Goal: Task Accomplishment & Management: Use online tool/utility

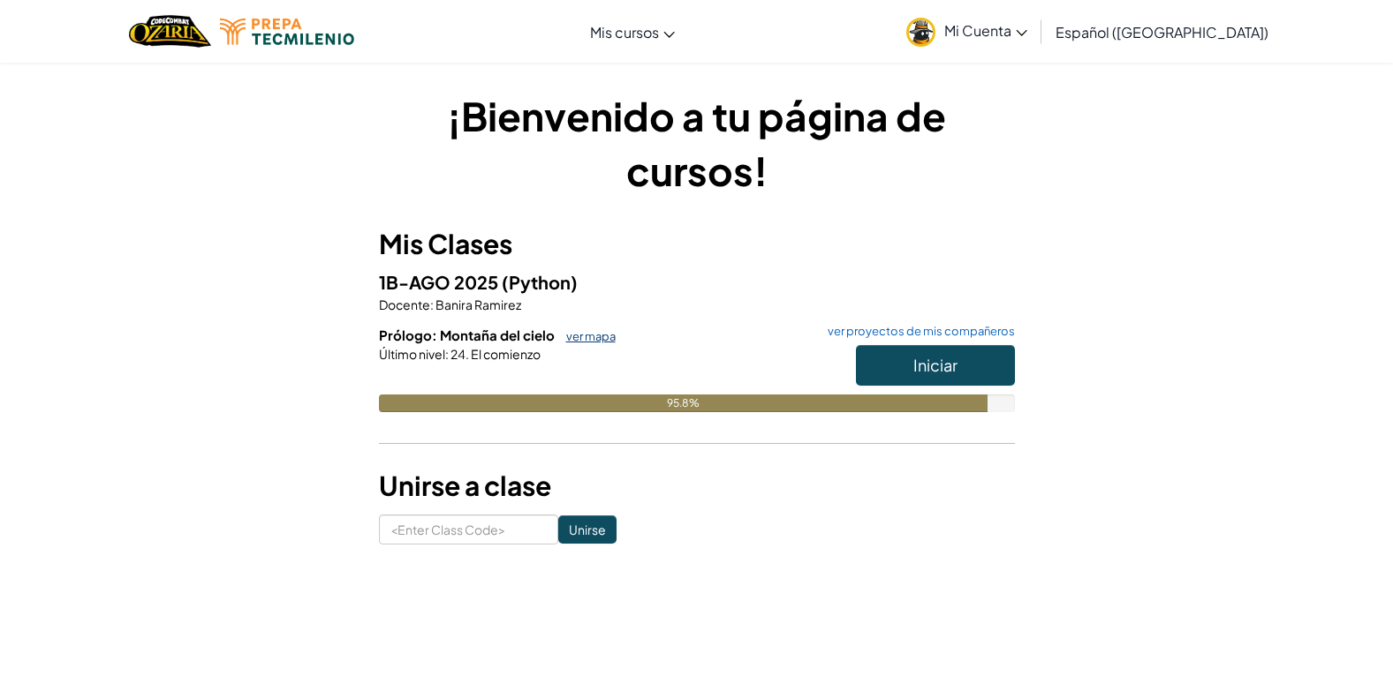
click at [572, 341] on link "ver mapa" at bounding box center [586, 336] width 58 height 14
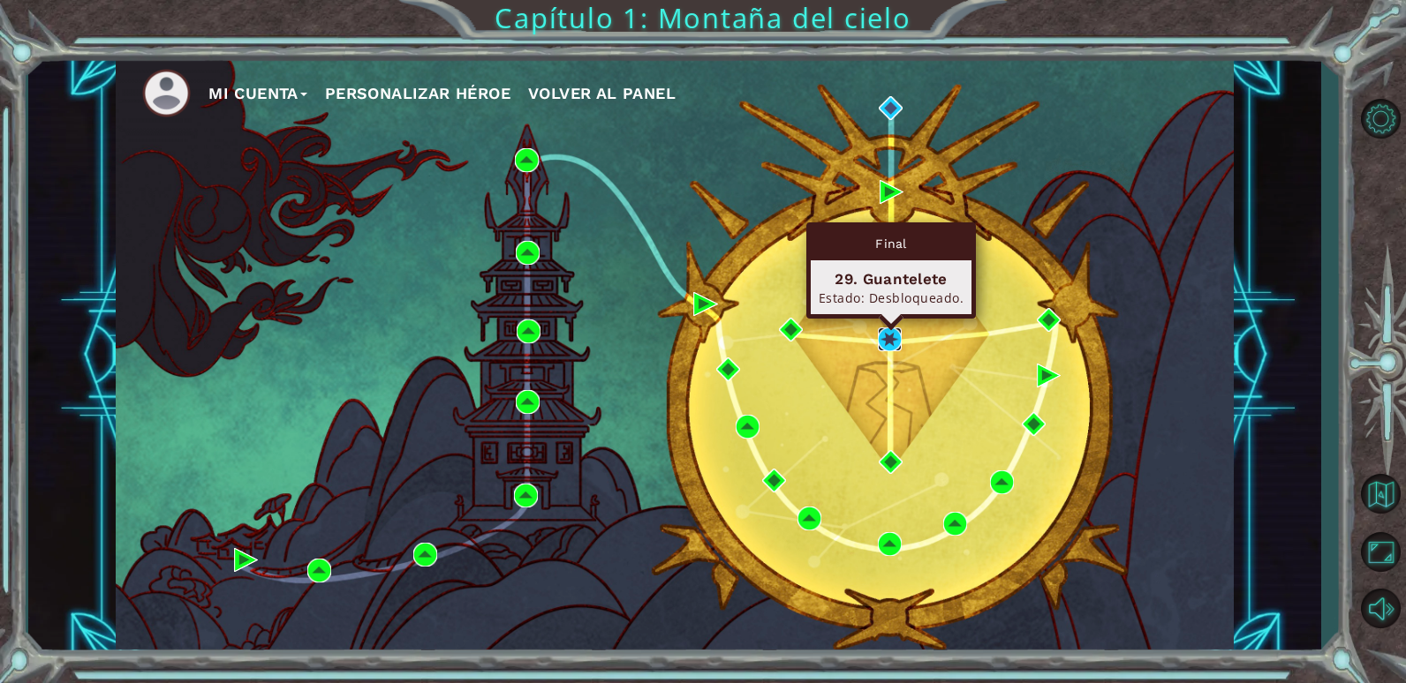
click at [888, 344] on img at bounding box center [890, 340] width 24 height 24
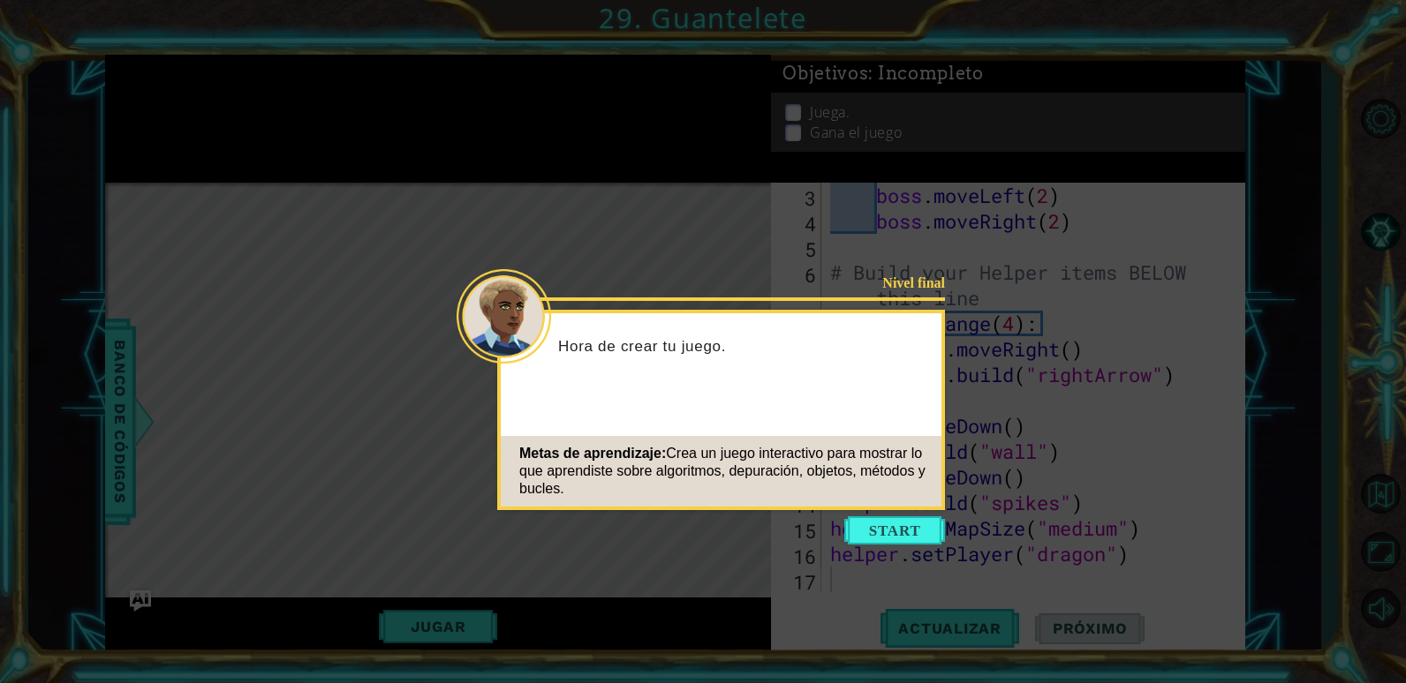
scroll to position [77, 0]
click at [863, 522] on button "Start" at bounding box center [894, 531] width 101 height 28
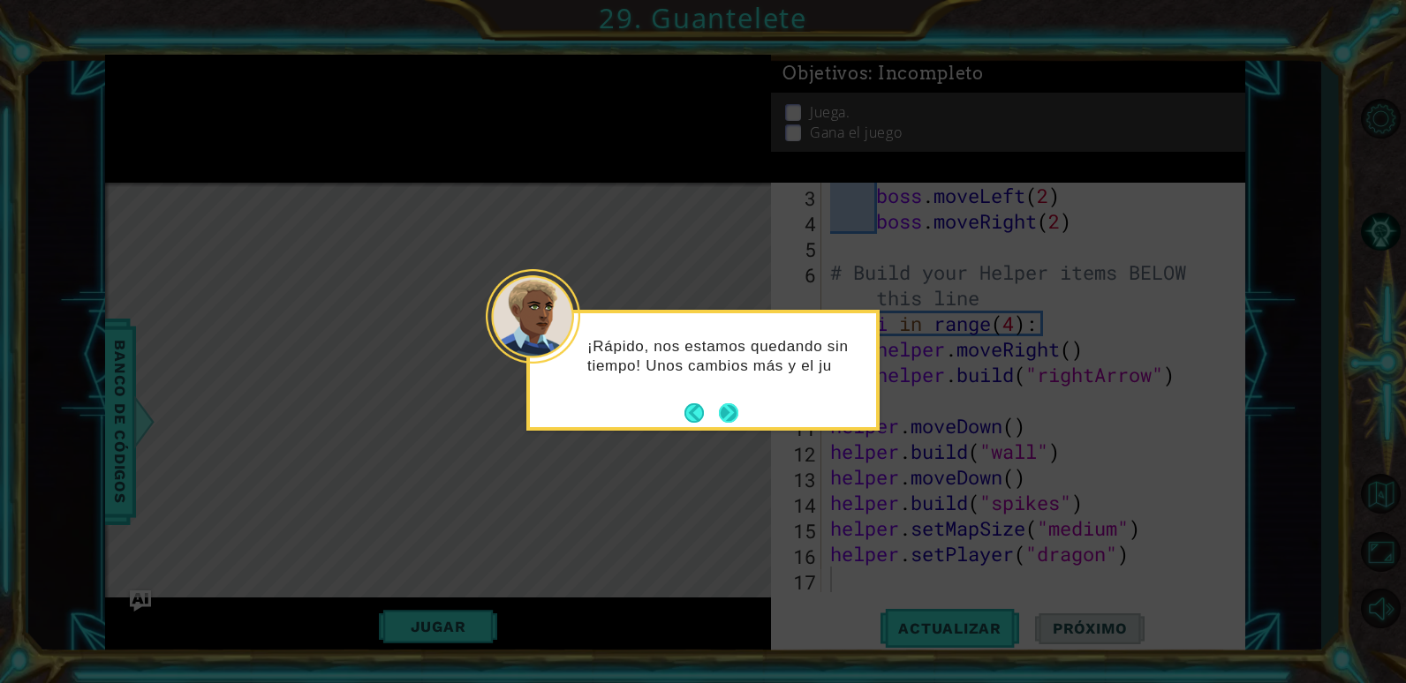
click at [737, 409] on button "Next" at bounding box center [728, 413] width 19 height 19
click at [734, 408] on button "Next" at bounding box center [728, 413] width 19 height 19
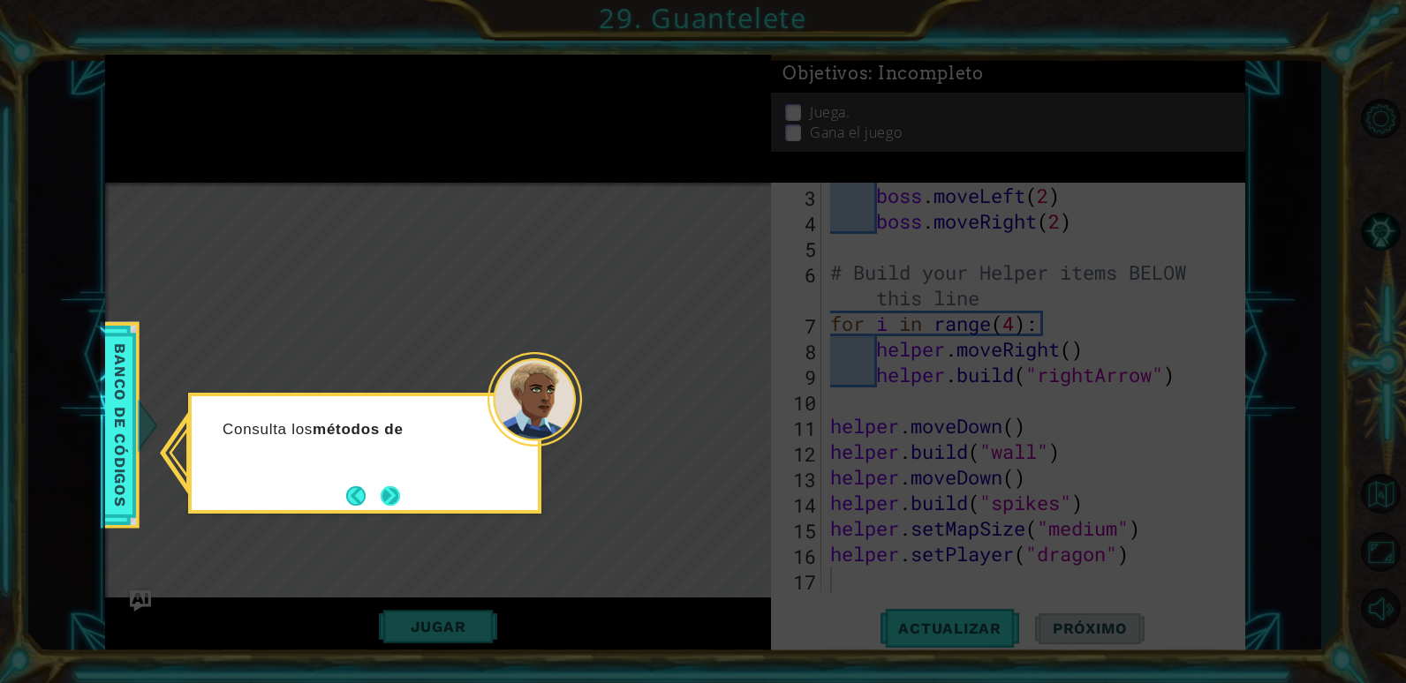
click at [400, 497] on button "Next" at bounding box center [390, 496] width 19 height 19
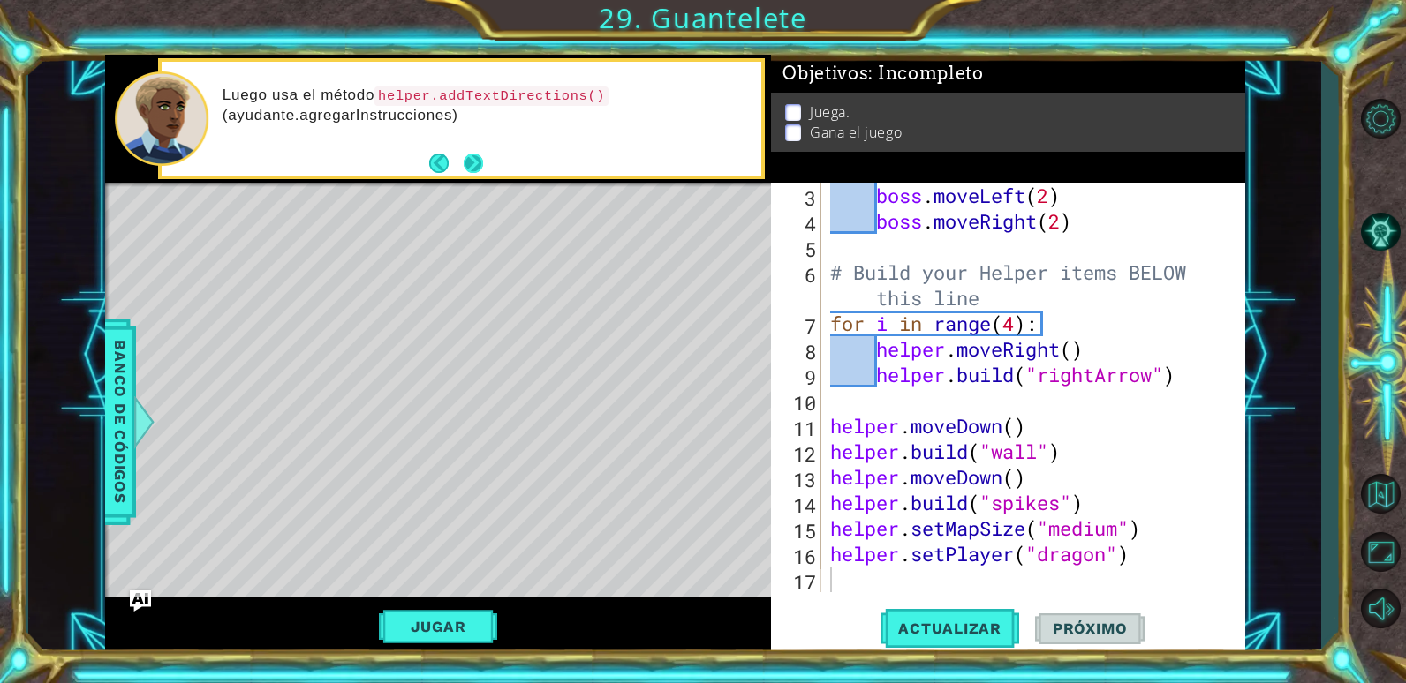
click at [474, 169] on button "Next" at bounding box center [473, 163] width 19 height 19
type textarea "boss.moveRight(2)"
click at [861, 215] on div "boss . moveLeft ( 2 ) boss . moveRight ( 2 ) # Build your Helper items BELOW th…" at bounding box center [1032, 413] width 410 height 461
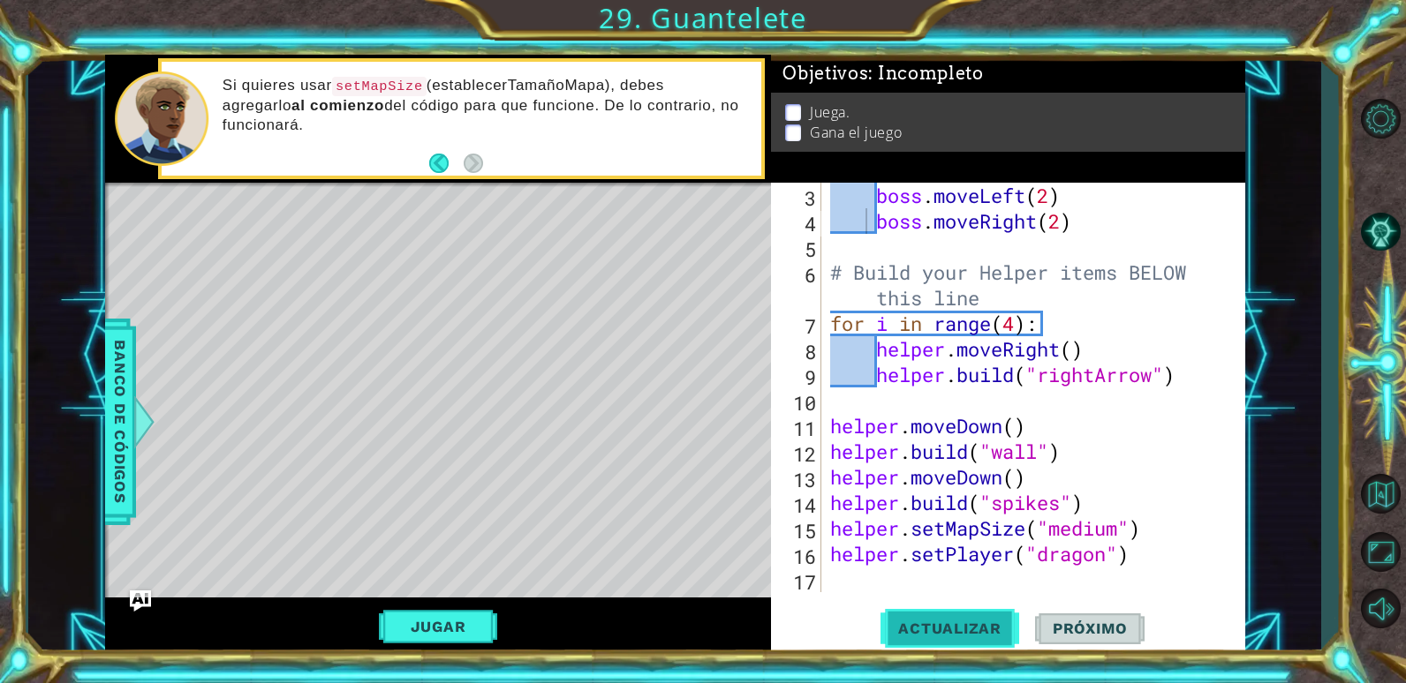
click at [953, 640] on button "Actualizar" at bounding box center [949, 629] width 139 height 48
drag, startPoint x: 1030, startPoint y: 595, endPoint x: 921, endPoint y: 402, distance: 221.8
click at [921, 402] on div "boss.moveRight(2) 3 4 5 6 7 8 9 10 11 12 13 14 15 16 17 boss . moveLeft ( 2 ) b…" at bounding box center [1007, 419] width 473 height 473
click at [874, 572] on div "boss . moveLeft ( 2 ) boss . moveRight ( 2 ) # Build your Helper items BELOW th…" at bounding box center [1032, 413] width 410 height 461
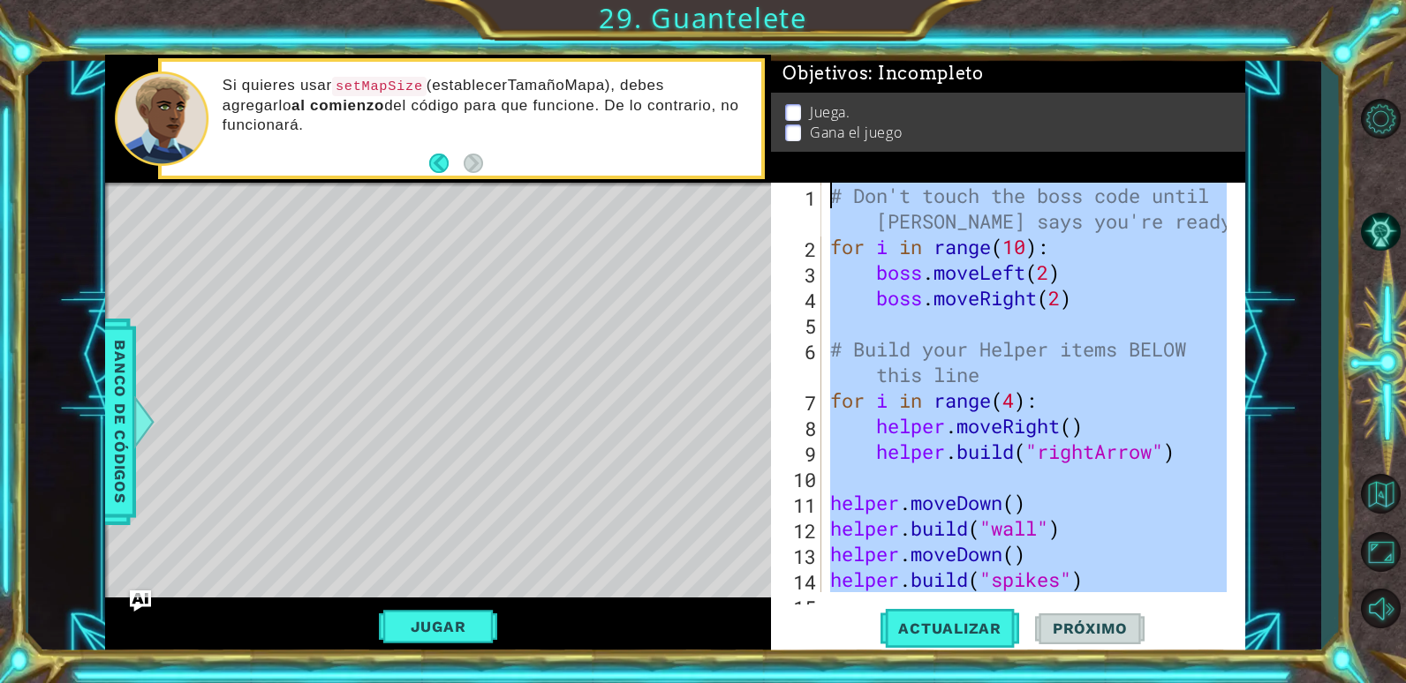
scroll to position [0, 0]
drag, startPoint x: 874, startPoint y: 572, endPoint x: 814, endPoint y: 193, distance: 384.4
click at [814, 193] on div "1 2 3 4 5 6 7 8 9 10 11 12 13 14 15 # Don't touch the boss code until Vega says…" at bounding box center [1005, 388] width 469 height 410
type textarea "# Don't touch the boss code until Vega says you're ready! for i in range(10):"
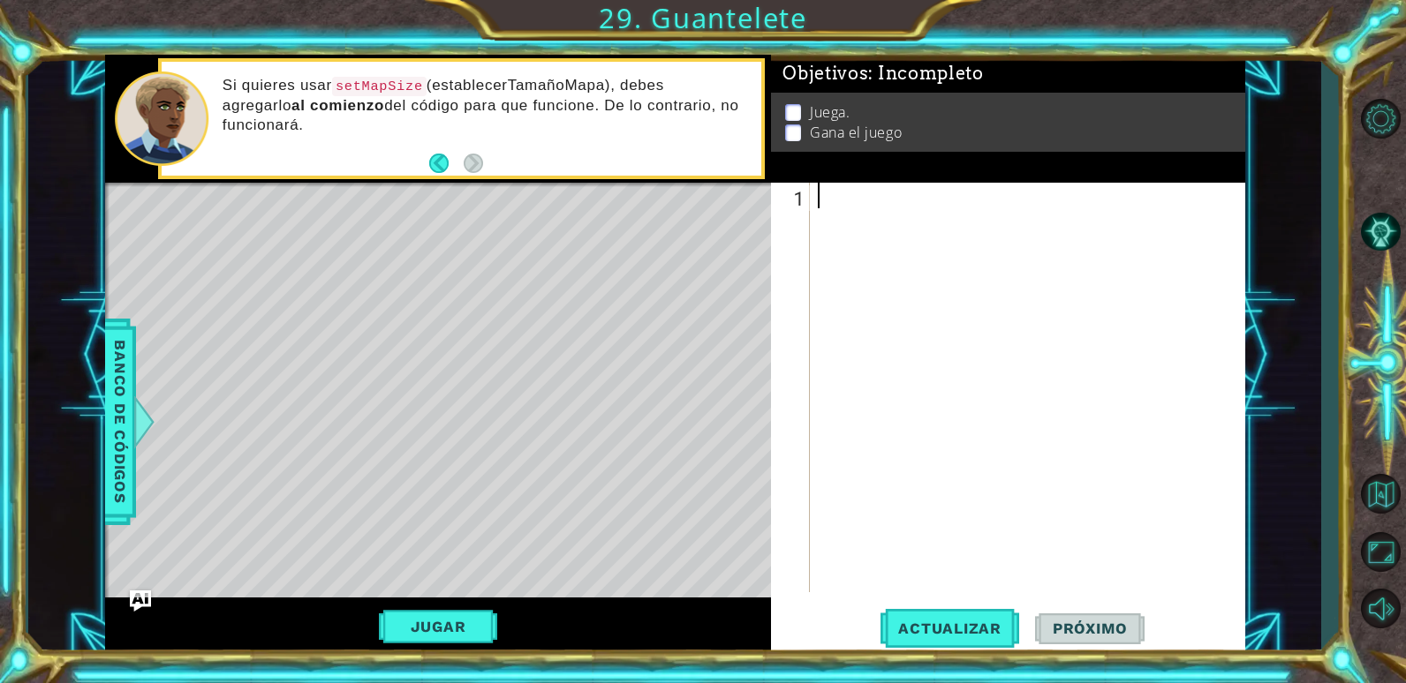
type textarea "s"
type textarea "helper.setMapSize("Large")"
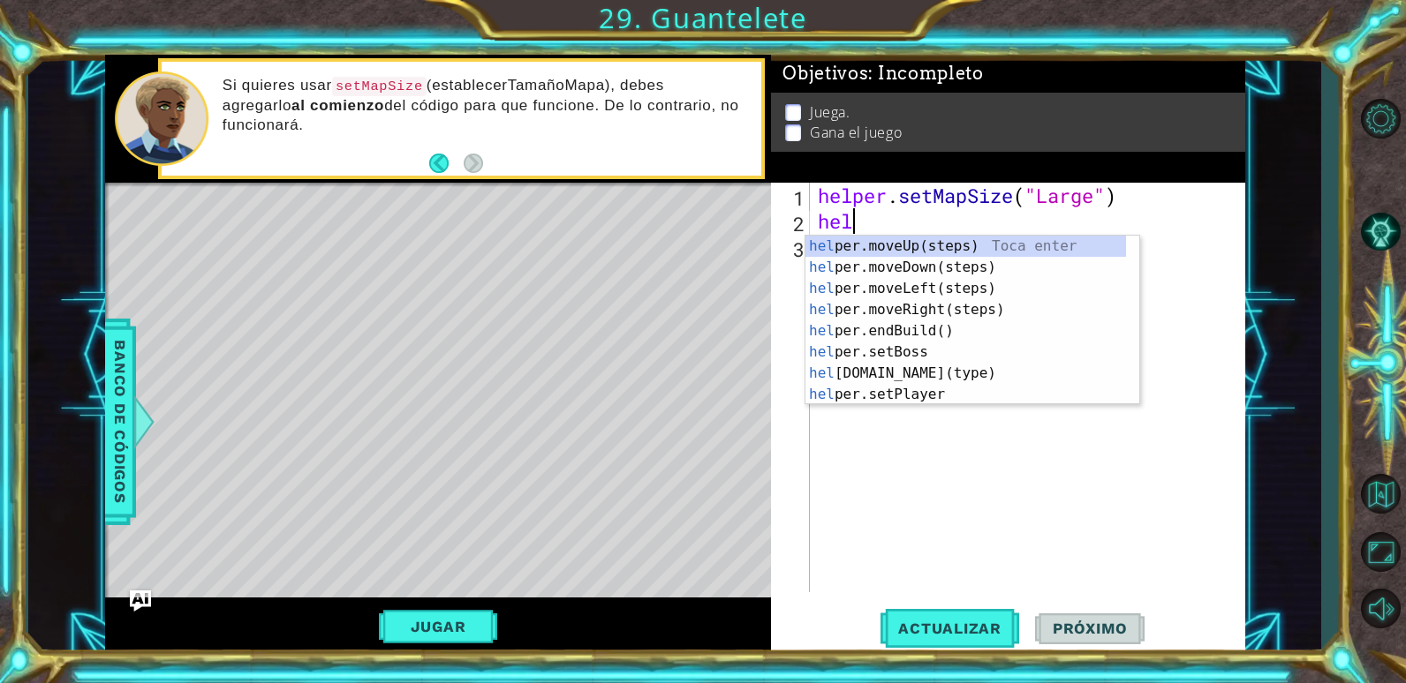
scroll to position [0, 1]
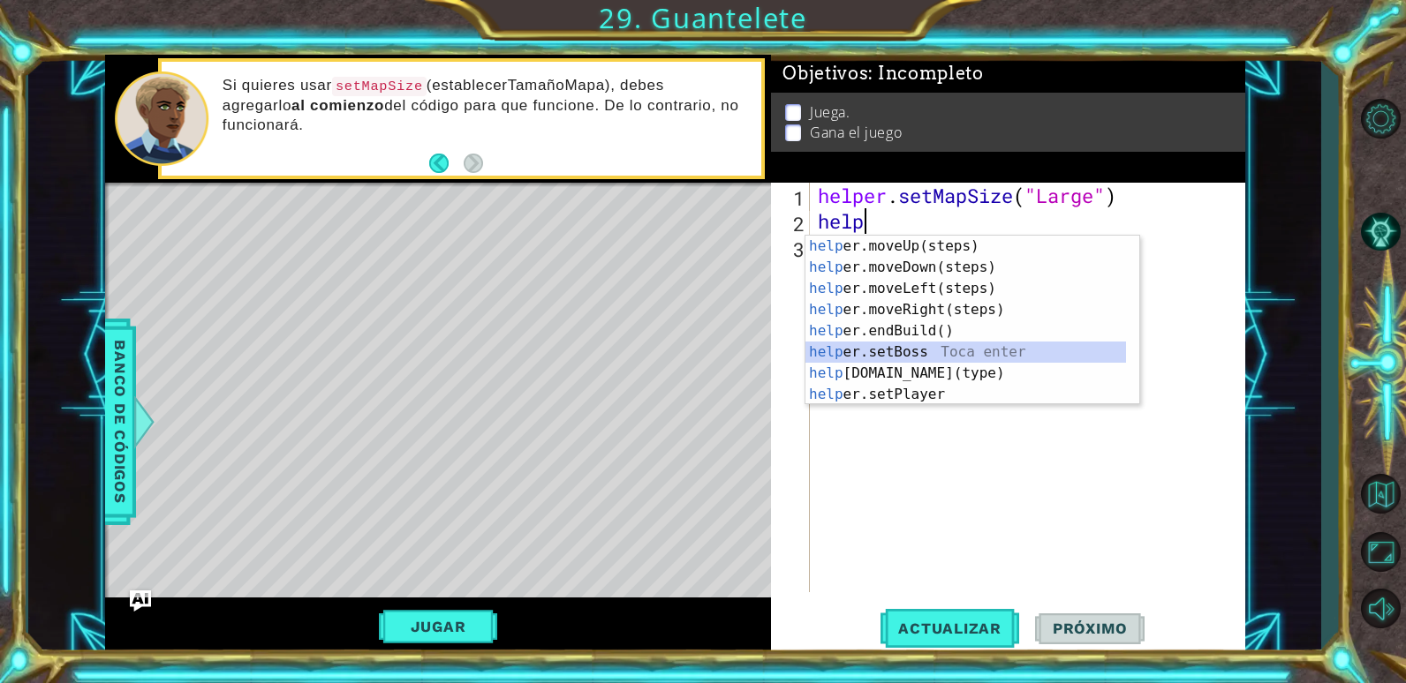
click at [898, 353] on div "help er.moveUp(steps) Toca enter help er.moveDown(steps) Toca enter help er.mov…" at bounding box center [965, 342] width 321 height 212
type textarea "helper.setBoss("bats")"
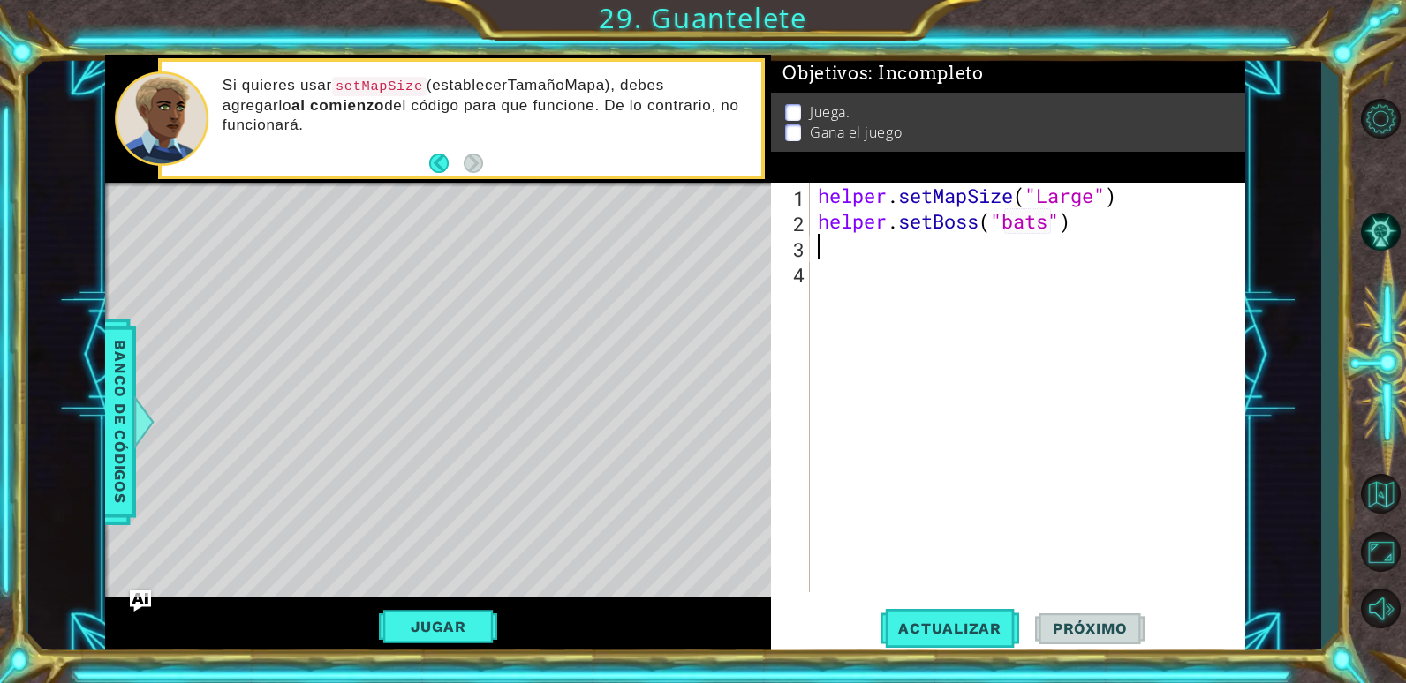
scroll to position [0, 0]
click at [848, 260] on div "helper . setMapSize ( "Large" ) helper . setBoss ( "bats" )" at bounding box center [1031, 413] width 434 height 461
click at [849, 255] on div "helper . setMapSize ( "Large" ) helper . setBoss ( "bats" )" at bounding box center [1031, 413] width 434 height 461
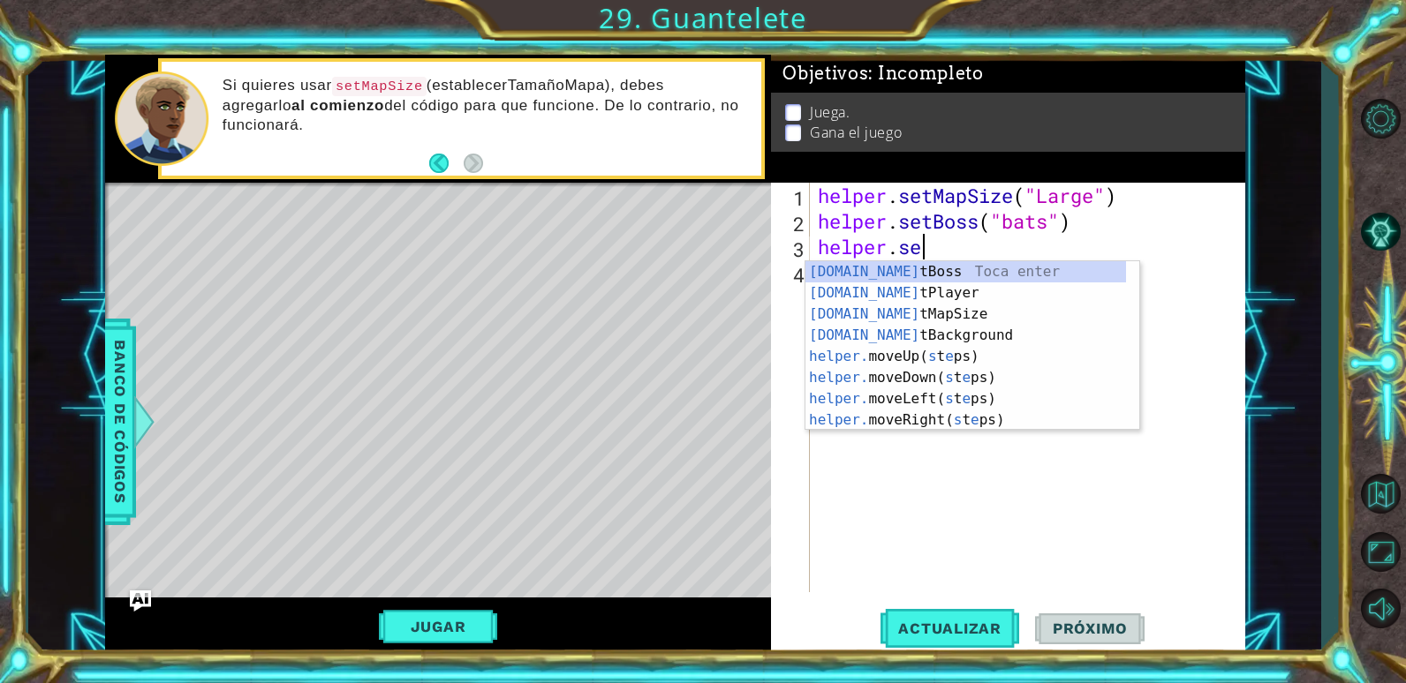
scroll to position [0, 4]
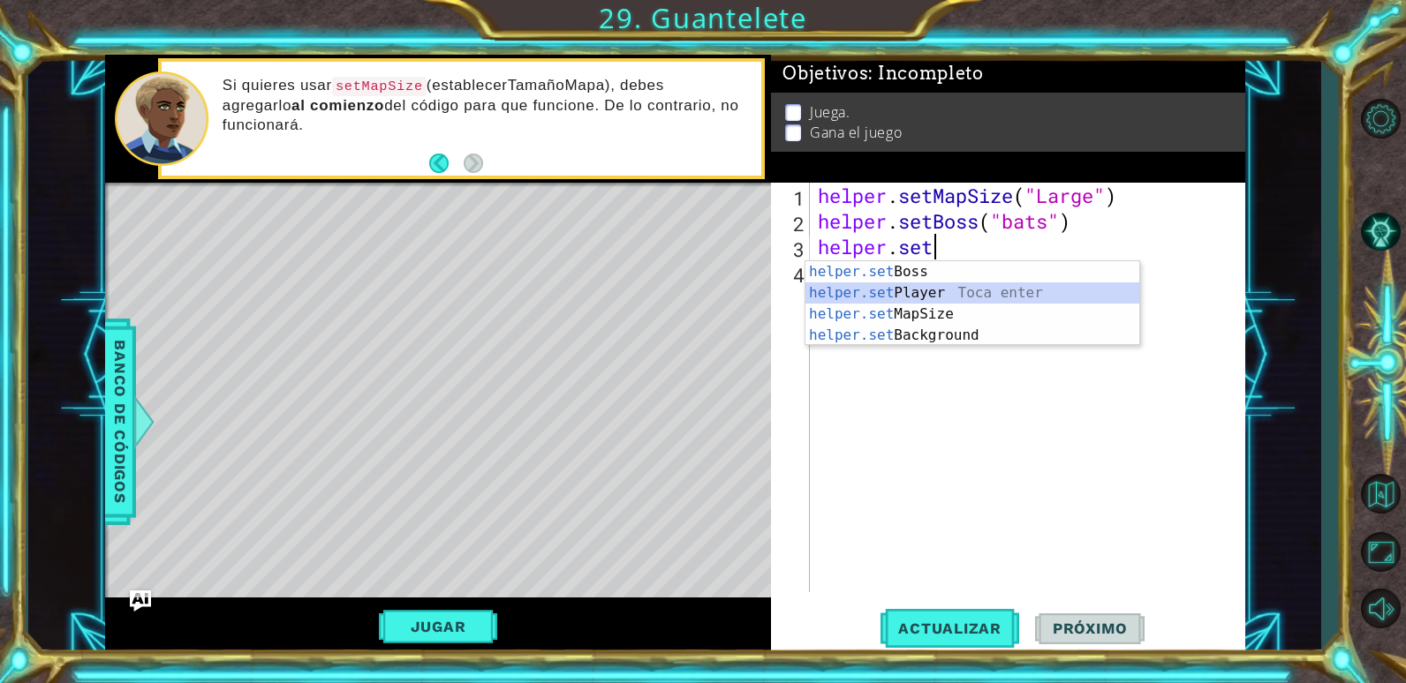
click at [860, 292] on div "helper.set Boss Toca enter helper.set Player Toca enter helper.set MapSize Toca…" at bounding box center [972, 324] width 334 height 127
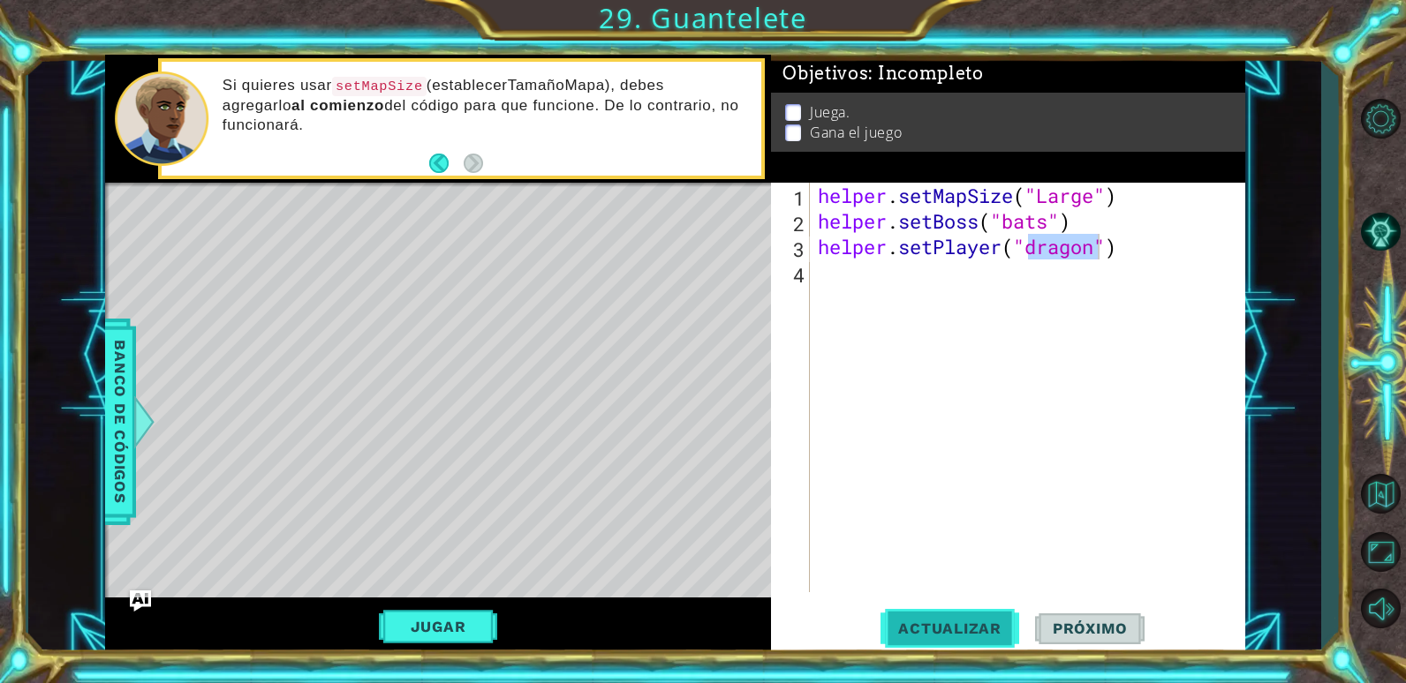
click at [996, 625] on span "Actualizar" at bounding box center [949, 629] width 139 height 18
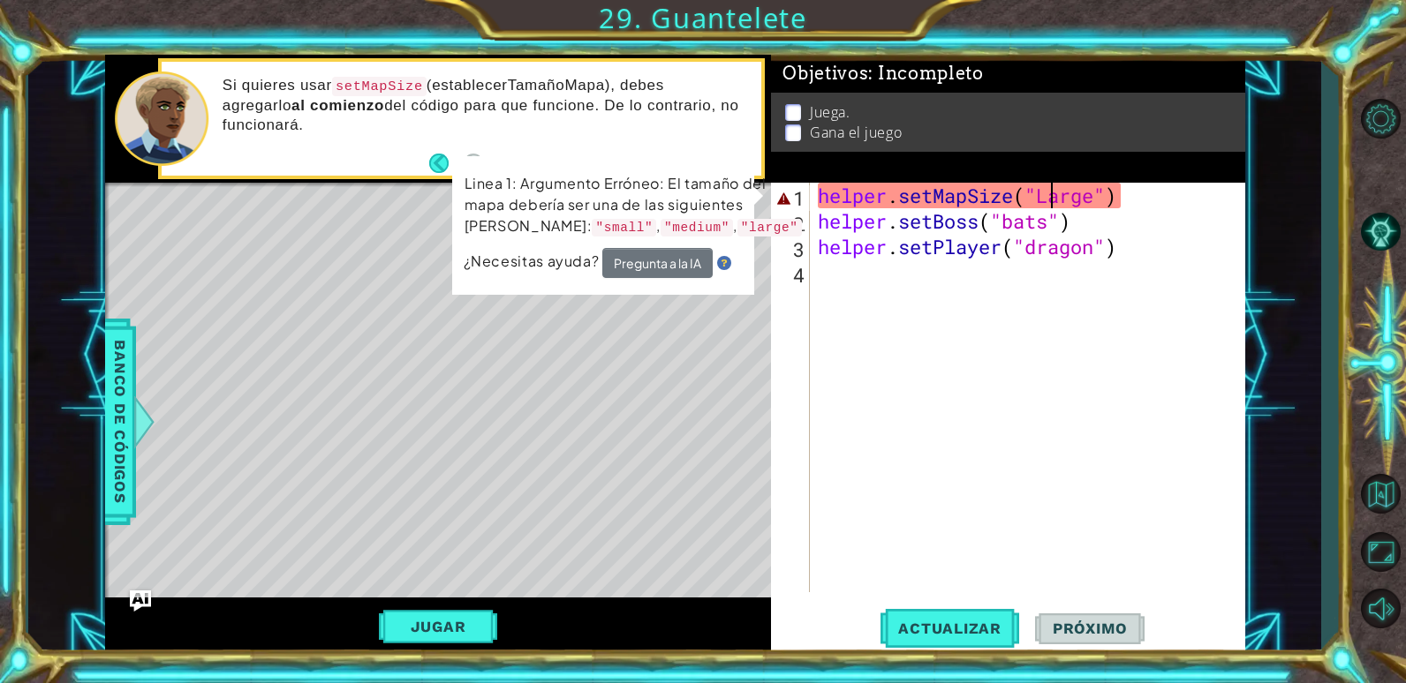
click at [1049, 206] on div "helper . setMapSize ( "Large" ) helper . setBoss ( "bats" ) helper . setPlayer …" at bounding box center [1031, 413] width 434 height 461
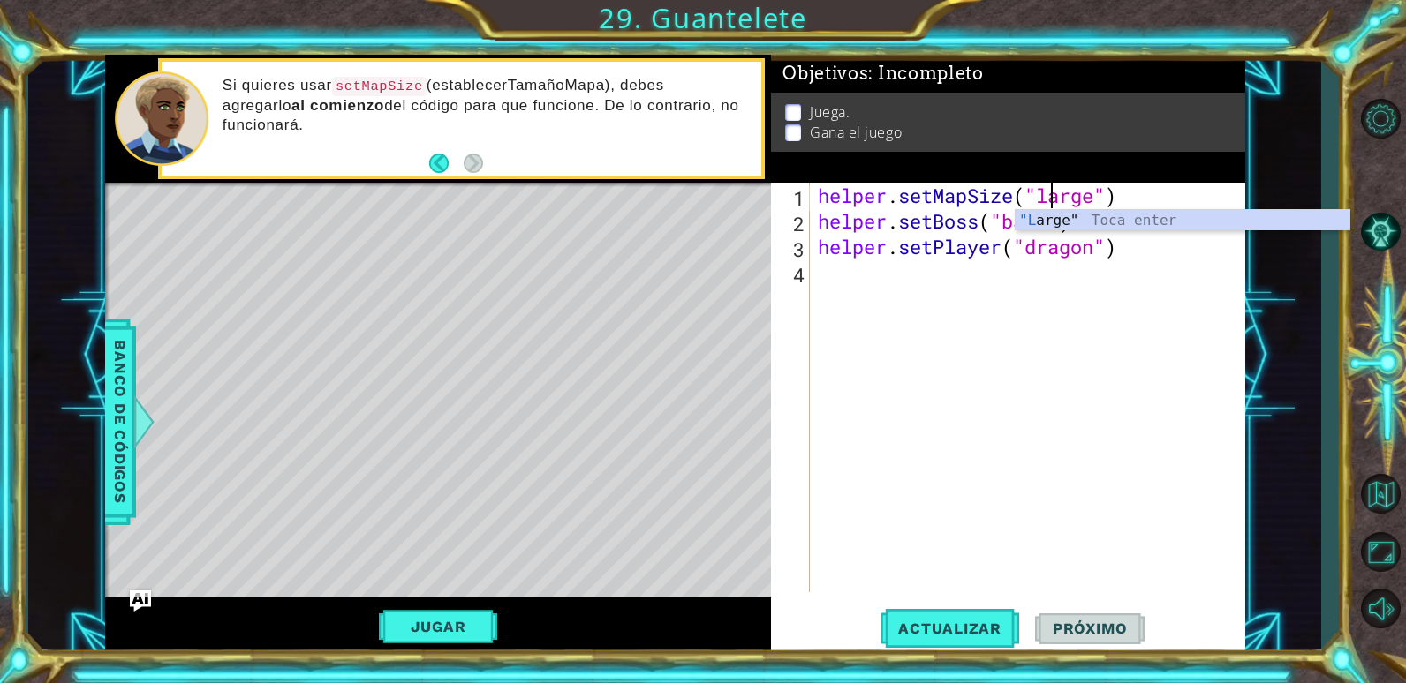
scroll to position [0, 11]
click at [978, 639] on button "Actualizar" at bounding box center [949, 629] width 139 height 48
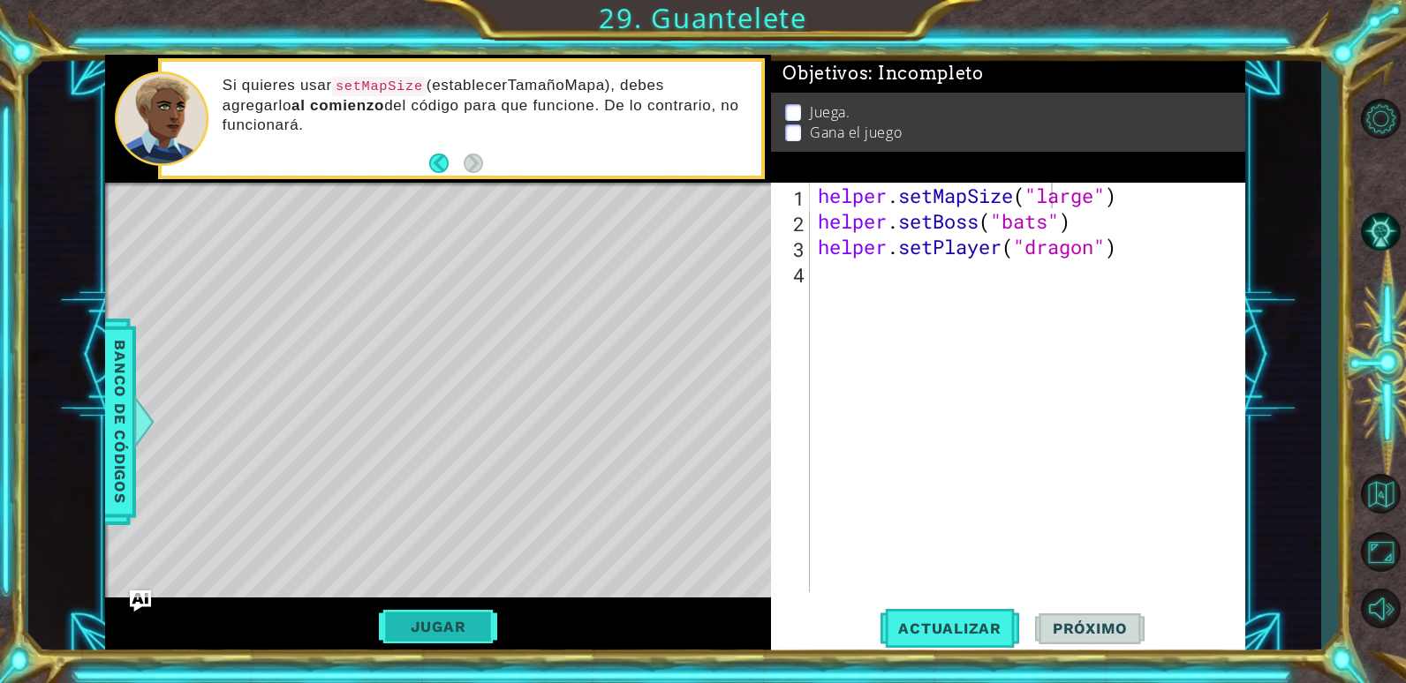
click at [482, 630] on button "Jugar" at bounding box center [438, 627] width 119 height 34
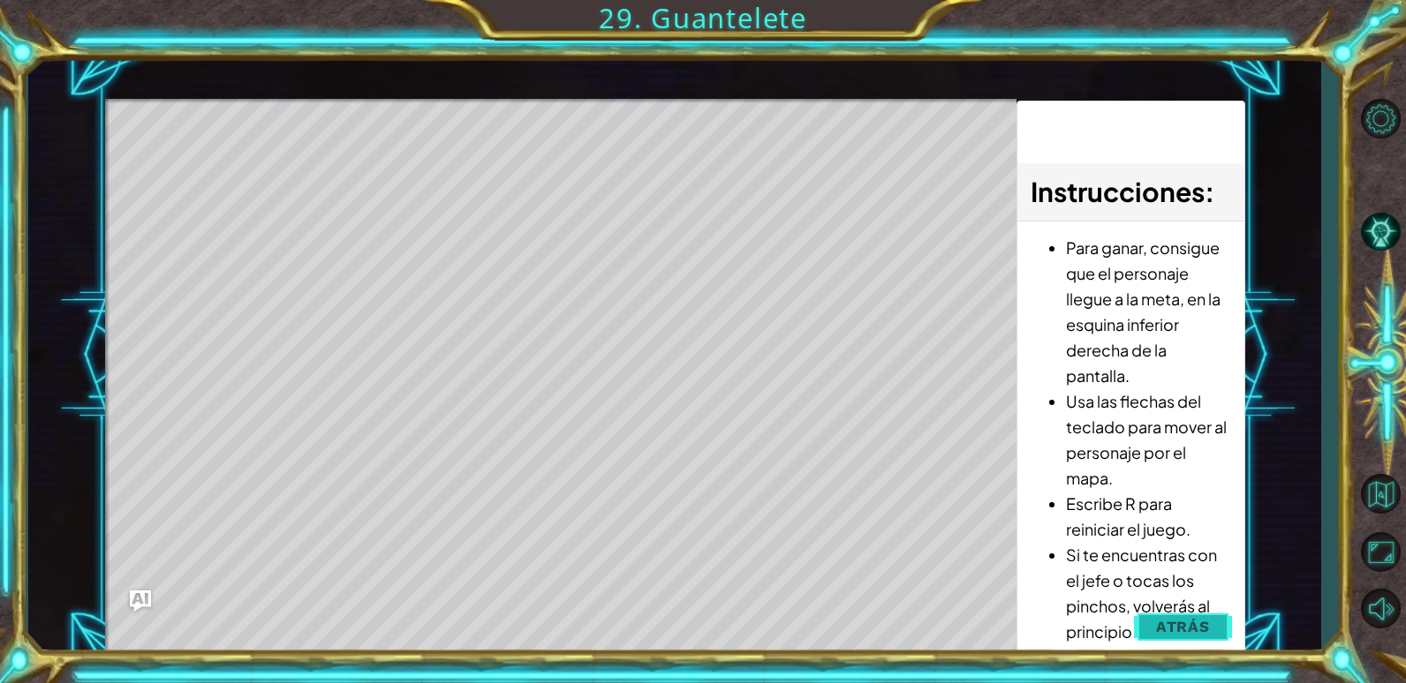
click at [1168, 620] on span "Atrás" at bounding box center [1183, 627] width 54 height 18
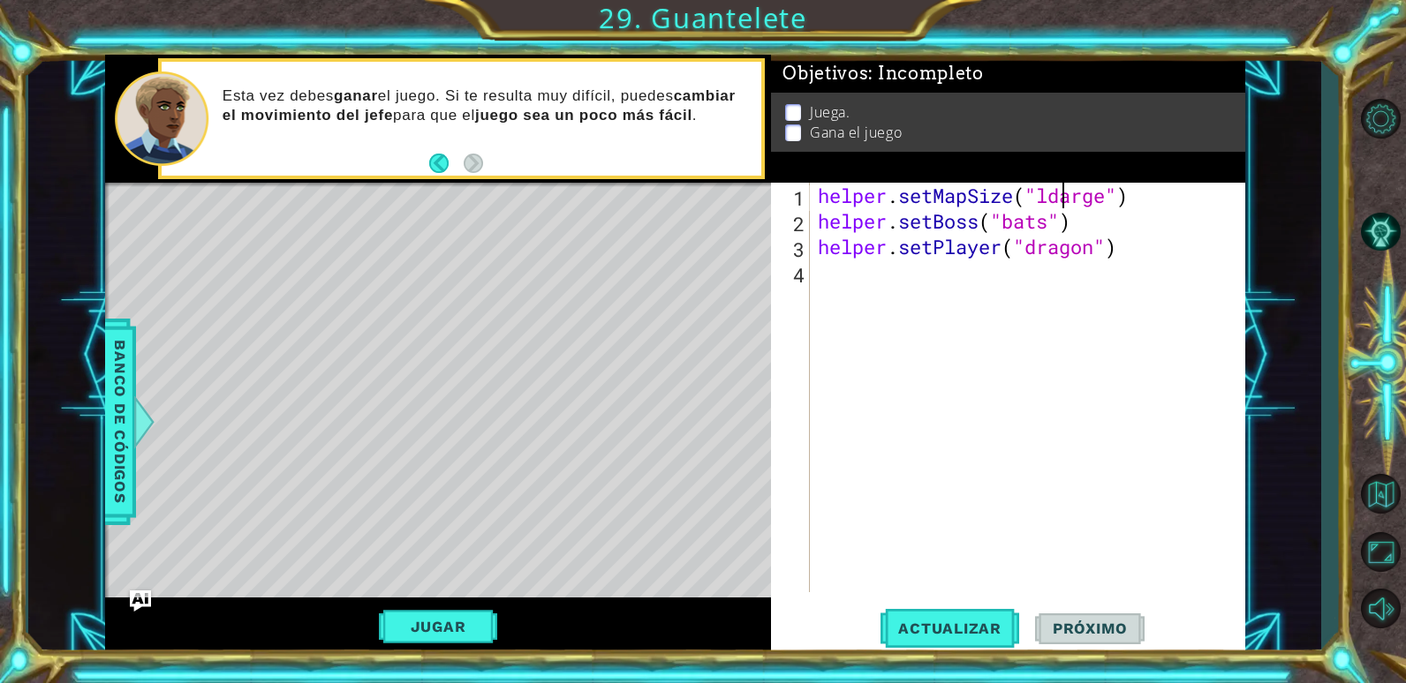
type textarea "helper.setMapSize("large")"
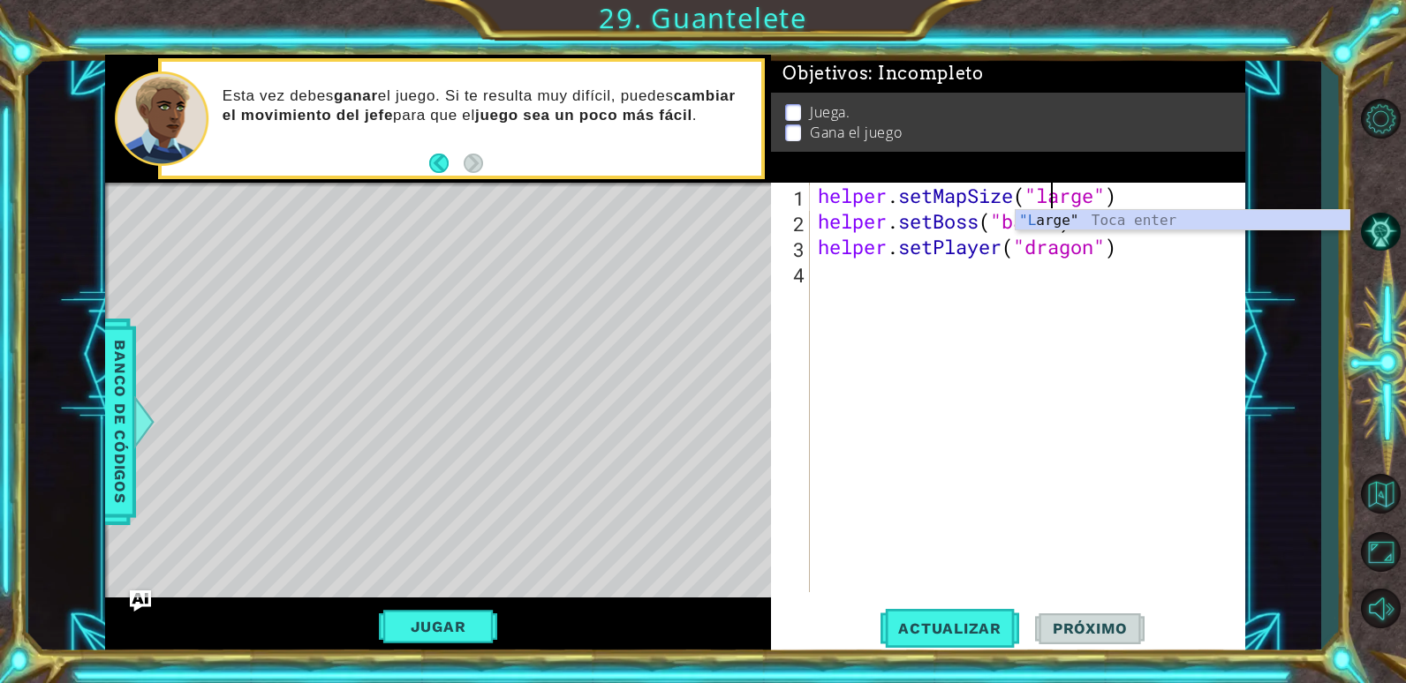
click at [864, 384] on div "helper . setMapSize ( "large" ) helper . setBoss ( "bats" ) helper . setPlayer …" at bounding box center [1031, 413] width 434 height 461
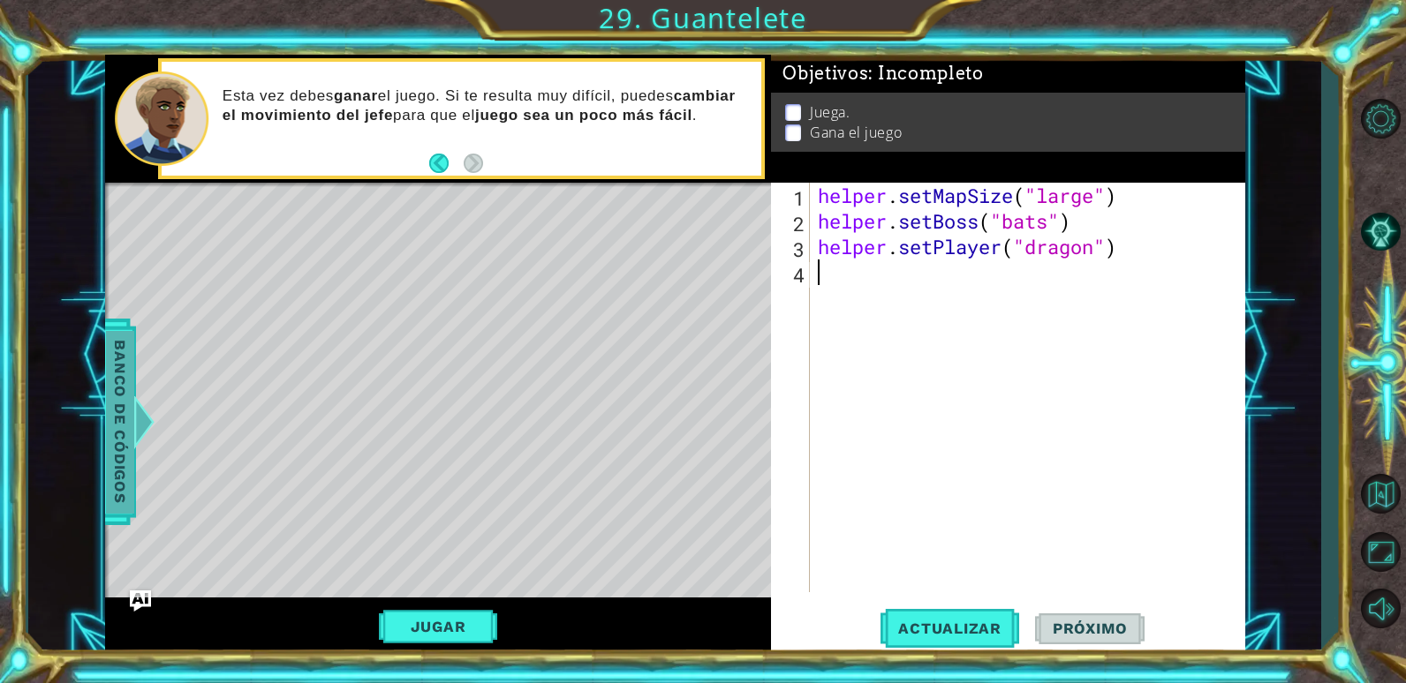
click at [134, 395] on div "Banco de códigos" at bounding box center [120, 422] width 32 height 207
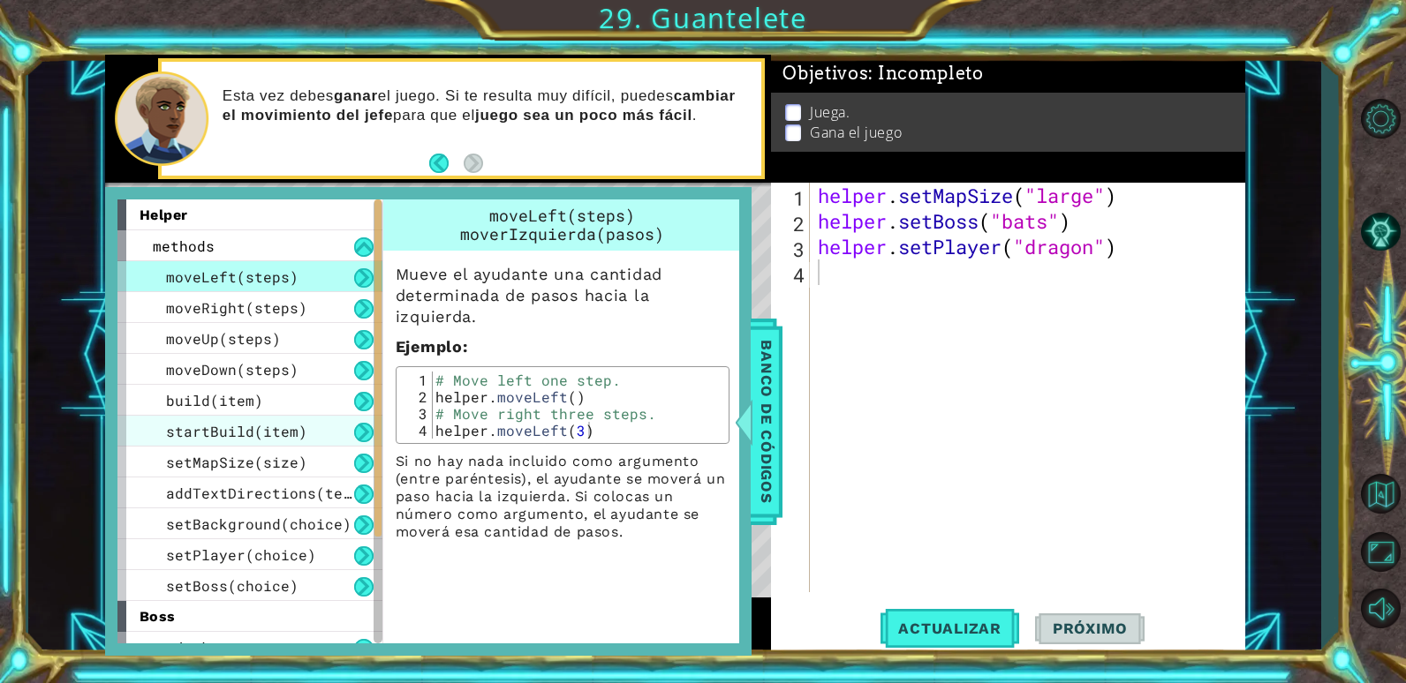
click at [214, 432] on span "startBuild(item)" at bounding box center [236, 431] width 141 height 19
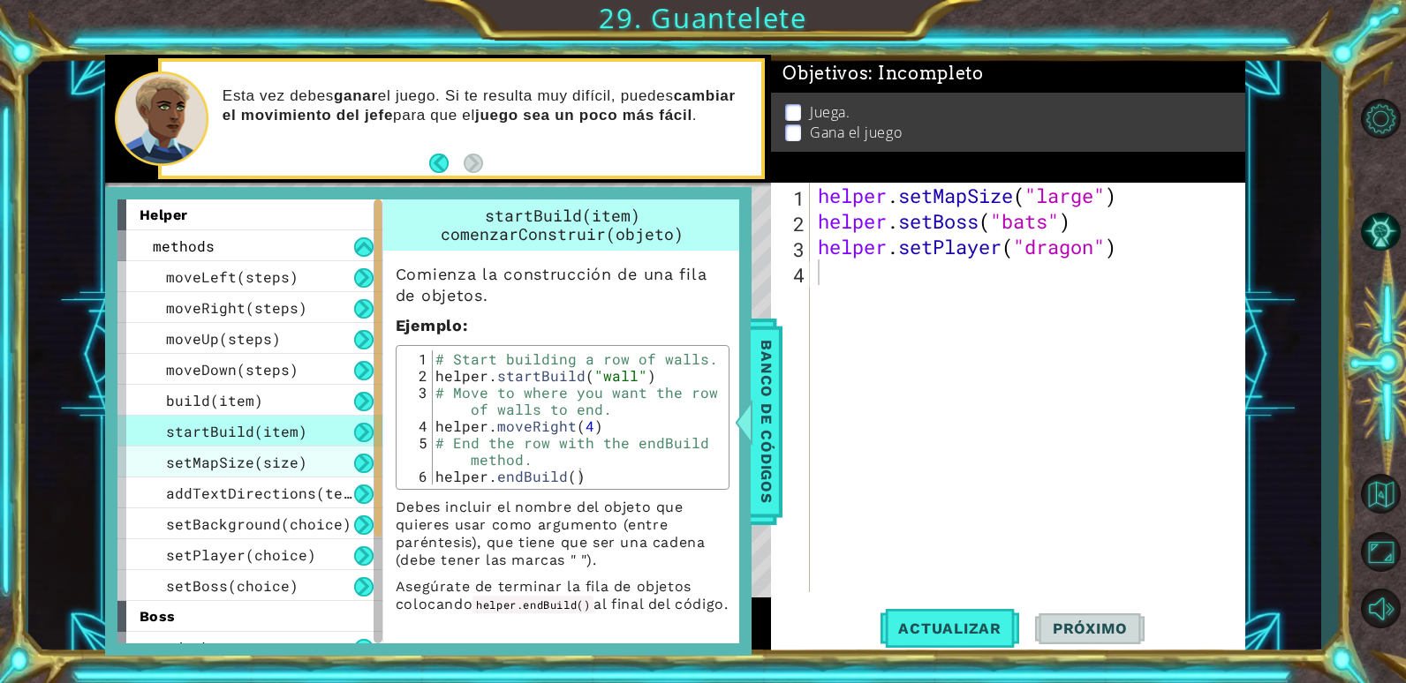
click at [210, 464] on span "setMapSize(size)" at bounding box center [236, 462] width 141 height 19
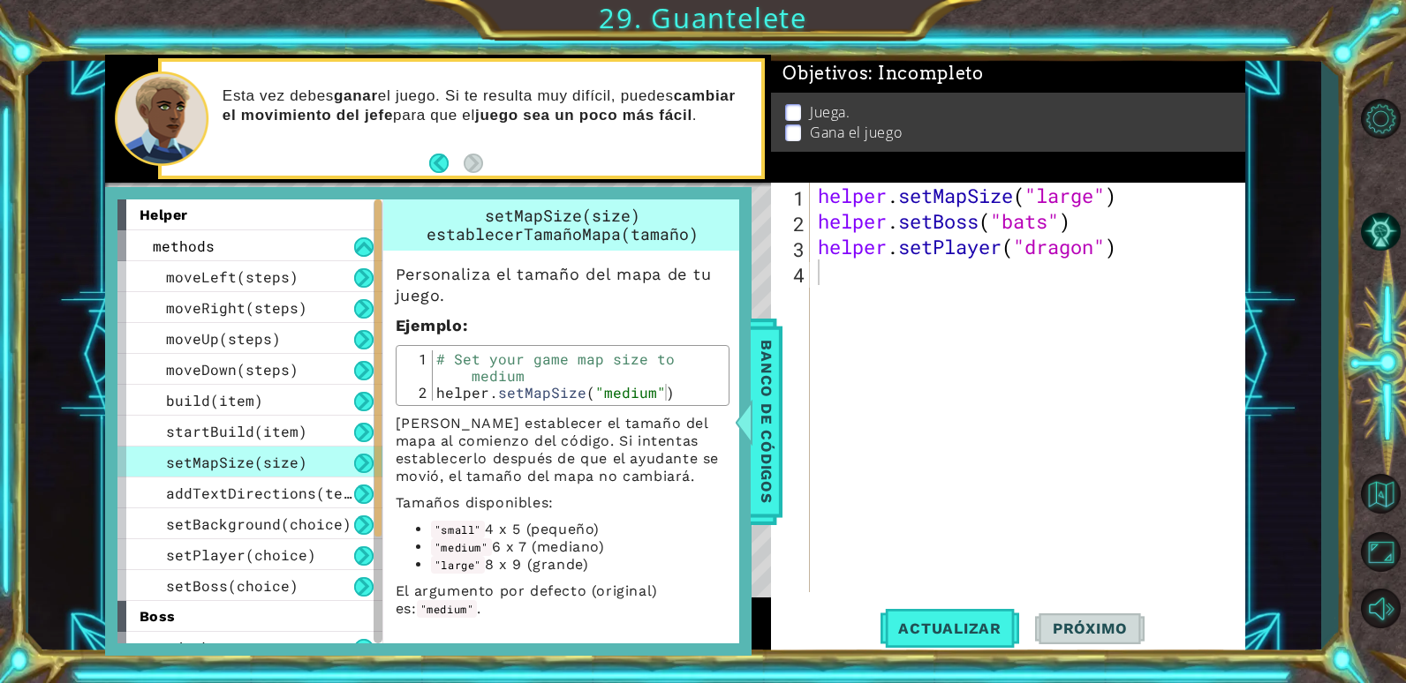
scroll to position [19, 0]
click at [778, 481] on span "Banco de códigos" at bounding box center [766, 421] width 28 height 183
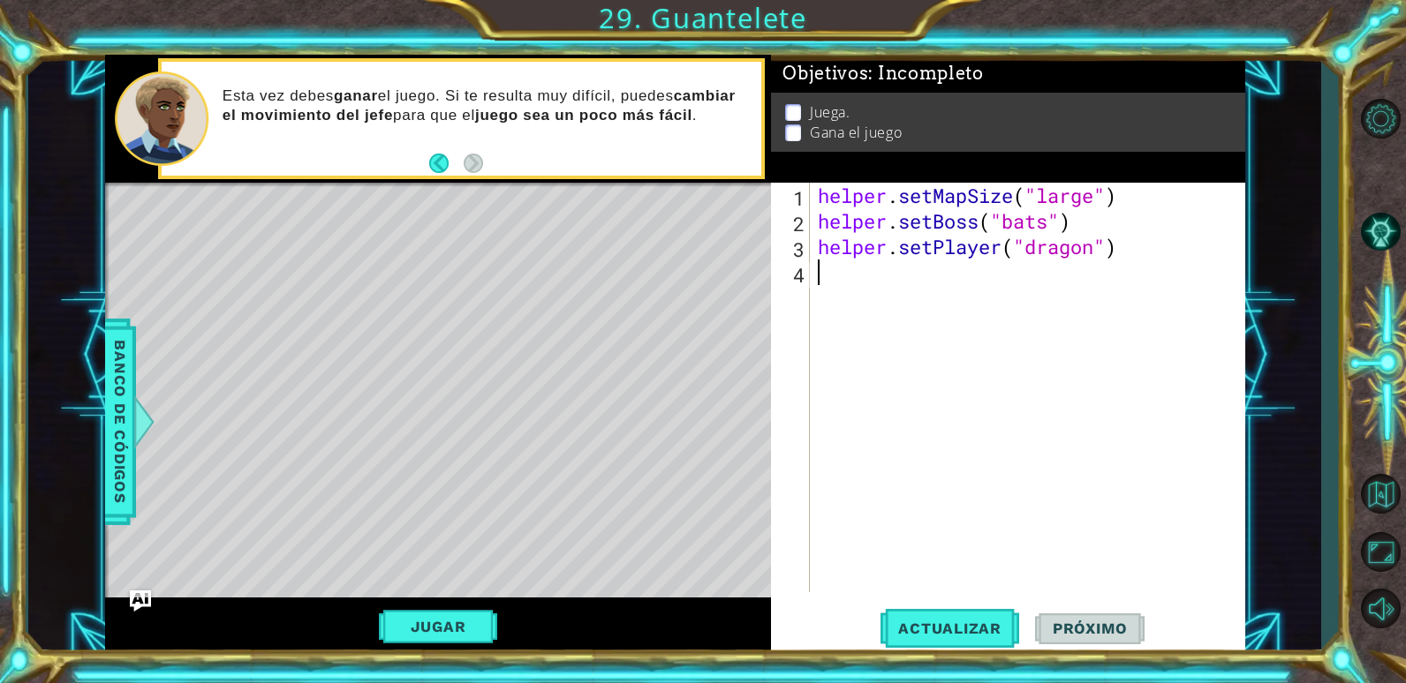
click at [837, 309] on div "helper . setMapSize ( "large" ) helper . setBoss ( "bats" ) helper . setPlayer …" at bounding box center [1031, 413] width 434 height 461
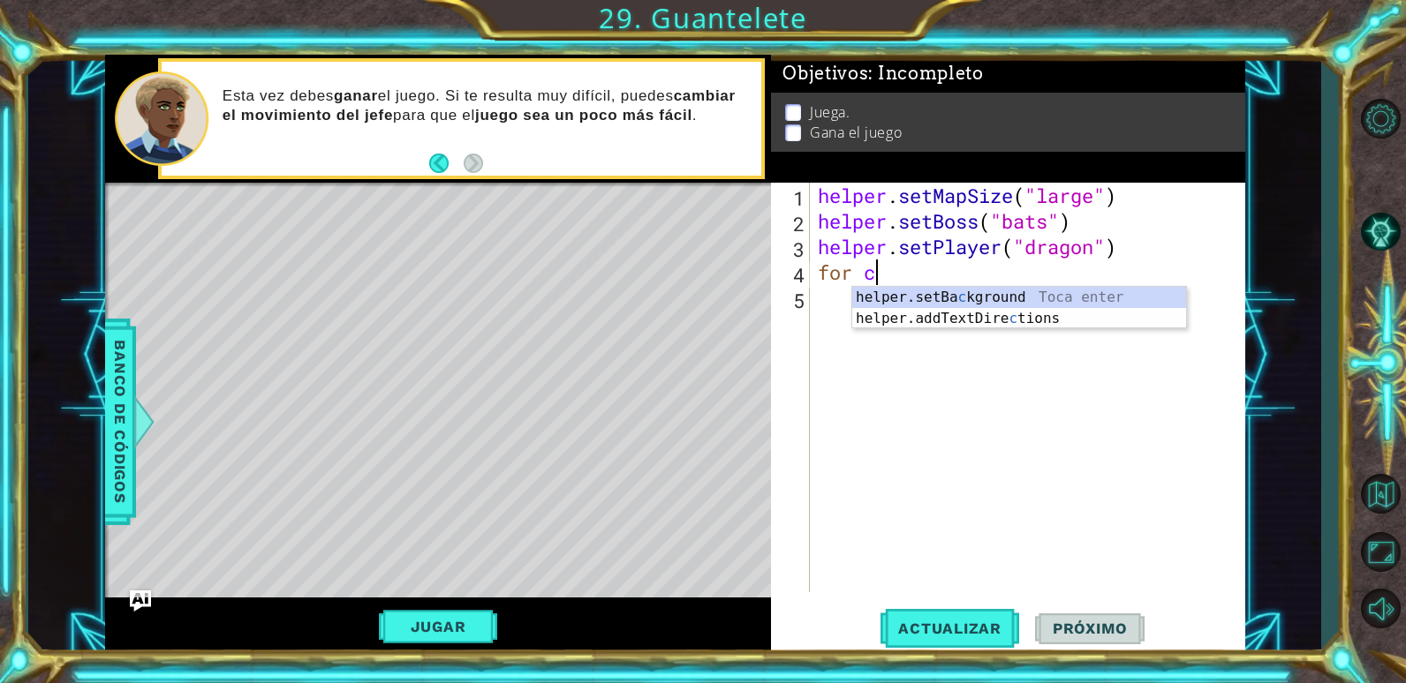
scroll to position [0, 1]
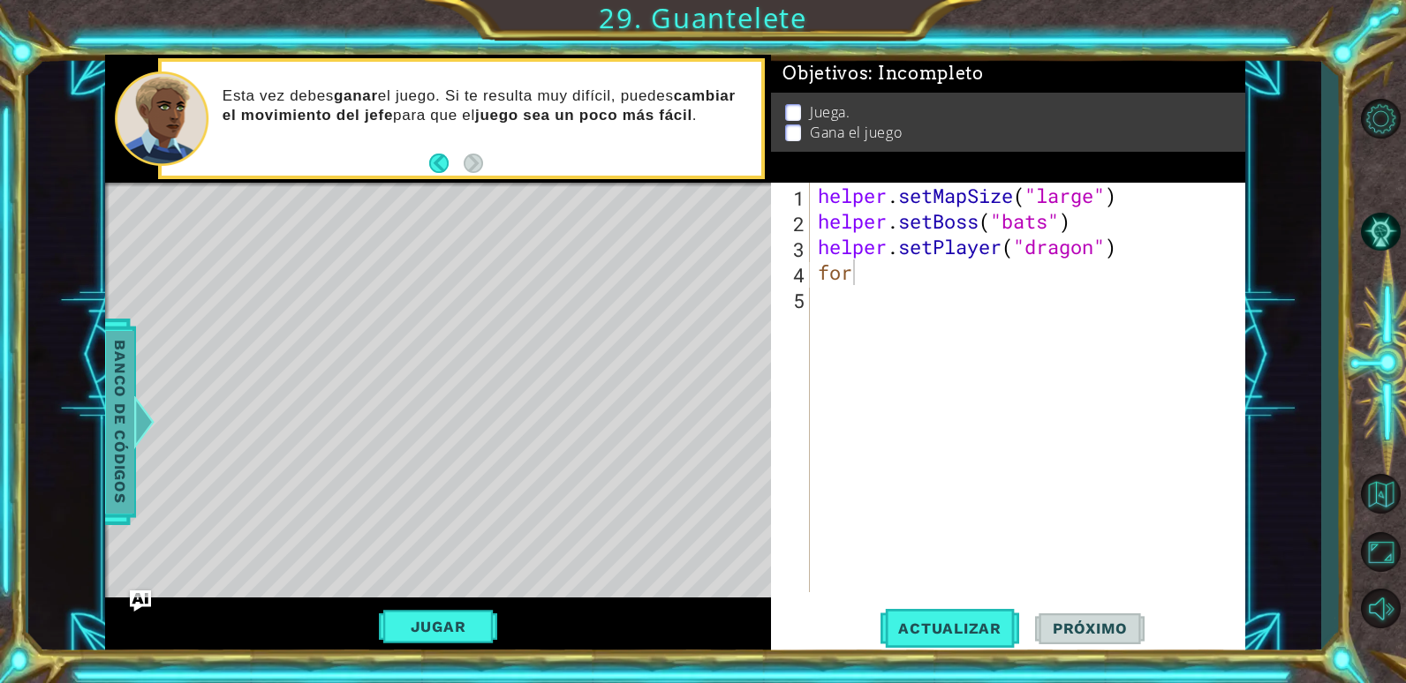
click at [133, 434] on div at bounding box center [143, 422] width 22 height 53
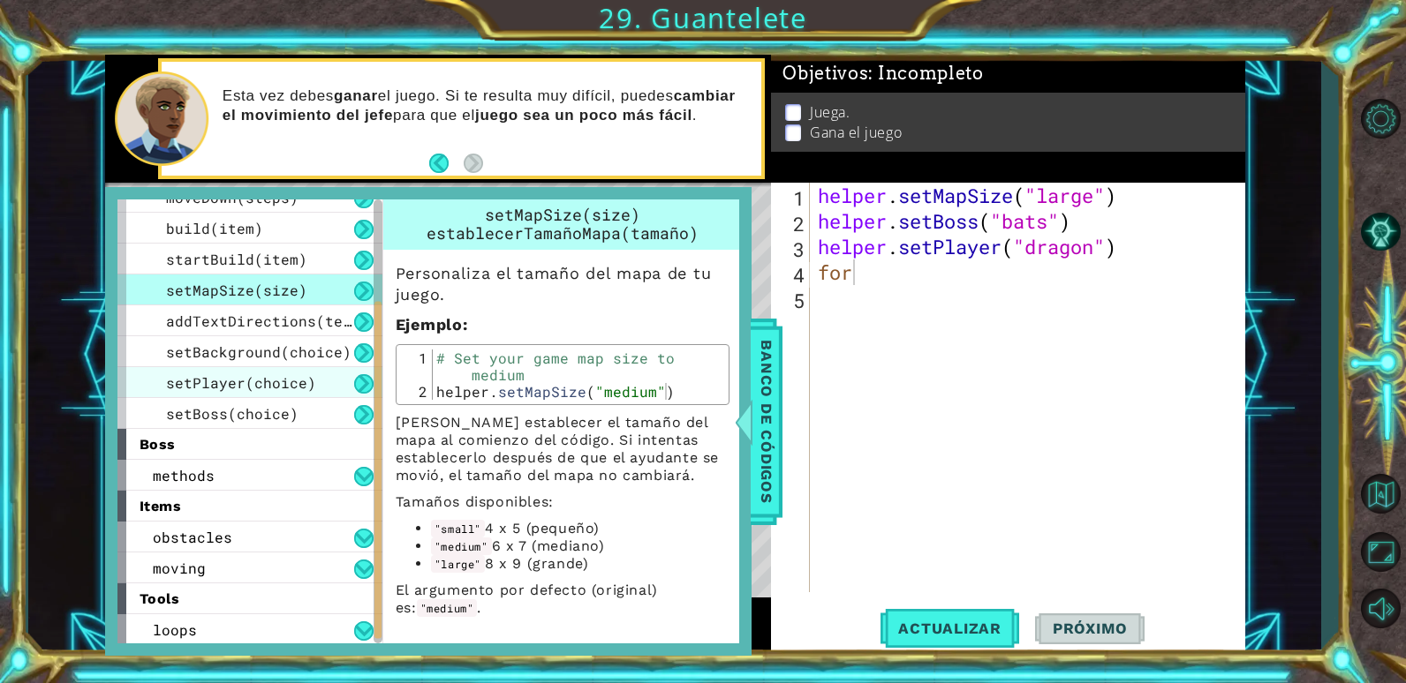
scroll to position [174, 0]
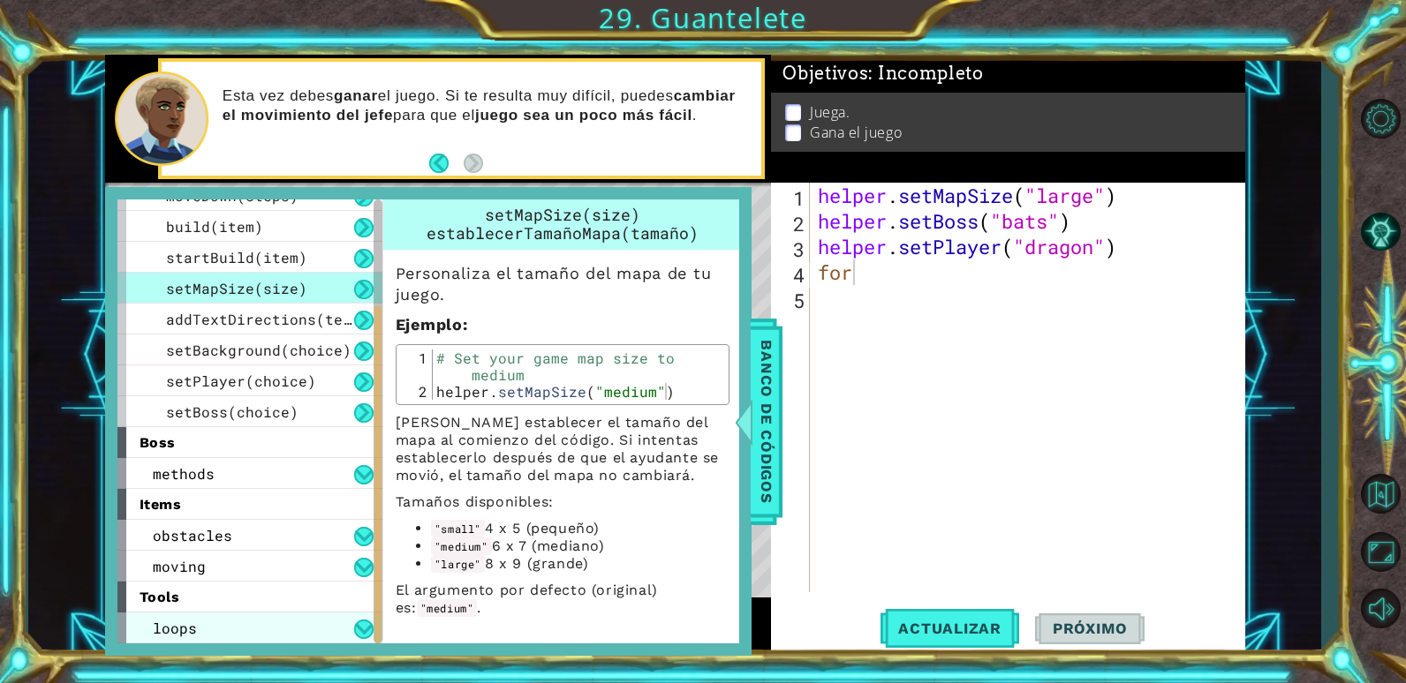
click at [184, 621] on span "loops" at bounding box center [175, 628] width 44 height 19
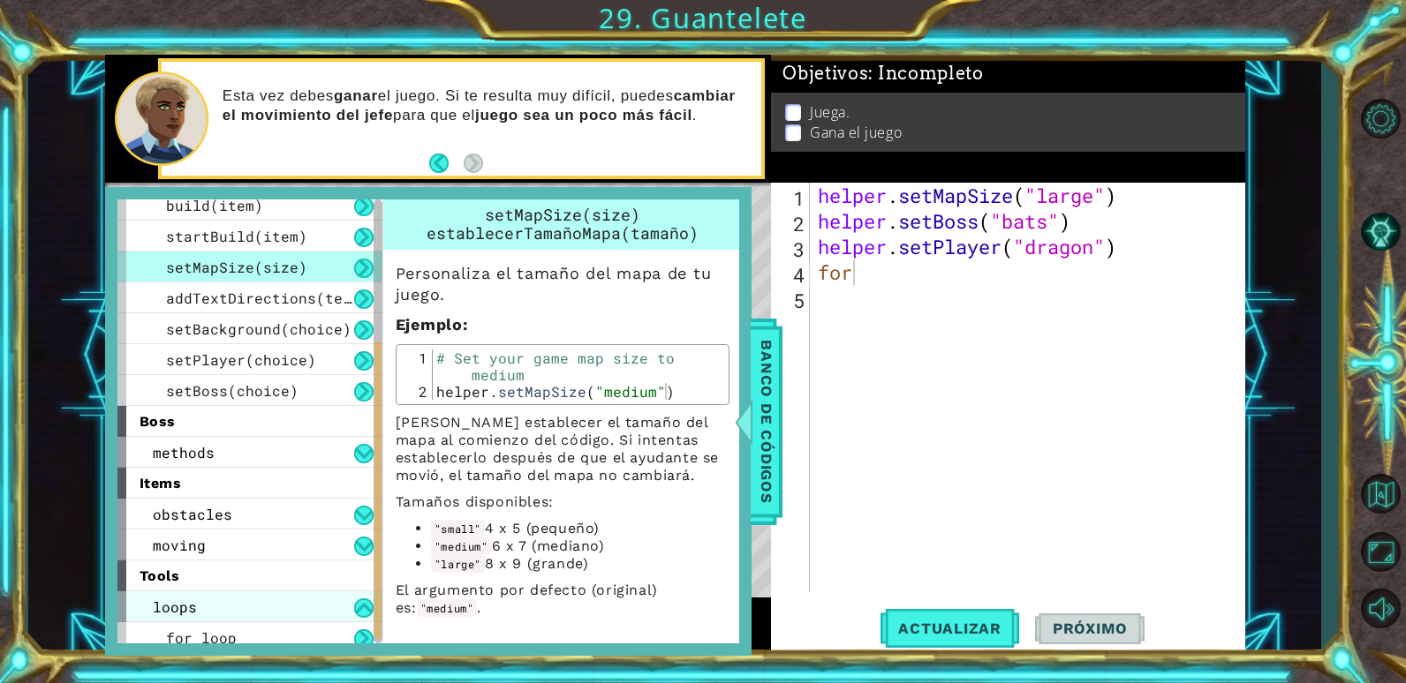
scroll to position [205, 0]
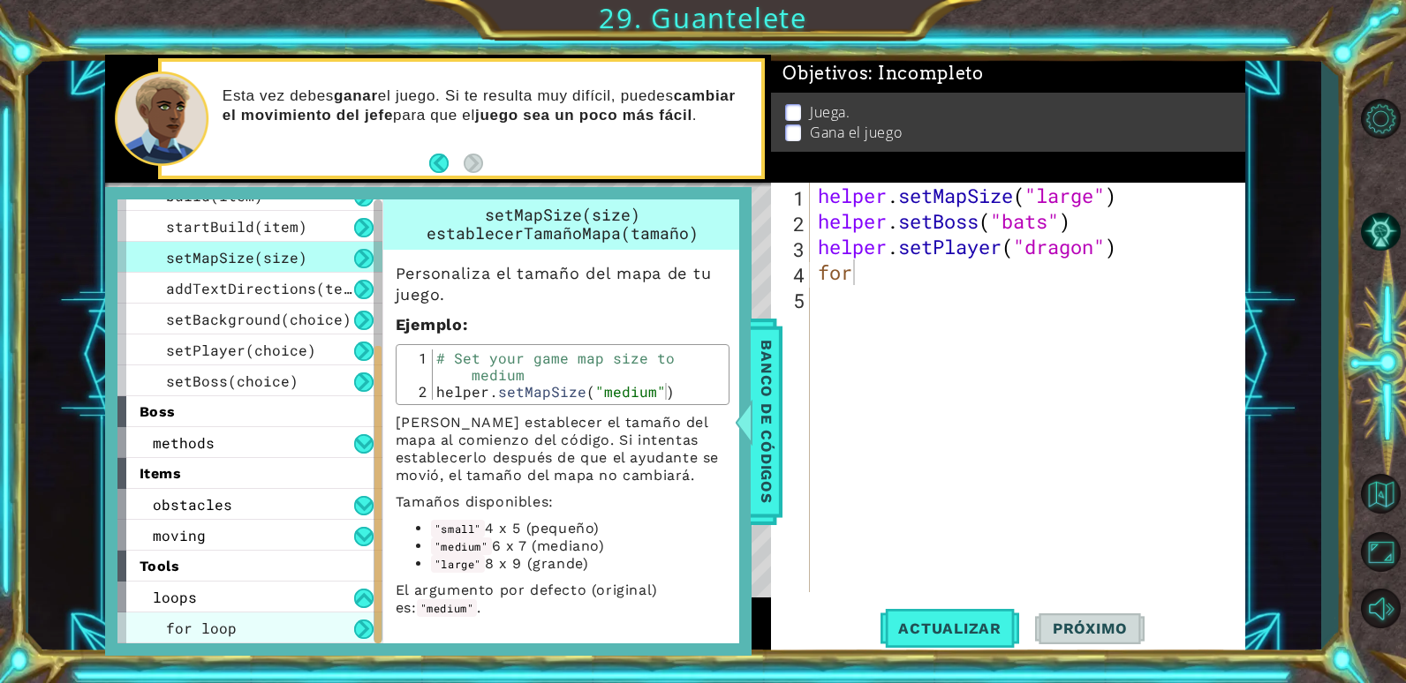
click at [274, 631] on div "for loop" at bounding box center [249, 628] width 265 height 31
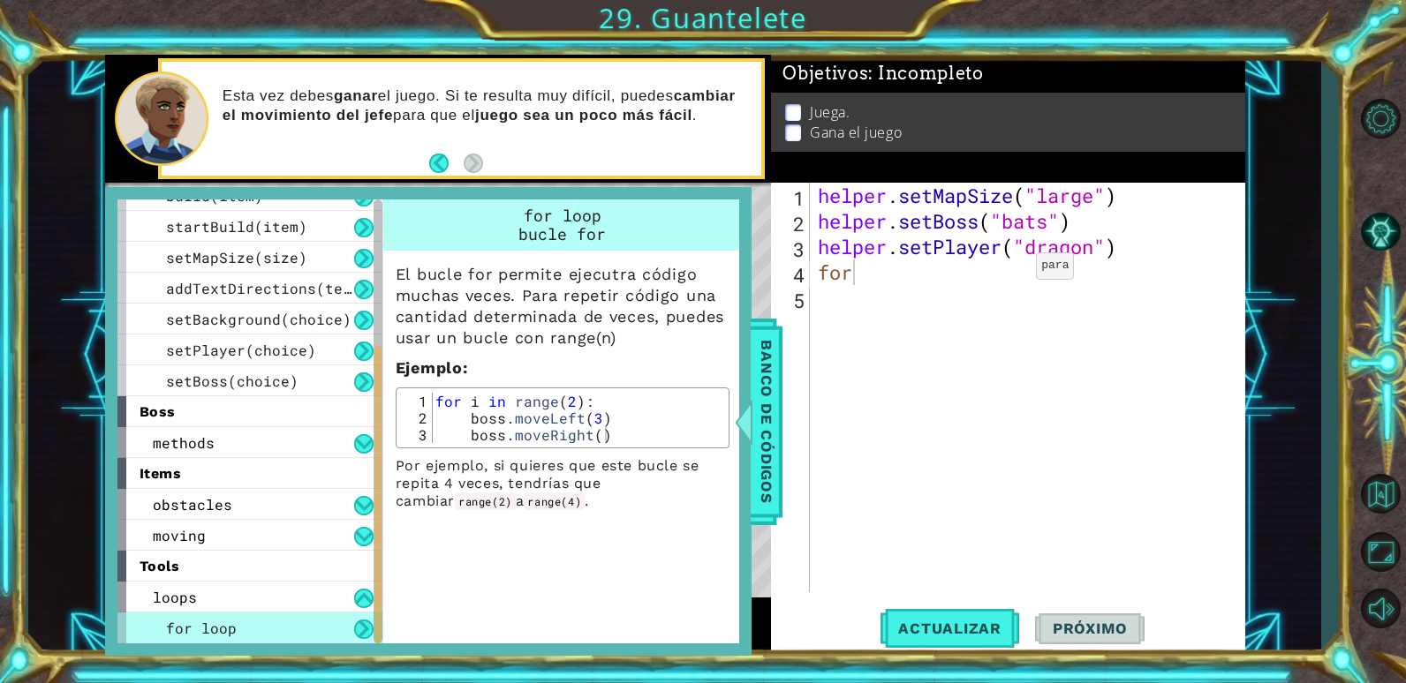
click at [1006, 270] on div "helper . setMapSize ( "large" ) helper . setBoss ( "bats" ) helper . setPlayer …" at bounding box center [1031, 413] width 434 height 461
type textarea "for i in range(6)"
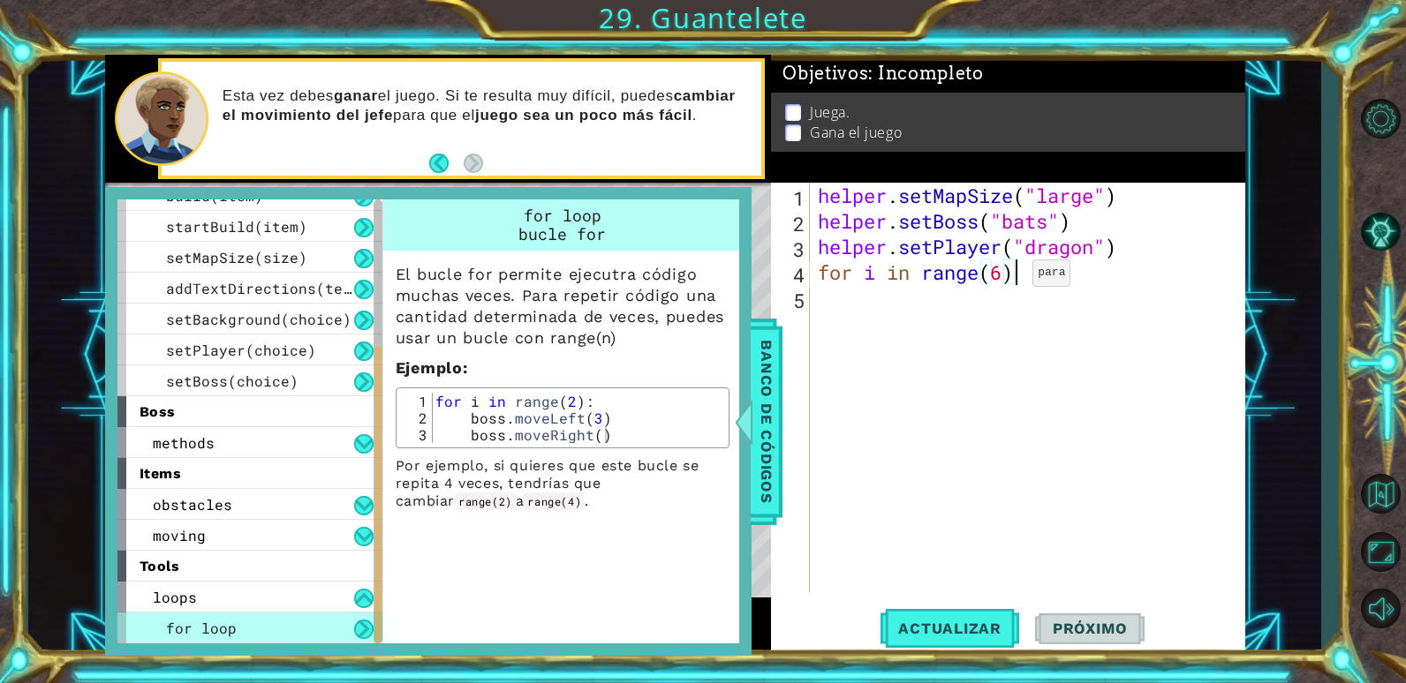
type textarea "for i in range(6):"
type textarea "bo"
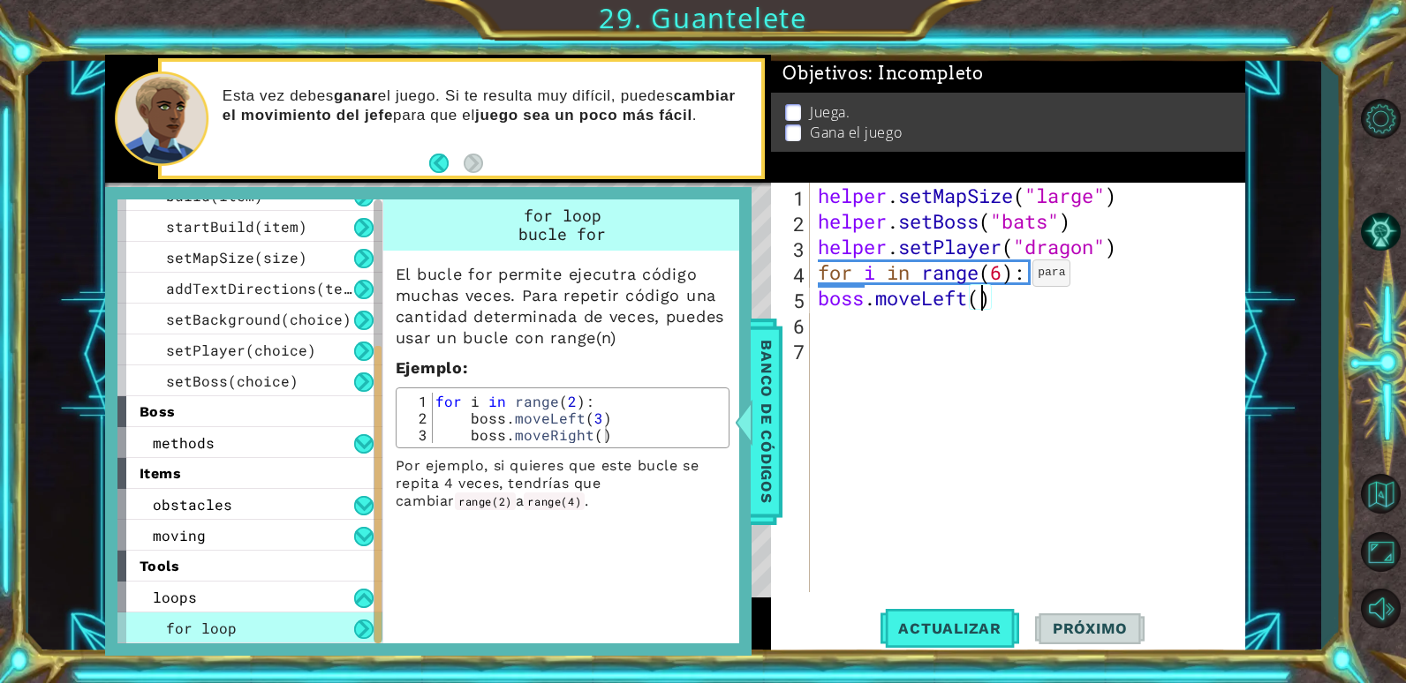
type textarea "boss.moveLeft(2)"
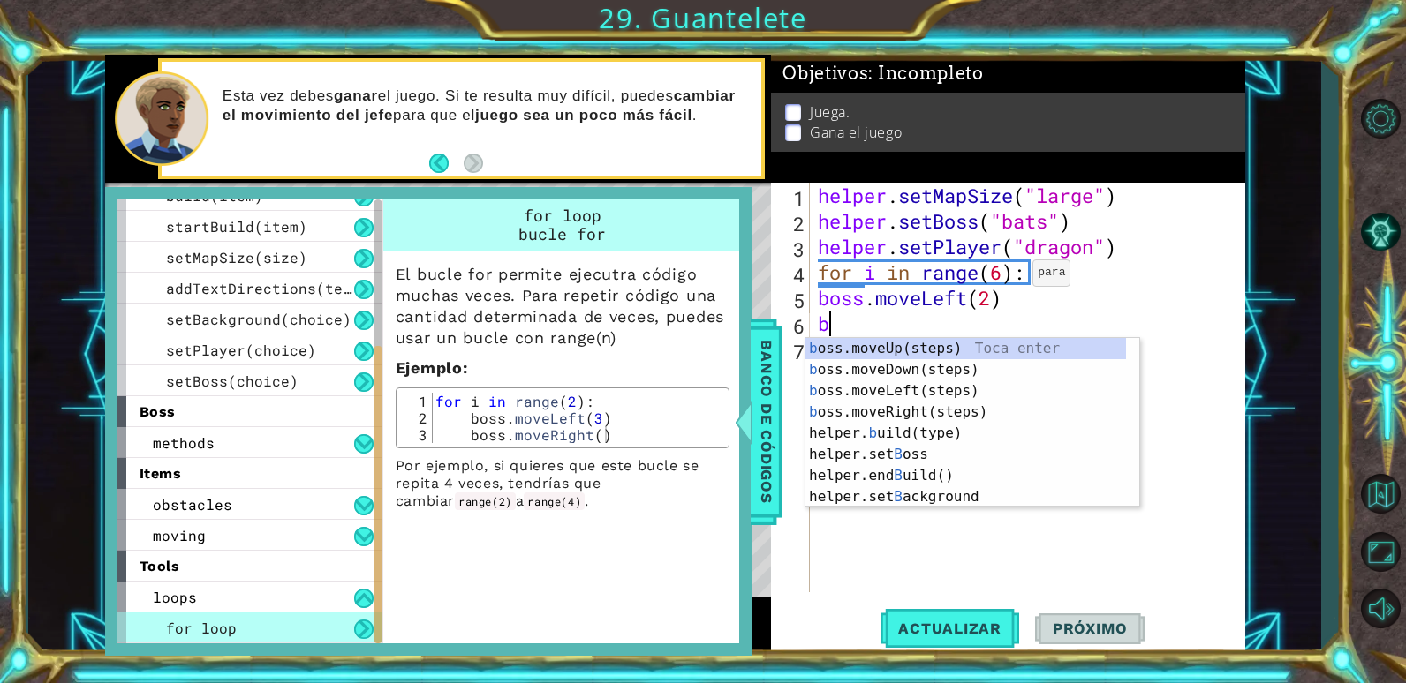
type textarea "bos"
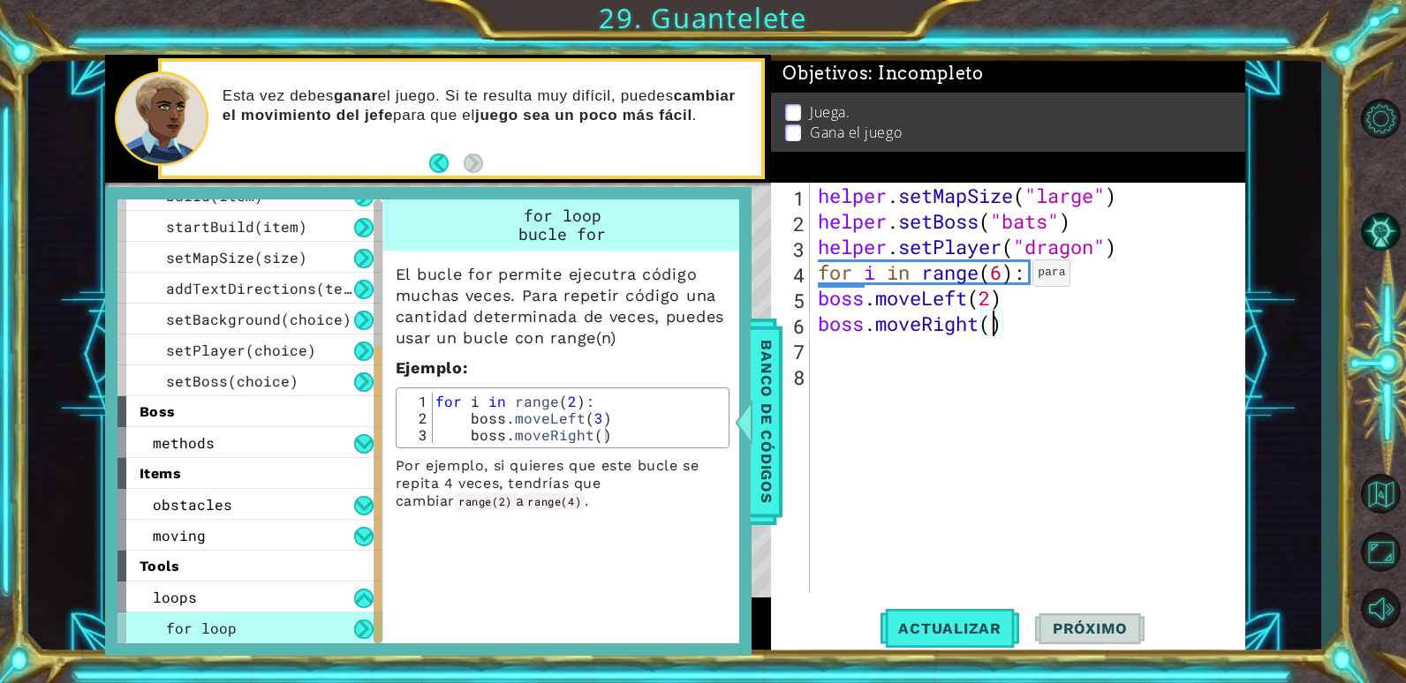
type textarea "boss.moveRight(2)"
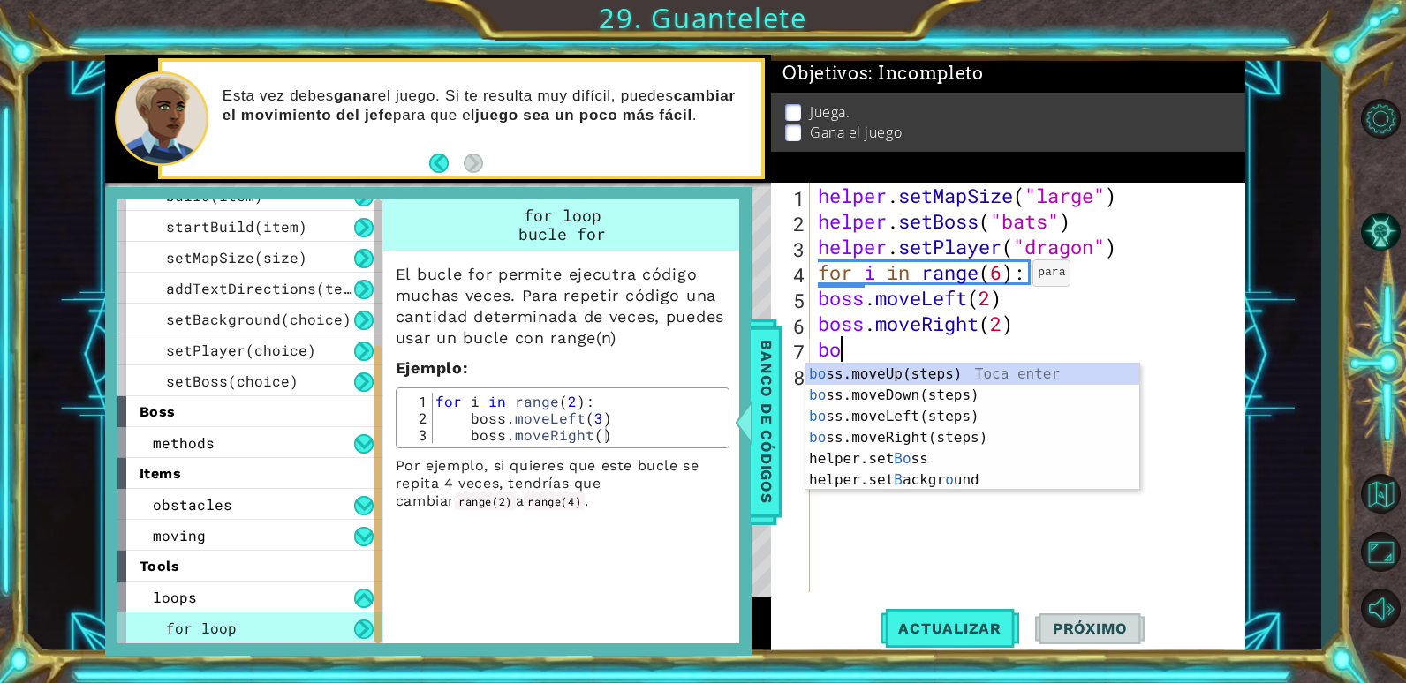
type textarea "bos"
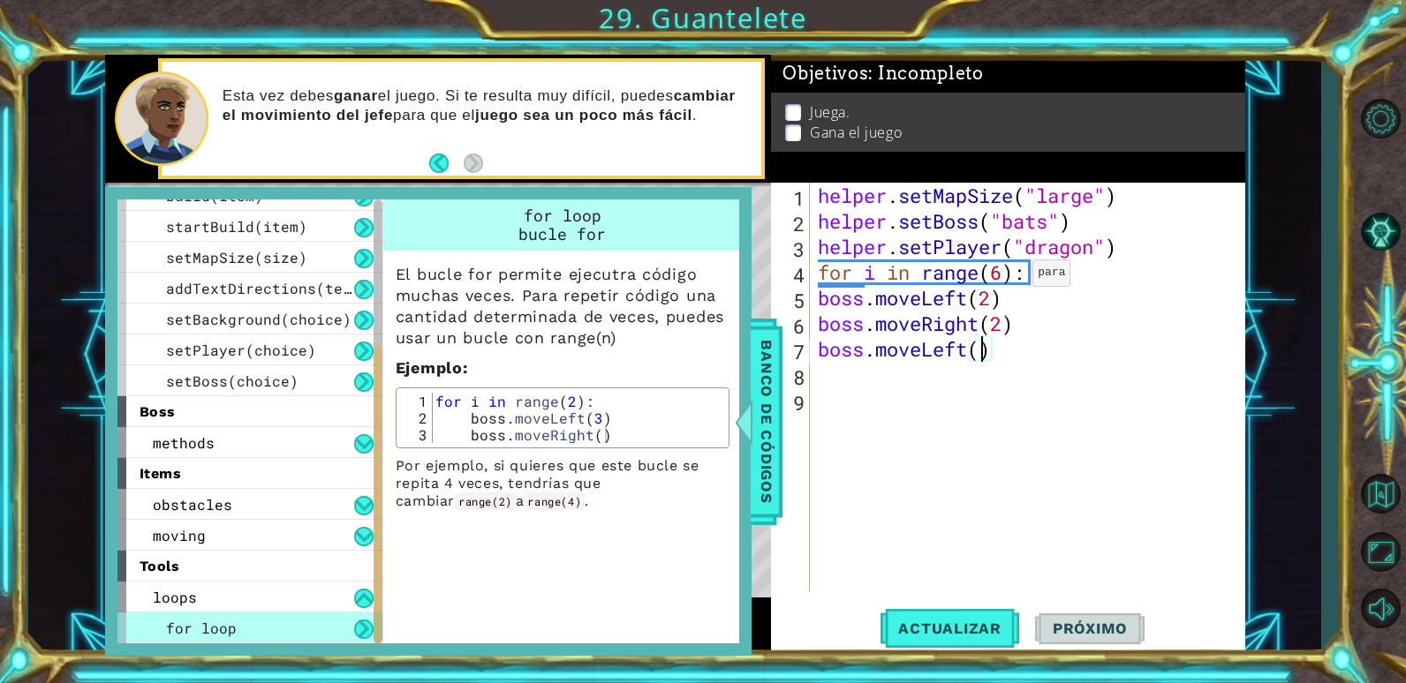
type textarea "boss.moveLeft(3)"
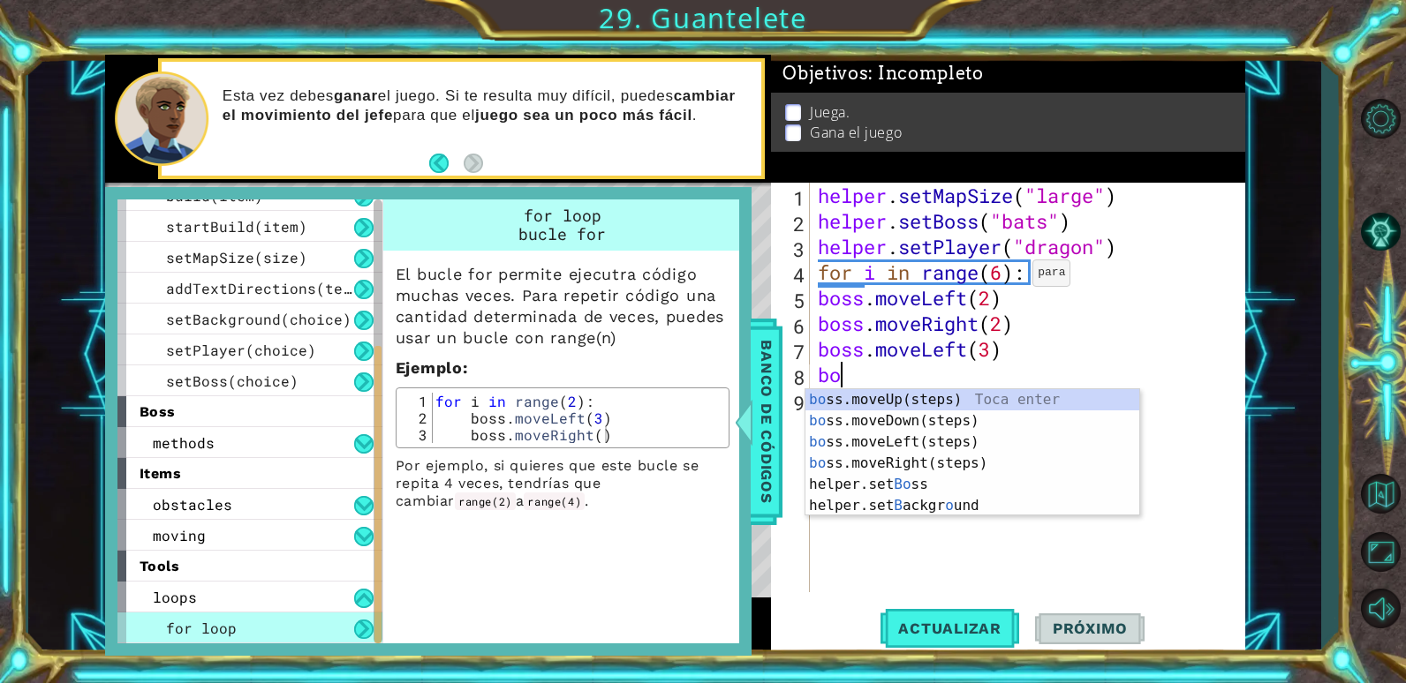
type textarea "bos"
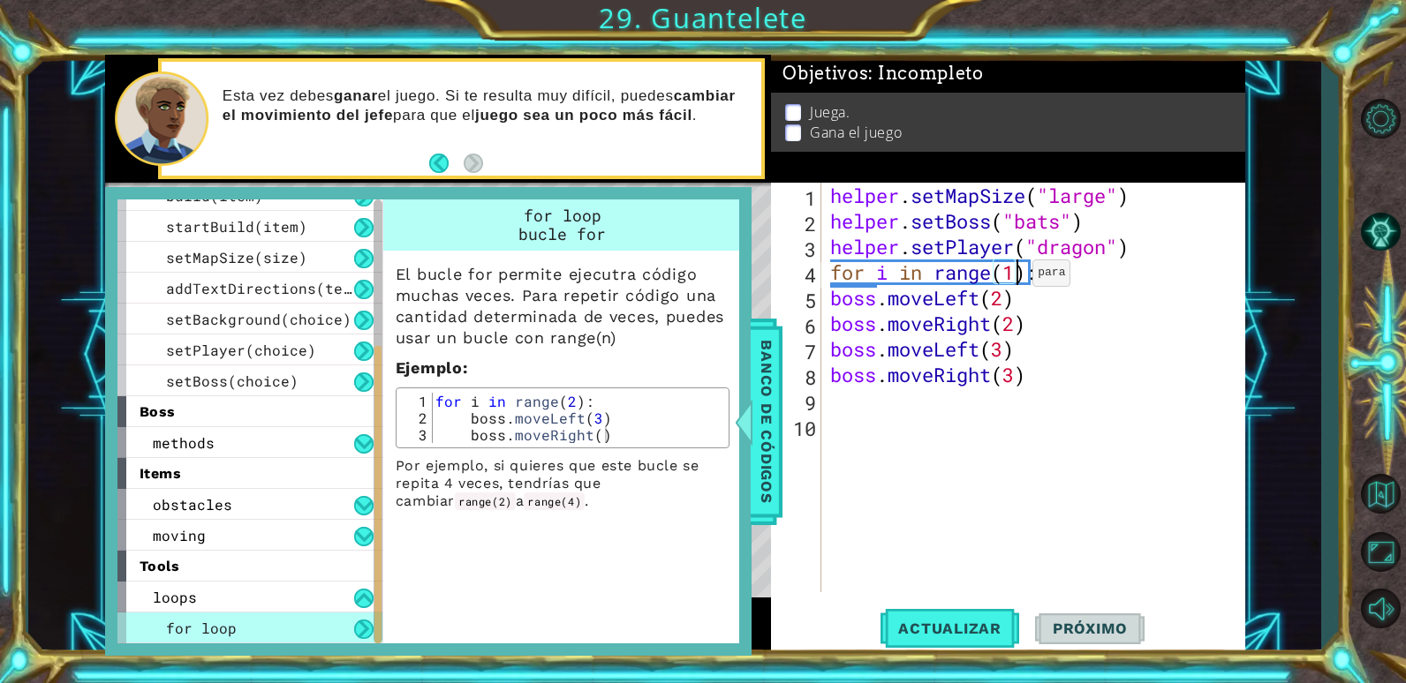
scroll to position [0, 9]
click at [1100, 285] on div "helper . setMapSize ( "large" ) helper . setBoss ( "bats" ) helper . setPlayer …" at bounding box center [1038, 413] width 423 height 461
click at [954, 634] on span "Actualizar" at bounding box center [949, 629] width 139 height 18
click at [1002, 298] on div "helper . setMapSize ( "large" ) helper . setBoss ( "bats" ) helper . setPlayer …" at bounding box center [1038, 413] width 423 height 461
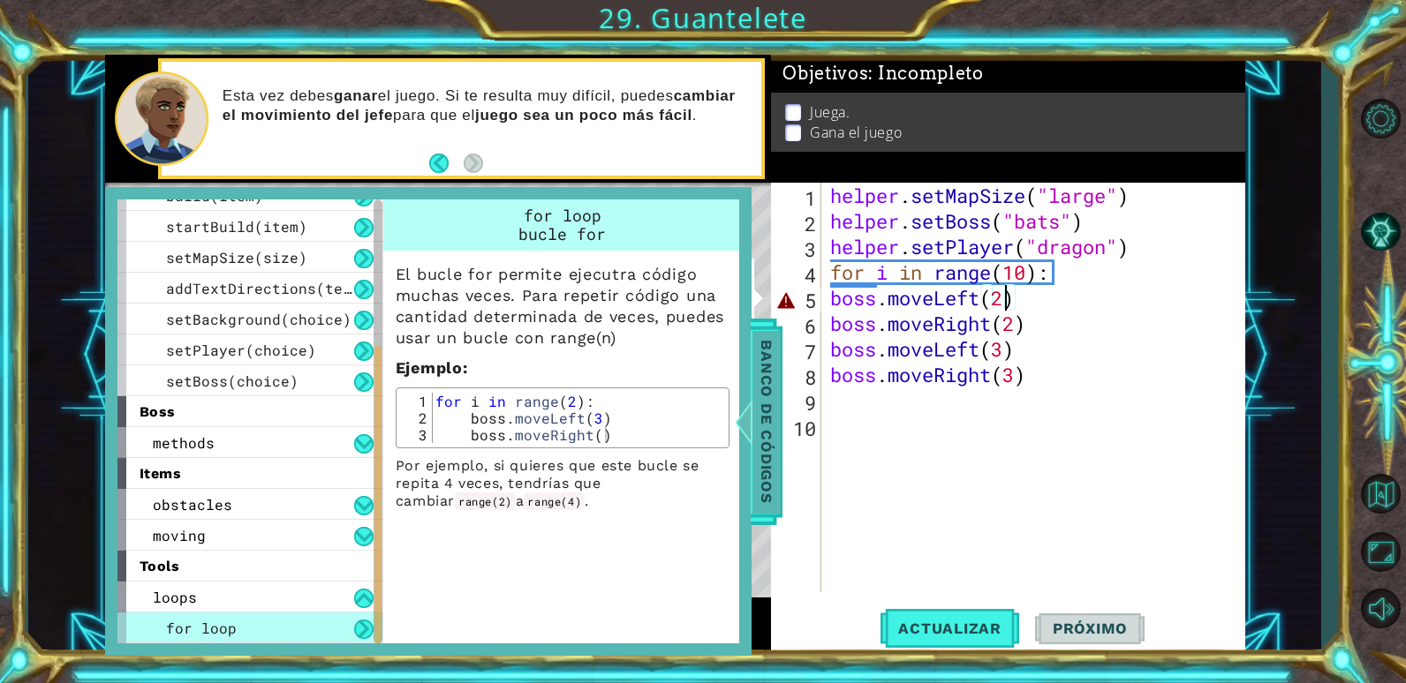
click at [778, 366] on span "Banco de códigos" at bounding box center [766, 421] width 28 height 183
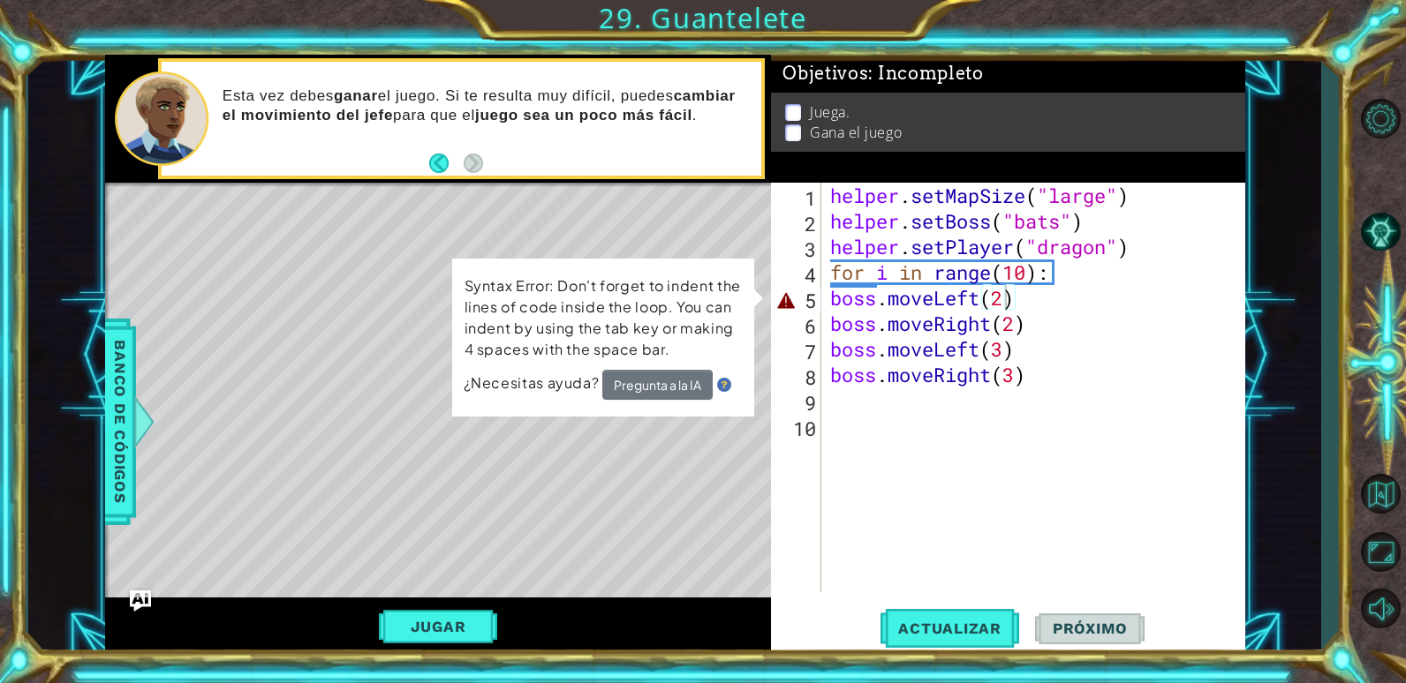
click at [988, 301] on div "helper . setMapSize ( "large" ) helper . setBoss ( "bats" ) helper . setPlayer …" at bounding box center [1038, 413] width 423 height 461
click at [1007, 298] on div "helper . setMapSize ( "large" ) helper . setBoss ( "bats" ) helper . setPlayer …" at bounding box center [1038, 413] width 423 height 461
click at [1007, 298] on div "helper . setMapSize ( "large" ) helper . setBoss ( "bats" ) helper . setPlayer …" at bounding box center [1034, 388] width 414 height 410
click at [995, 299] on div "helper . setMapSize ( "large" ) helper . setBoss ( "bats" ) helper . setPlayer …" at bounding box center [1038, 413] width 423 height 461
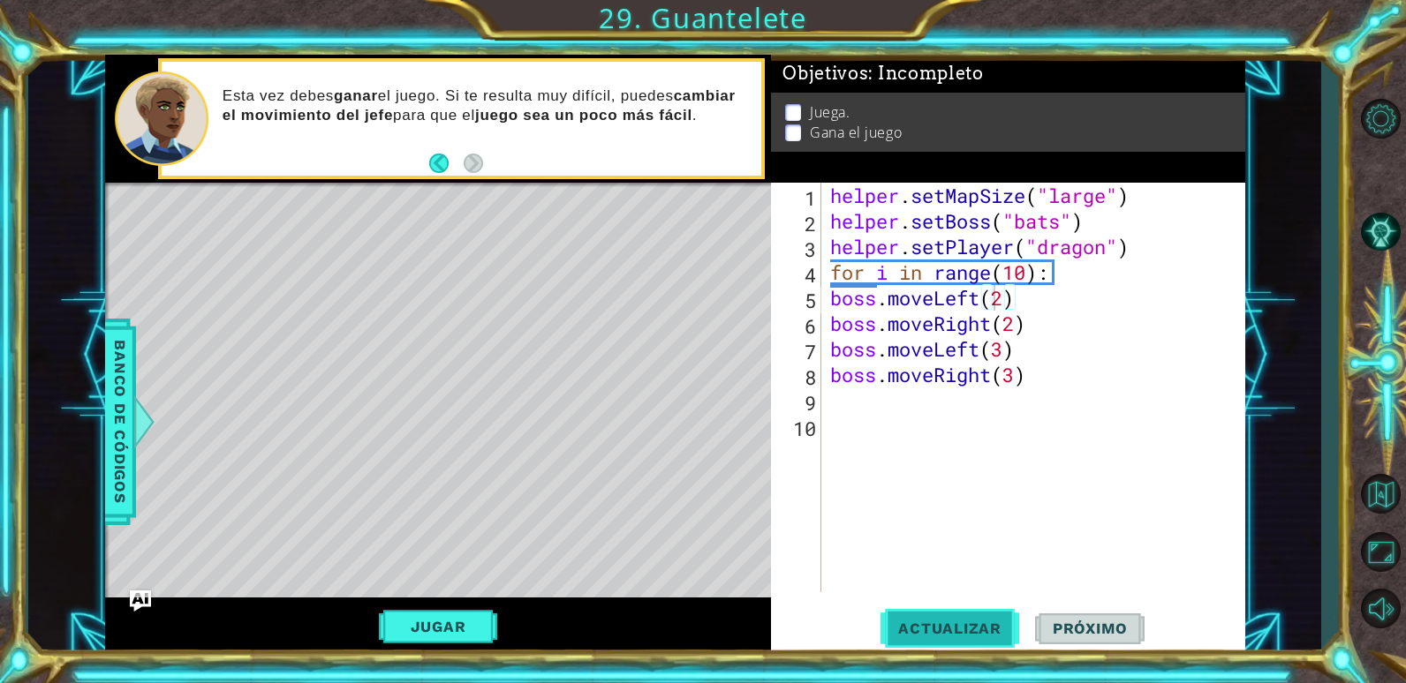
click at [1013, 613] on button "Actualizar" at bounding box center [949, 629] width 139 height 48
click at [482, 614] on button "Jugar" at bounding box center [438, 627] width 119 height 34
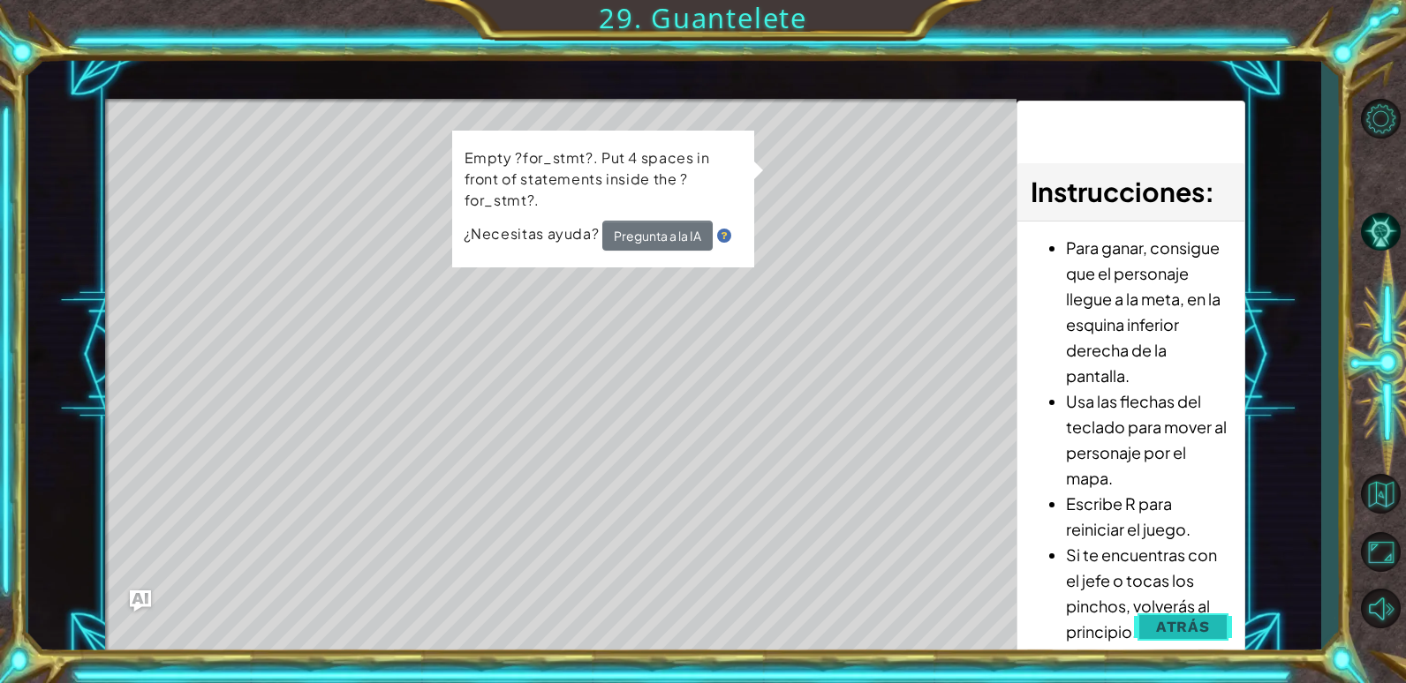
click at [1177, 631] on span "Atrás" at bounding box center [1183, 627] width 54 height 18
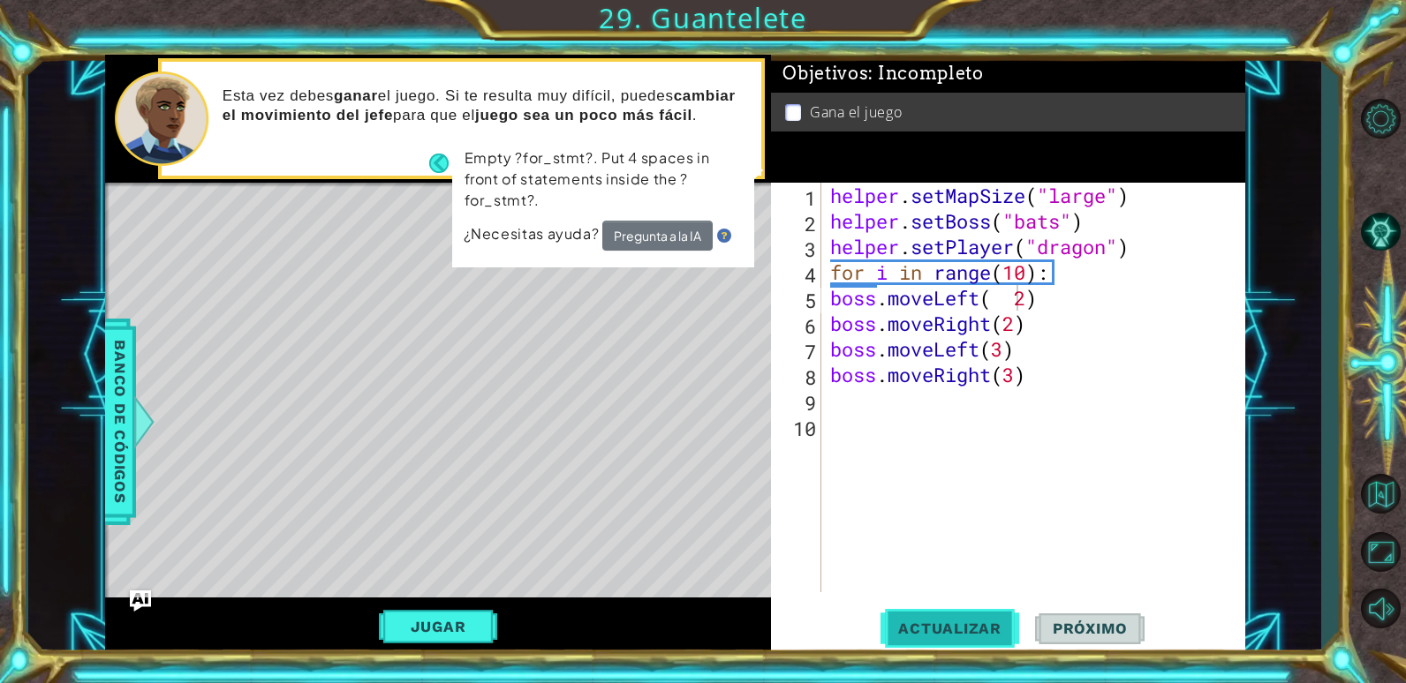
click at [936, 622] on span "Actualizar" at bounding box center [949, 629] width 139 height 18
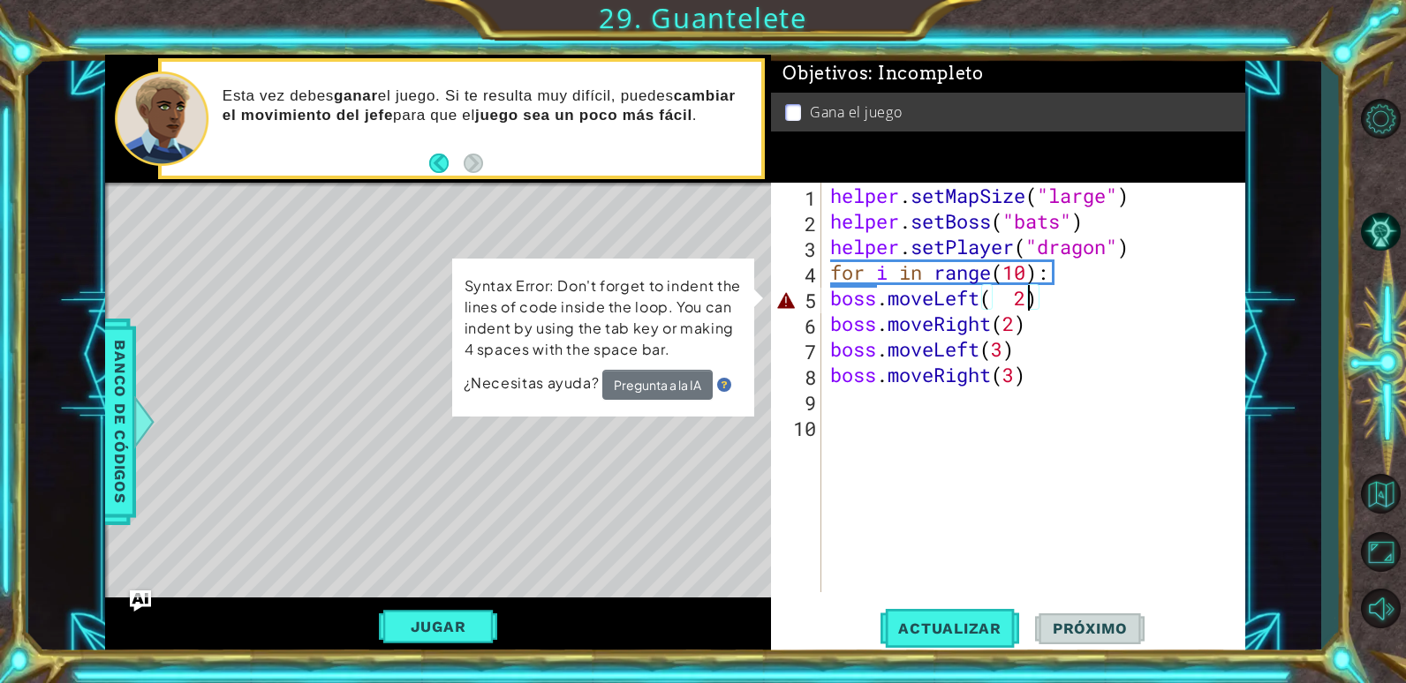
click at [1030, 298] on div "helper . setMapSize ( "large" ) helper . setBoss ( "bats" ) helper . setPlayer …" at bounding box center [1038, 413] width 423 height 461
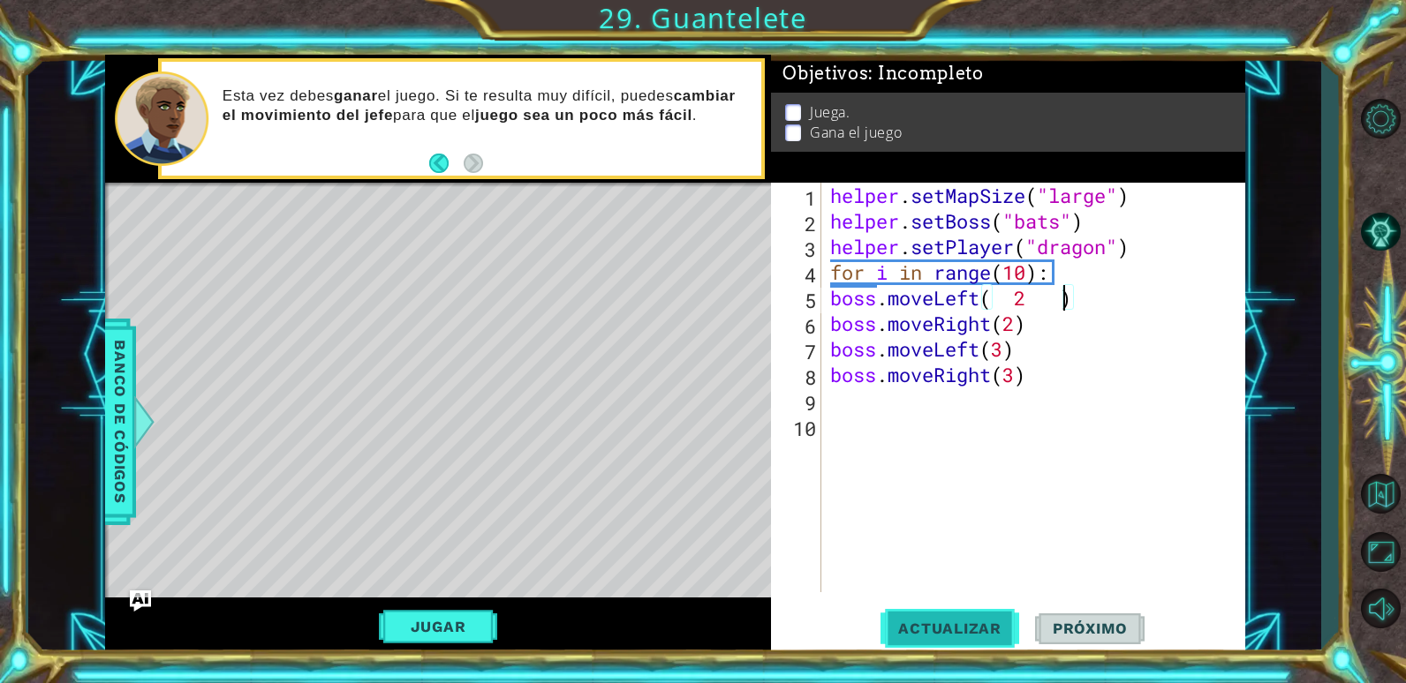
click at [954, 623] on span "Actualizar" at bounding box center [949, 629] width 139 height 18
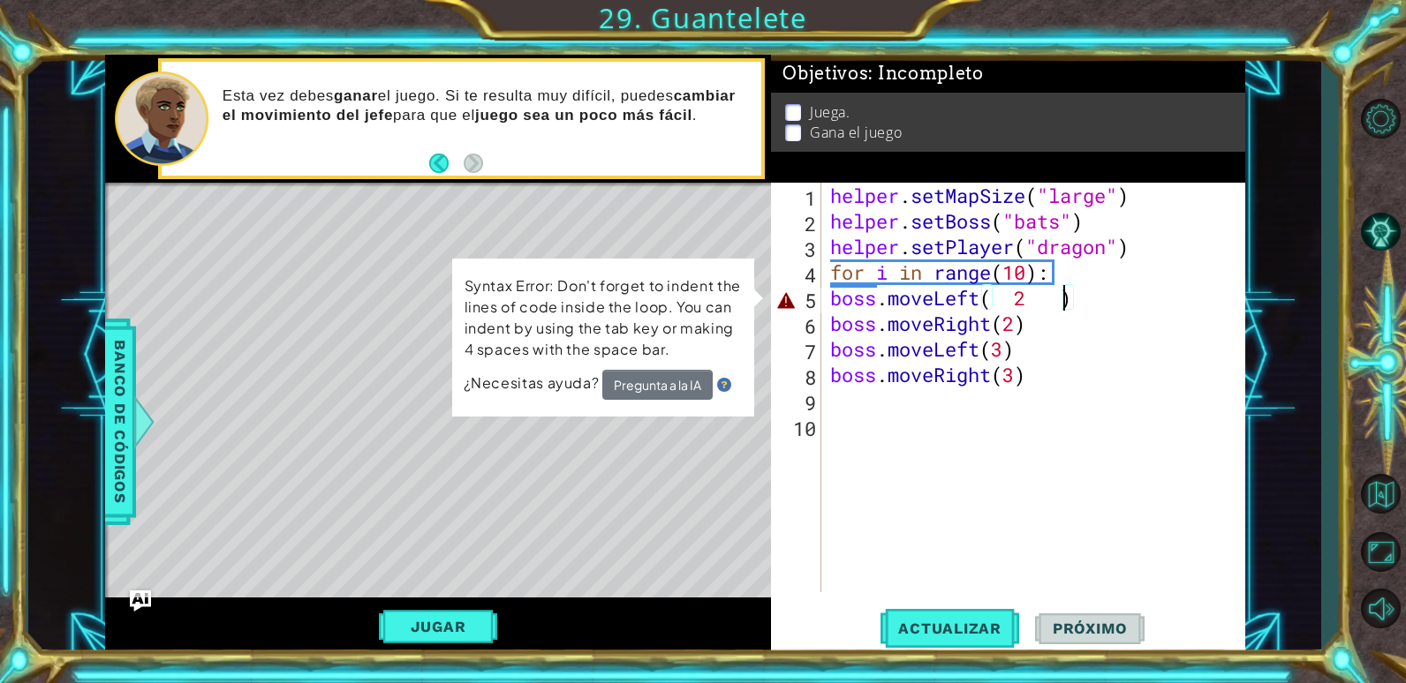
click at [1015, 306] on div "helper . setMapSize ( "large" ) helper . setBoss ( "bats" ) helper . setPlayer …" at bounding box center [1038, 413] width 423 height 461
click at [1044, 305] on div "helper . setMapSize ( "large" ) helper . setBoss ( "bats" ) helper . setPlayer …" at bounding box center [1038, 413] width 423 height 461
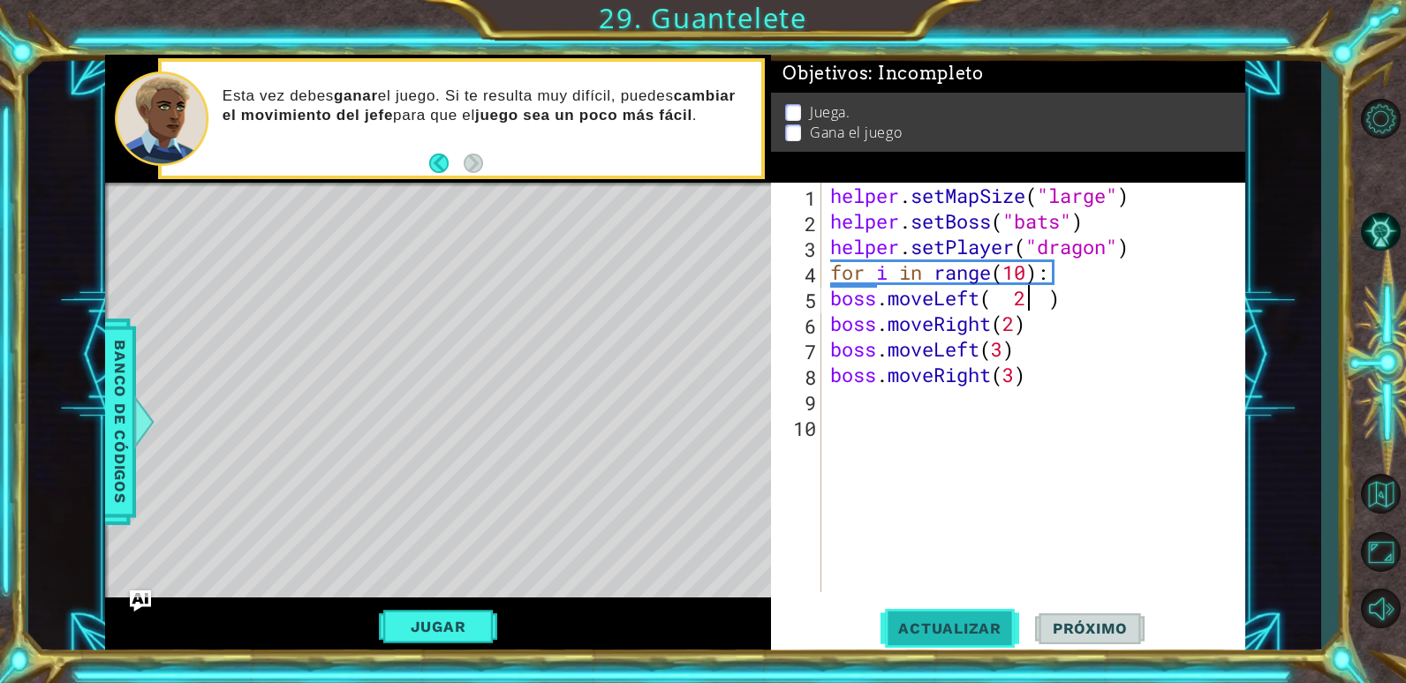
click at [948, 636] on span "Actualizar" at bounding box center [949, 629] width 139 height 18
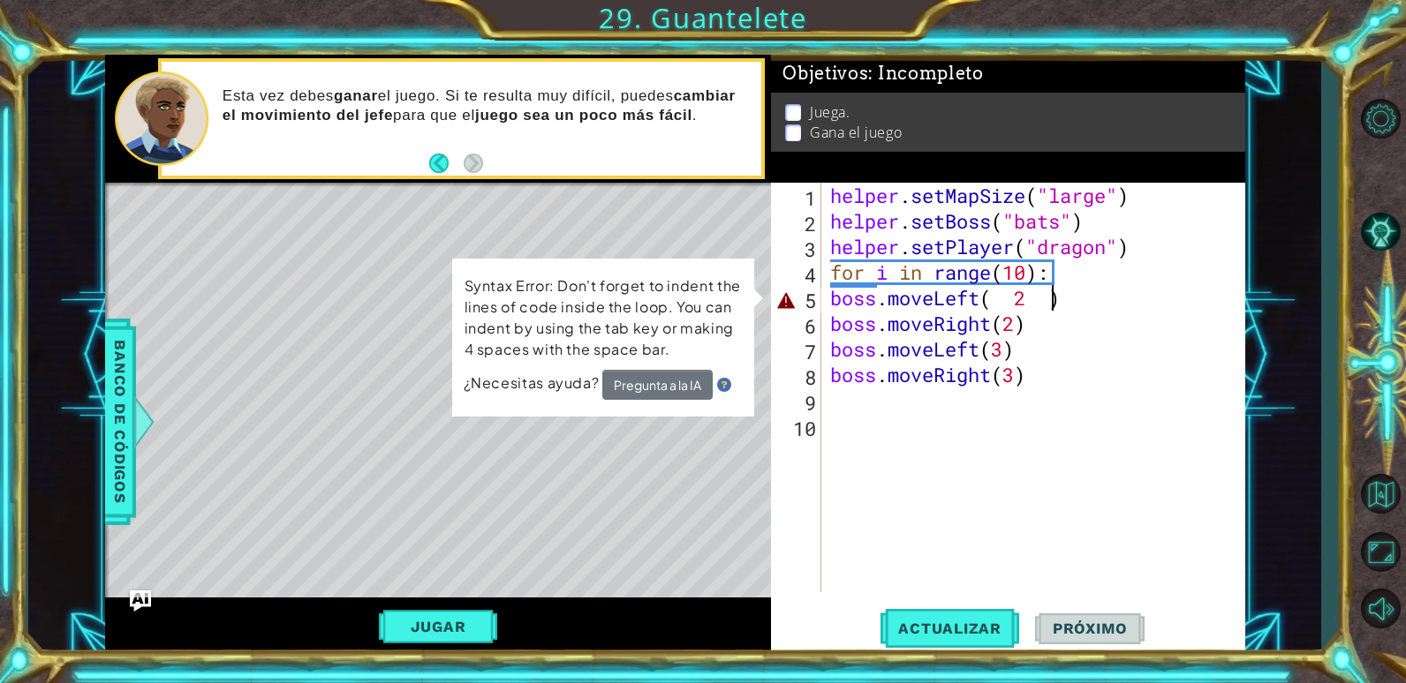
click at [1053, 295] on div "helper . setMapSize ( "large" ) helper . setBoss ( "bats" ) helper . setPlayer …" at bounding box center [1038, 413] width 423 height 461
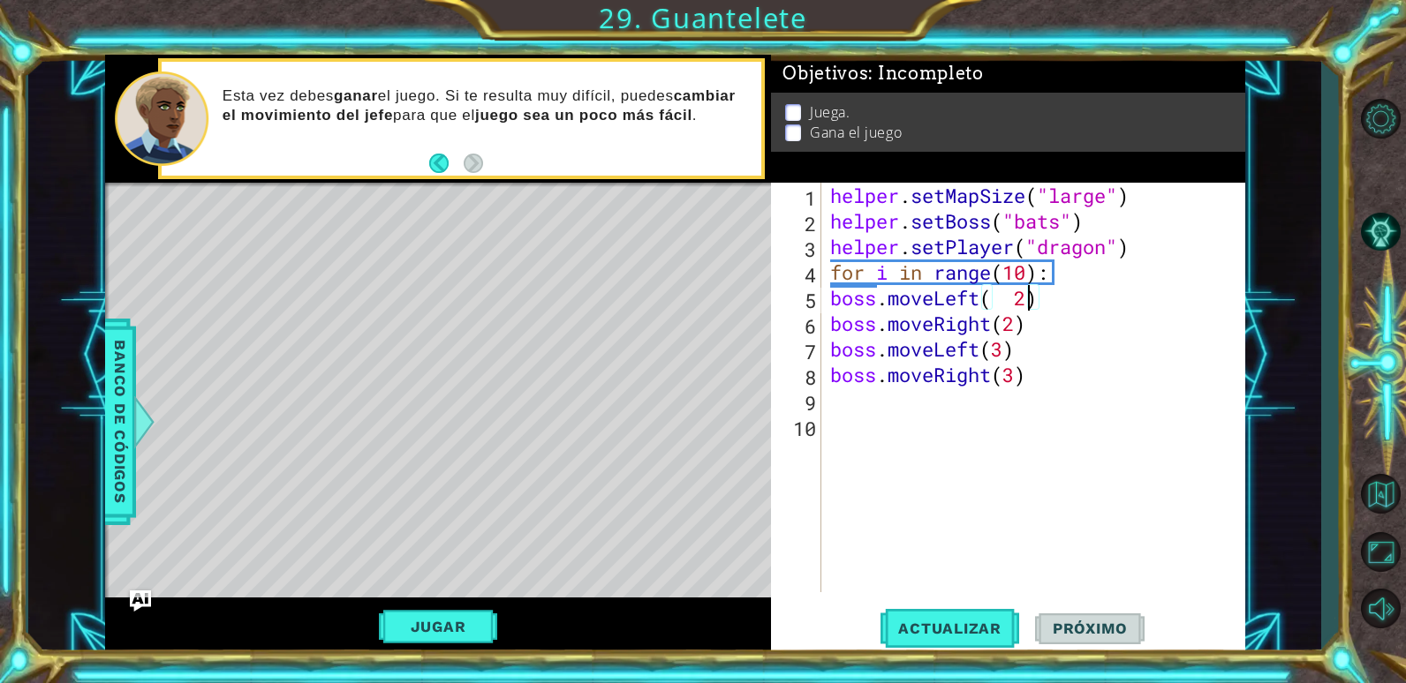
click at [1012, 305] on div "helper . setMapSize ( "large" ) helper . setBoss ( "bats" ) helper . setPlayer …" at bounding box center [1038, 413] width 423 height 461
click at [986, 297] on div "helper . setMapSize ( "large" ) helper . setBoss ( "bats" ) helper . setPlayer …" at bounding box center [1038, 413] width 423 height 461
click at [995, 300] on div "helper . setMapSize ( "large" ) helper . setBoss ( "bats" ) helper . setPlayer …" at bounding box center [1038, 413] width 423 height 461
click at [925, 639] on button "Actualizar" at bounding box center [949, 629] width 139 height 48
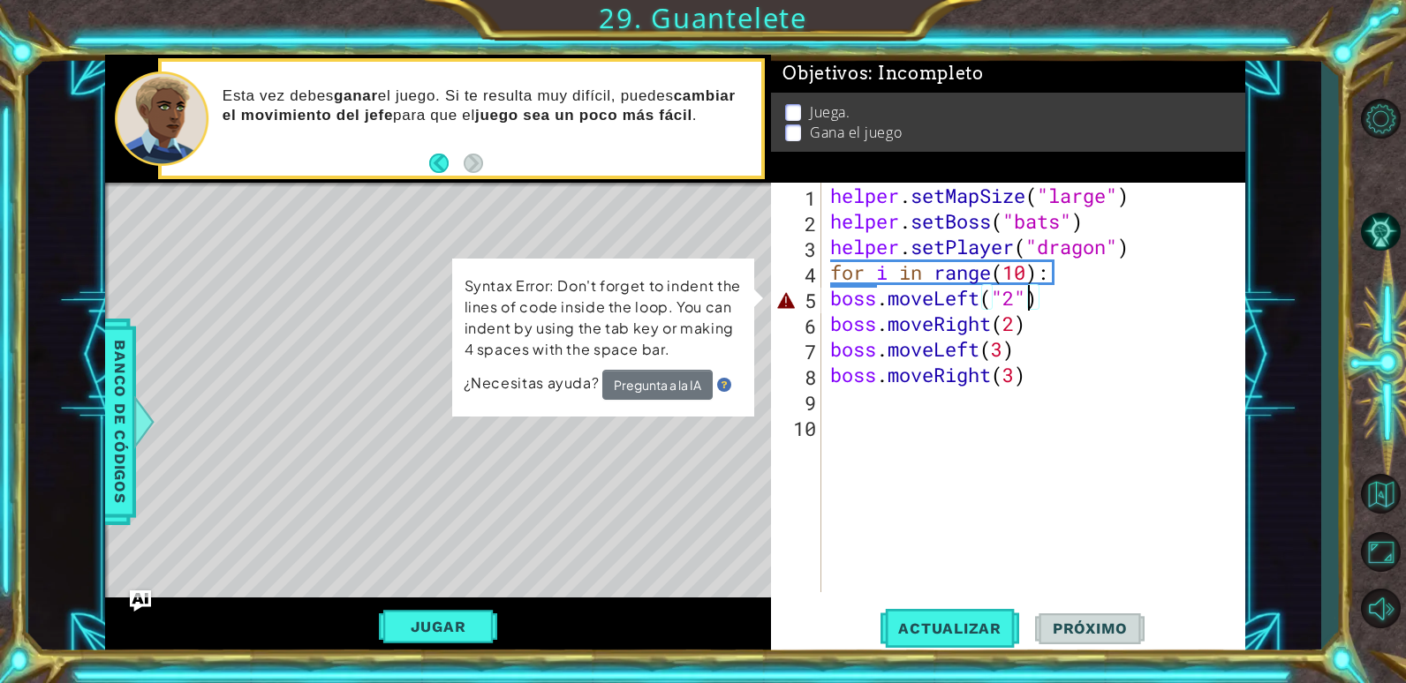
scroll to position [0, 8]
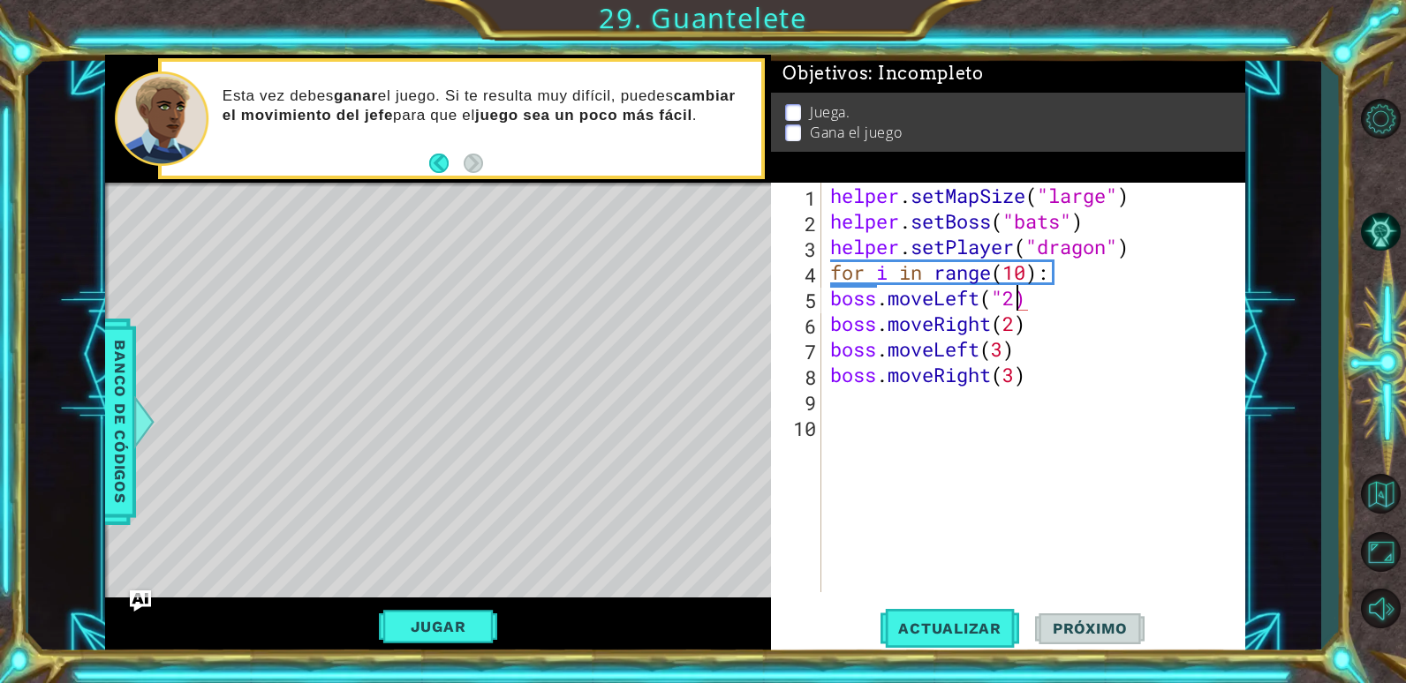
click at [1001, 297] on div "helper . setMapSize ( "large" ) helper . setBoss ( "bats" ) helper . setPlayer …" at bounding box center [1038, 413] width 423 height 461
click at [927, 630] on span "Actualizar" at bounding box center [949, 629] width 139 height 18
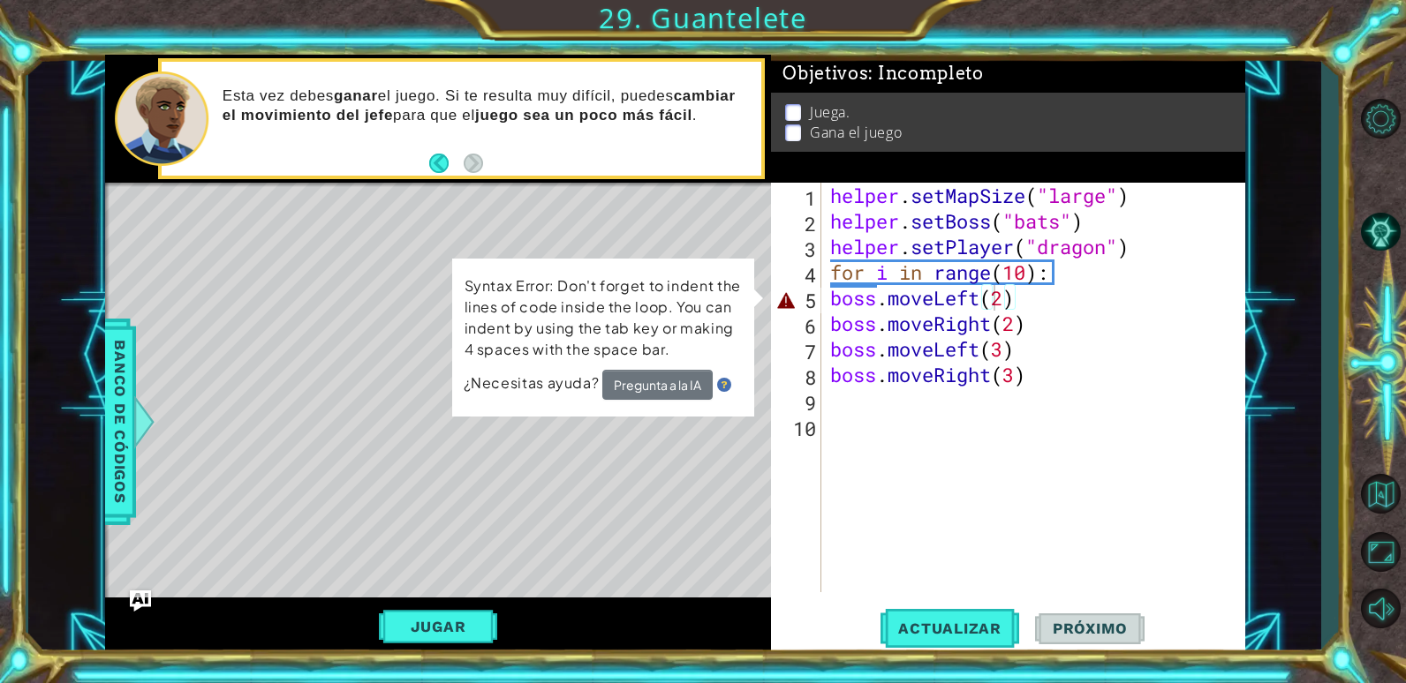
click at [727, 385] on img at bounding box center [723, 387] width 14 height 14
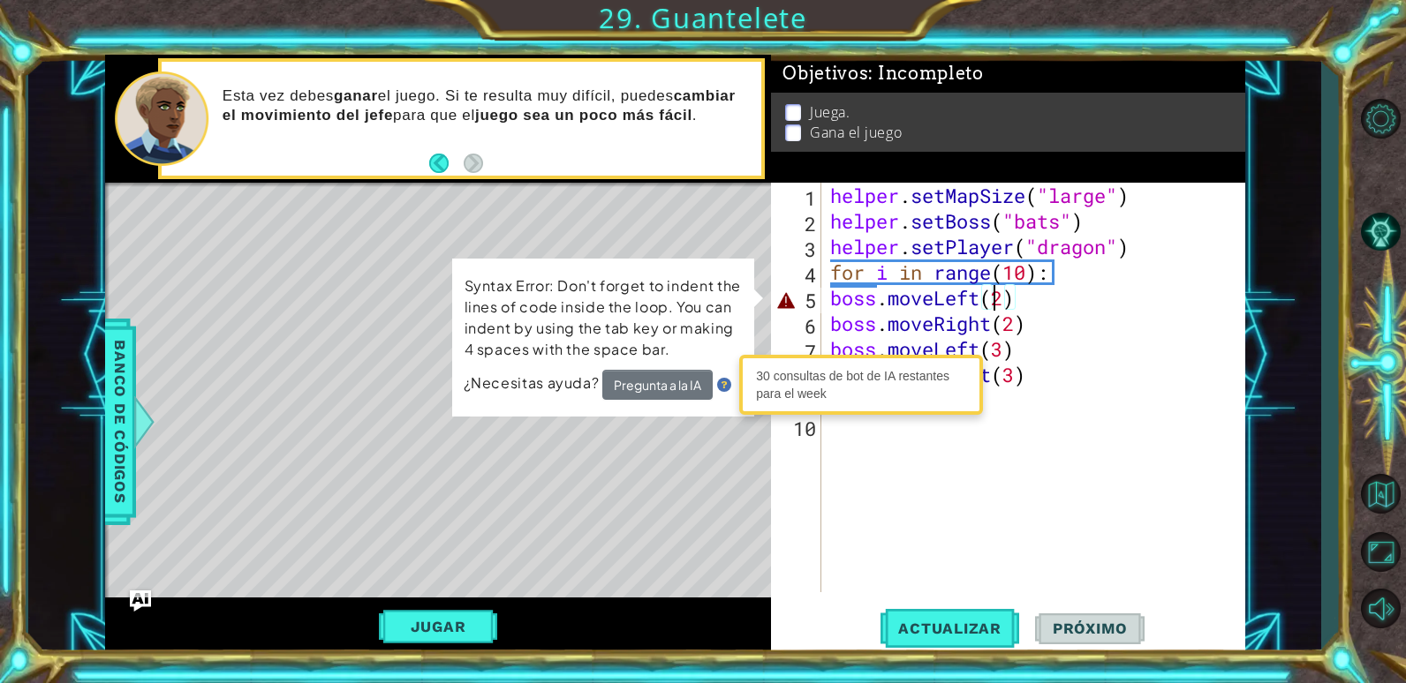
click at [718, 357] on p "Syntax Error: Don't forget to indent the lines of code inside the loop. You can…" at bounding box center [602, 318] width 277 height 85
click at [628, 388] on button "Pregunta a la IA" at bounding box center [657, 385] width 110 height 31
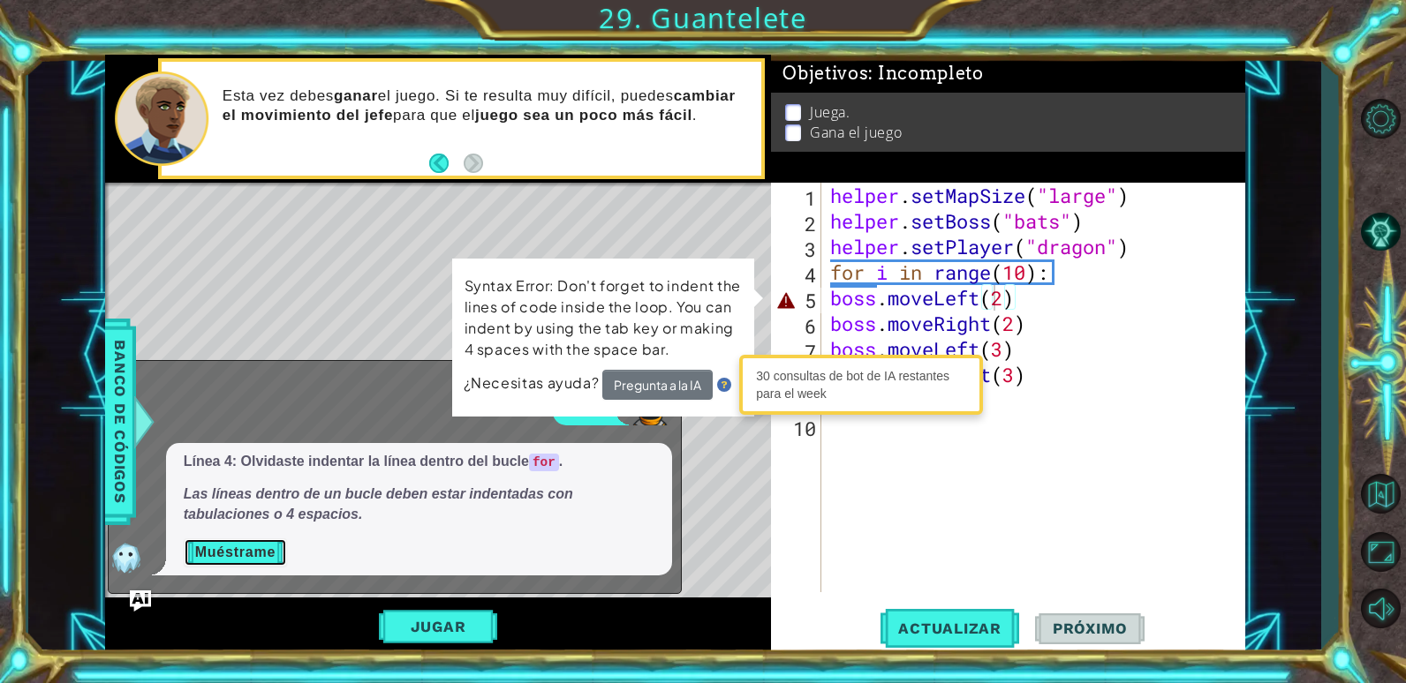
click at [272, 558] on button "Muéstrame" at bounding box center [235, 553] width 103 height 28
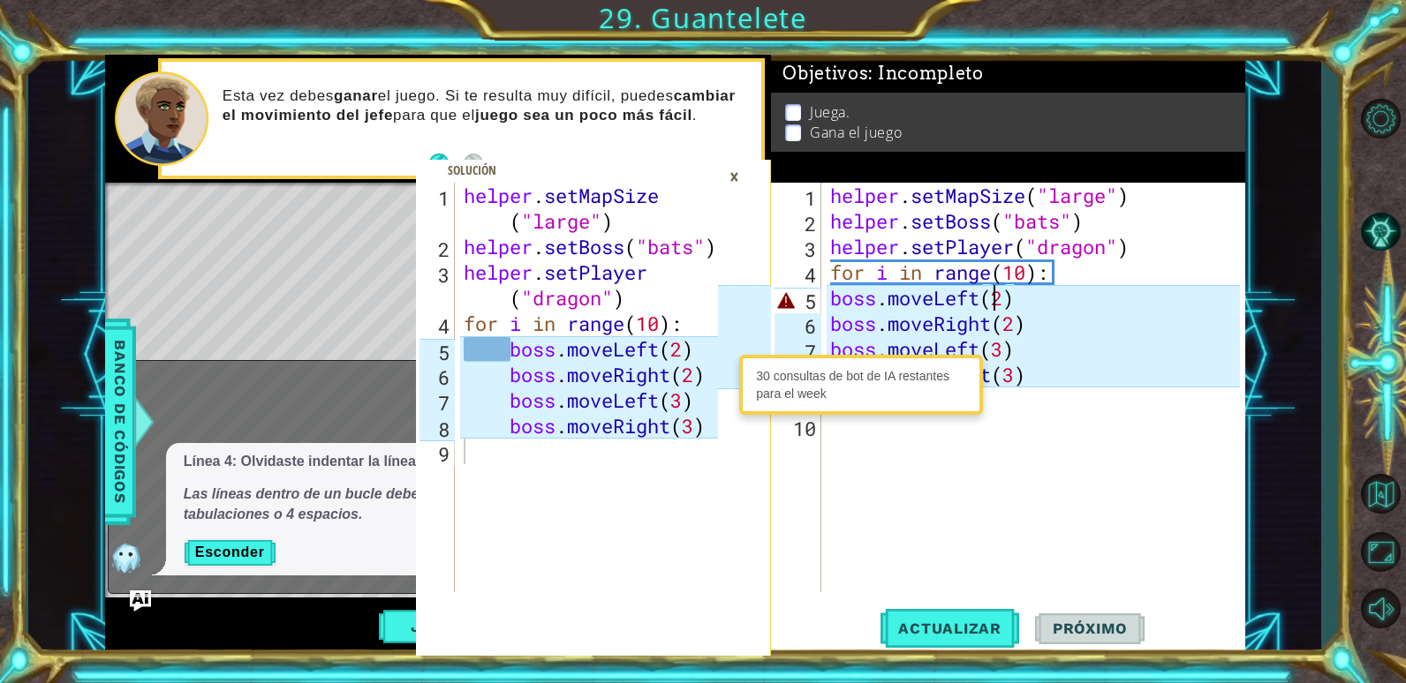
click at [827, 302] on div "helper . setMapSize ( "large" ) helper . setBoss ( "bats" ) helper . setPlayer …" at bounding box center [1038, 413] width 423 height 461
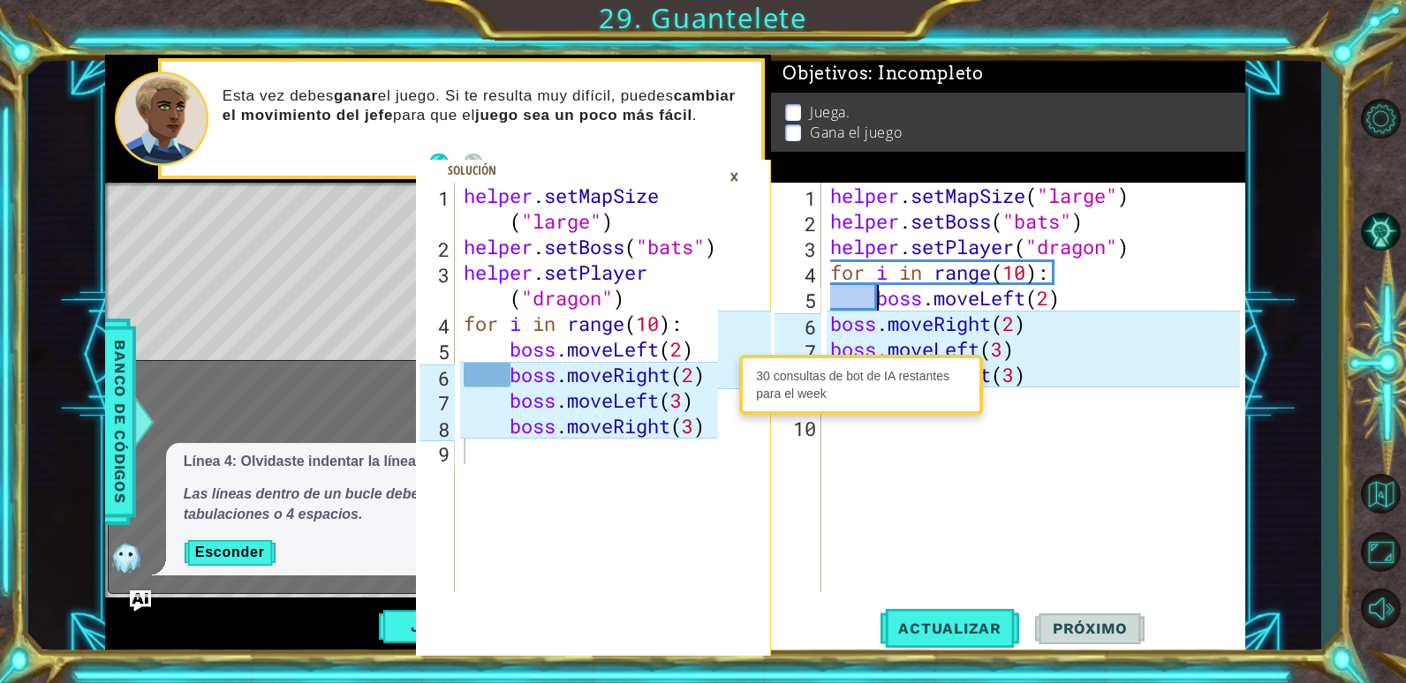
click at [831, 323] on div "helper . setMapSize ( "large" ) helper . setBoss ( "bats" ) helper . setPlayer …" at bounding box center [1038, 413] width 423 height 461
click at [742, 171] on div "×" at bounding box center [734, 177] width 27 height 30
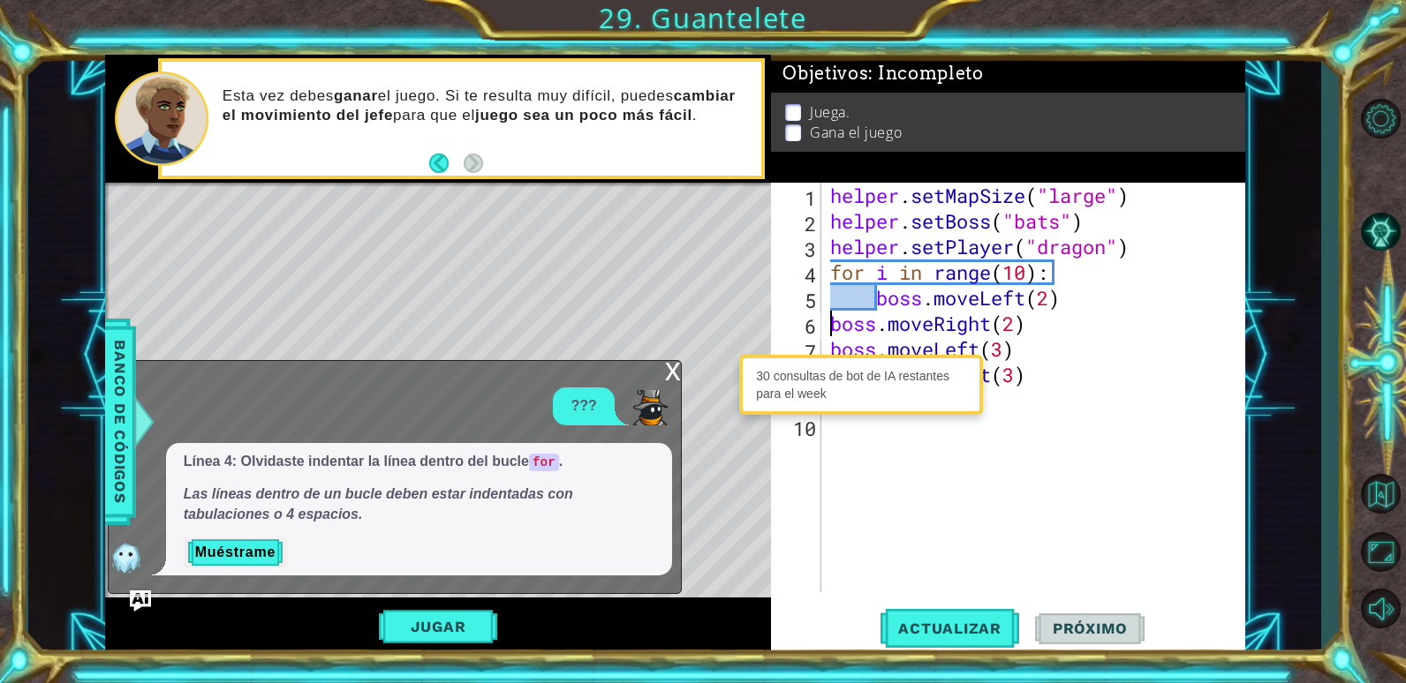
click at [832, 322] on div "helper . setMapSize ( "large" ) helper . setBoss ( "bats" ) helper . setPlayer …" at bounding box center [1038, 413] width 423 height 461
click at [835, 344] on div "helper . setMapSize ( "large" ) helper . setBoss ( "bats" ) helper . setPlayer …" at bounding box center [1038, 413] width 423 height 461
type textarea "boss.moveLeft(3)"
click at [939, 437] on div "helper . setMapSize ( "large" ) helper . setBoss ( "bats" ) helper . setPlayer …" at bounding box center [1038, 413] width 423 height 461
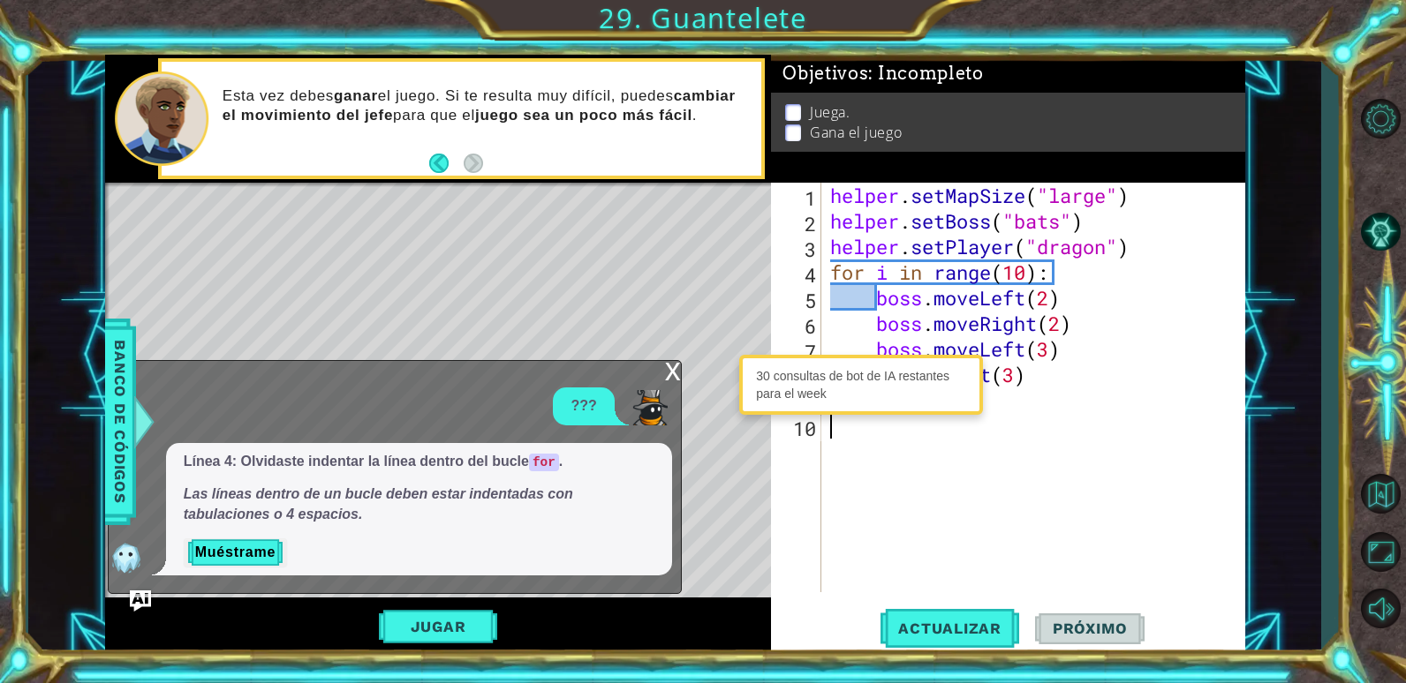
click at [678, 369] on div "x" at bounding box center [673, 370] width 16 height 18
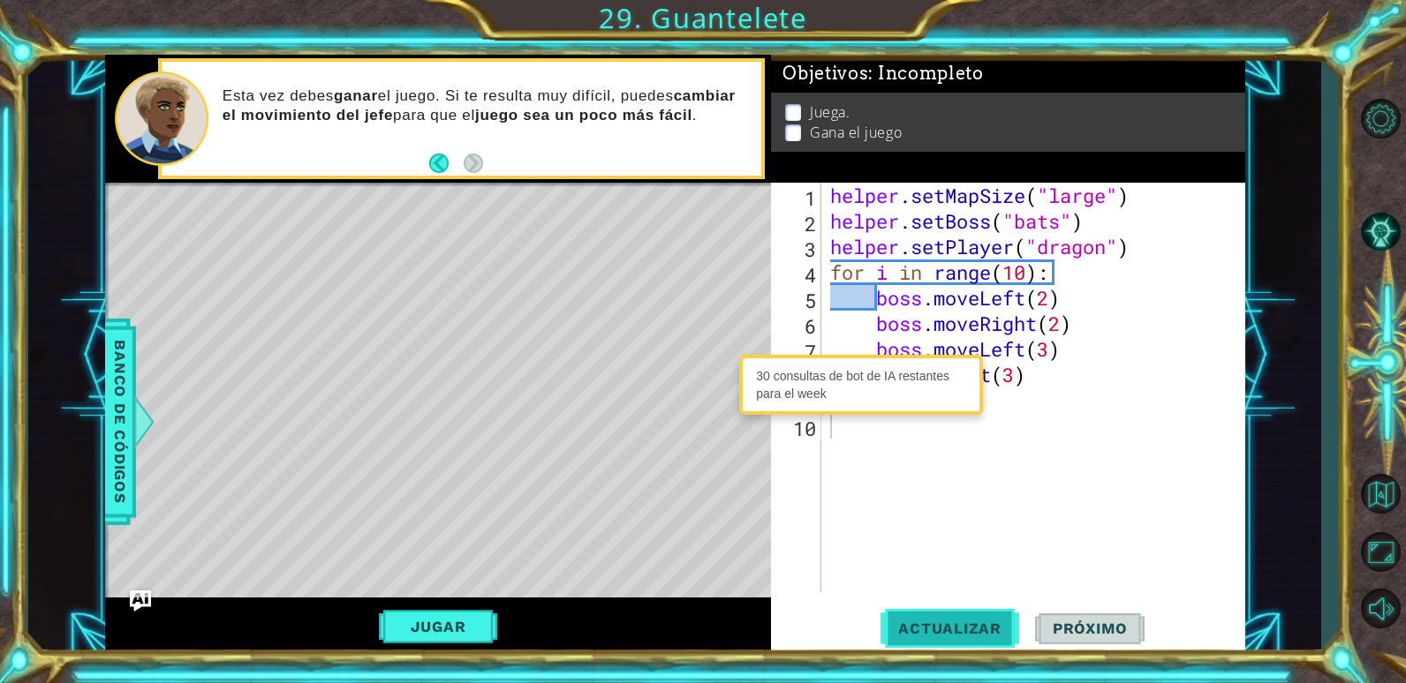
click at [910, 631] on span "Actualizar" at bounding box center [949, 629] width 139 height 18
click at [903, 628] on span "Actualizar" at bounding box center [949, 629] width 139 height 18
click at [821, 391] on div "30 consultas de bot de IA restantes para el week" at bounding box center [861, 384] width 235 height 51
drag, startPoint x: 821, startPoint y: 391, endPoint x: 911, endPoint y: 372, distance: 92.1
click at [911, 372] on div "30 consultas de bot de IA restantes para el week" at bounding box center [861, 384] width 235 height 51
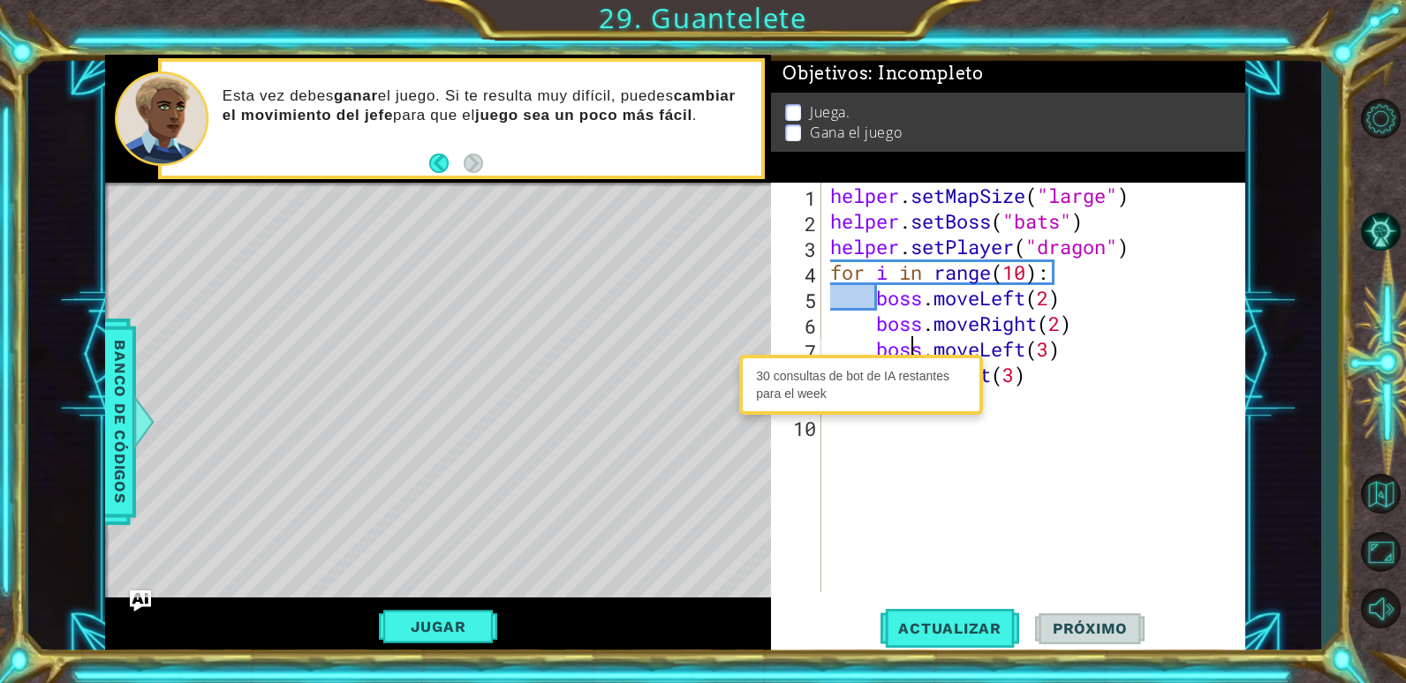
click at [907, 337] on div "helper . setMapSize ( "large" ) helper . setBoss ( "bats" ) helper . setPlayer …" at bounding box center [1038, 413] width 423 height 461
click at [864, 300] on div "helper . setMapSize ( "large" ) helper . setBoss ( "bats" ) helper . setPlayer …" at bounding box center [1038, 413] width 423 height 461
click at [891, 306] on div "helper . setMapSize ( "large" ) helper . setBoss ( "bats" ) helper . setPlayer …" at bounding box center [1038, 413] width 423 height 461
click at [1029, 380] on div "helper . setMapSize ( "large" ) helper . setBoss ( "bats" ) helper . setPlayer …" at bounding box center [1038, 413] width 423 height 461
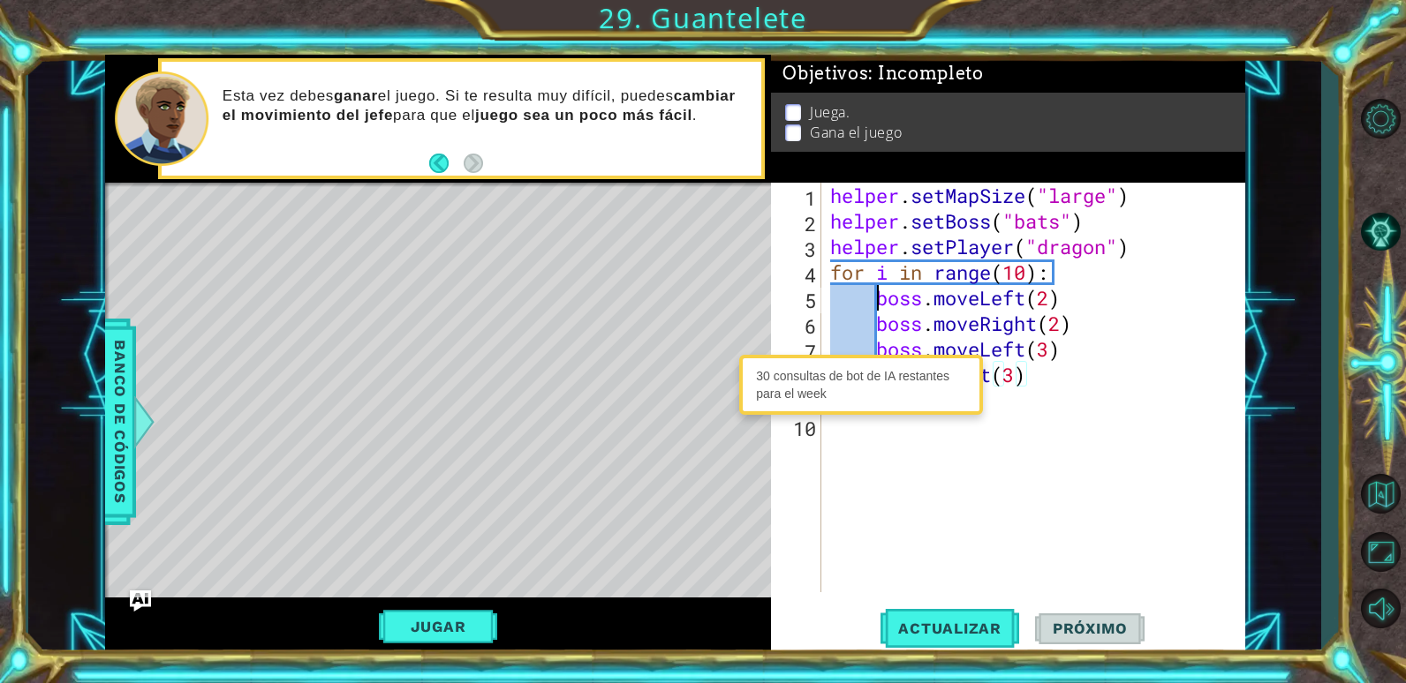
click at [877, 298] on div "helper . setMapSize ( "large" ) helper . setBoss ( "bats" ) helper . setPlayer …" at bounding box center [1038, 413] width 423 height 461
type textarea "boss.moveLeft(2)"
click at [966, 630] on span "Actualizar" at bounding box center [949, 629] width 139 height 18
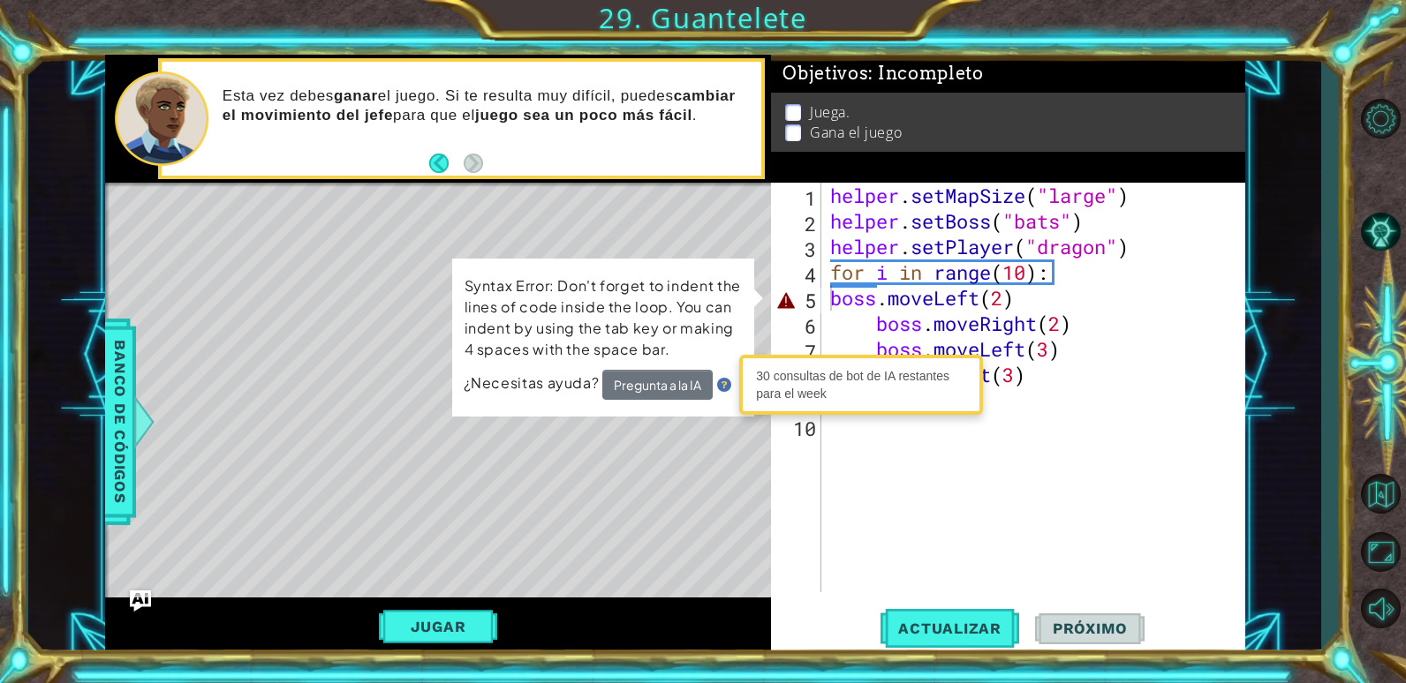
click at [724, 382] on img at bounding box center [724, 385] width 14 height 14
click at [724, 382] on img at bounding box center [724, 386] width 14 height 14
click at [883, 452] on div "helper . setMapSize ( "large" ) helper . setBoss ( "bats" ) helper . setPlayer …" at bounding box center [1038, 413] width 423 height 461
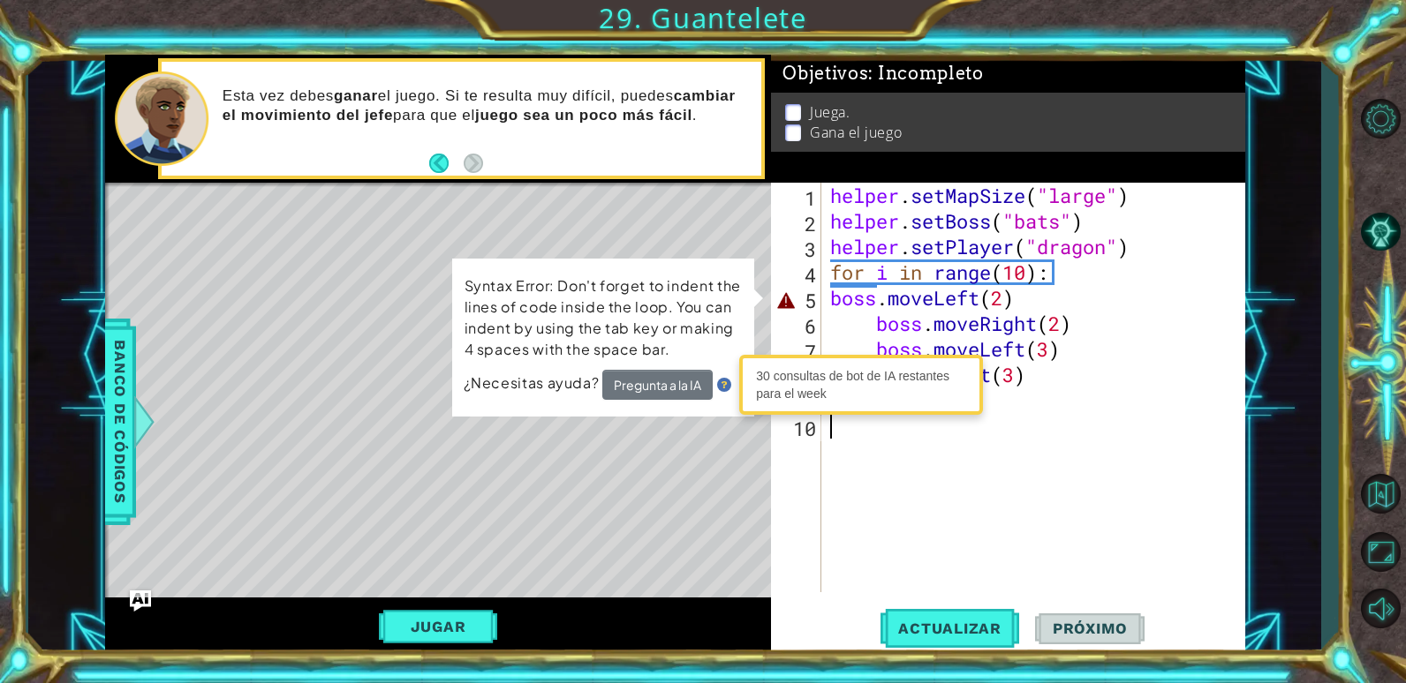
click at [883, 452] on div "helper . setMapSize ( "large" ) helper . setBoss ( "bats" ) helper . setPlayer …" at bounding box center [1038, 413] width 423 height 461
click at [734, 377] on div "¿Necesitas ayuda? Pregunta a la IA" at bounding box center [603, 385] width 279 height 30
click at [722, 395] on div "¿Necesitas ayuda? Pregunta a la IA" at bounding box center [603, 385] width 279 height 30
click at [827, 309] on div "helper . setMapSize ( "large" ) helper . setBoss ( "bats" ) helper . setPlayer …" at bounding box center [1034, 388] width 414 height 410
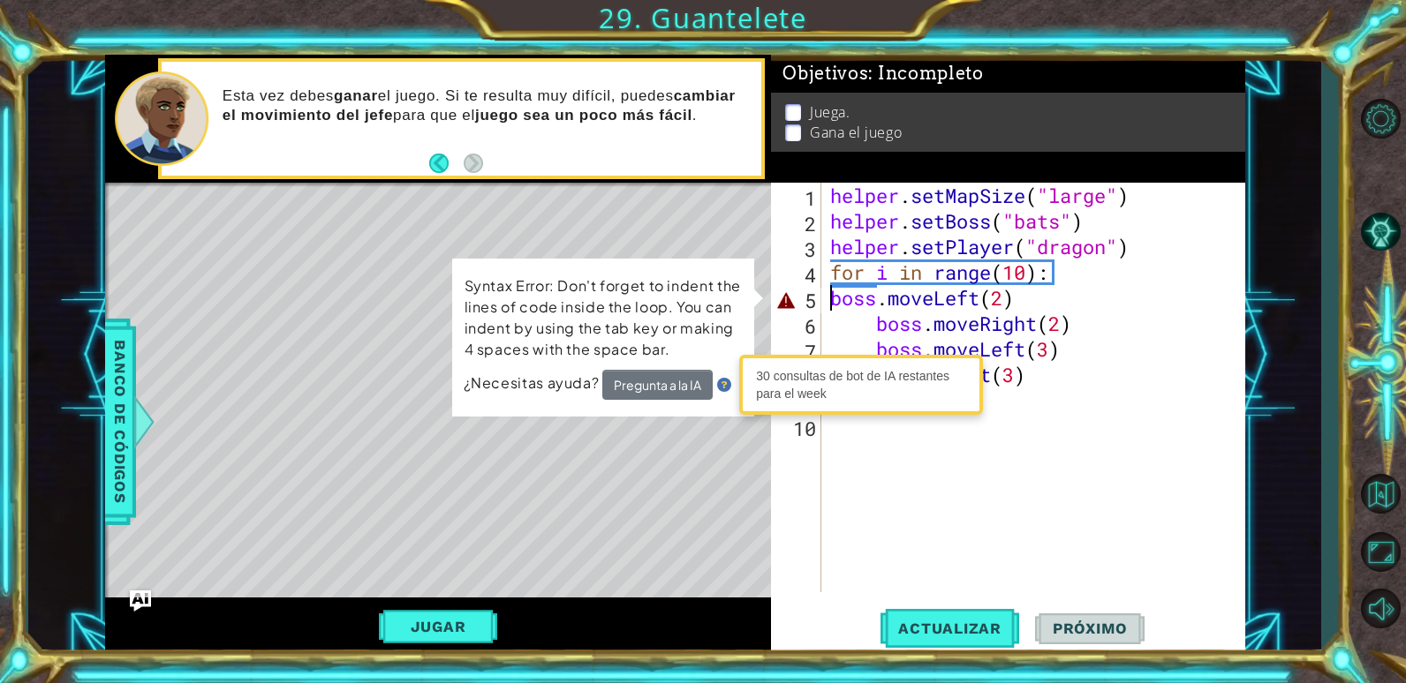
type textarea "boss.moveLeft(2)"
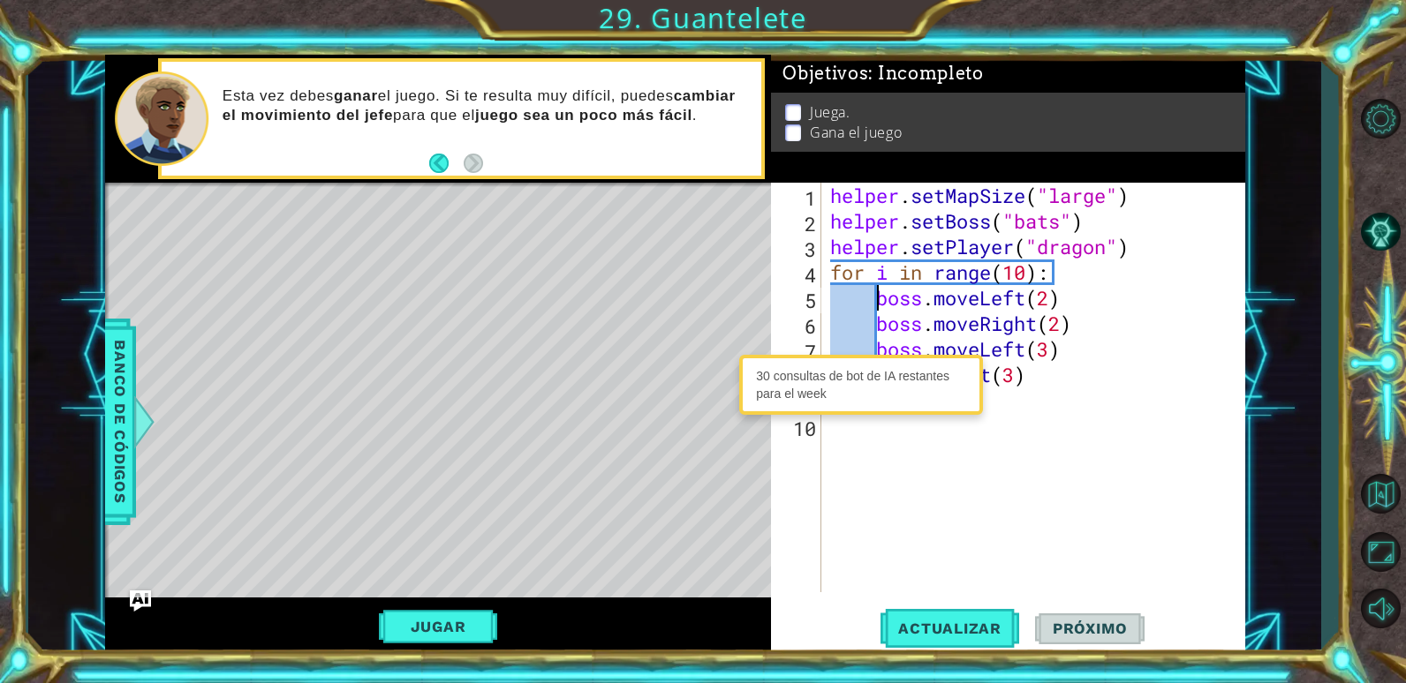
click at [893, 412] on div "30 consultas de bot de IA restantes para el week" at bounding box center [861, 385] width 244 height 60
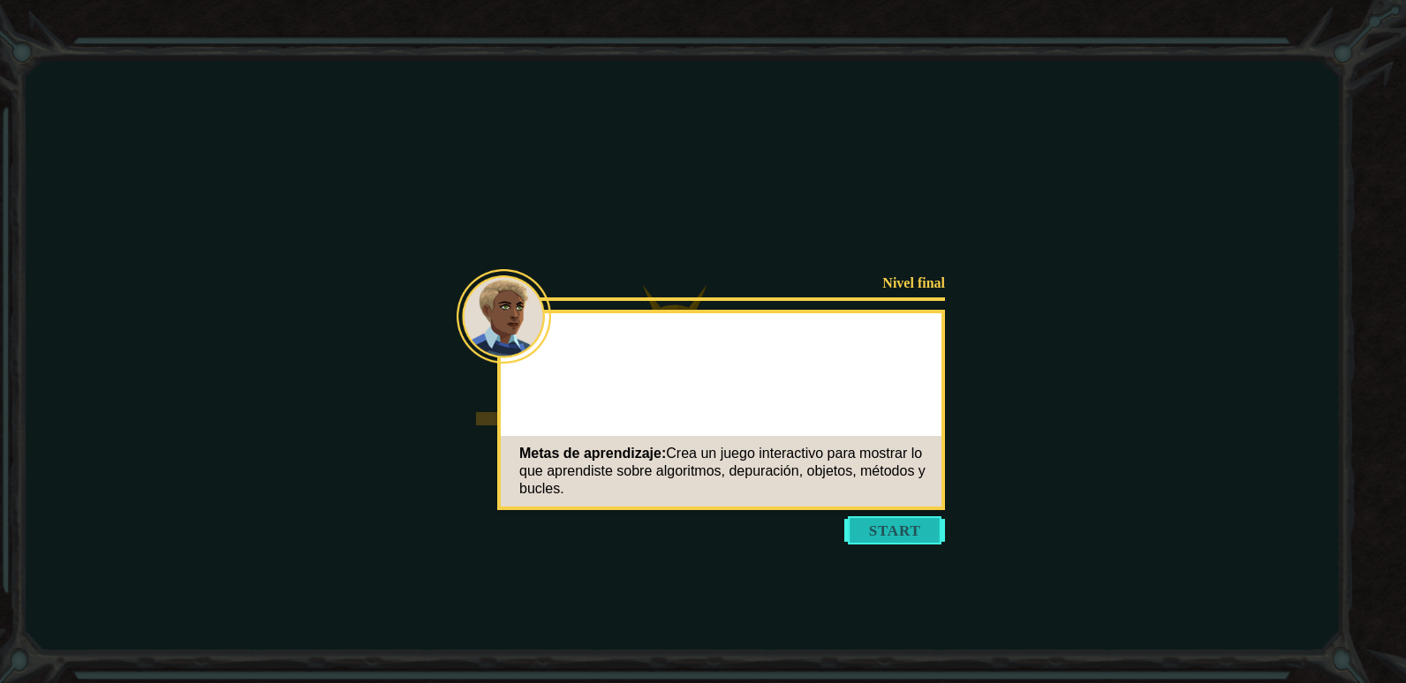
click at [890, 540] on button "Start" at bounding box center [894, 531] width 101 height 28
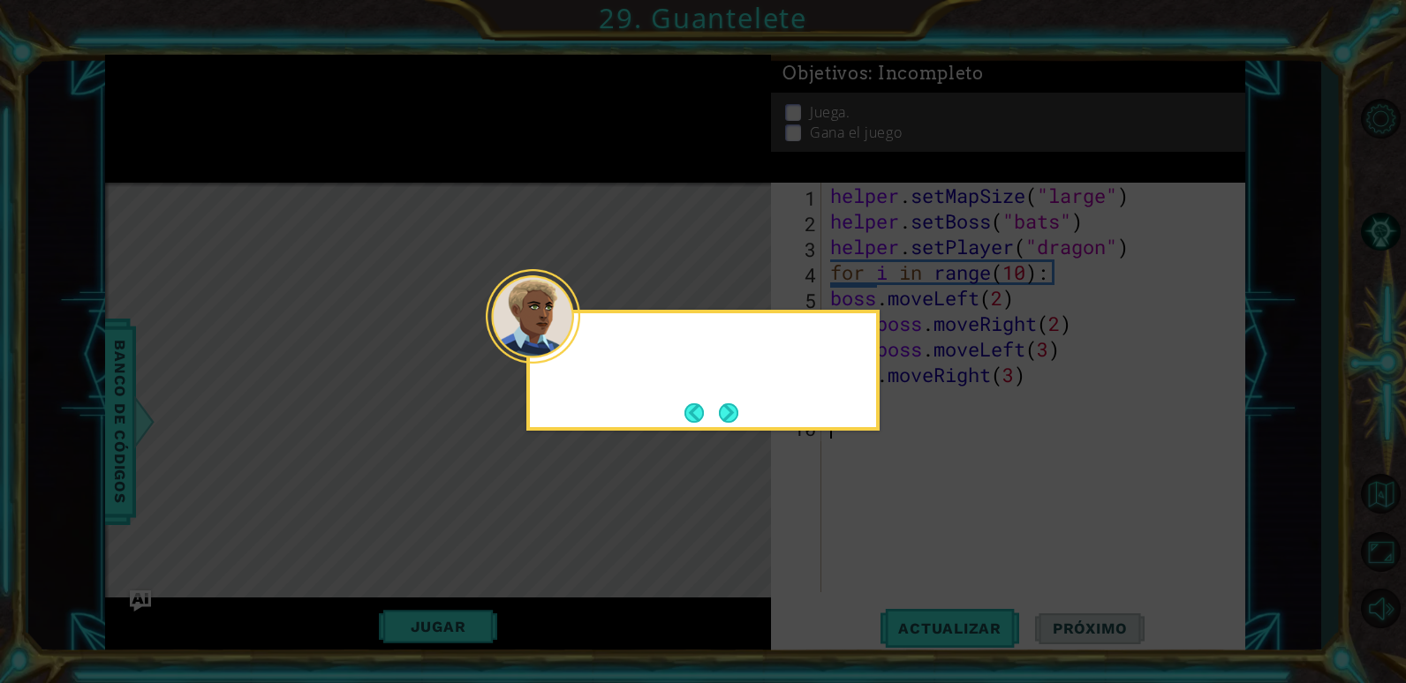
click at [574, 350] on div at bounding box center [533, 316] width 94 height 94
click at [728, 407] on button "Next" at bounding box center [728, 413] width 19 height 19
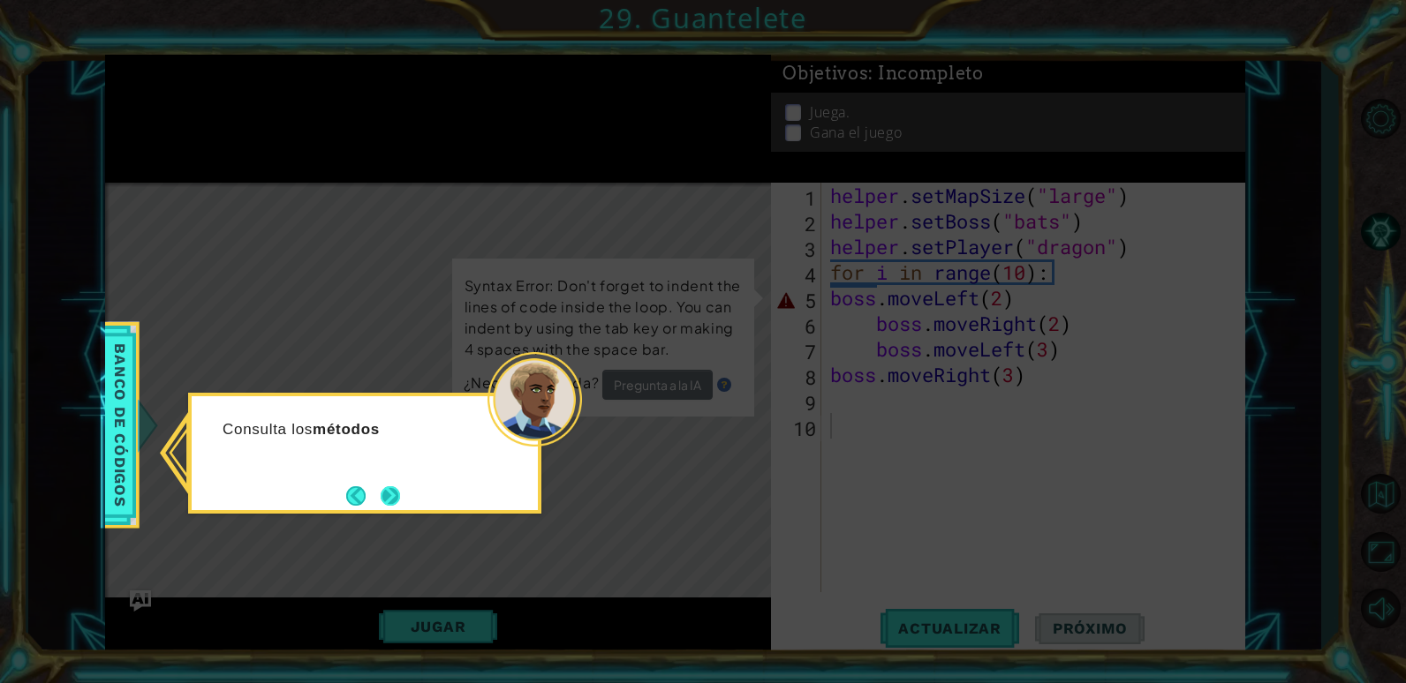
click at [391, 495] on button "Next" at bounding box center [390, 496] width 19 height 19
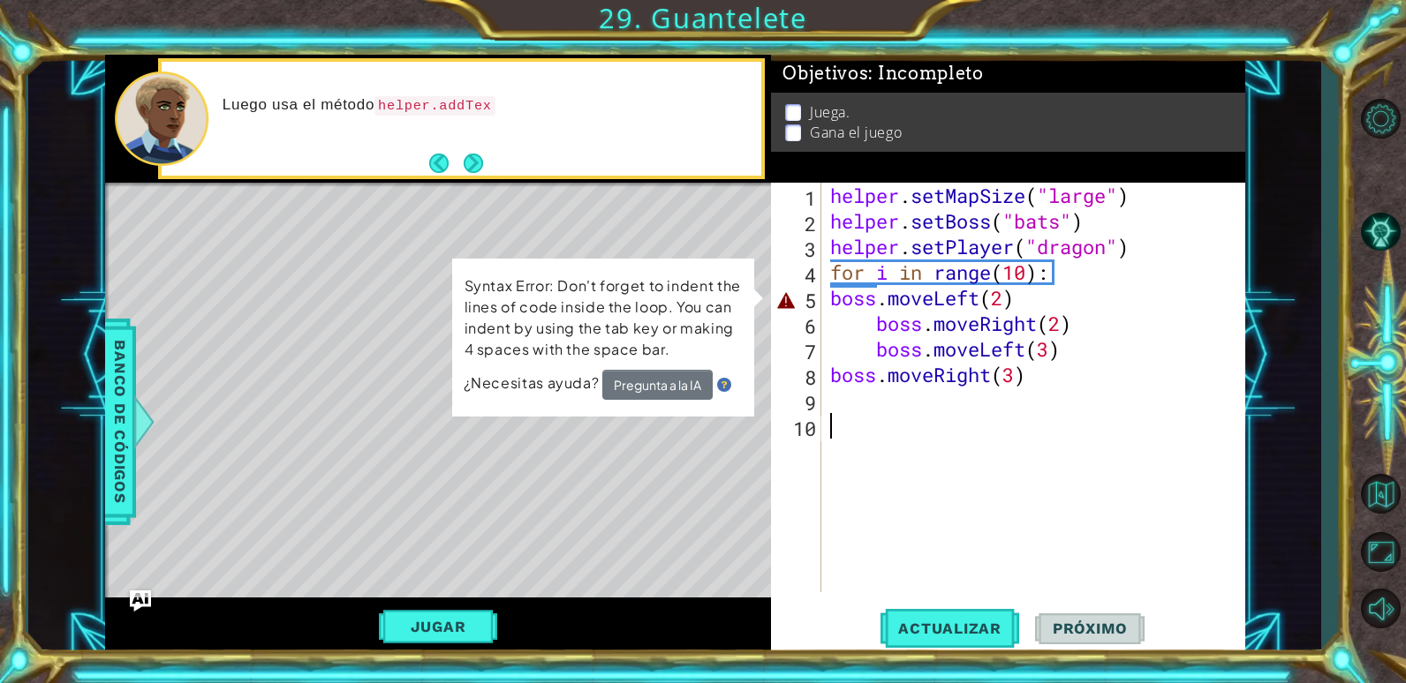
click at [833, 310] on div "helper . setMapSize ( "large" ) helper . setBoss ( "bats" ) helper . setPlayer …" at bounding box center [1038, 413] width 422 height 461
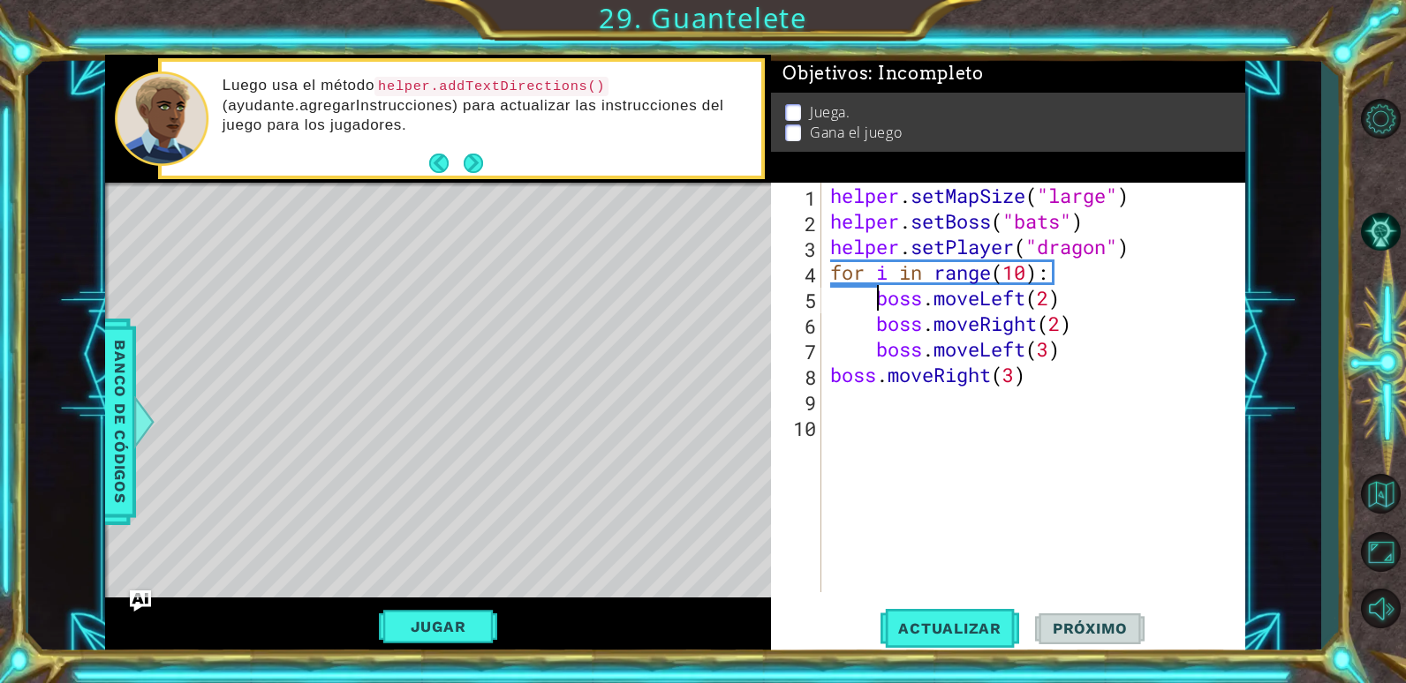
click at [827, 374] on div "helper . setMapSize ( "large" ) helper . setBoss ( "bats" ) helper . setPlayer …" at bounding box center [1038, 413] width 422 height 461
type textarea "boss.moveRight(3)"
click at [961, 633] on span "Actualizar" at bounding box center [949, 629] width 139 height 18
click at [471, 617] on button "Jugar" at bounding box center [438, 627] width 119 height 34
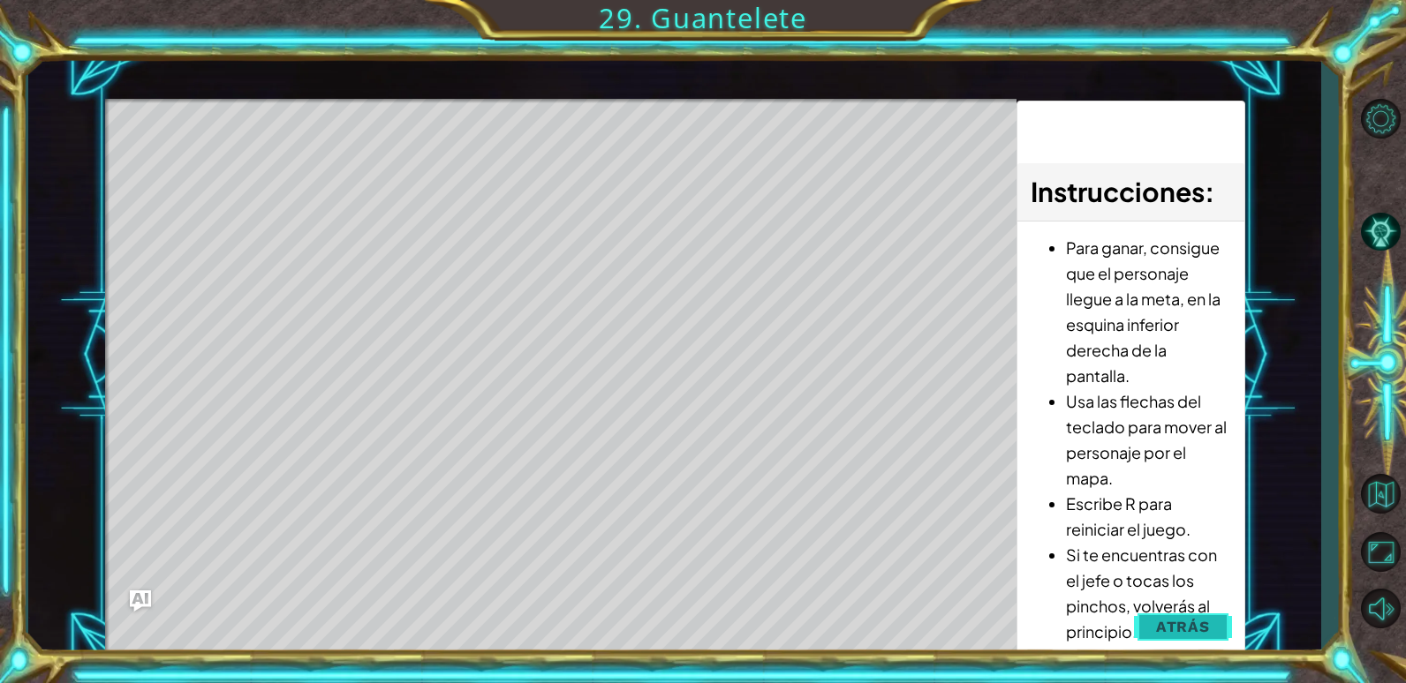
click at [1189, 622] on span "Atrás" at bounding box center [1183, 627] width 54 height 18
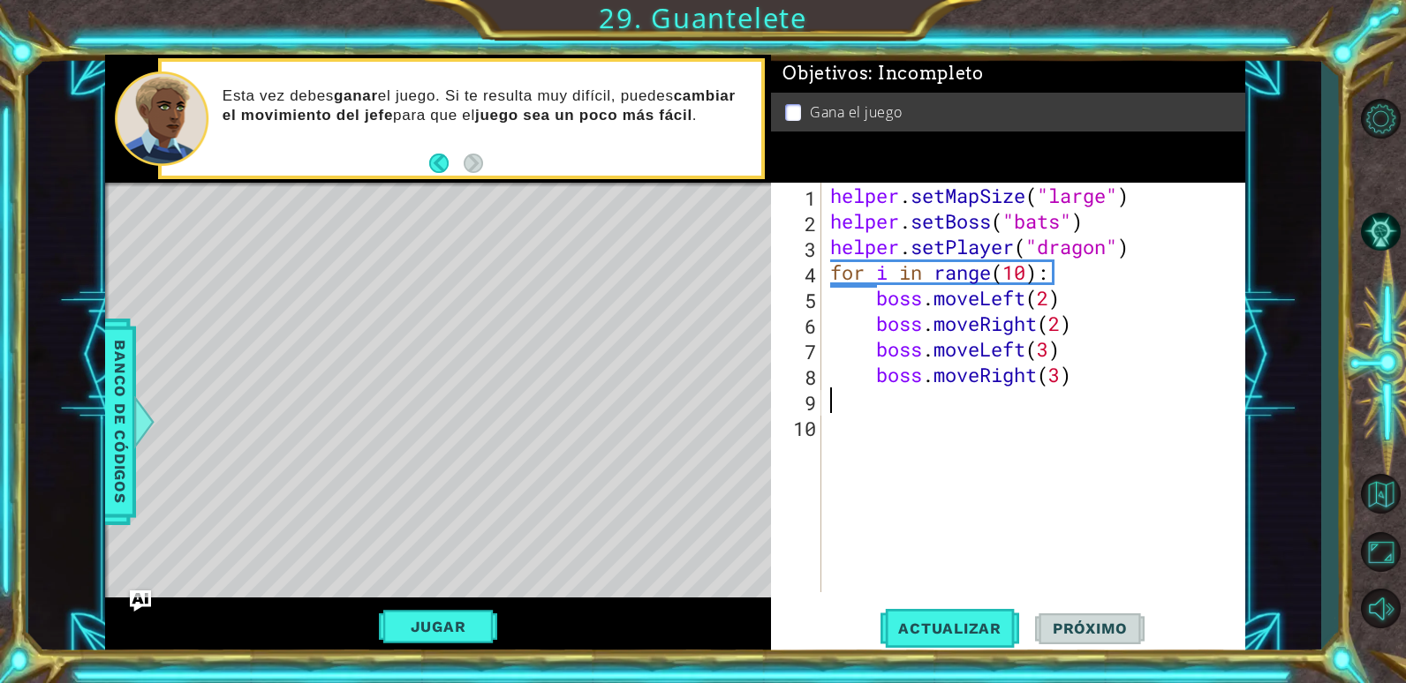
click at [855, 396] on div "helper . setMapSize ( "large" ) helper . setBoss ( "bats" ) helper . setPlayer …" at bounding box center [1038, 413] width 422 height 461
type textarea "s"
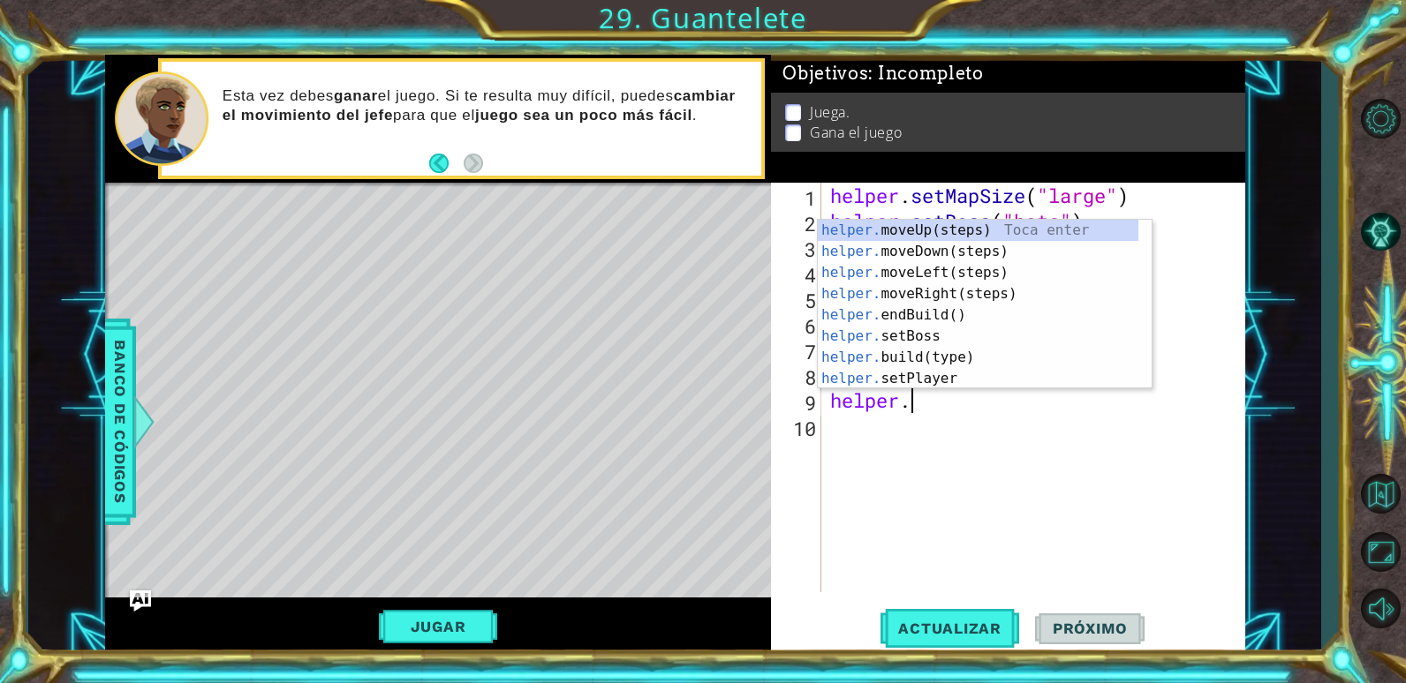
scroll to position [0, 4]
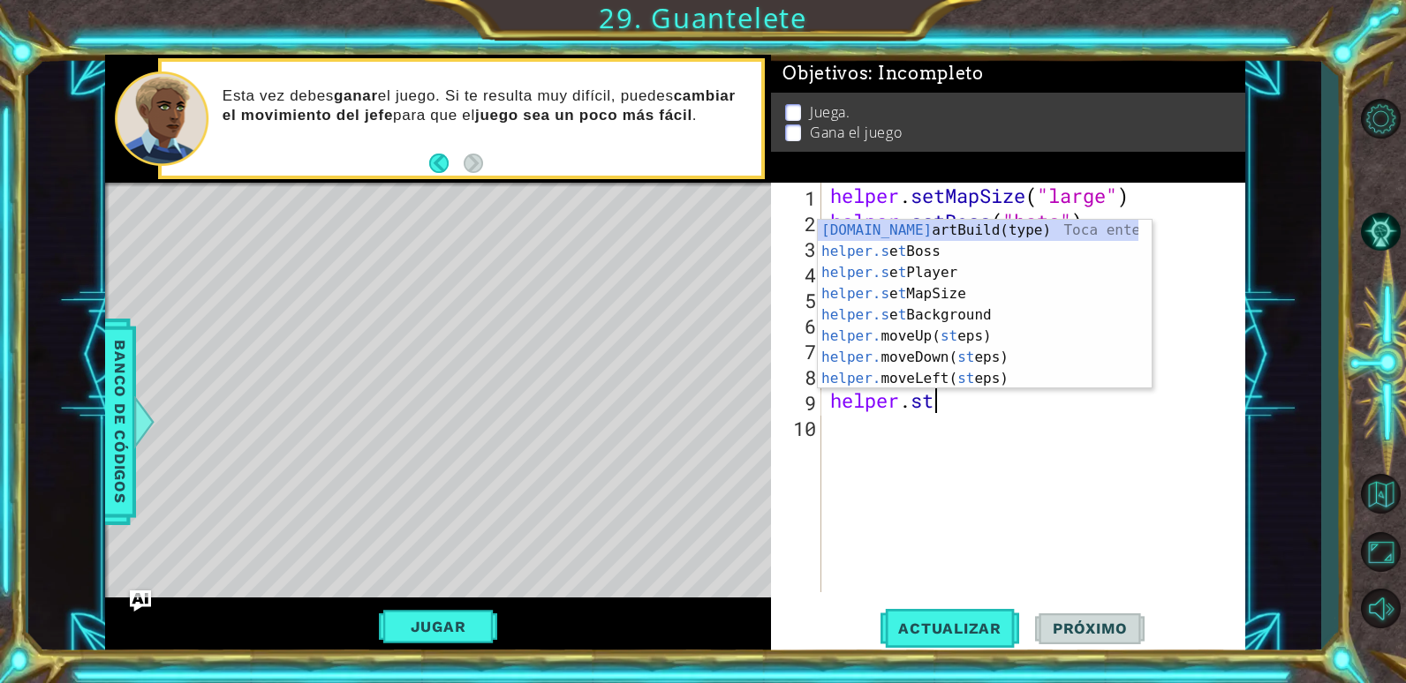
type textarea "helper.startBuild("wall")"
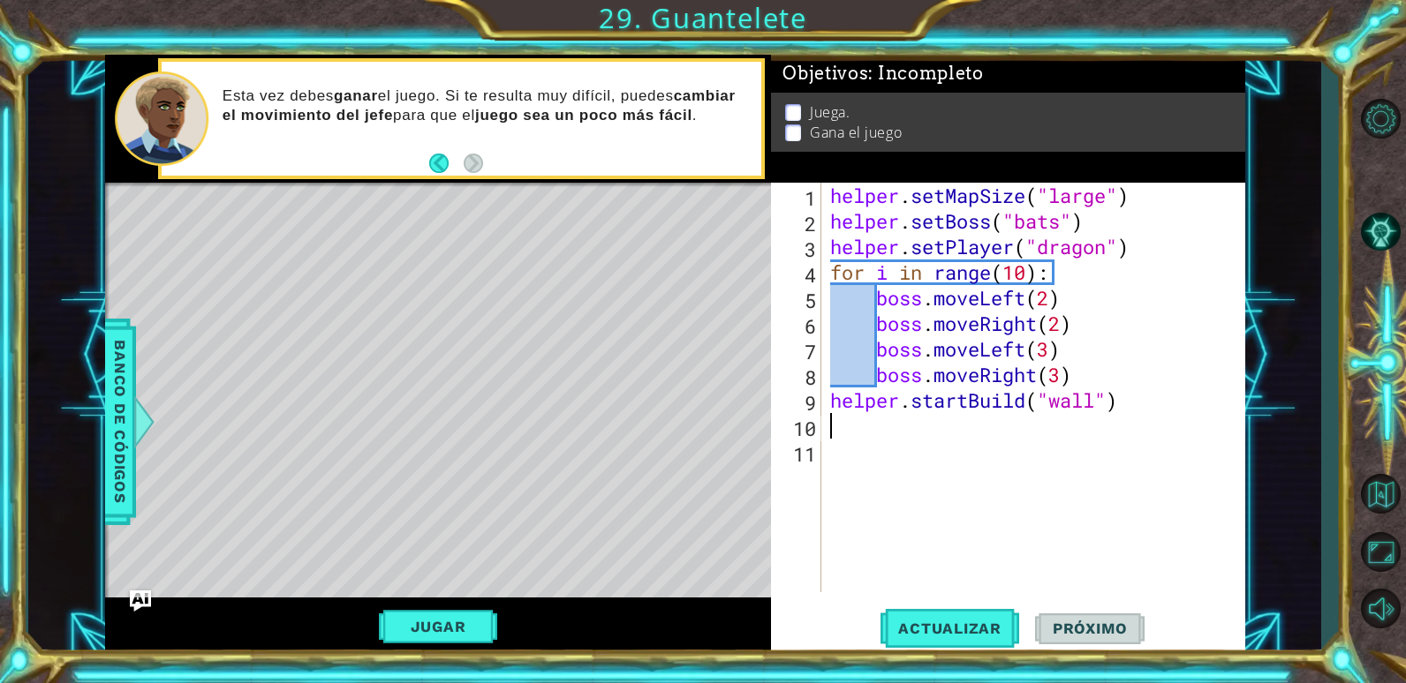
scroll to position [0, 0]
type textarea "he"
click at [877, 422] on div "helper . setMapSize ( "large" ) helper . setBoss ( "bats" ) helper . setPlayer …" at bounding box center [1038, 413] width 422 height 461
type textarea "helper.moveDown(3)"
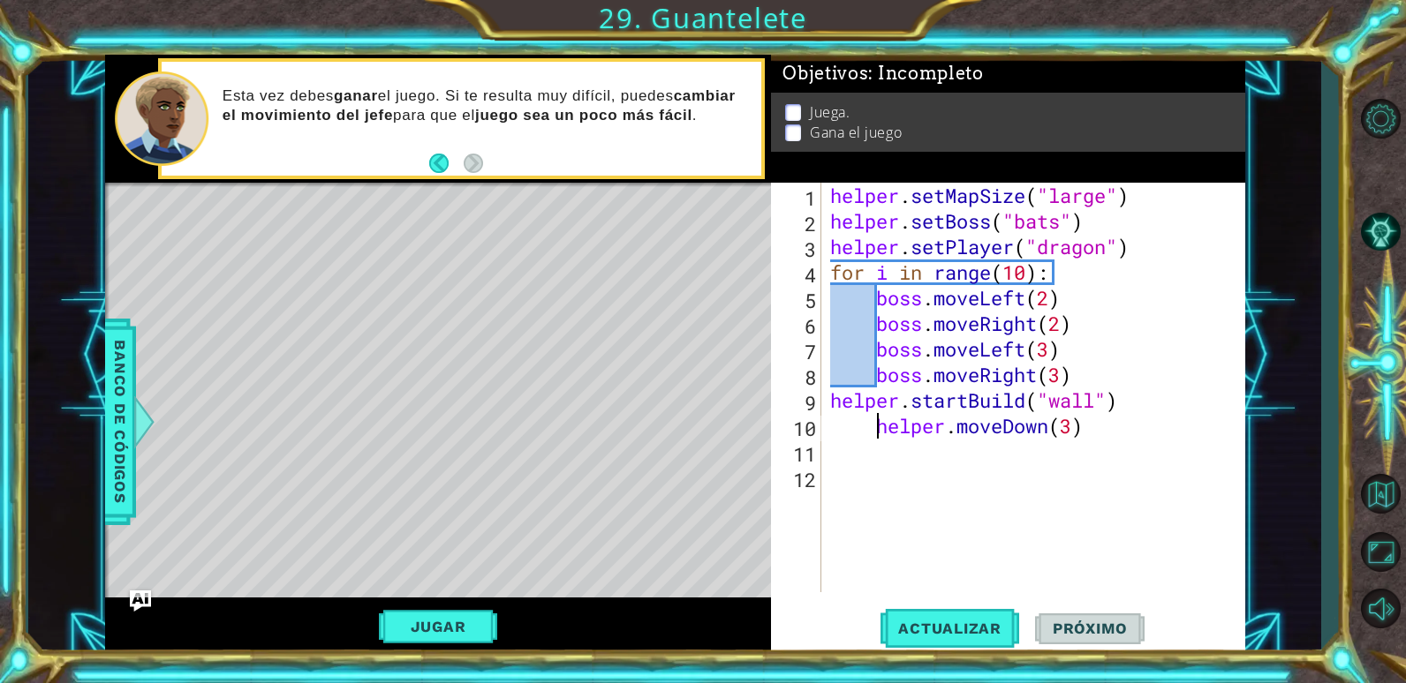
scroll to position [0, 9]
click at [988, 449] on div "helper . setMapSize ( "large" ) helper . setBoss ( "bats" ) helper . setPlayer …" at bounding box center [1038, 413] width 422 height 461
click at [841, 443] on div "helper . setMapSize ( "large" ) helper . setBoss ( "bats" ) helper . setPlayer …" at bounding box center [1038, 413] width 422 height 461
click at [828, 444] on div "helper . setMapSize ( "large" ) helper . setBoss ( "bats" ) helper . setPlayer …" at bounding box center [1038, 413] width 422 height 461
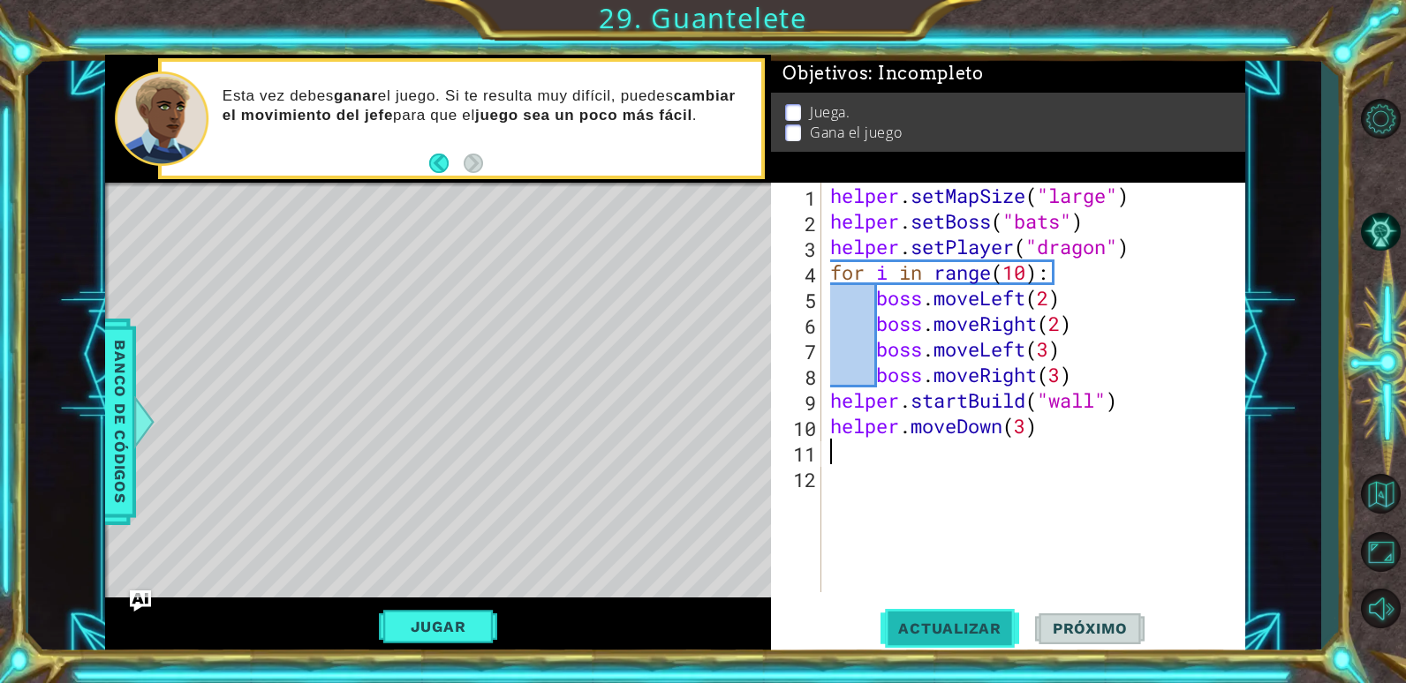
click at [939, 629] on span "Actualizar" at bounding box center [949, 629] width 139 height 18
click at [937, 623] on span "Actualizar" at bounding box center [949, 629] width 139 height 18
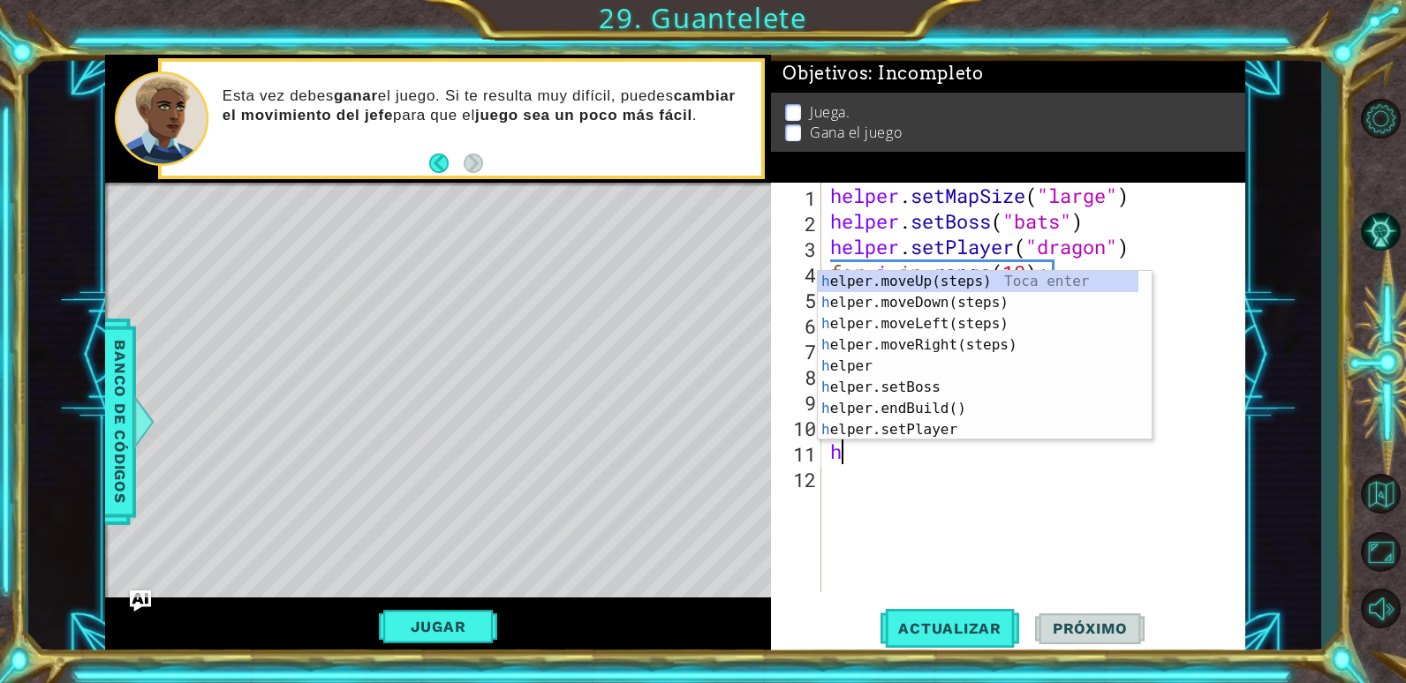
type textarea "he"
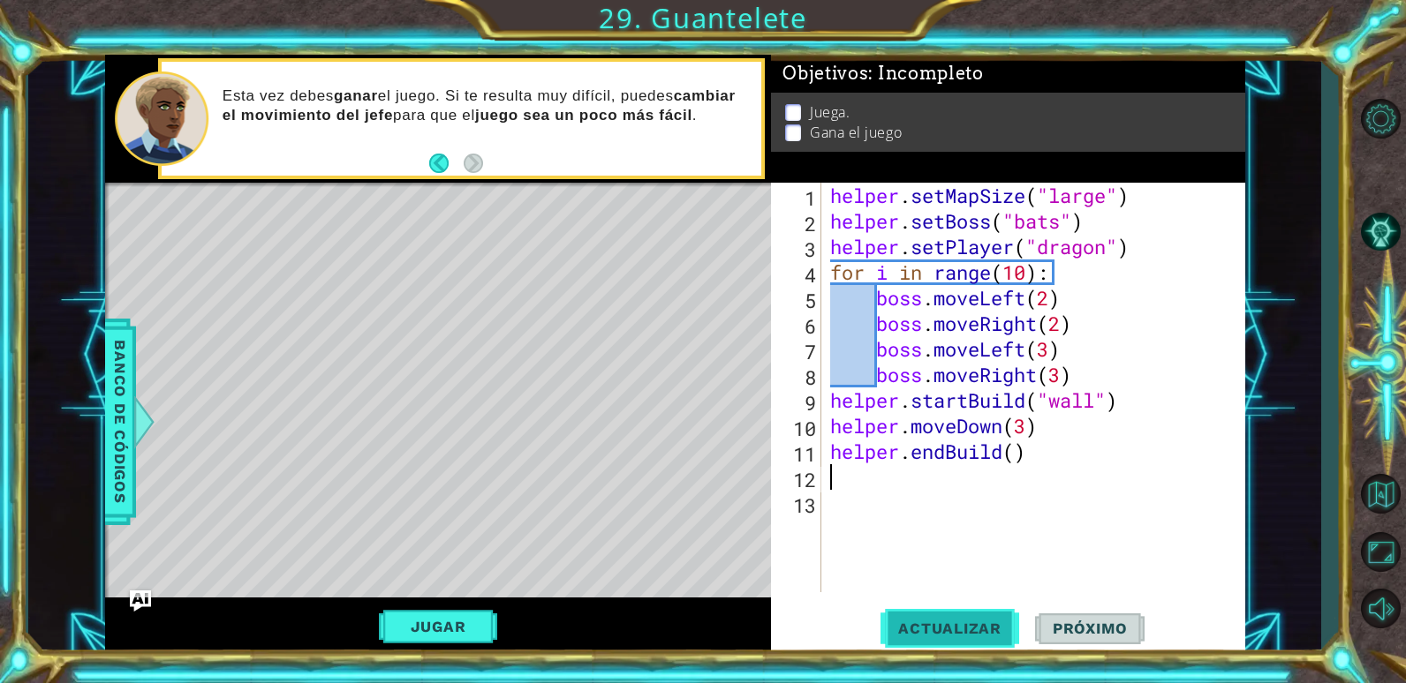
click at [949, 616] on button "Actualizar" at bounding box center [949, 629] width 139 height 48
click at [1029, 430] on div "helper . setMapSize ( "large" ) helper . setBoss ( "bats" ) helper . setPlayer …" at bounding box center [1038, 413] width 422 height 461
click at [960, 623] on span "Actualizar" at bounding box center [949, 629] width 139 height 18
click at [1079, 380] on div "helper . setMapSize ( "large" ) helper . setBoss ( "bats" ) helper . setPlayer …" at bounding box center [1038, 413] width 422 height 461
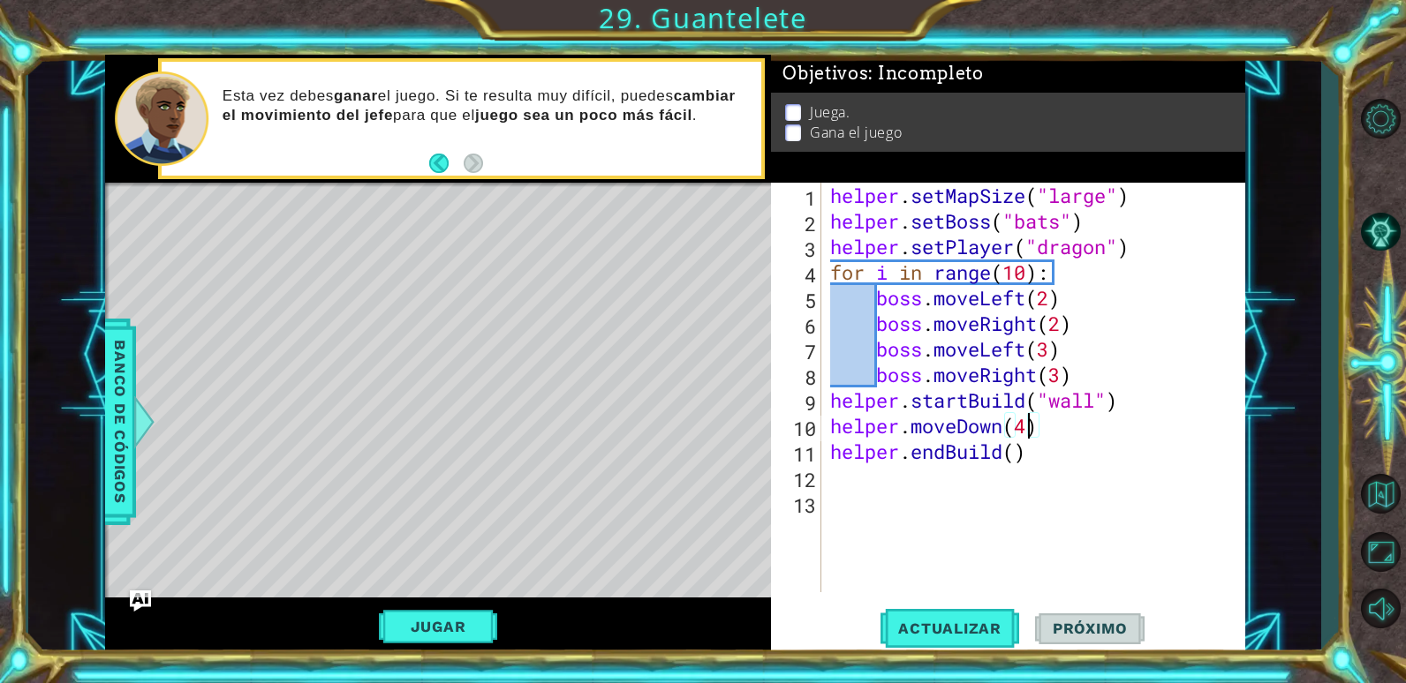
type textarea "boss.moveRight(3)"
click at [924, 633] on span "Actualizar" at bounding box center [949, 629] width 139 height 18
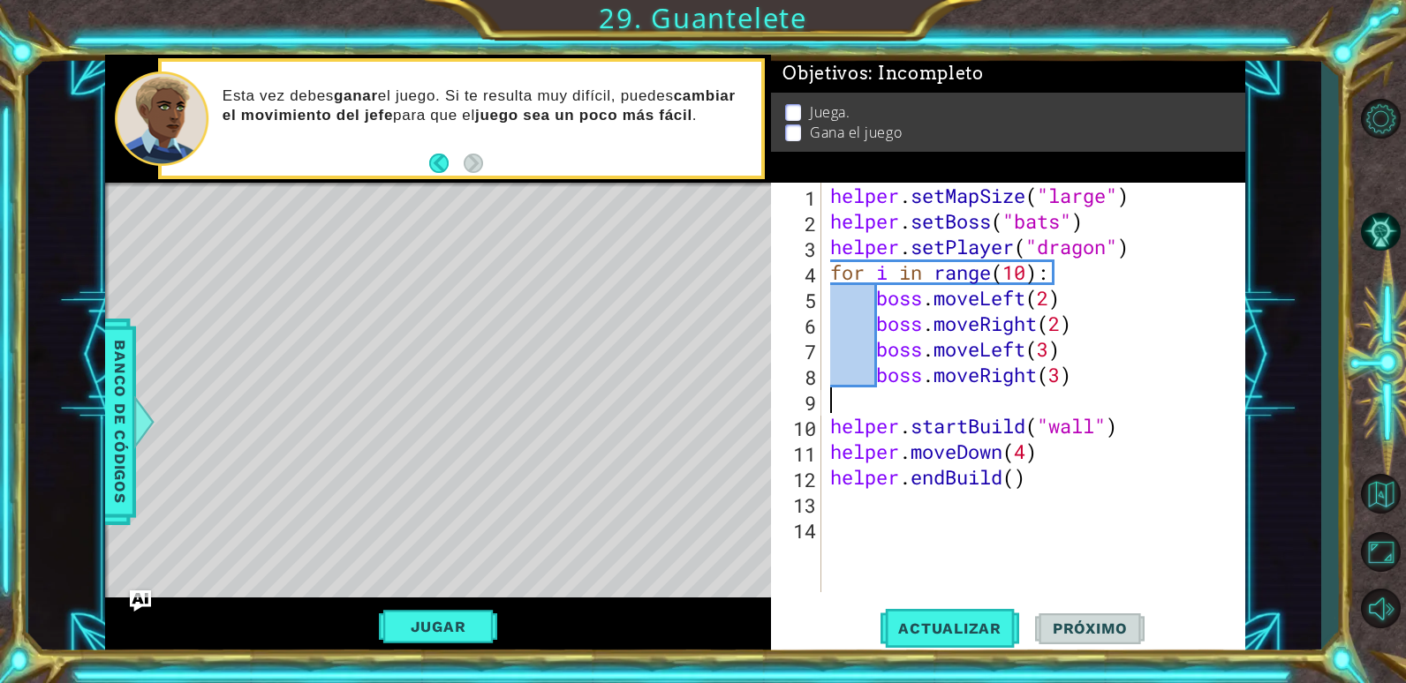
scroll to position [0, 0]
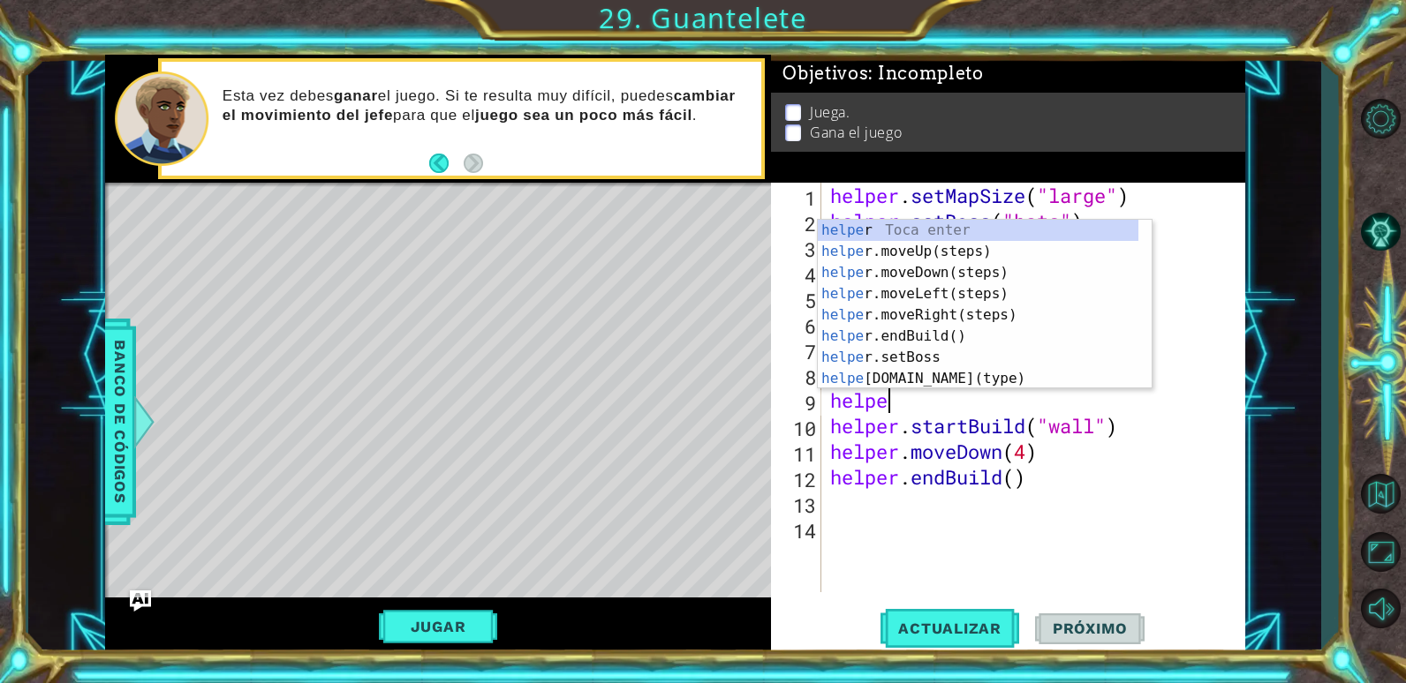
type textarea "helper"
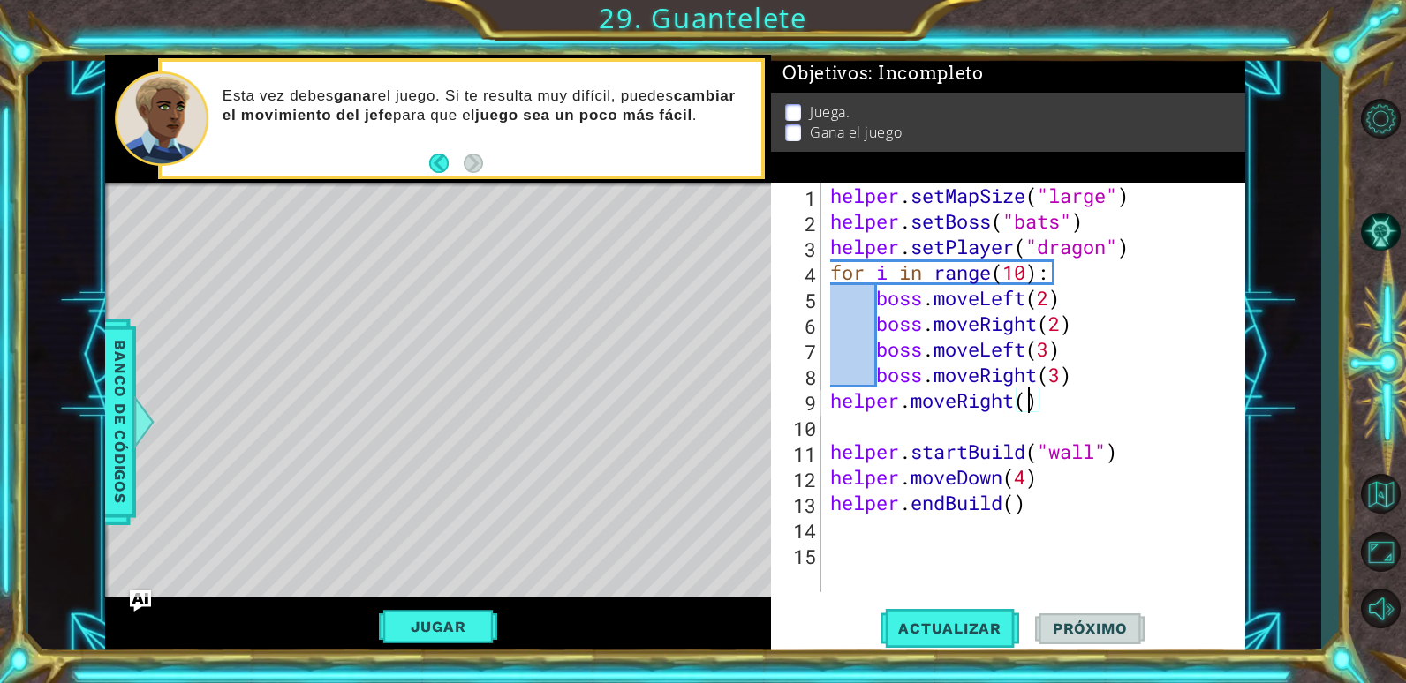
scroll to position [0, 9]
click at [947, 619] on button "Actualizar" at bounding box center [949, 629] width 139 height 48
click at [1076, 381] on div "helper . setMapSize ( "large" ) helper . setBoss ( "bats" ) helper . setPlayer …" at bounding box center [1038, 413] width 422 height 461
type textarea "boss.moveRight(3)"
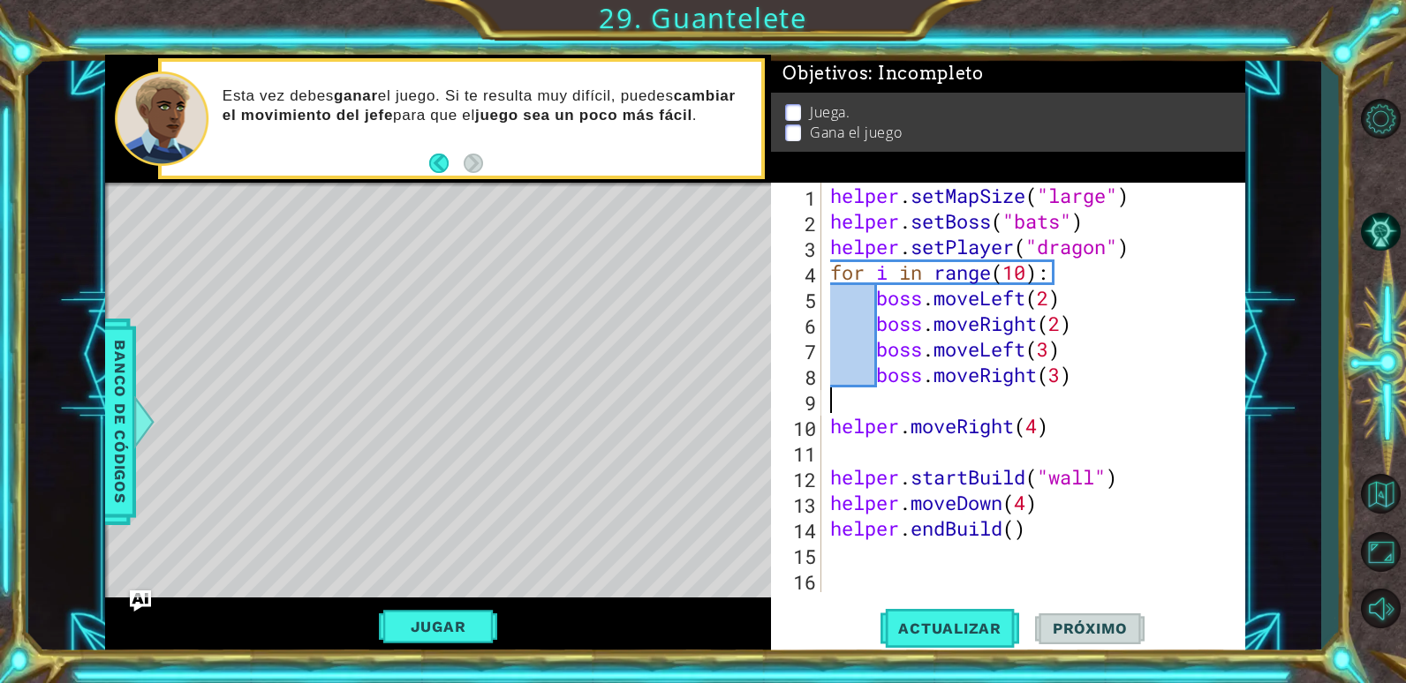
scroll to position [0, 0]
click at [839, 443] on div "helper . setMapSize ( "large" ) helper . setBoss ( "bats" ) helper . setPlayer …" at bounding box center [1038, 413] width 422 height 461
type textarea "helper.moveRight(4)"
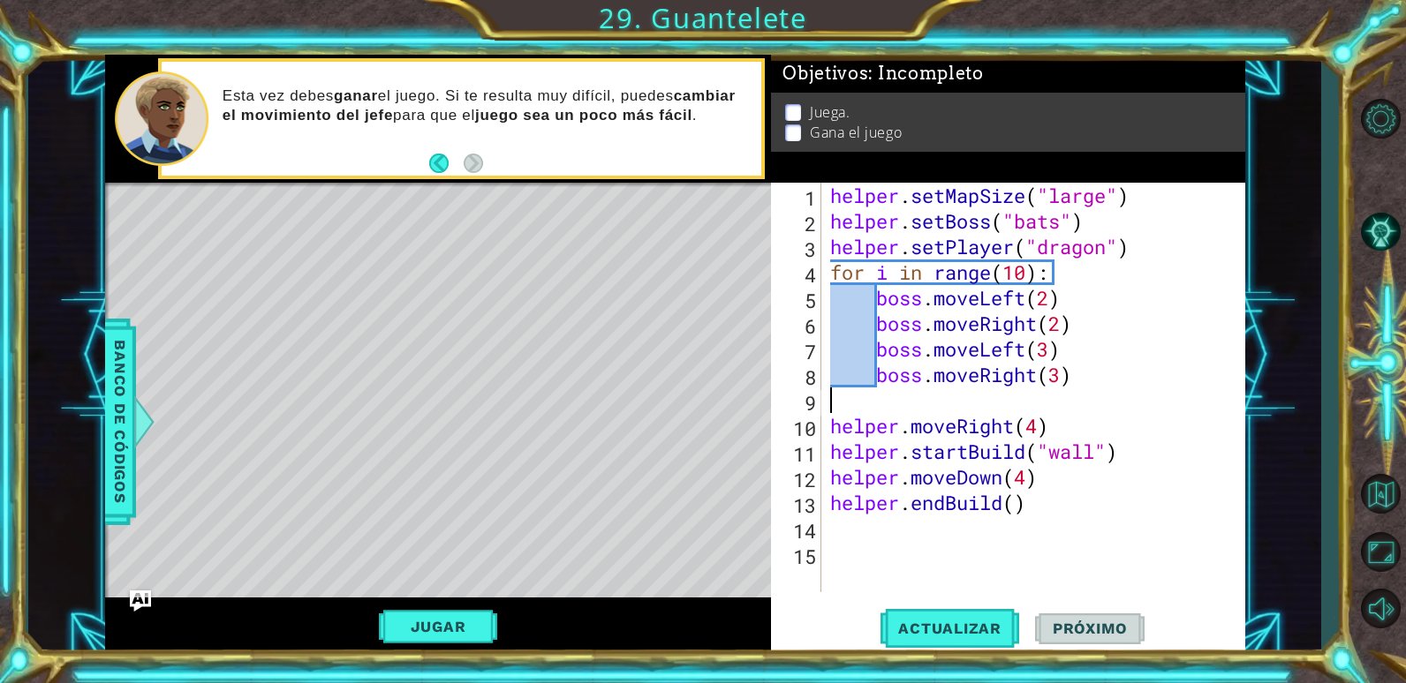
click at [995, 411] on div "helper . setMapSize ( "large" ) helper . setBoss ( "bats" ) helper . setPlayer …" at bounding box center [1038, 413] width 422 height 461
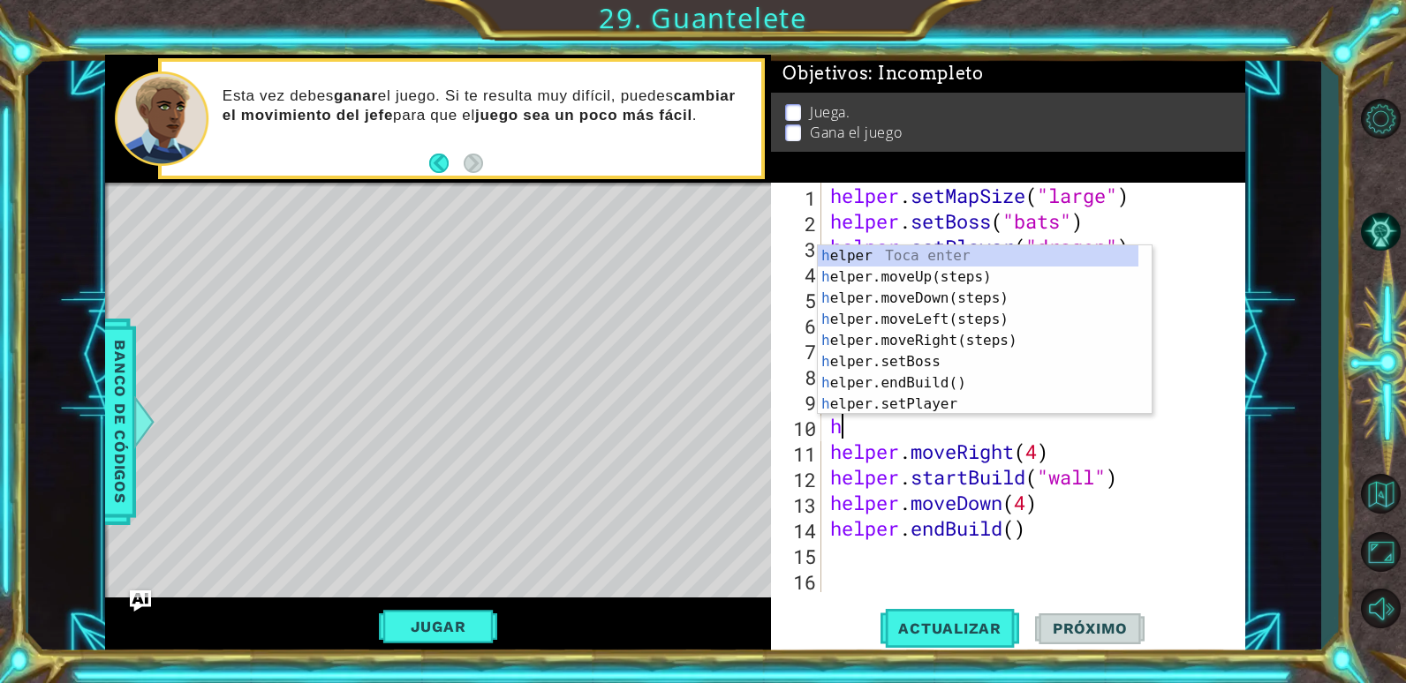
type textarea "he"
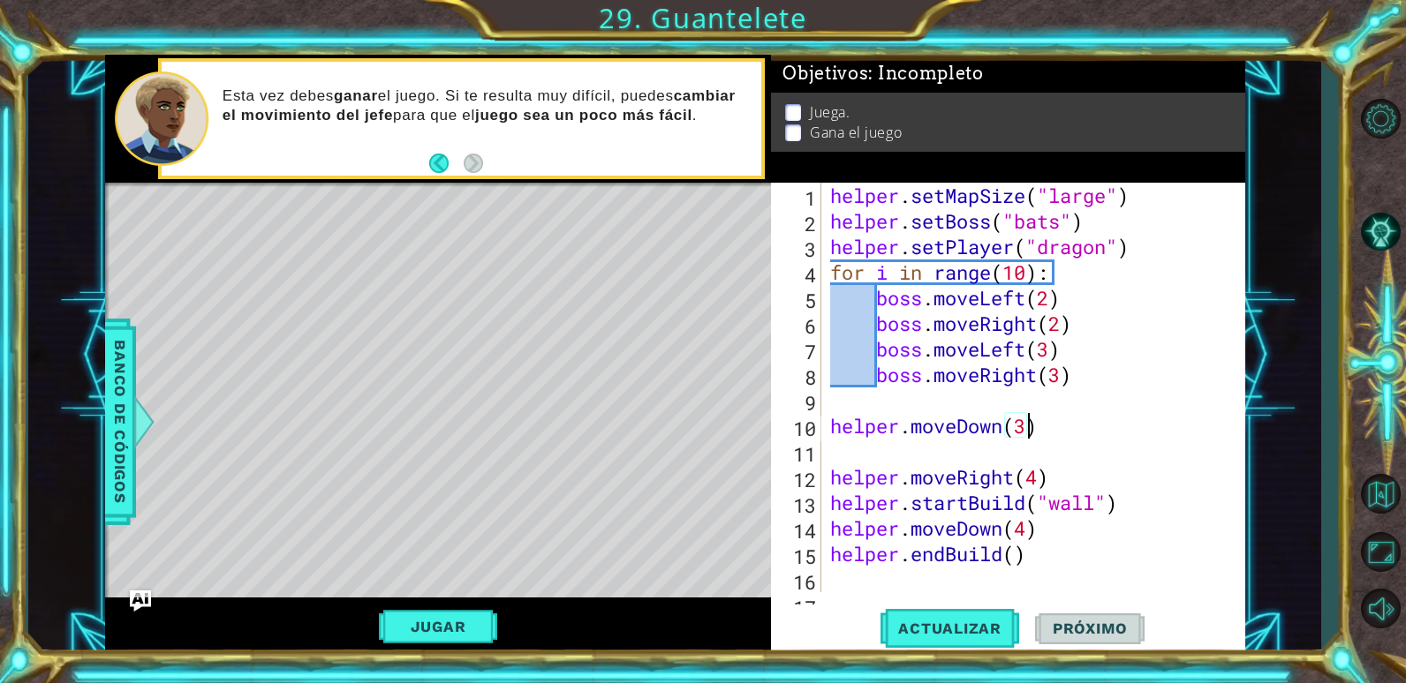
scroll to position [0, 9]
type textarea "helper.moveDown(3)"
click at [974, 614] on button "Actualizar" at bounding box center [949, 629] width 139 height 48
click at [982, 451] on div "helper . setMapSize ( "large" ) helper . setBoss ( "bats" ) helper . setPlayer …" at bounding box center [1031, 413] width 409 height 461
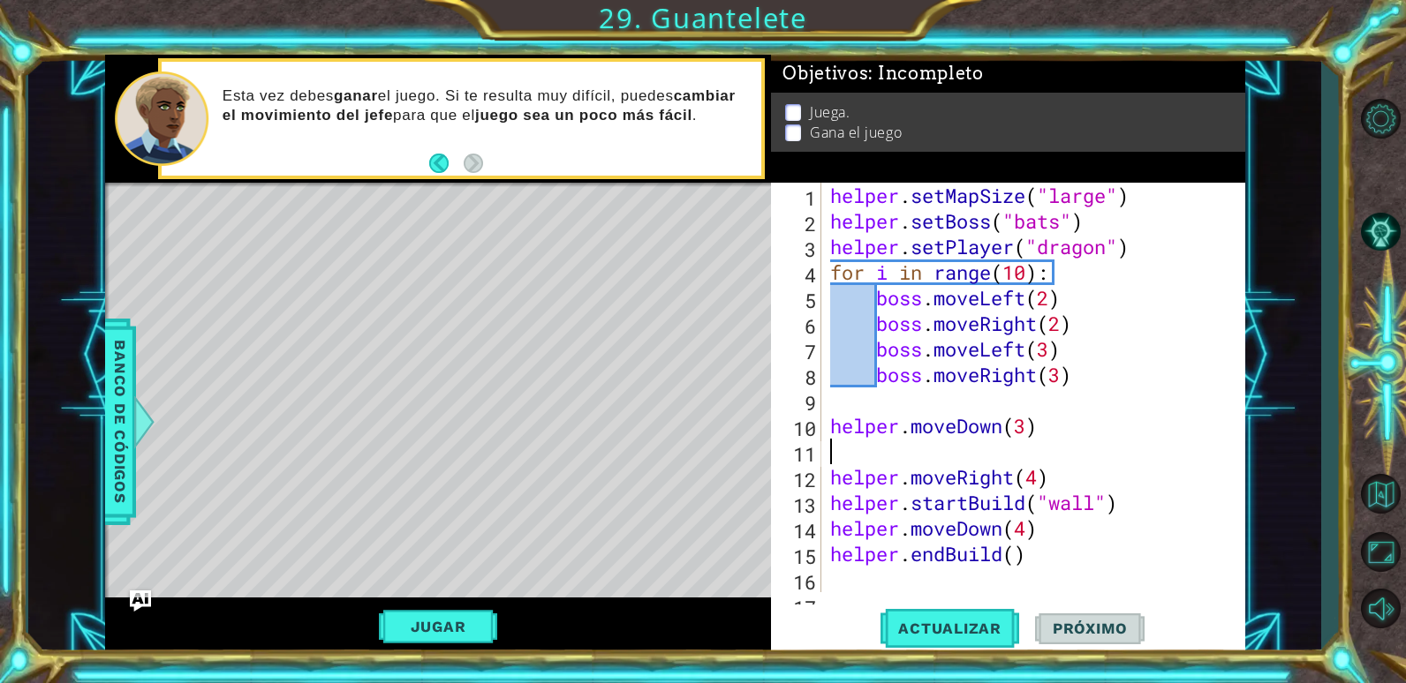
type textarea "helper.moveDown(3)"
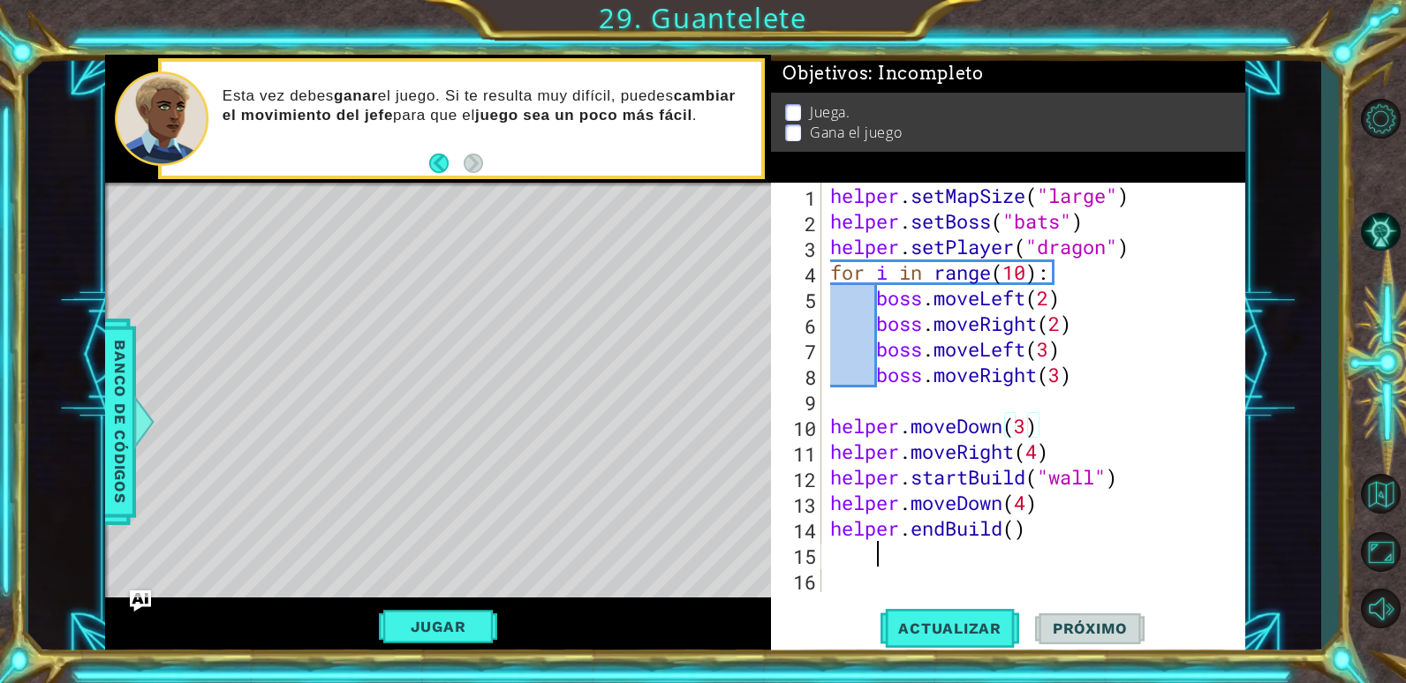
click at [1029, 546] on div "helper . setMapSize ( "large" ) helper . setBoss ( "bats" ) helper . setPlayer …" at bounding box center [1038, 413] width 422 height 461
click at [836, 550] on div "helper . setMapSize ( "large" ) helper . setBoss ( "bats" ) helper . setPlayer …" at bounding box center [1038, 413] width 422 height 461
click at [821, 554] on div "1 2 3 4 5 6 7 8 9 10 11 12 13 14 15 16 helper . setMapSize ( "large" ) helper .…" at bounding box center [1005, 388] width 469 height 410
click at [825, 554] on div "1 2 3 4 5 6 7 8 9 10 11 12 13 14 15 16 helper . setMapSize ( "large" ) helper .…" at bounding box center [1005, 388] width 469 height 410
click at [827, 554] on div "helper . setMapSize ( "large" ) helper . setBoss ( "bats" ) helper . setPlayer …" at bounding box center [1038, 413] width 422 height 461
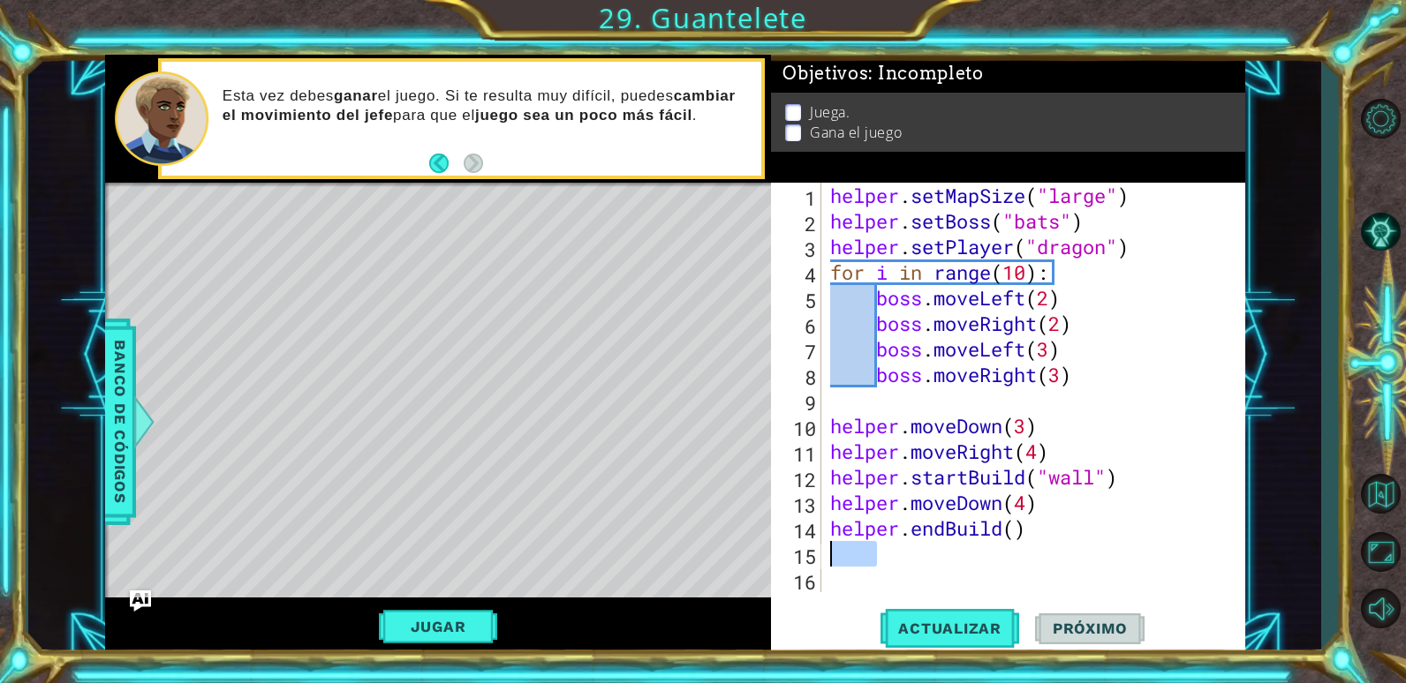
click at [827, 554] on div "helper . setMapSize ( "large" ) helper . setBoss ( "bats" ) helper . setPlayer …" at bounding box center [1033, 388] width 413 height 410
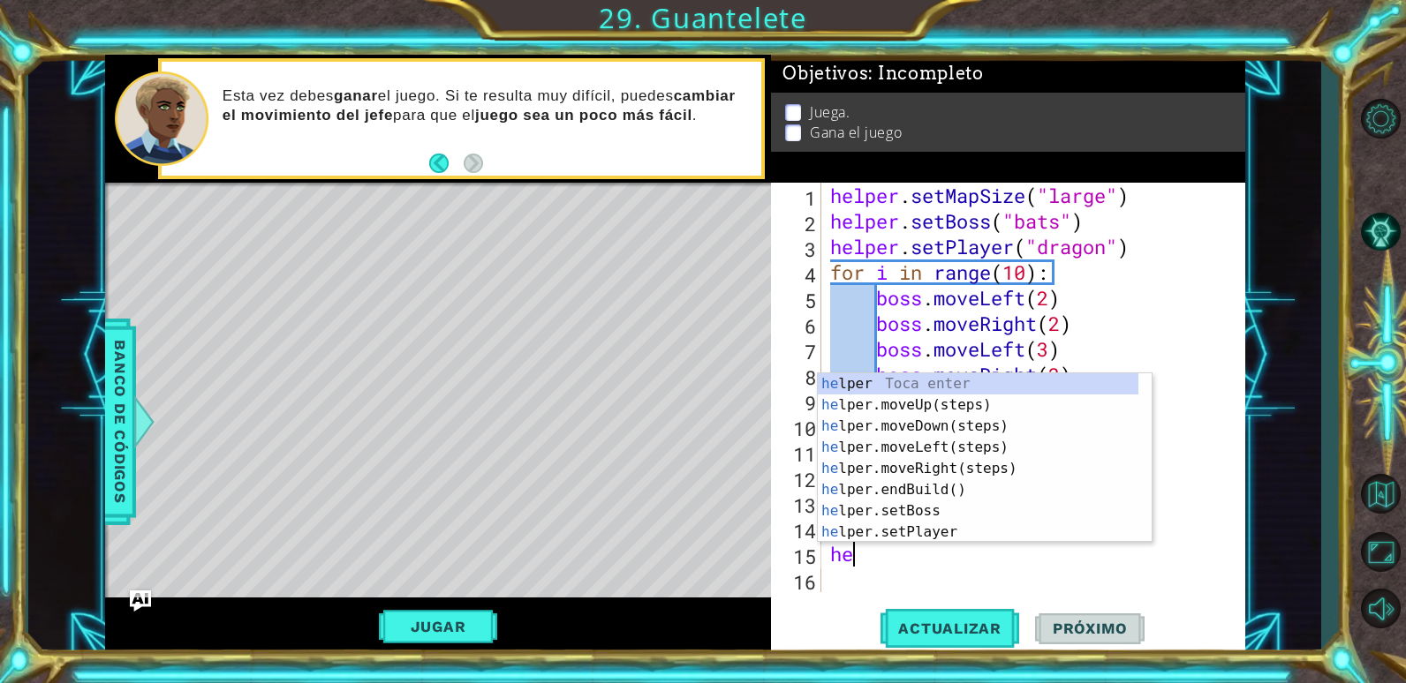
scroll to position [0, 2]
type textarea "hel"
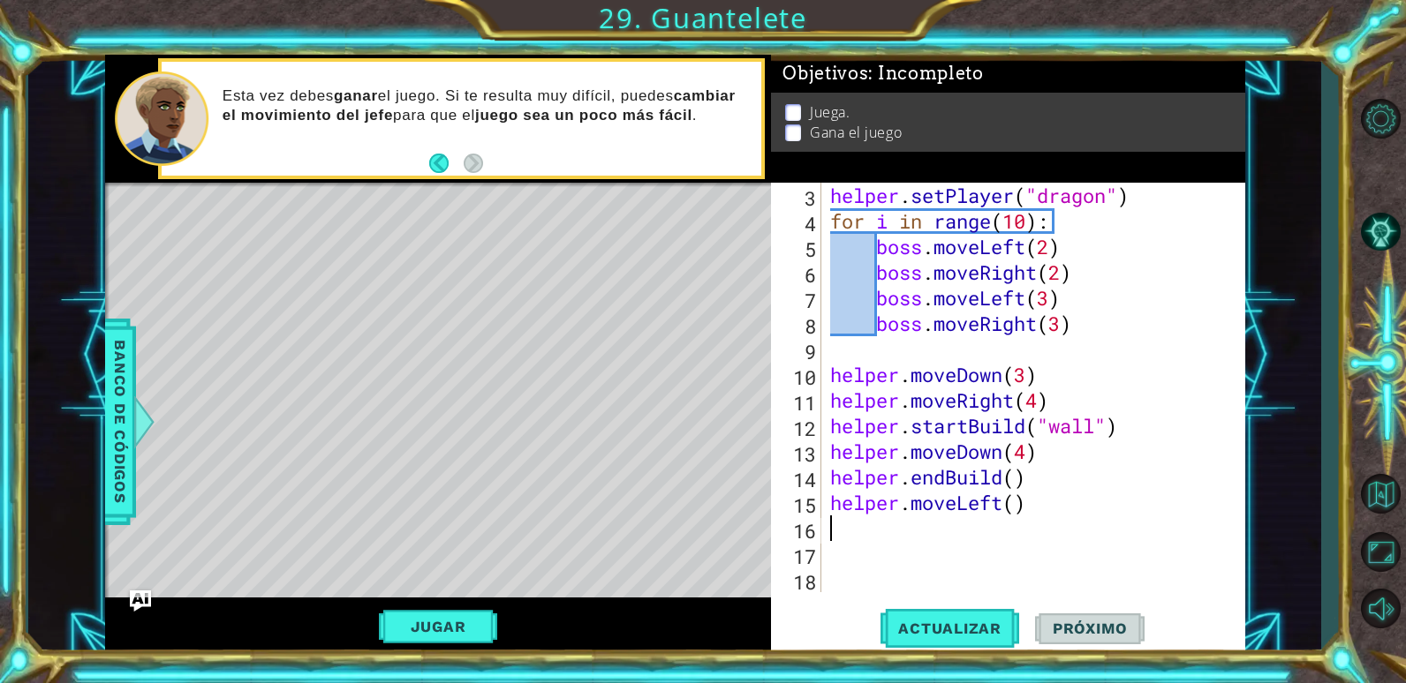
scroll to position [0, 0]
type textarea "helper.moveLeft(2)"
type textarea "he"
type textarea "helper.startBuild("spikes")"
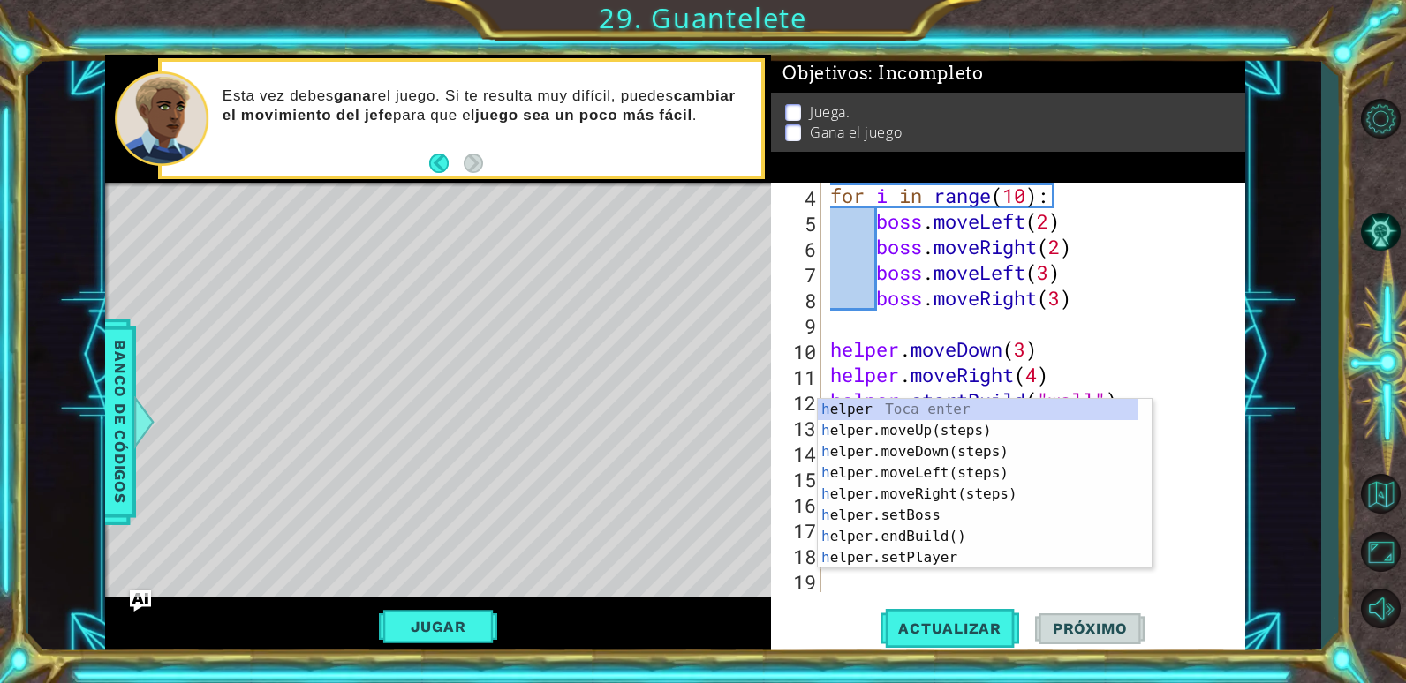
scroll to position [77, 0]
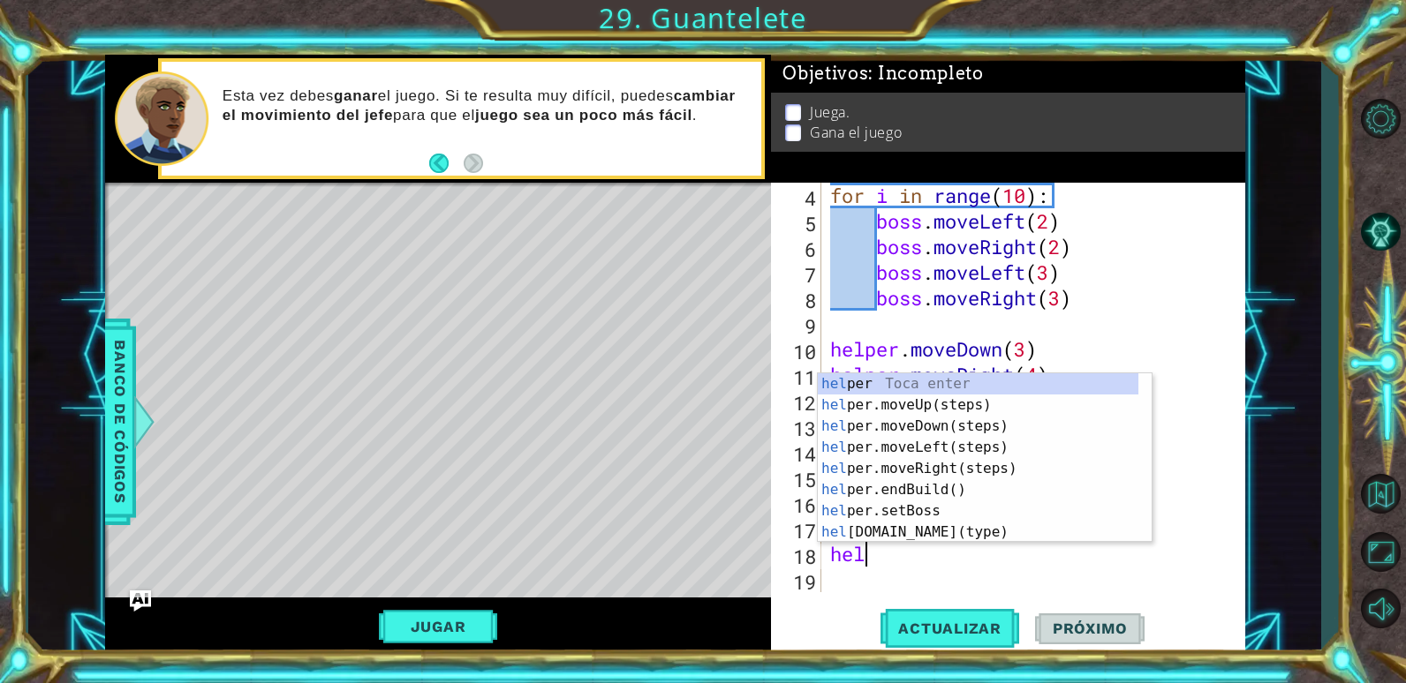
type textarea "help"
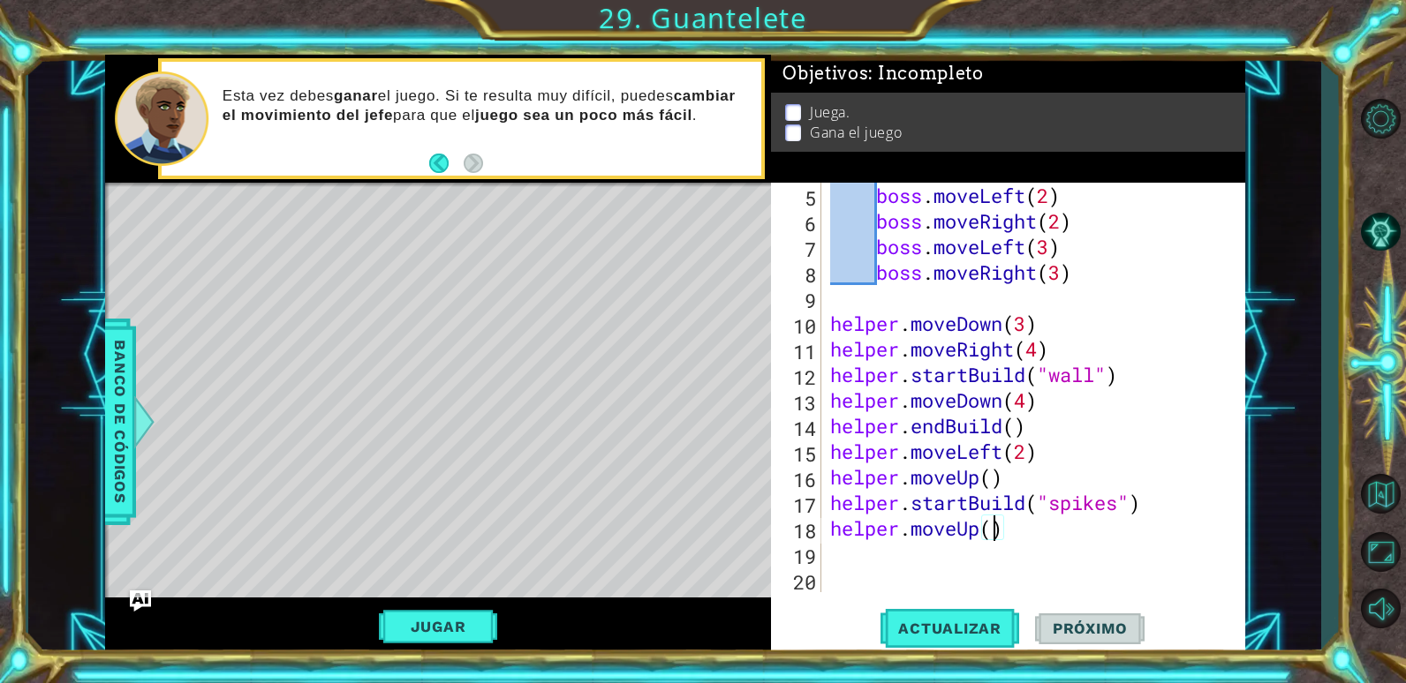
scroll to position [0, 8]
type textarea "helper.moveUp(6)"
click at [925, 628] on span "Actualizar" at bounding box center [949, 629] width 139 height 18
click at [1063, 532] on div "boss . moveLeft ( 2 ) boss . moveRight ( 2 ) boss . moveLeft ( 3 ) boss . moveR…" at bounding box center [1031, 413] width 409 height 461
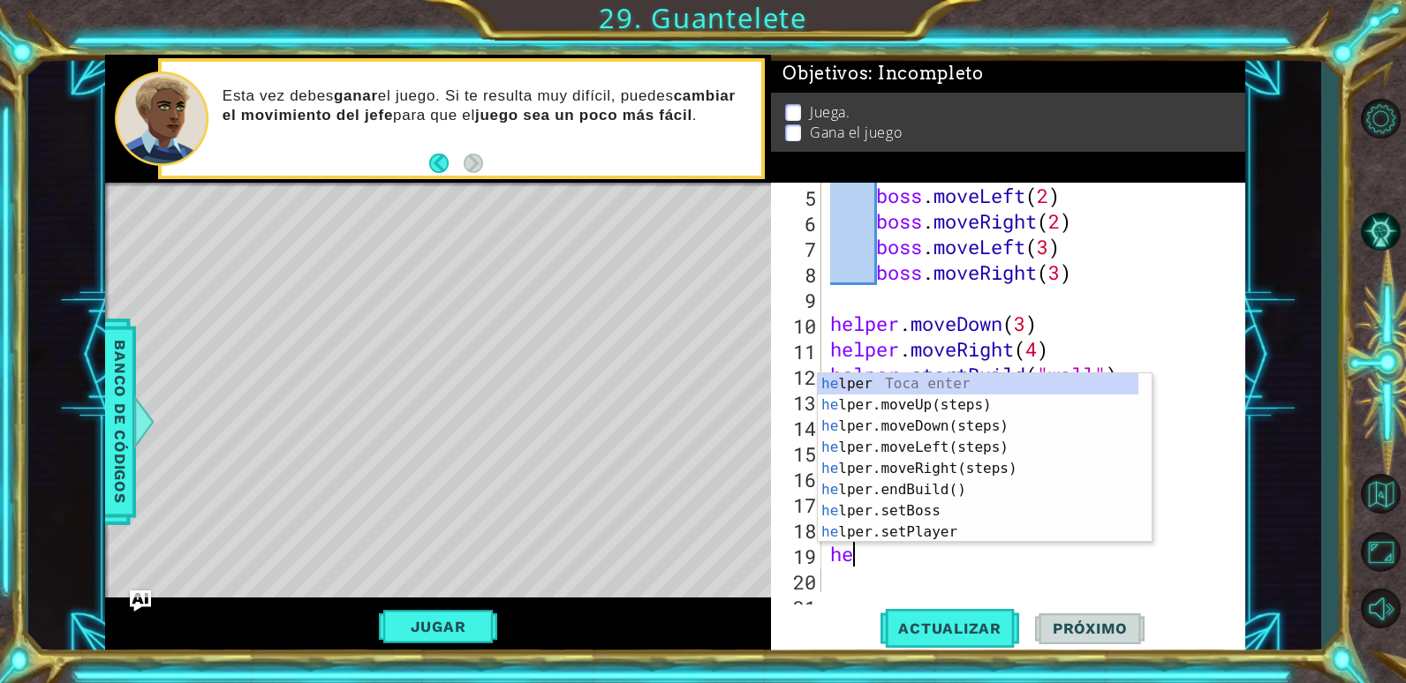
type textarea "help"
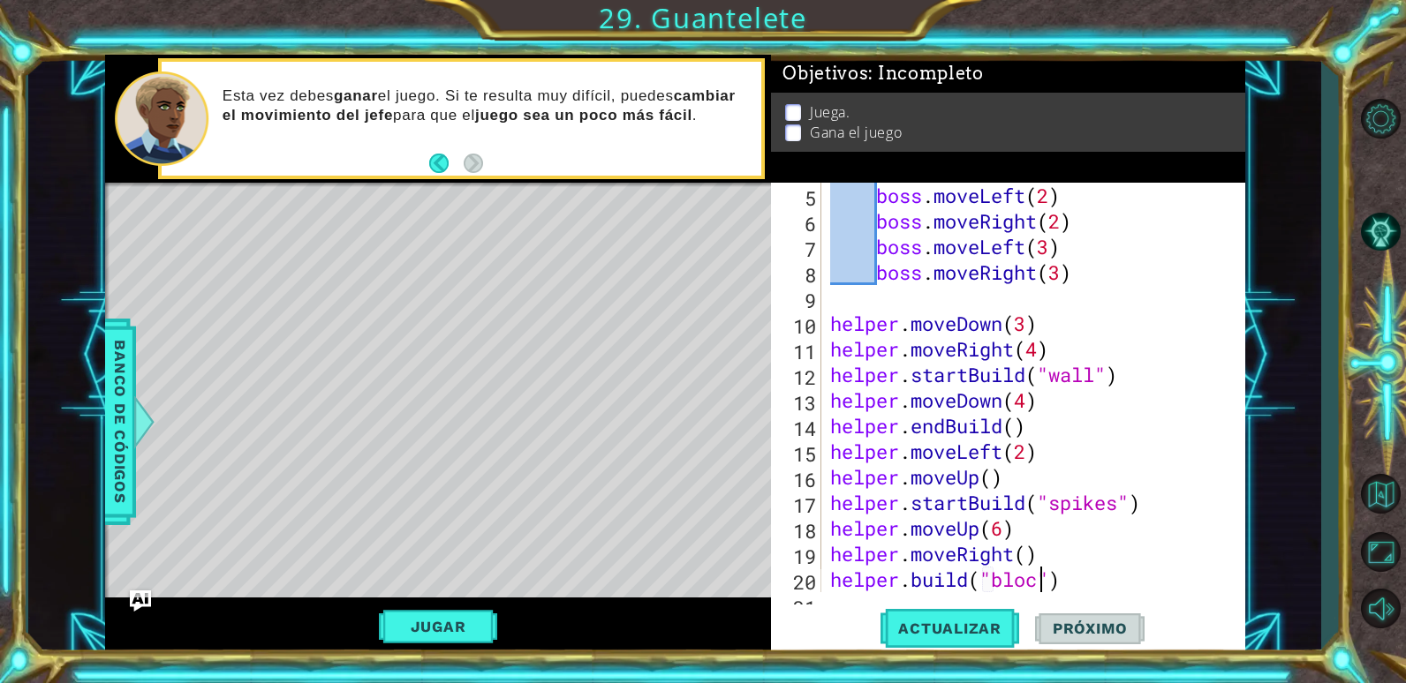
scroll to position [0, 11]
click at [1008, 622] on span "Actualizar" at bounding box center [949, 629] width 139 height 18
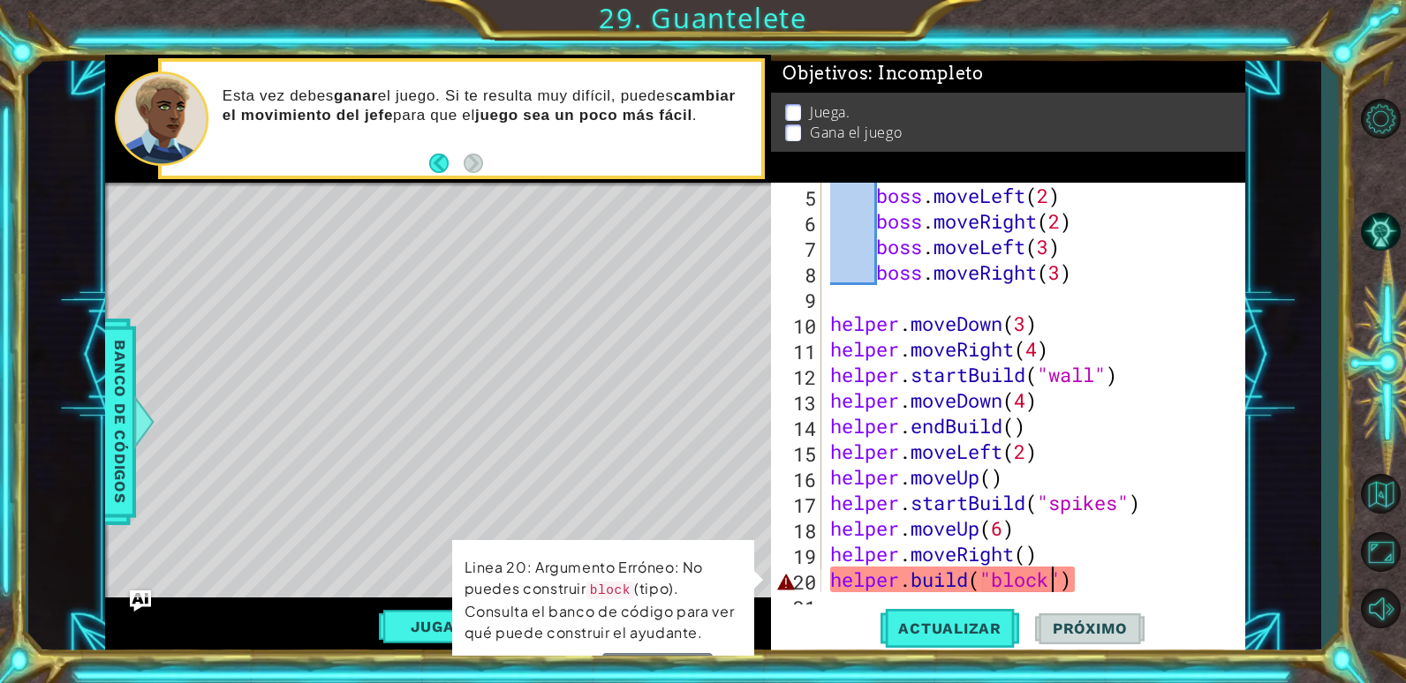
click at [1038, 559] on div "boss . moveLeft ( 2 ) boss . moveRight ( 2 ) boss . moveLeft ( 3 ) boss . moveR…" at bounding box center [1031, 413] width 409 height 461
type textarea "helper.moveRight()"
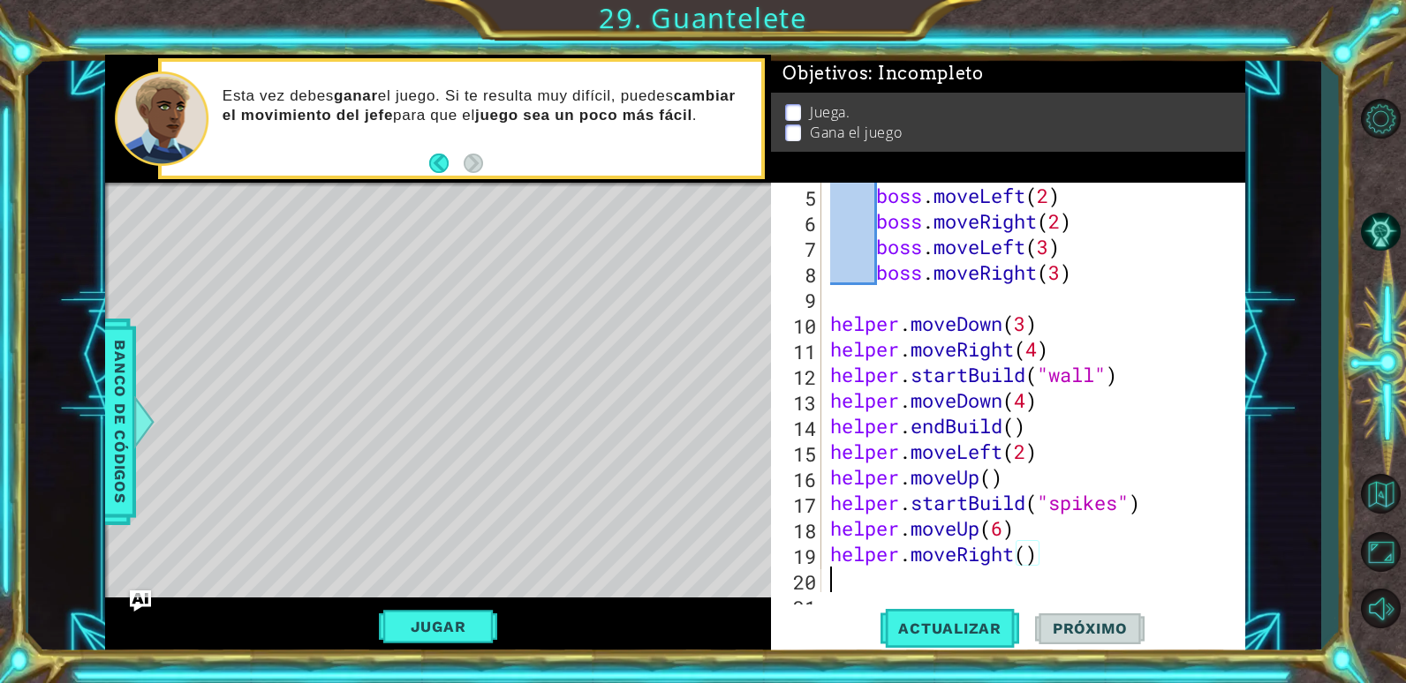
scroll to position [0, 0]
click at [1023, 532] on div "boss . moveLeft ( 2 ) boss . moveRight ( 2 ) boss . moveLeft ( 3 ) boss . moveR…" at bounding box center [1031, 413] width 409 height 461
type textarea "helper.moveUp(6)"
type textarea "h"
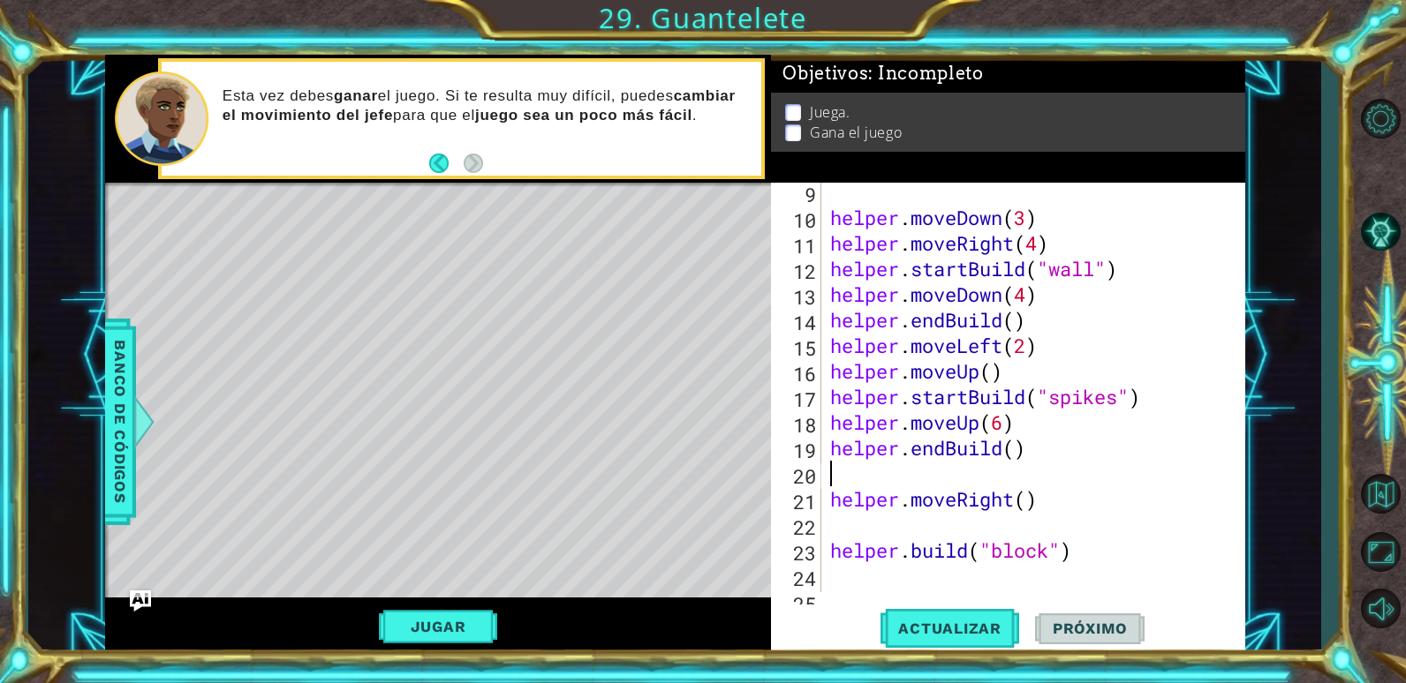
scroll to position [208, 0]
type textarea "helper.endBuild()"
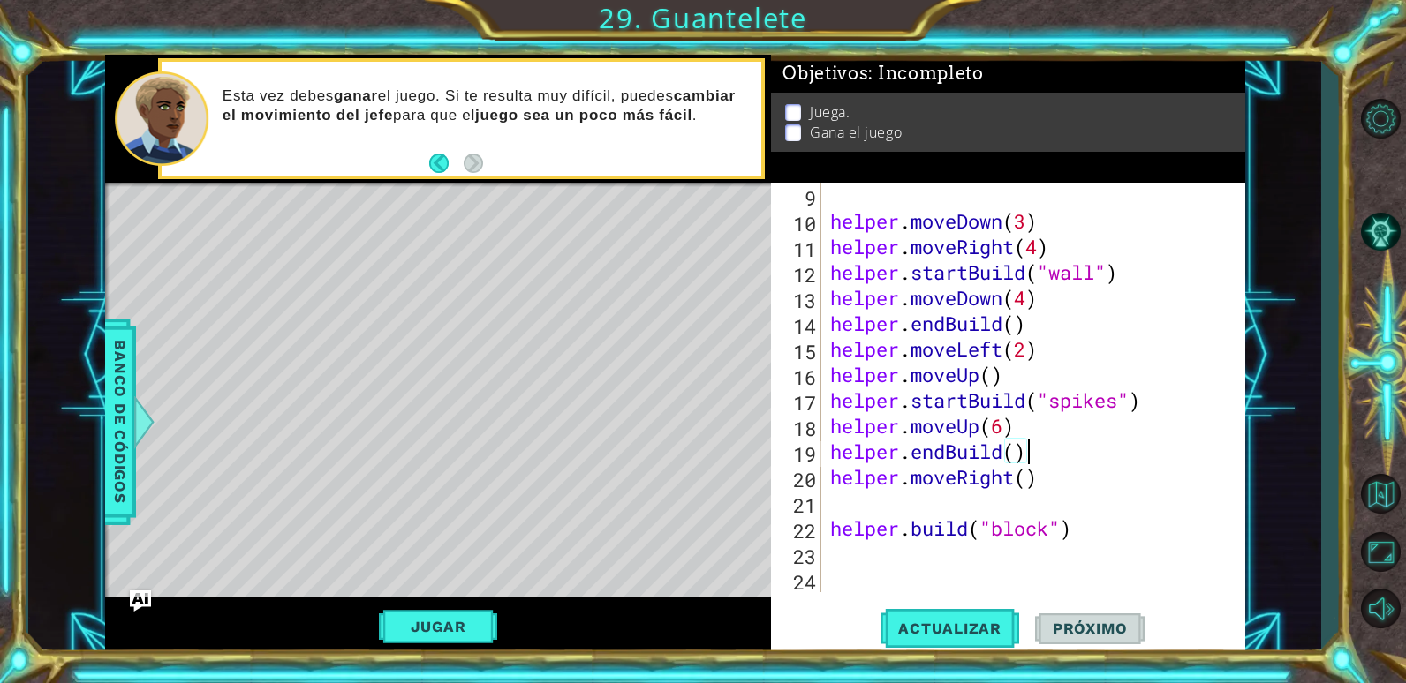
click at [914, 508] on div "helper . moveDown ( 3 ) helper . moveRight ( 4 ) helper . startBuild ( "wall" )…" at bounding box center [1031, 413] width 409 height 461
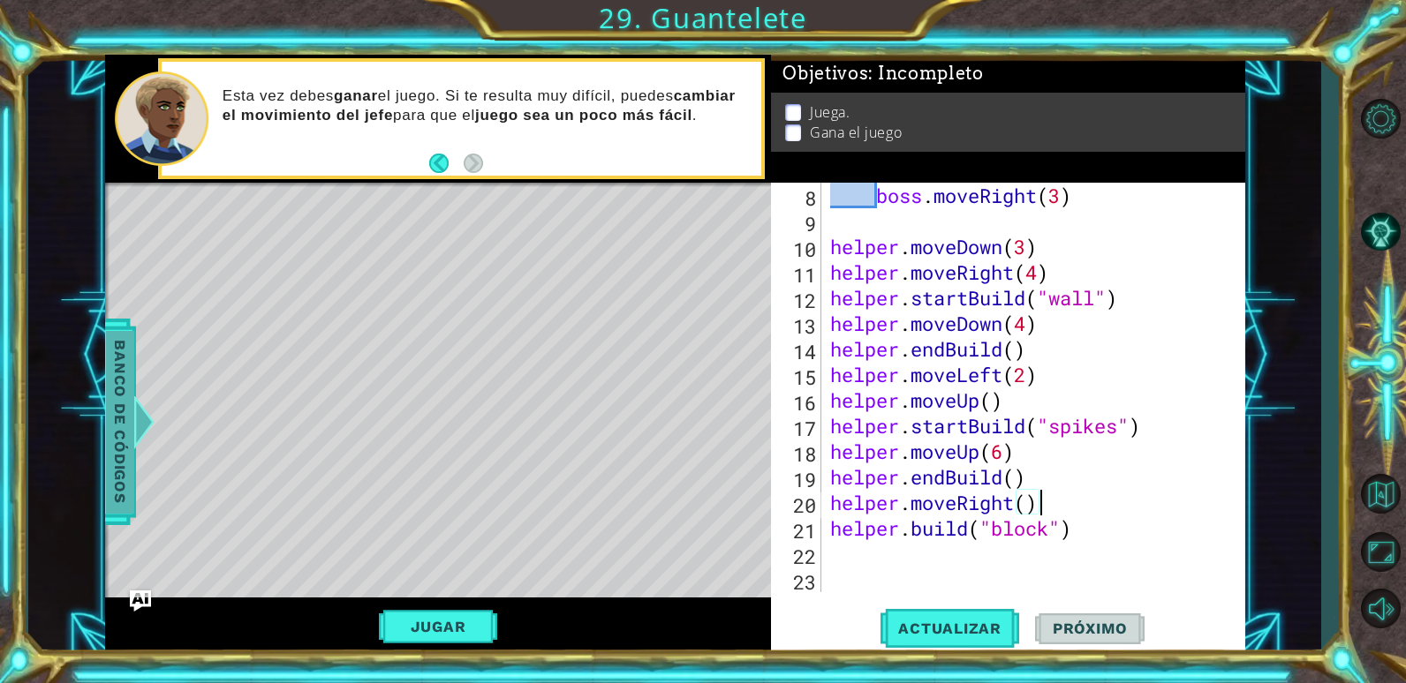
click at [122, 400] on span "Banco de códigos" at bounding box center [120, 421] width 28 height 183
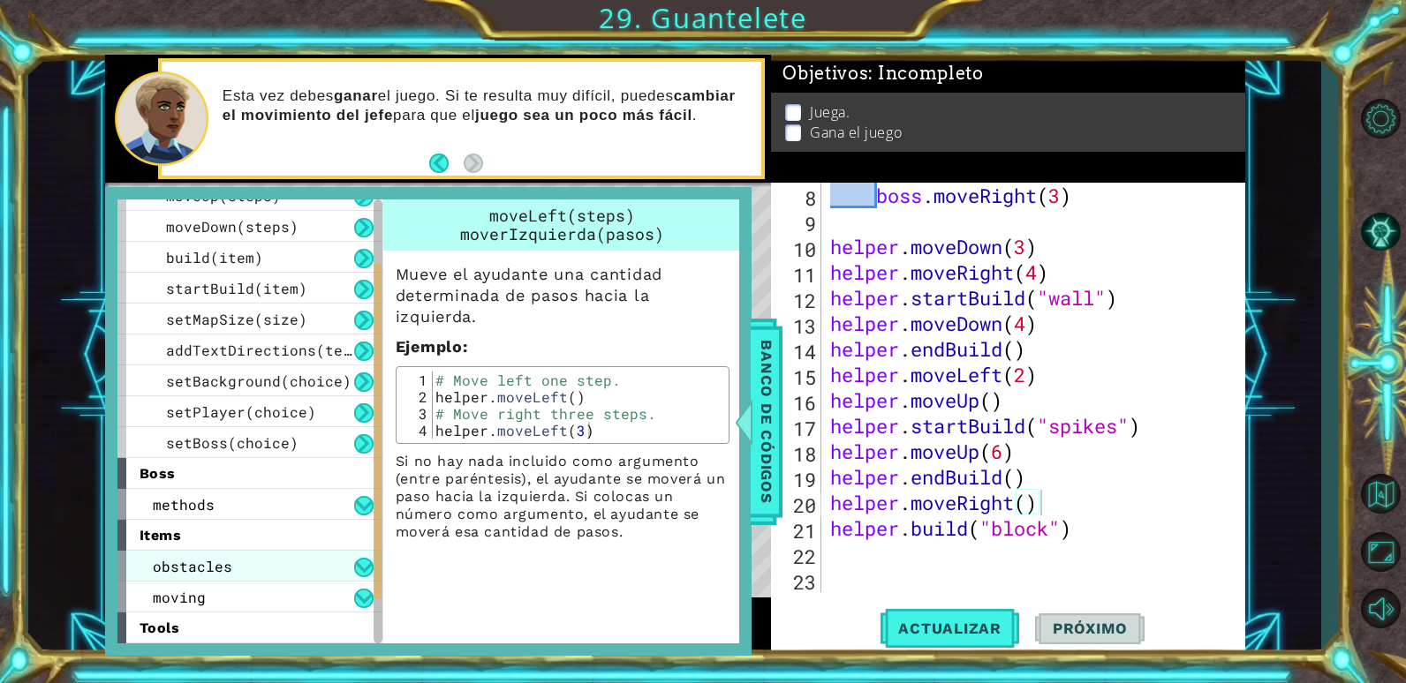
scroll to position [174, 0]
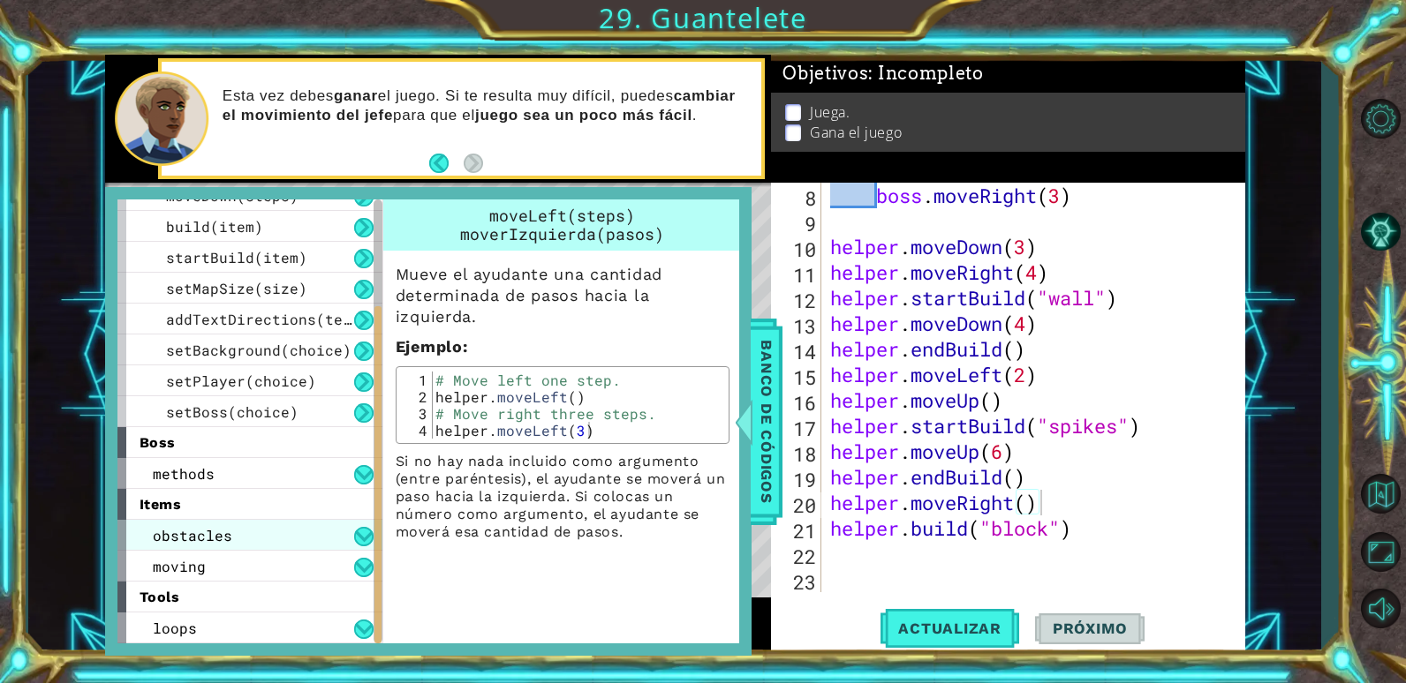
click at [233, 543] on div "obstacles" at bounding box center [249, 535] width 265 height 31
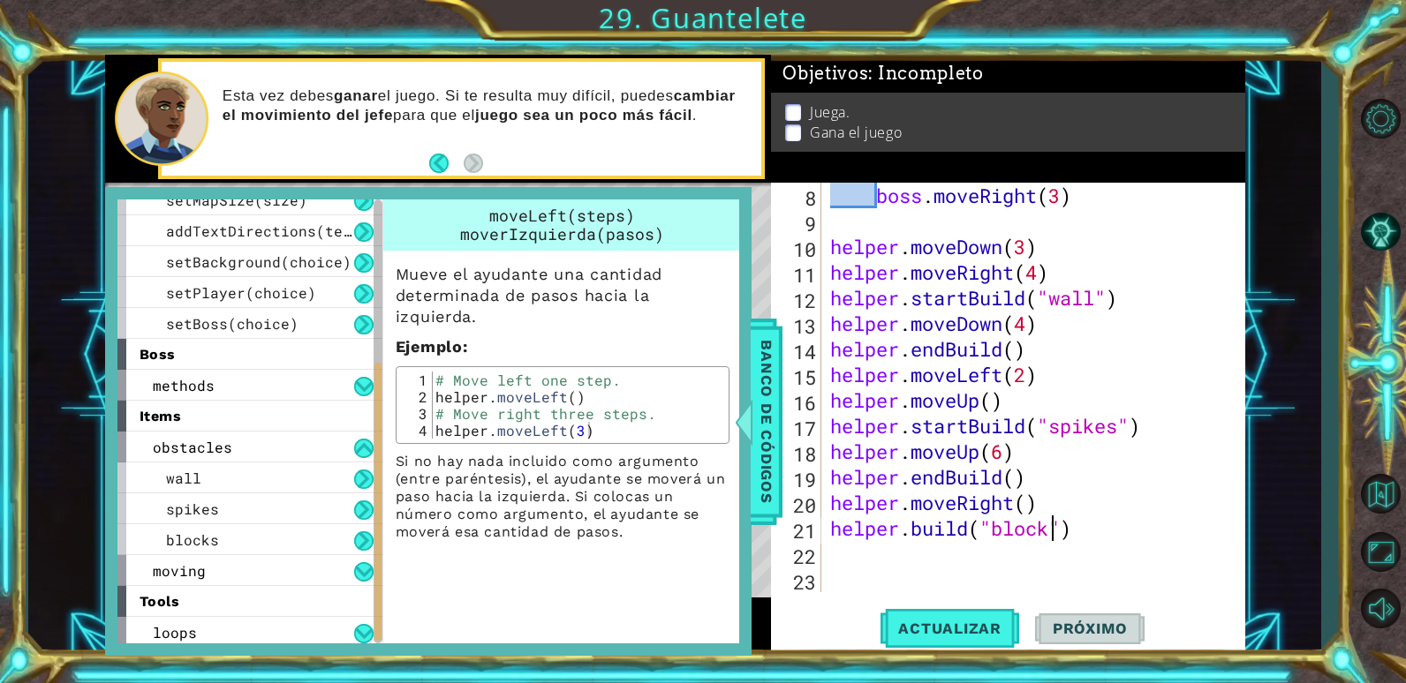
click at [1051, 538] on div "boss . moveRight ( 3 ) helper . moveDown ( 3 ) helper . moveRight ( 4 ) helper …" at bounding box center [1031, 413] width 409 height 461
click at [768, 488] on span "Banco de códigos" at bounding box center [766, 421] width 28 height 183
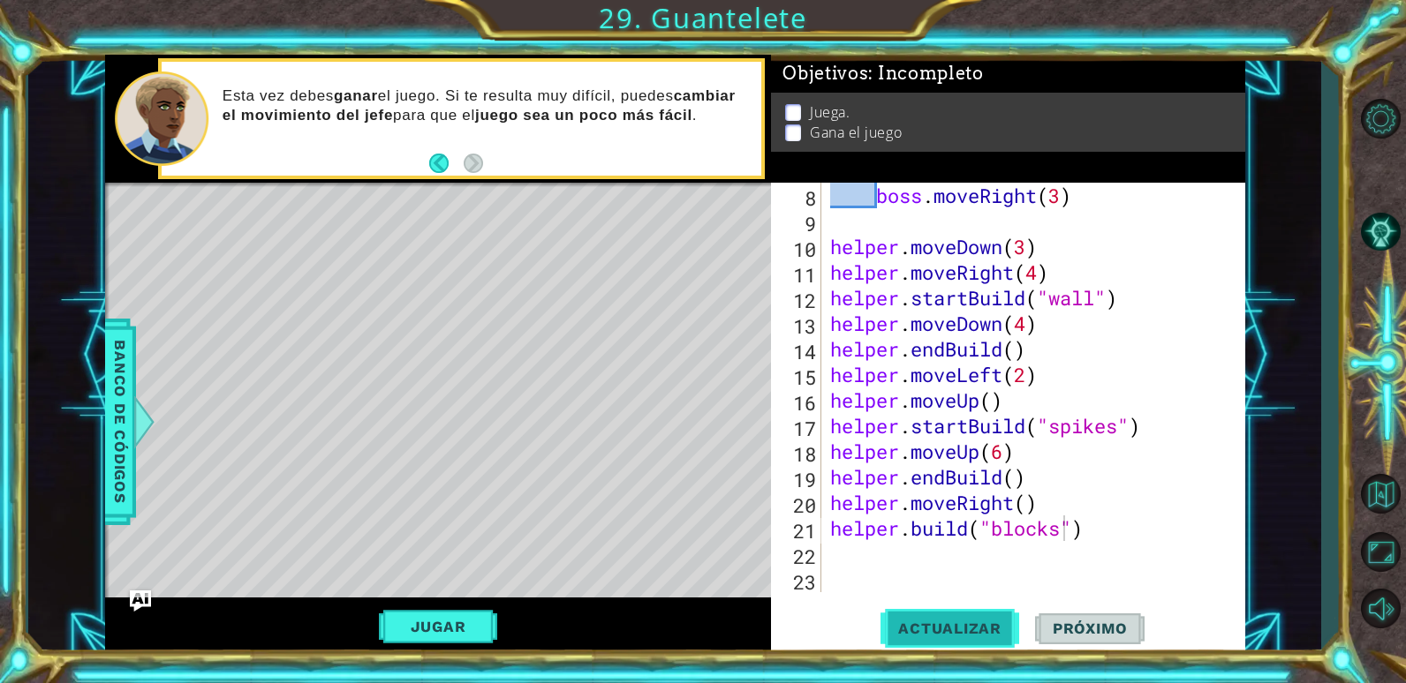
click at [895, 632] on span "Actualizar" at bounding box center [949, 629] width 139 height 18
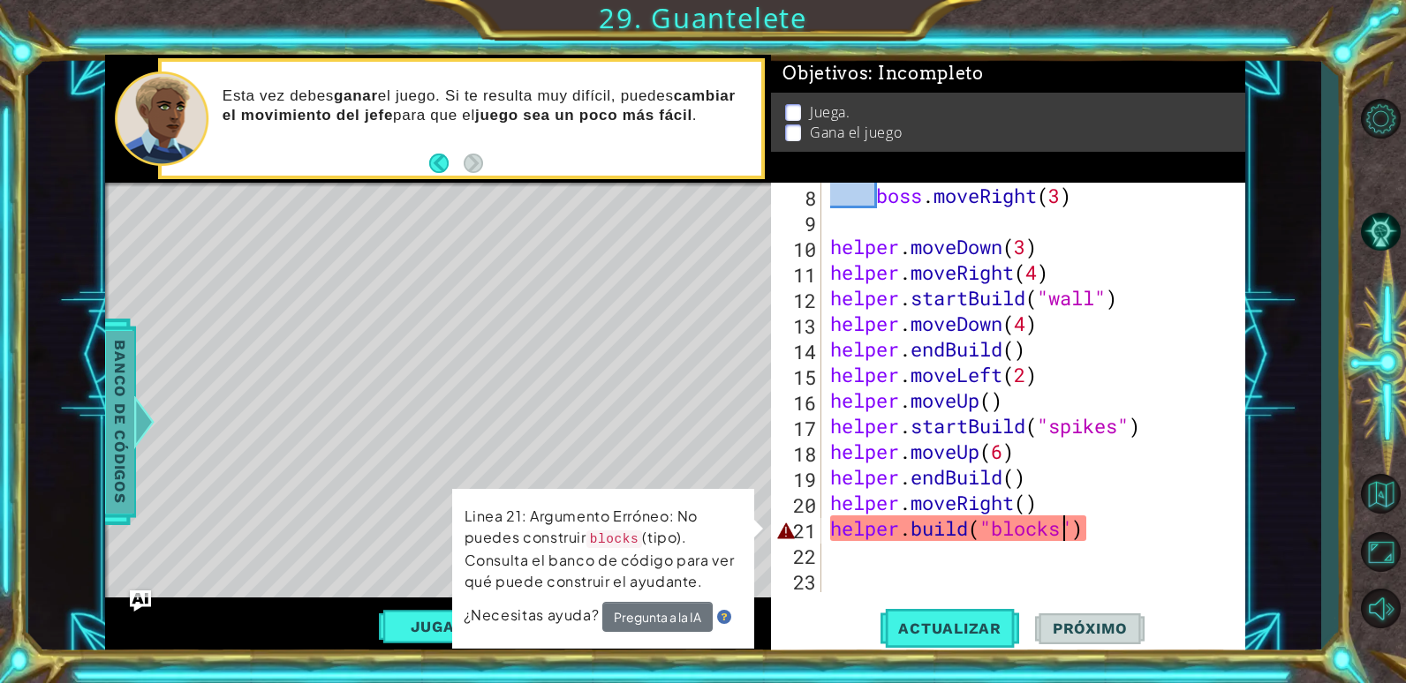
click at [119, 409] on span "Banco de códigos" at bounding box center [120, 421] width 28 height 183
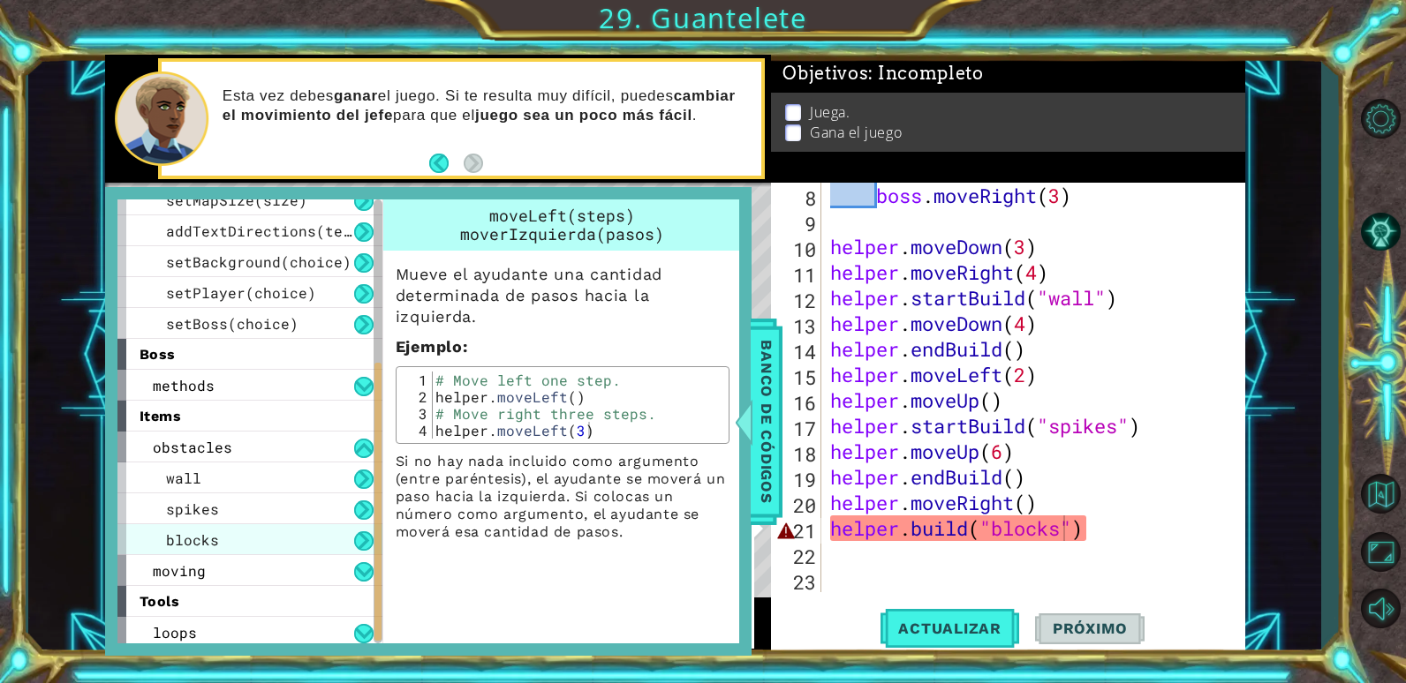
click at [249, 534] on div "blocks" at bounding box center [249, 540] width 265 height 31
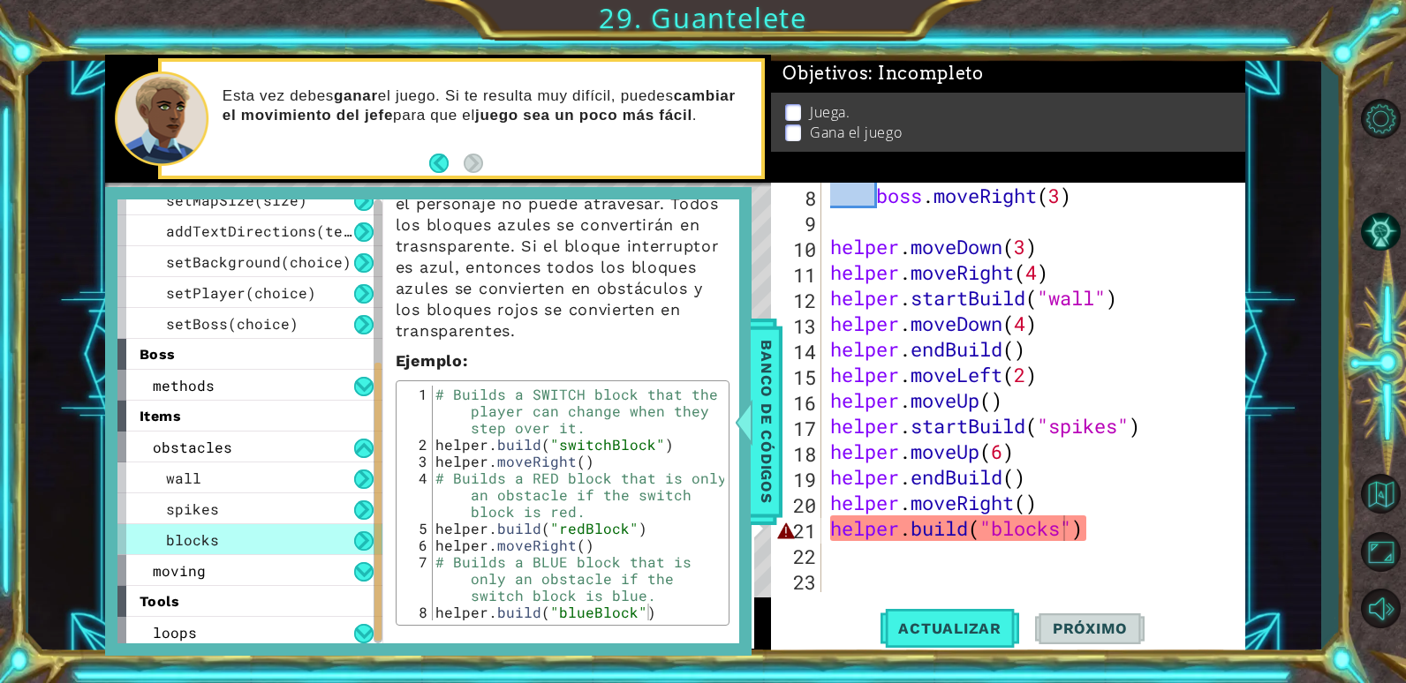
scroll to position [268, 0]
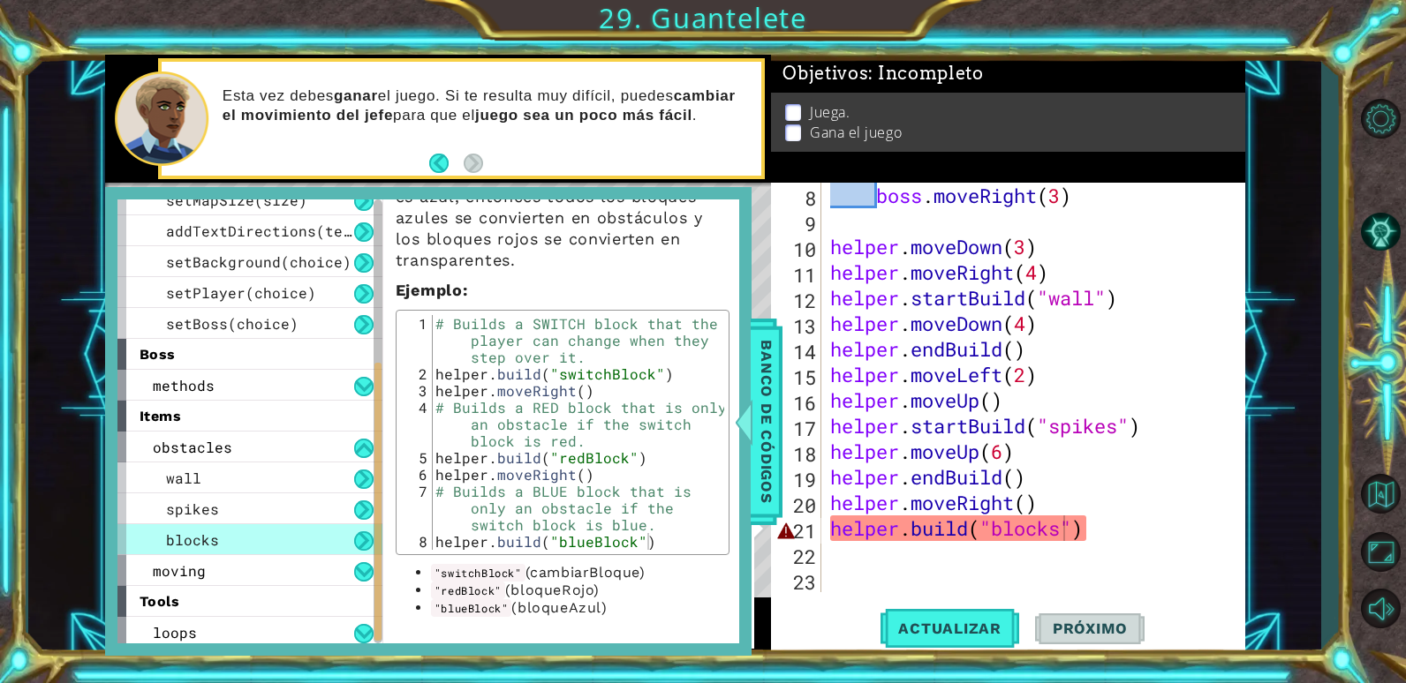
click at [997, 535] on div "boss . moveRight ( 3 ) helper . moveDown ( 3 ) helper . moveRight ( 4 ) helper …" at bounding box center [1031, 413] width 409 height 461
click at [1065, 532] on div "boss . moveRight ( 3 ) helper . moveDown ( 3 ) helper . moveRight ( 4 ) helper …" at bounding box center [1031, 413] width 409 height 461
click at [1006, 530] on div "boss . moveRight ( 3 ) helper . moveDown ( 3 ) helper . moveRight ( 4 ) helper …" at bounding box center [1031, 413] width 409 height 461
click at [994, 530] on div "boss . moveRight ( 3 ) helper . moveDown ( 3 ) helper . moveRight ( 4 ) helper …" at bounding box center [1031, 413] width 409 height 461
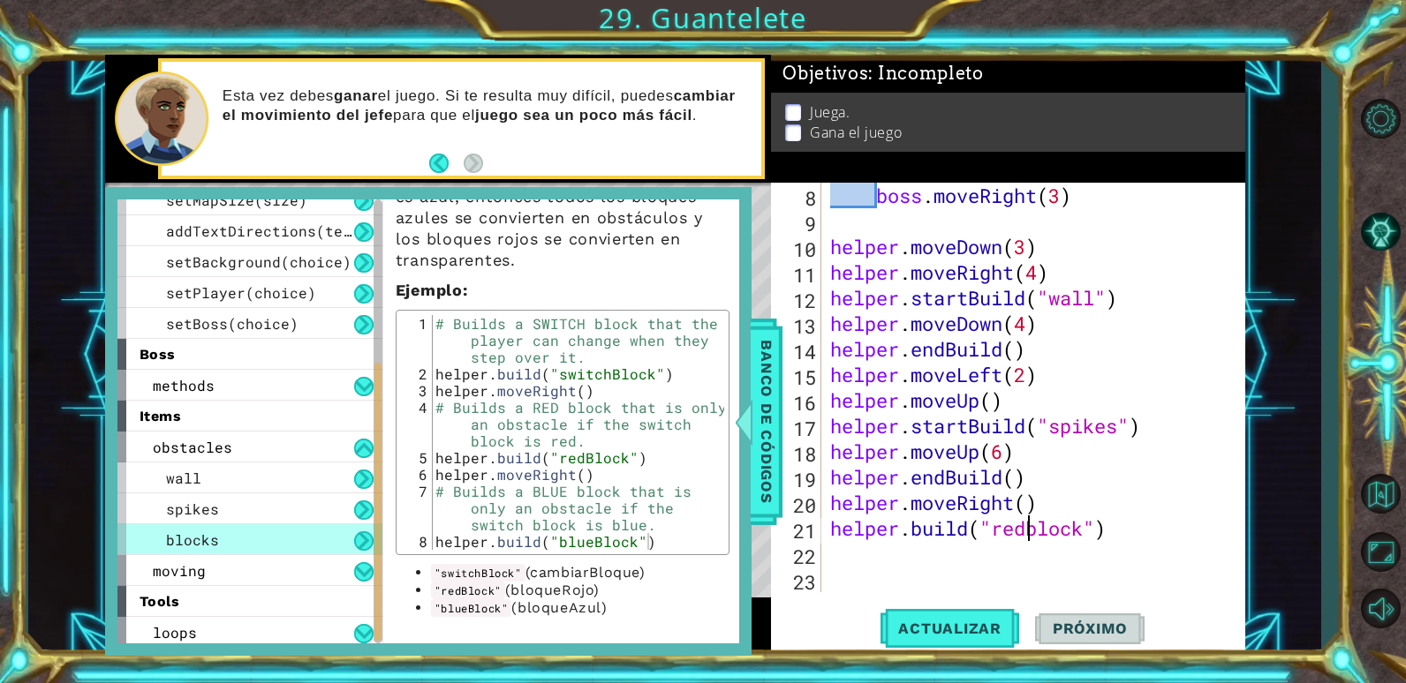
scroll to position [0, 10]
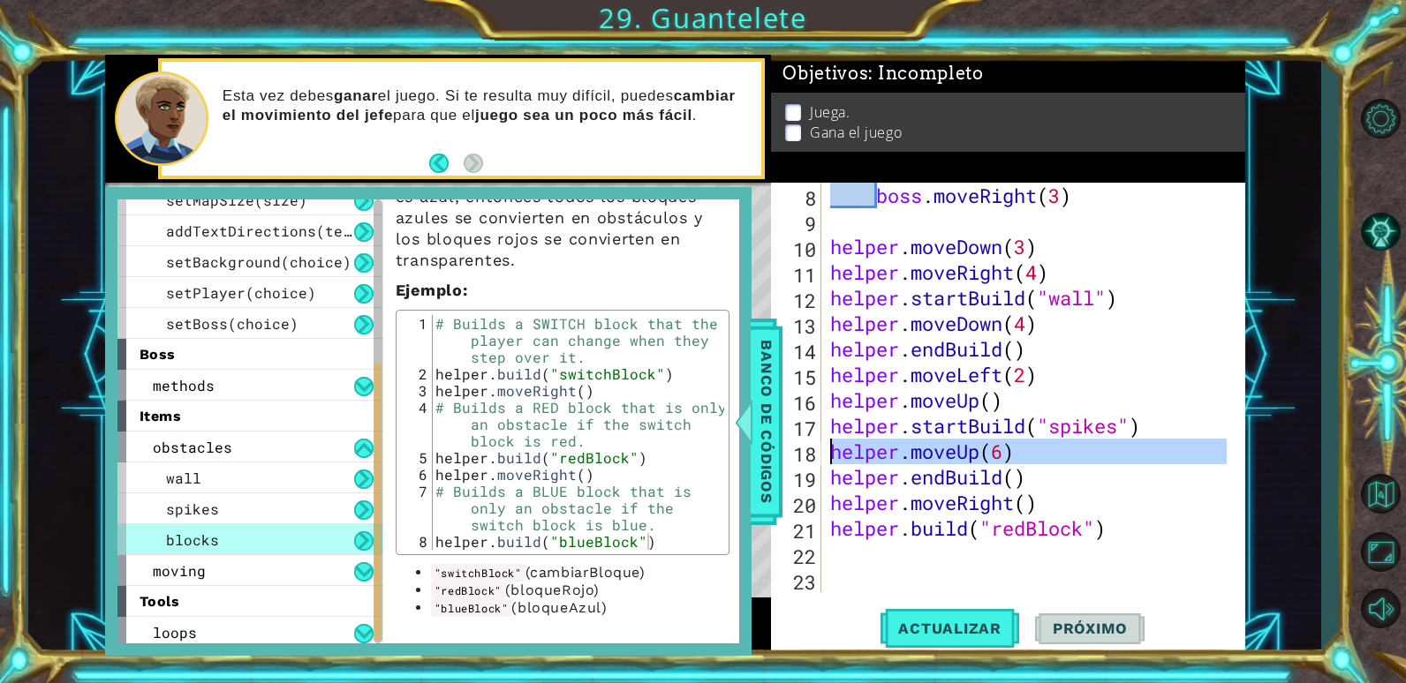
click at [783, 457] on div "18" at bounding box center [797, 455] width 47 height 26
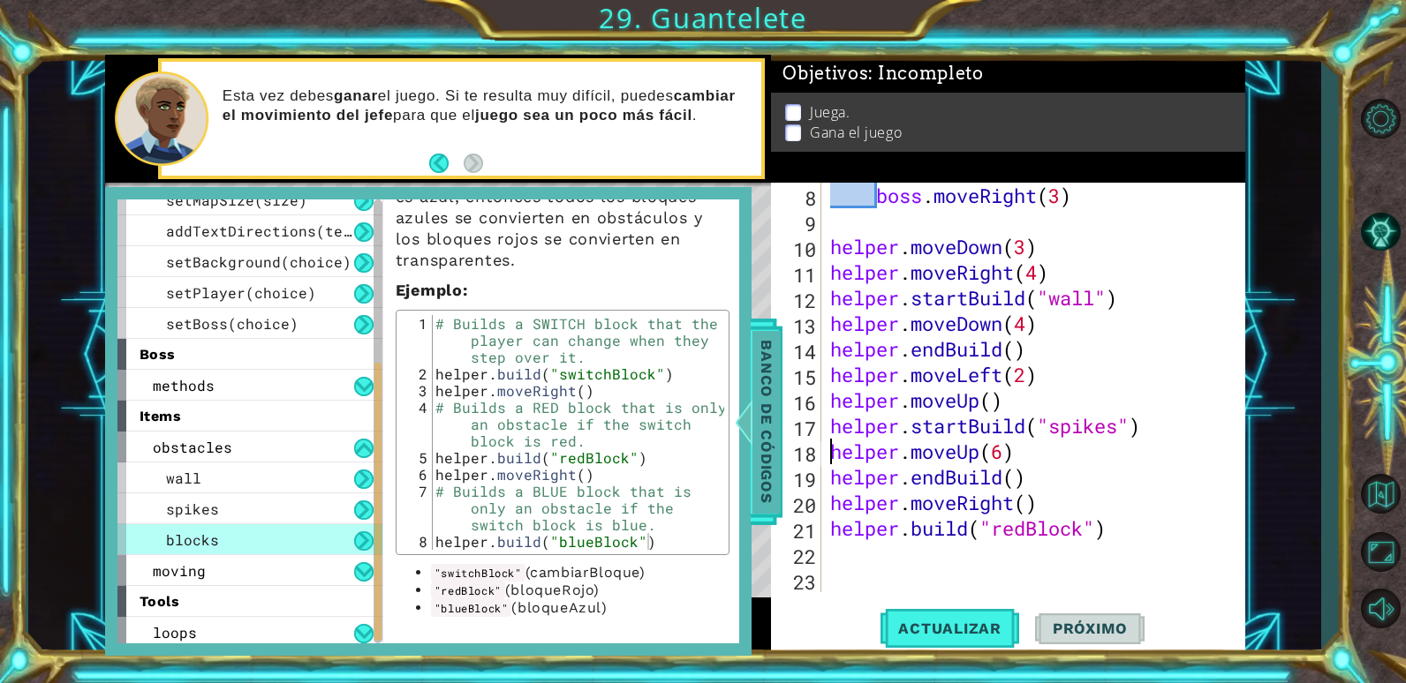
click at [770, 456] on span "Banco de códigos" at bounding box center [766, 421] width 28 height 183
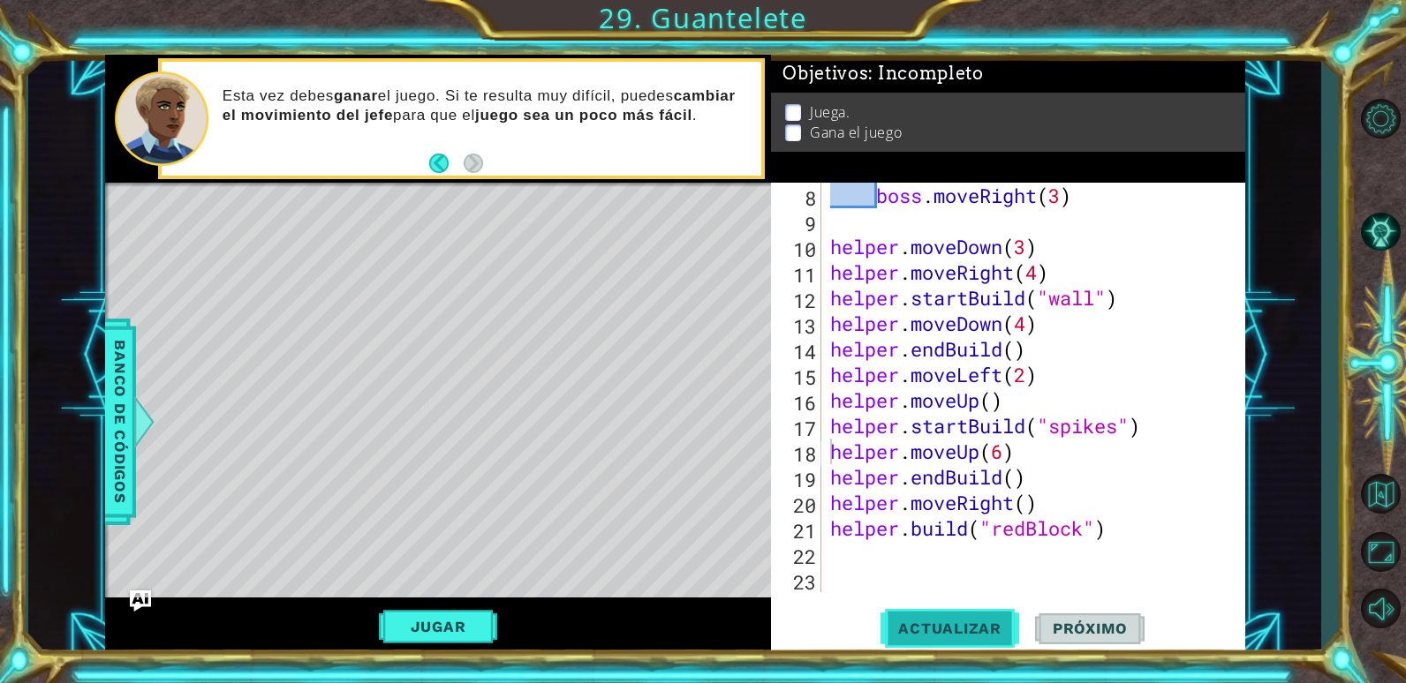
click at [921, 628] on span "Actualizar" at bounding box center [949, 629] width 139 height 18
click at [118, 405] on span "Banco de códigos" at bounding box center [120, 421] width 28 height 183
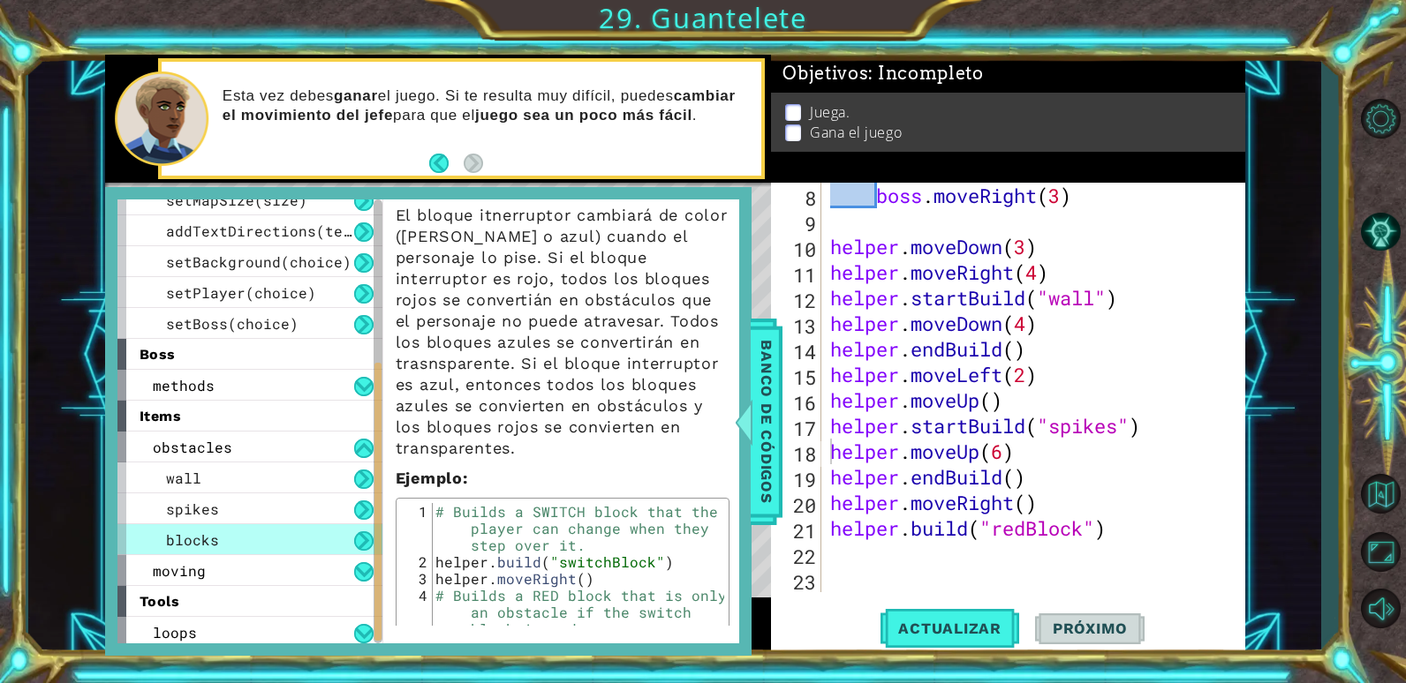
scroll to position [4, 0]
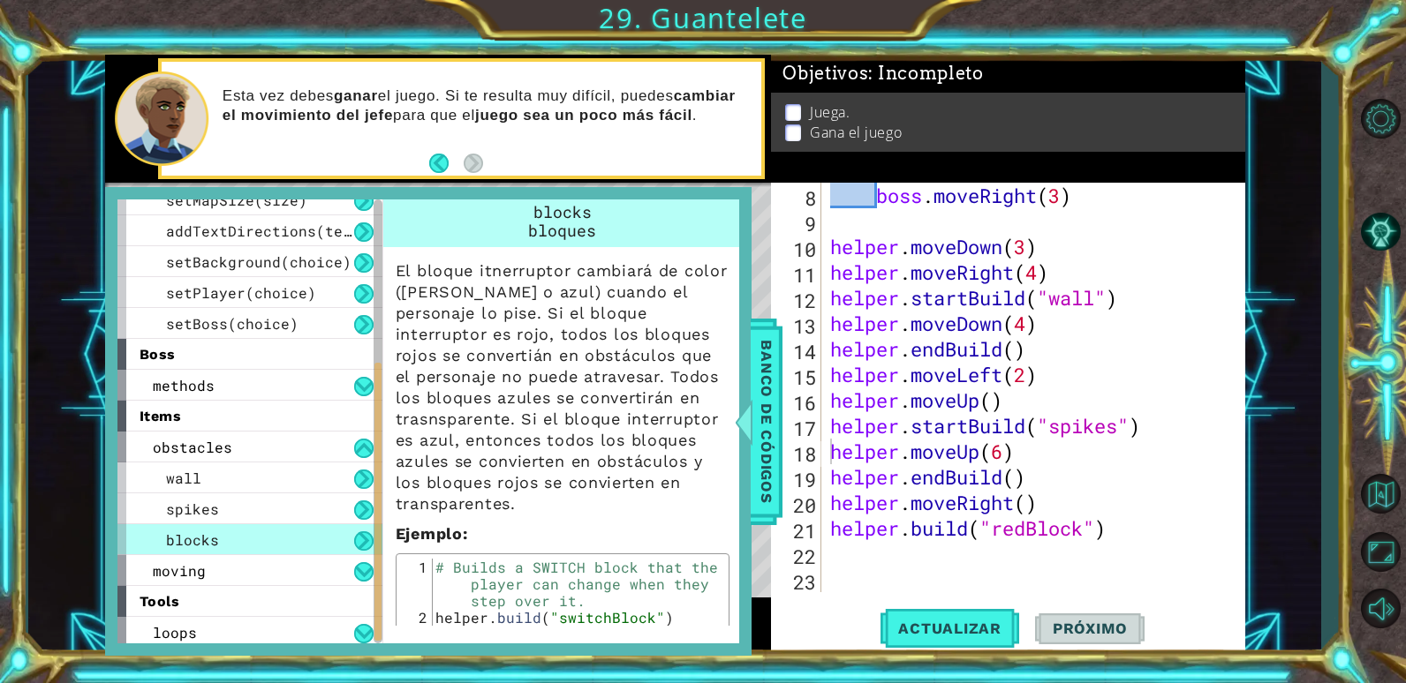
click at [1068, 517] on div "boss . moveRight ( 3 ) helper . moveDown ( 3 ) helper . moveRight ( 4 ) helper …" at bounding box center [1031, 413] width 409 height 461
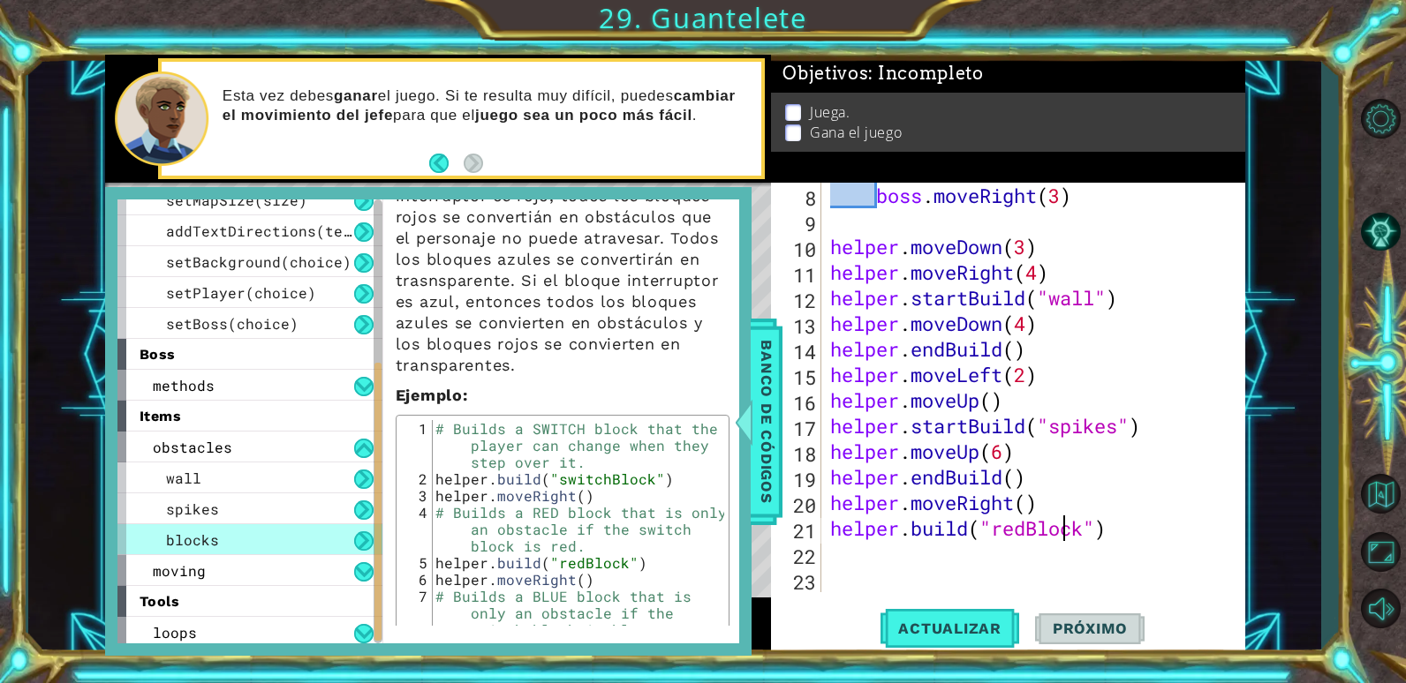
scroll to position [180, 0]
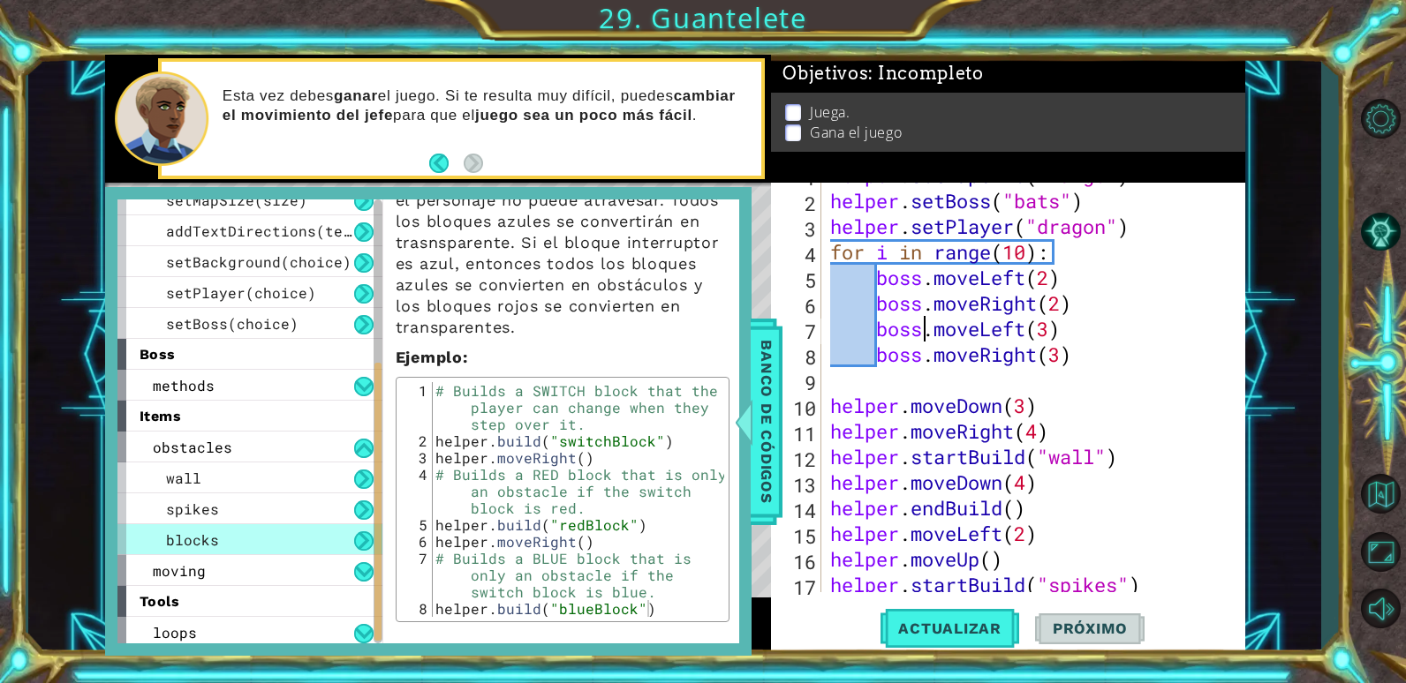
drag, startPoint x: 925, startPoint y: 278, endPoint x: 945, endPoint y: 269, distance: 21.3
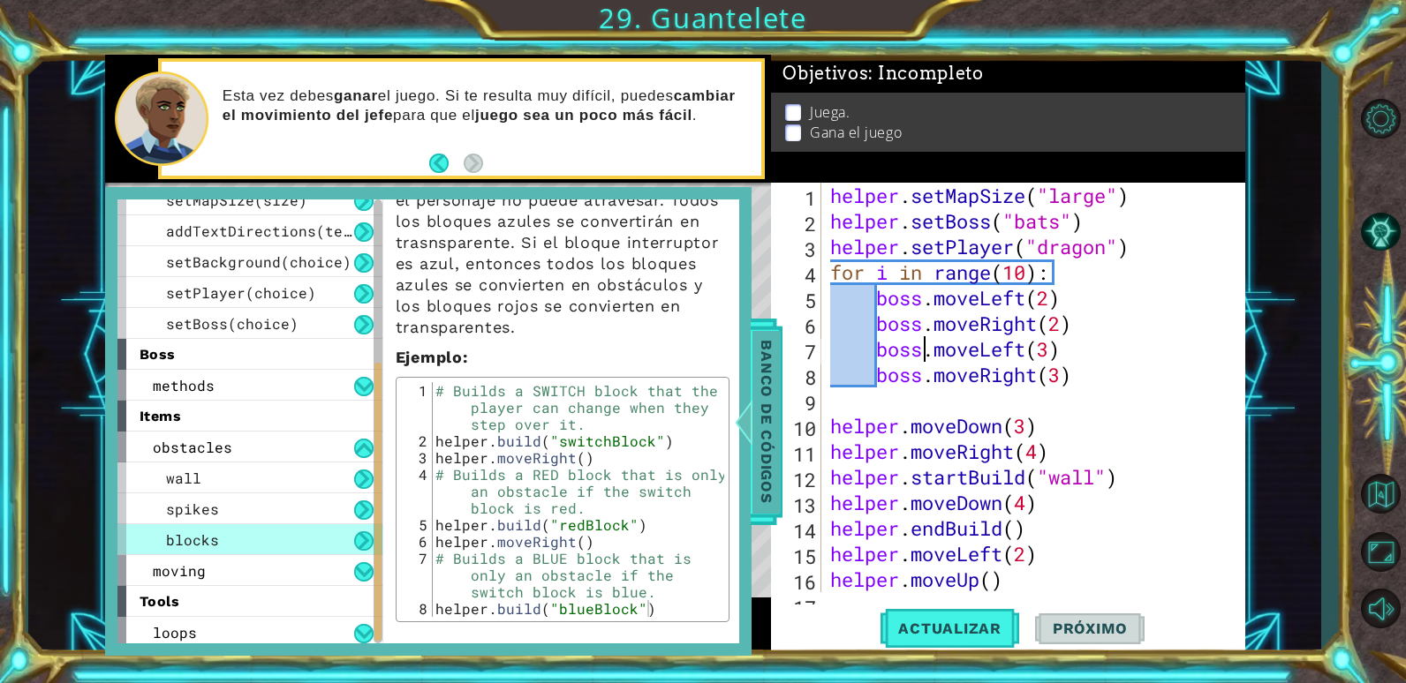
click at [777, 418] on span "Banco de códigos" at bounding box center [766, 421] width 28 height 183
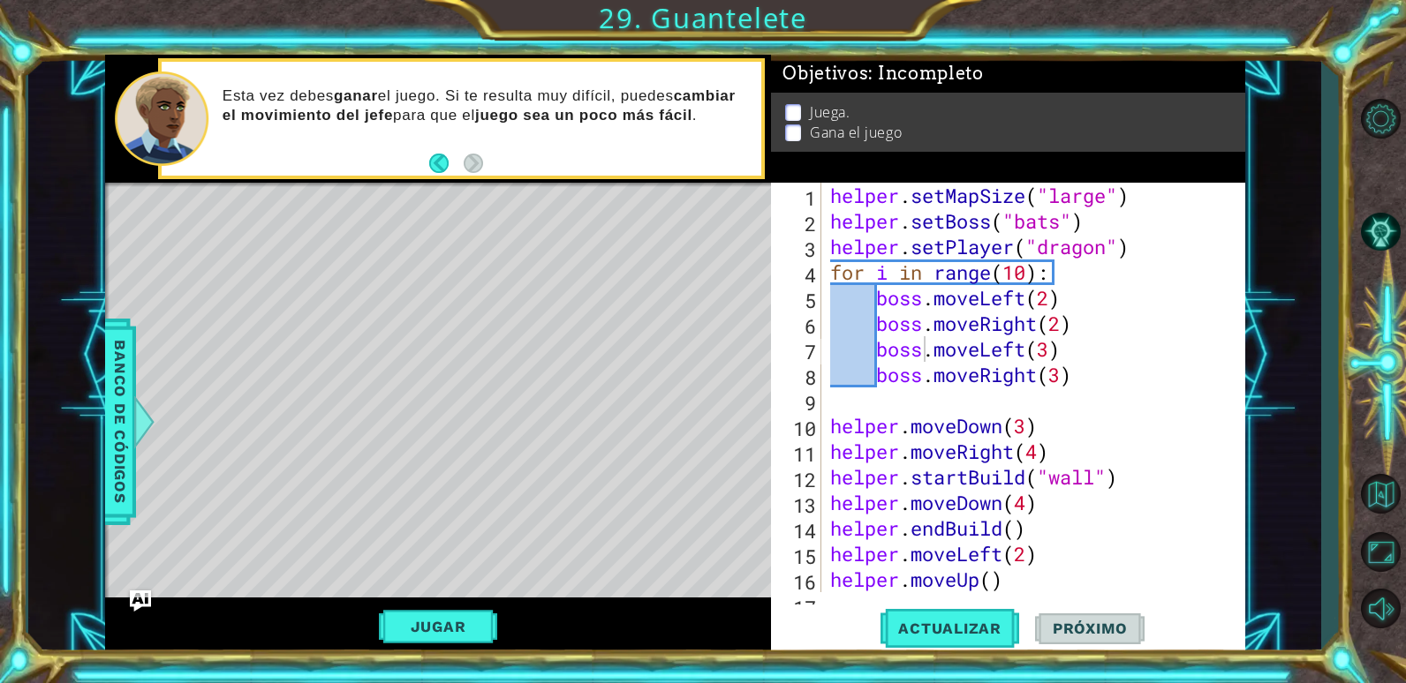
click at [1028, 427] on div "helper . setMapSize ( "large" ) helper . setBoss ( "bats" ) helper . setPlayer …" at bounding box center [1031, 413] width 409 height 461
type textarea "helper.moveDown(2)"
click at [1044, 427] on div "helper . setMapSize ( "large" ) helper . setBoss ( "bats" ) helper . setPlayer …" at bounding box center [1031, 413] width 409 height 461
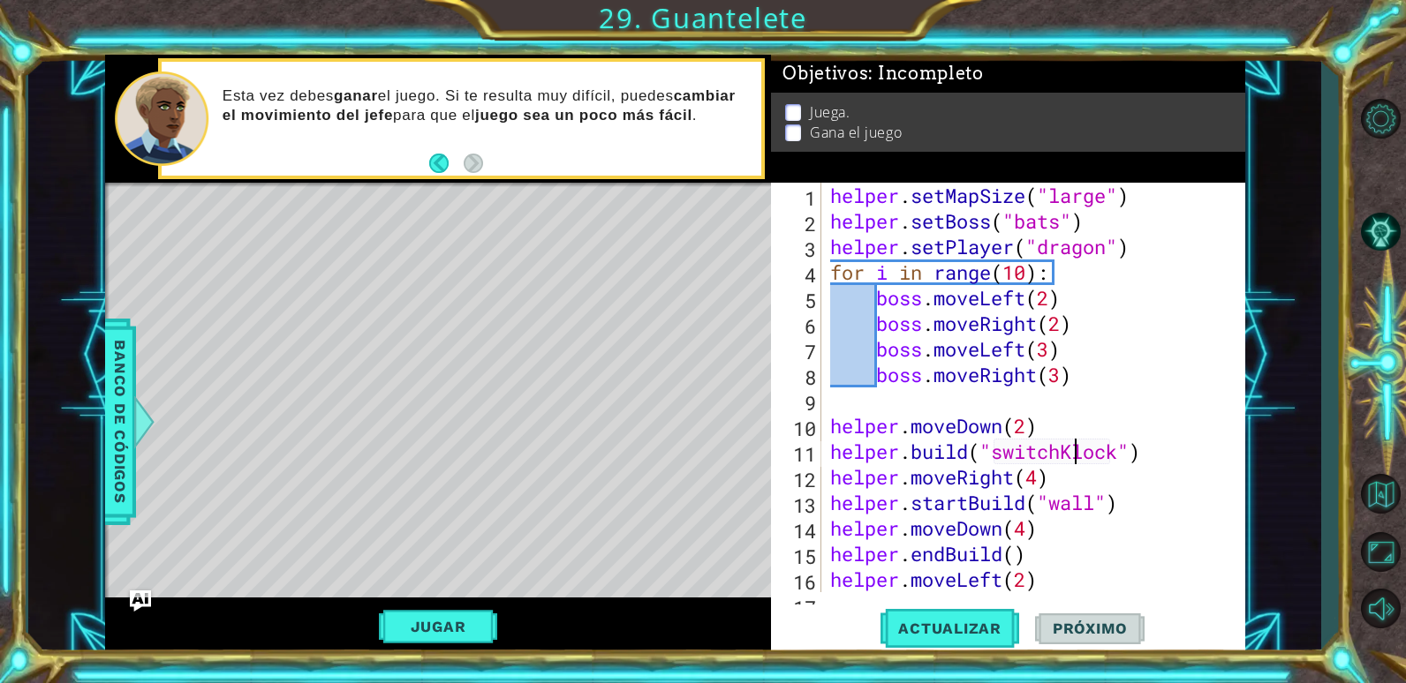
scroll to position [0, 11]
type textarea "[DOMAIN_NAME]("switchBlock")"
click at [993, 627] on span "Actualizar" at bounding box center [949, 629] width 139 height 18
click at [1159, 452] on div "helper . setMapSize ( "large" ) helper . setBoss ( "bats" ) helper . setPlayer …" at bounding box center [1031, 413] width 409 height 461
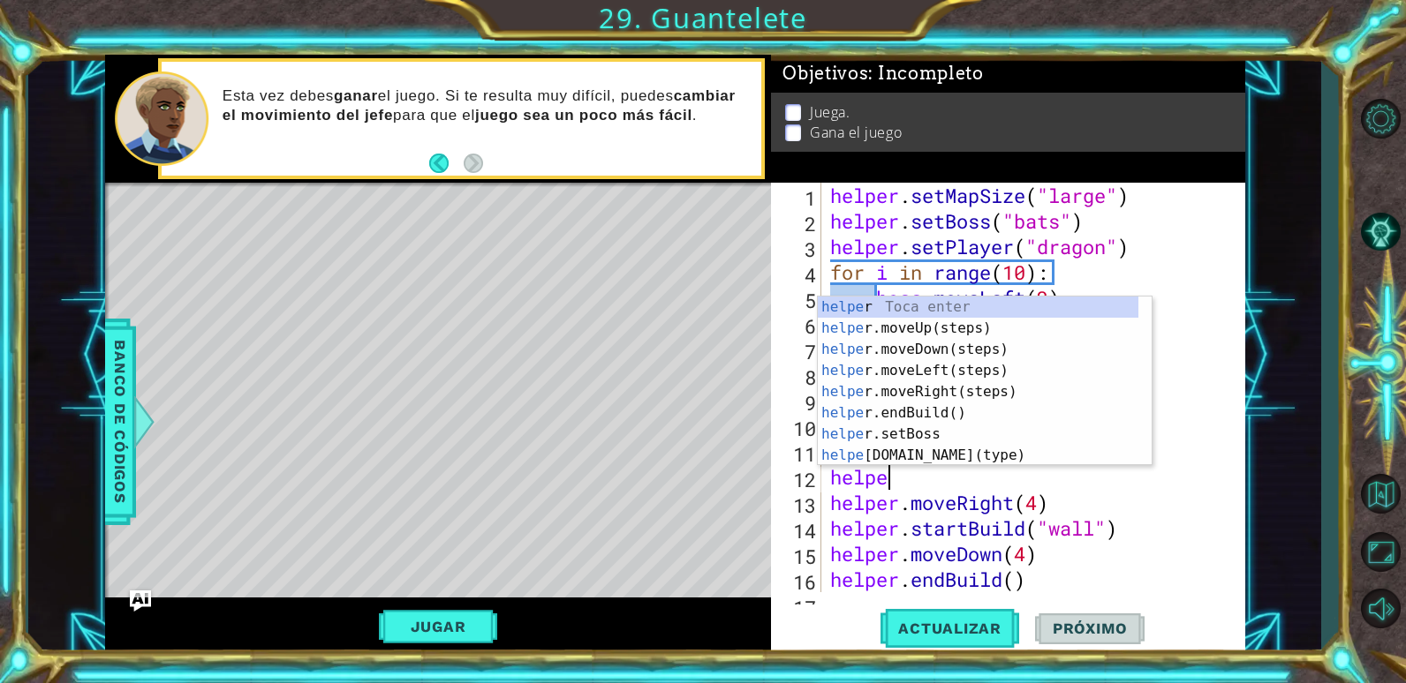
type textarea "helper"
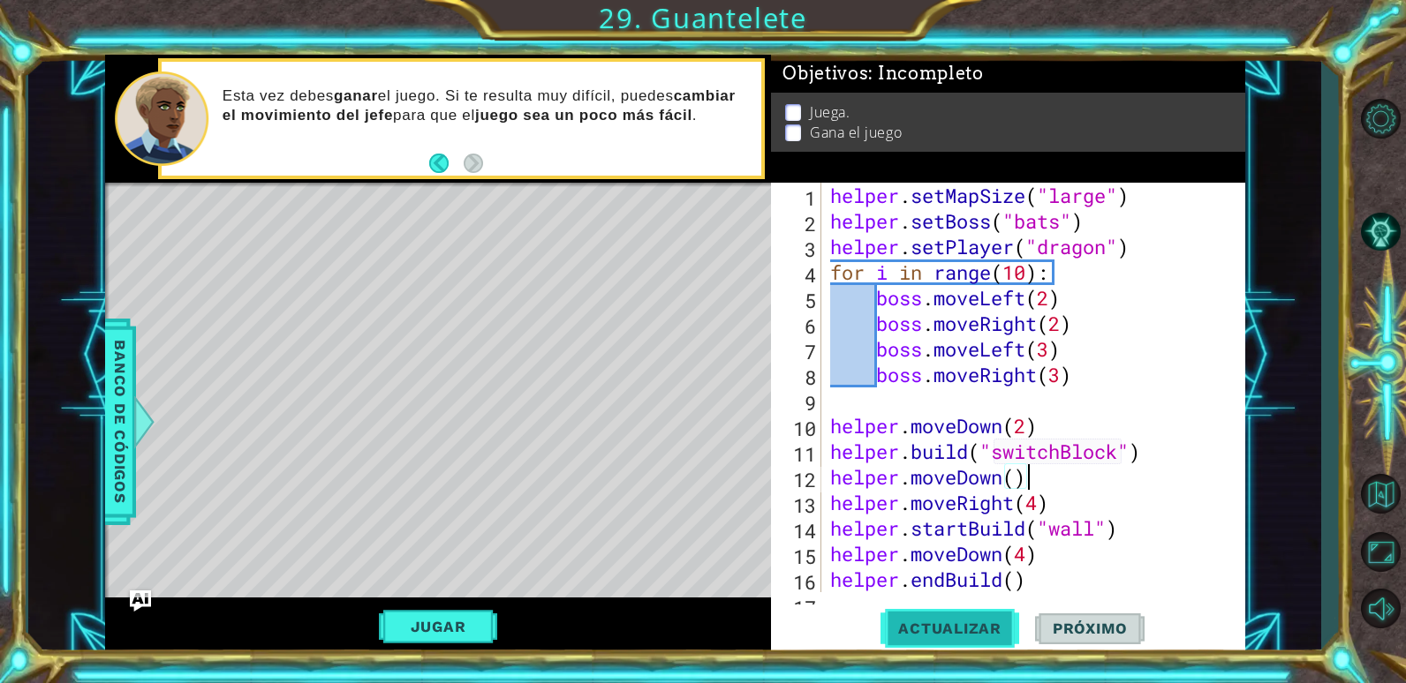
type textarea "helper.moveDown()"
click at [978, 625] on span "Actualizar" at bounding box center [949, 629] width 139 height 18
click at [429, 622] on button "Jugar" at bounding box center [438, 627] width 119 height 34
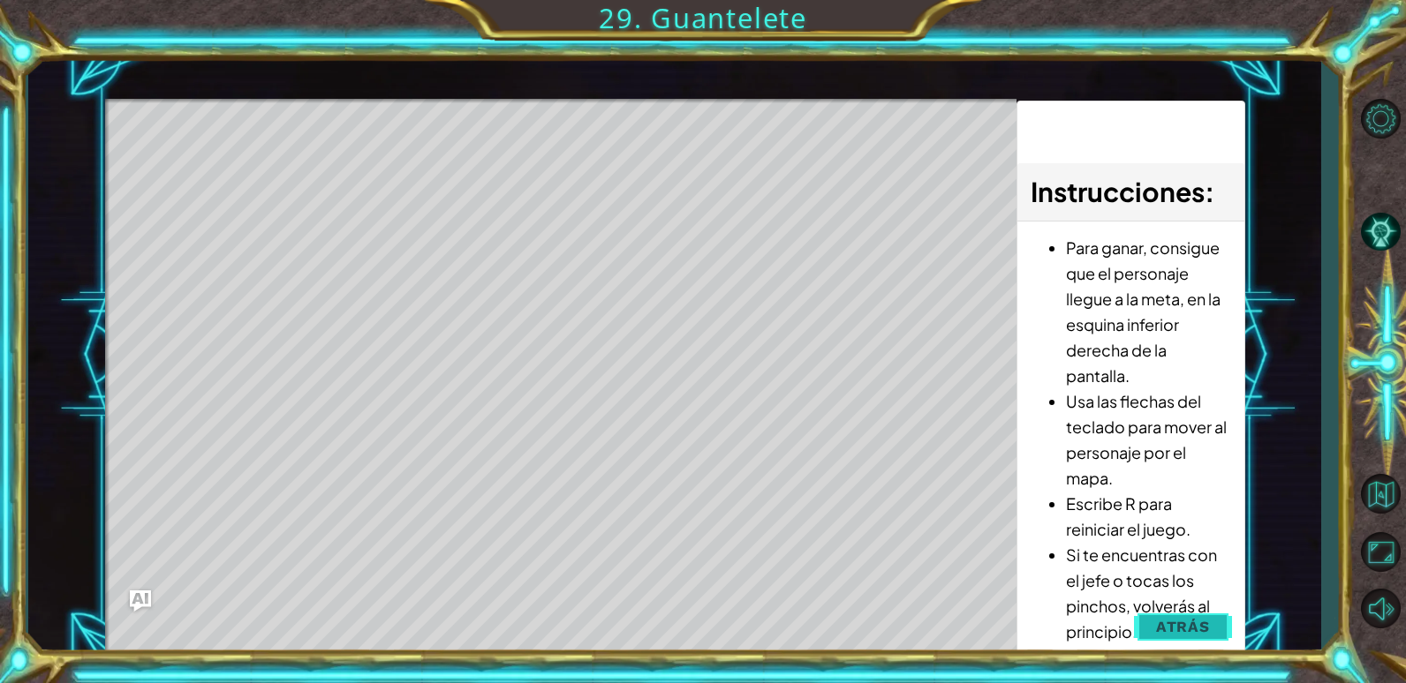
click at [1174, 629] on span "Atrás" at bounding box center [1183, 627] width 54 height 18
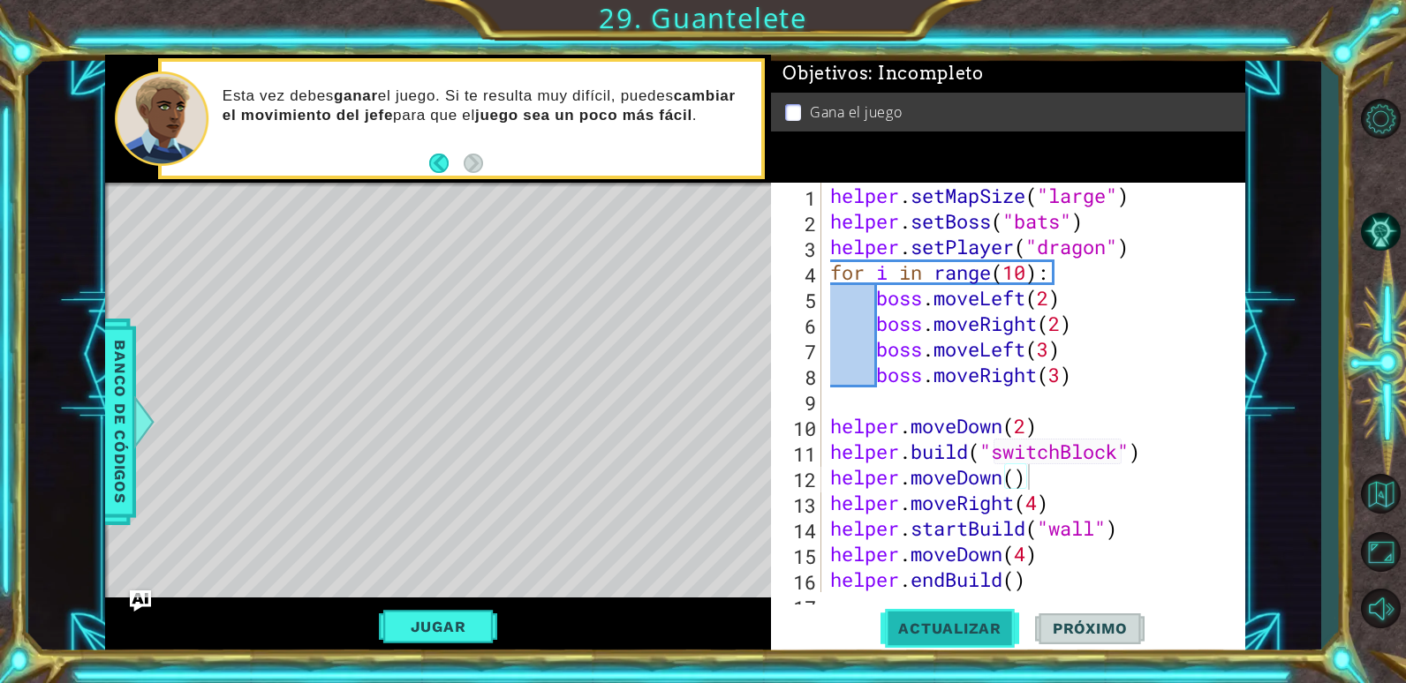
click at [963, 621] on span "Actualizar" at bounding box center [949, 629] width 139 height 18
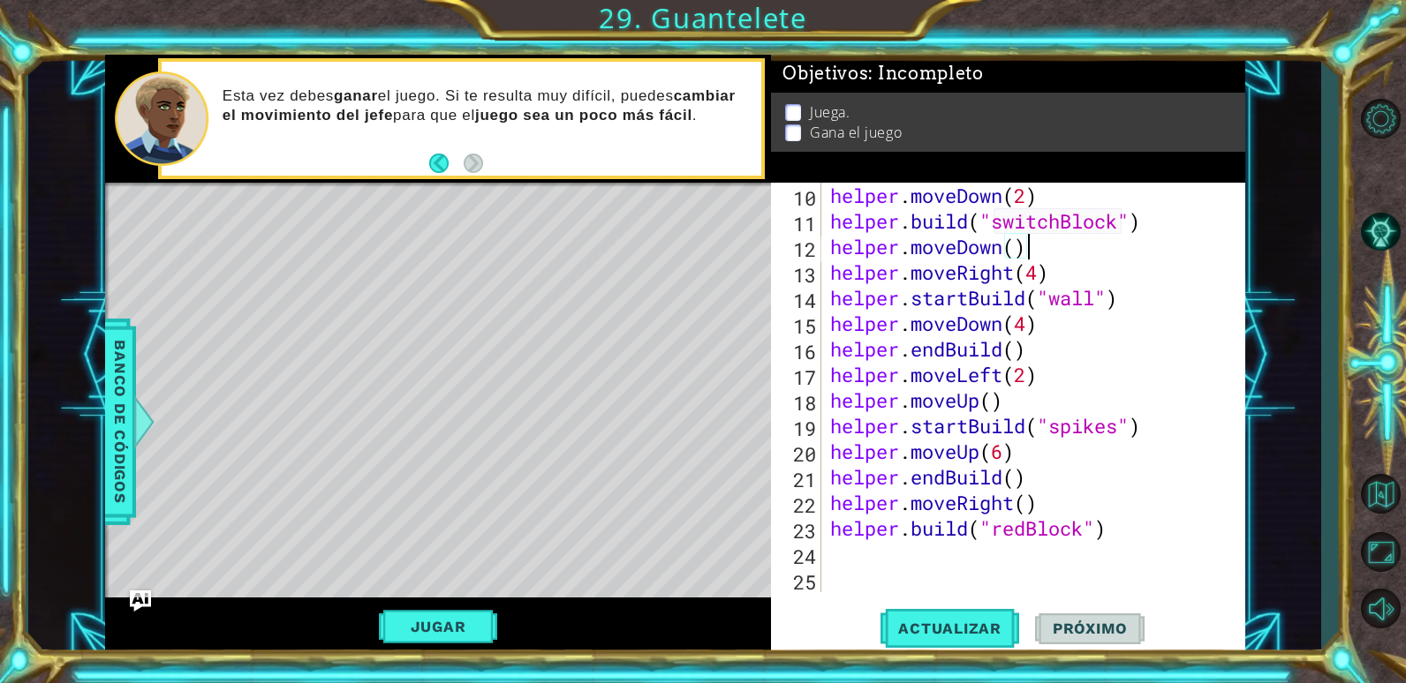
scroll to position [230, 0]
click at [115, 374] on span "Banco de códigos" at bounding box center [120, 421] width 28 height 183
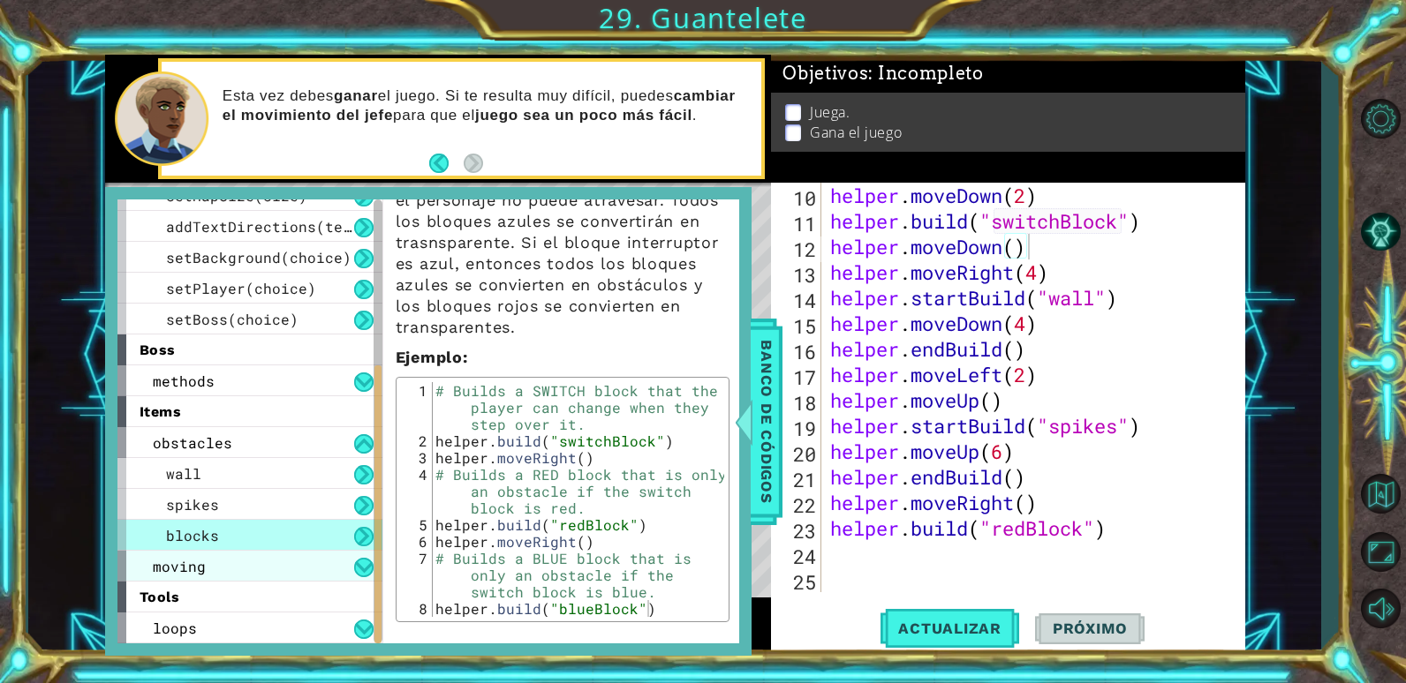
click at [221, 566] on div "moving" at bounding box center [249, 566] width 265 height 31
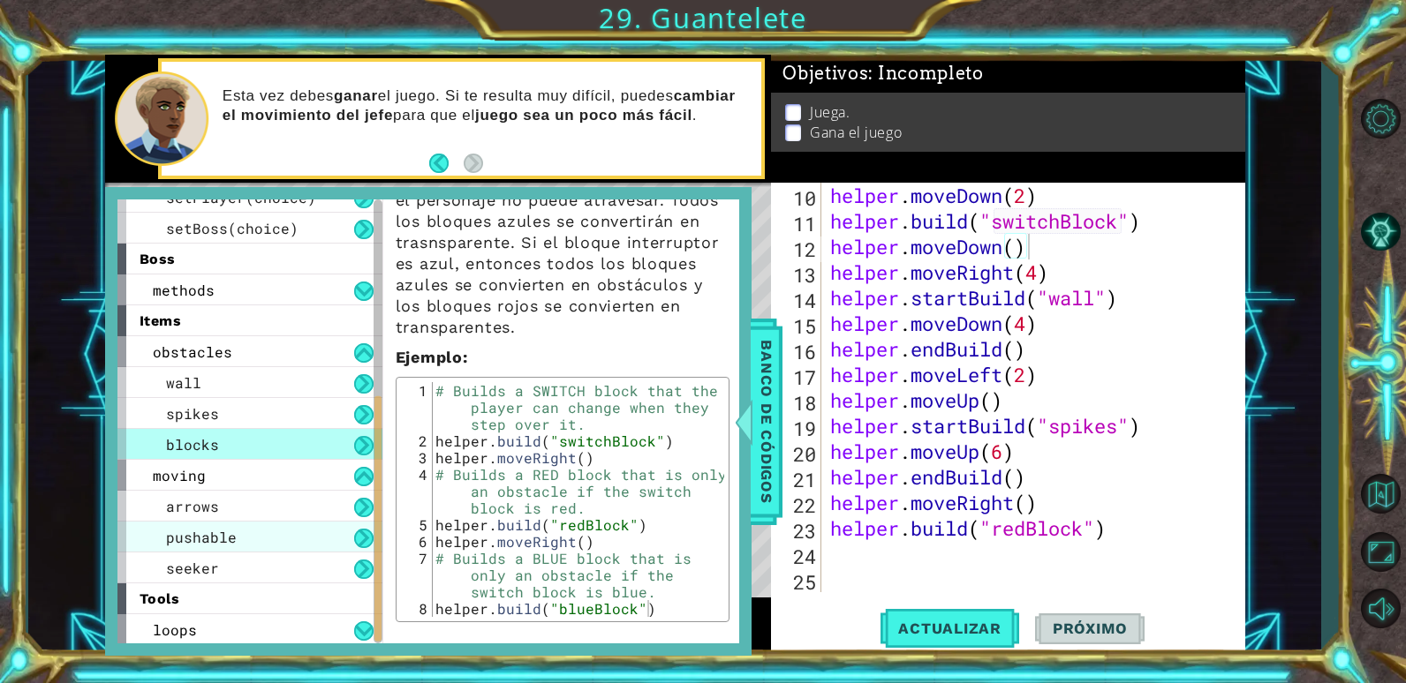
scroll to position [359, 0]
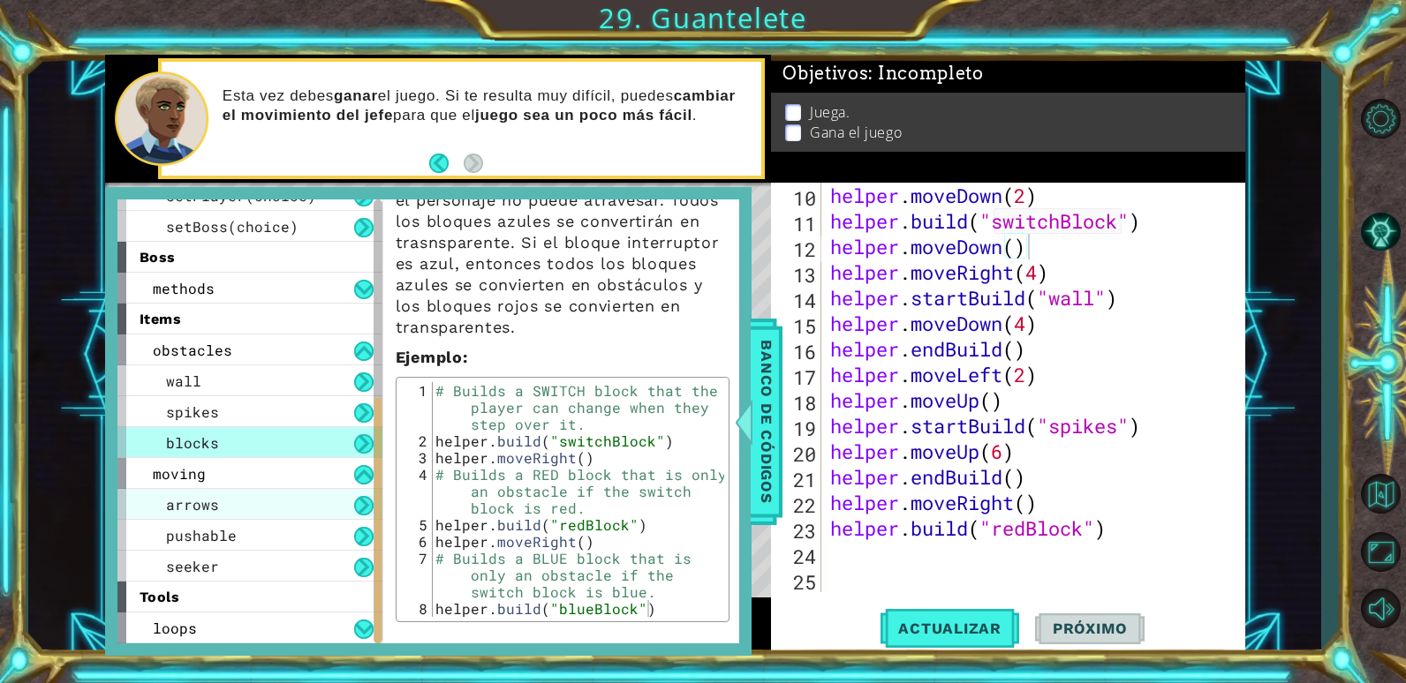
click at [227, 498] on div "arrows" at bounding box center [249, 504] width 265 height 31
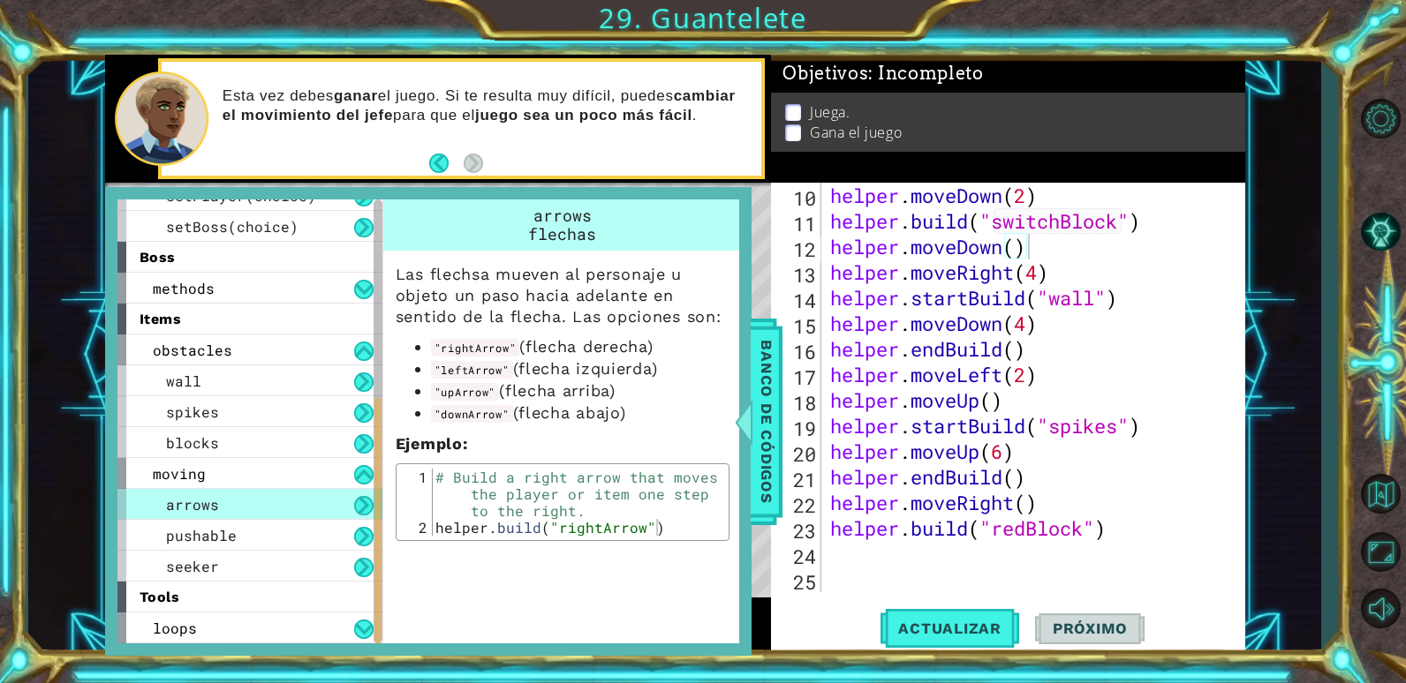
click at [291, 501] on div "arrows" at bounding box center [249, 504] width 265 height 31
click at [361, 505] on button at bounding box center [363, 505] width 19 height 19
click at [334, 538] on div "pushable" at bounding box center [249, 535] width 265 height 31
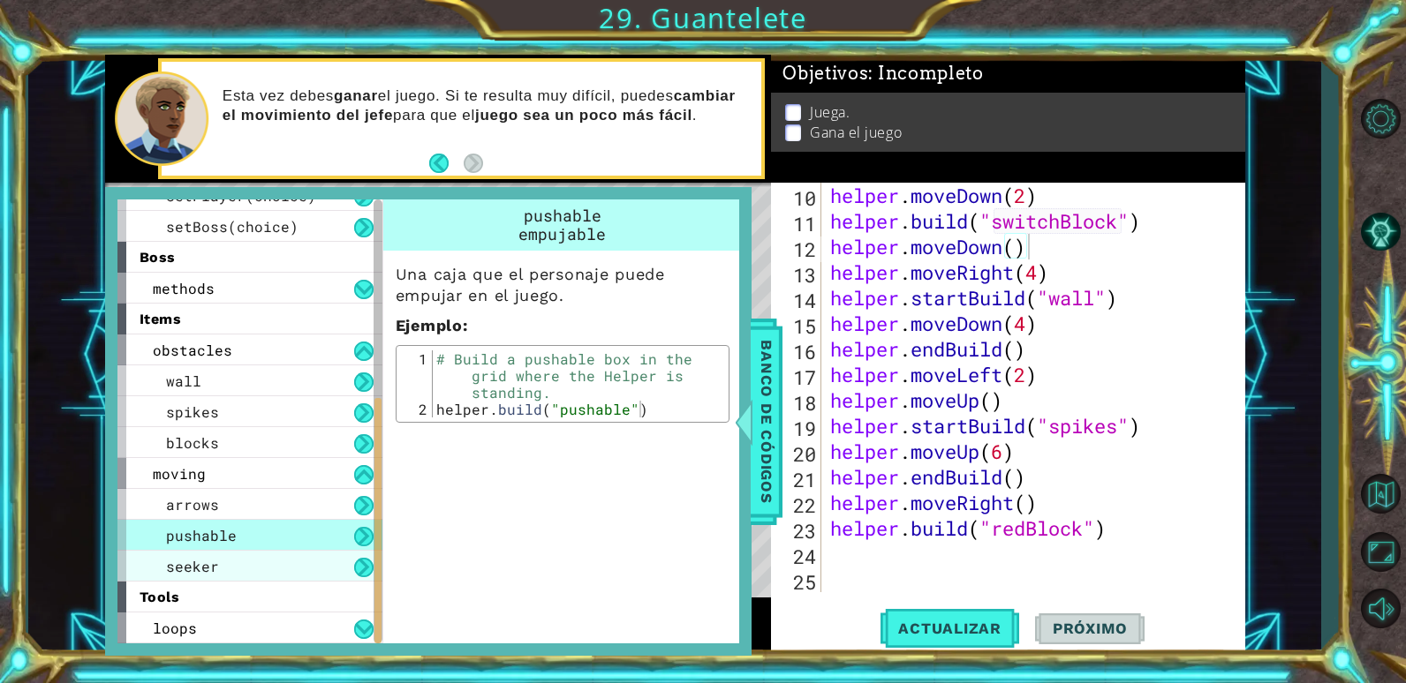
click at [306, 570] on div "seeker" at bounding box center [249, 566] width 265 height 31
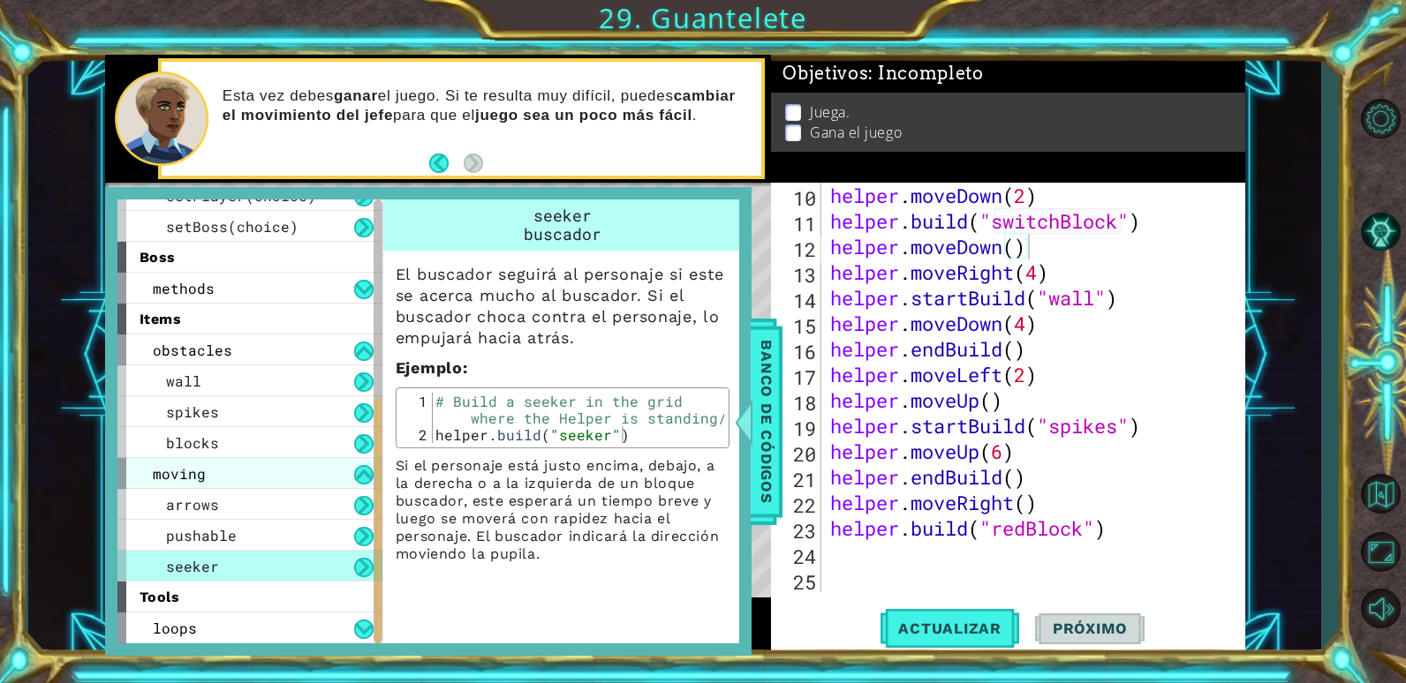
click at [233, 472] on div "moving" at bounding box center [249, 473] width 265 height 31
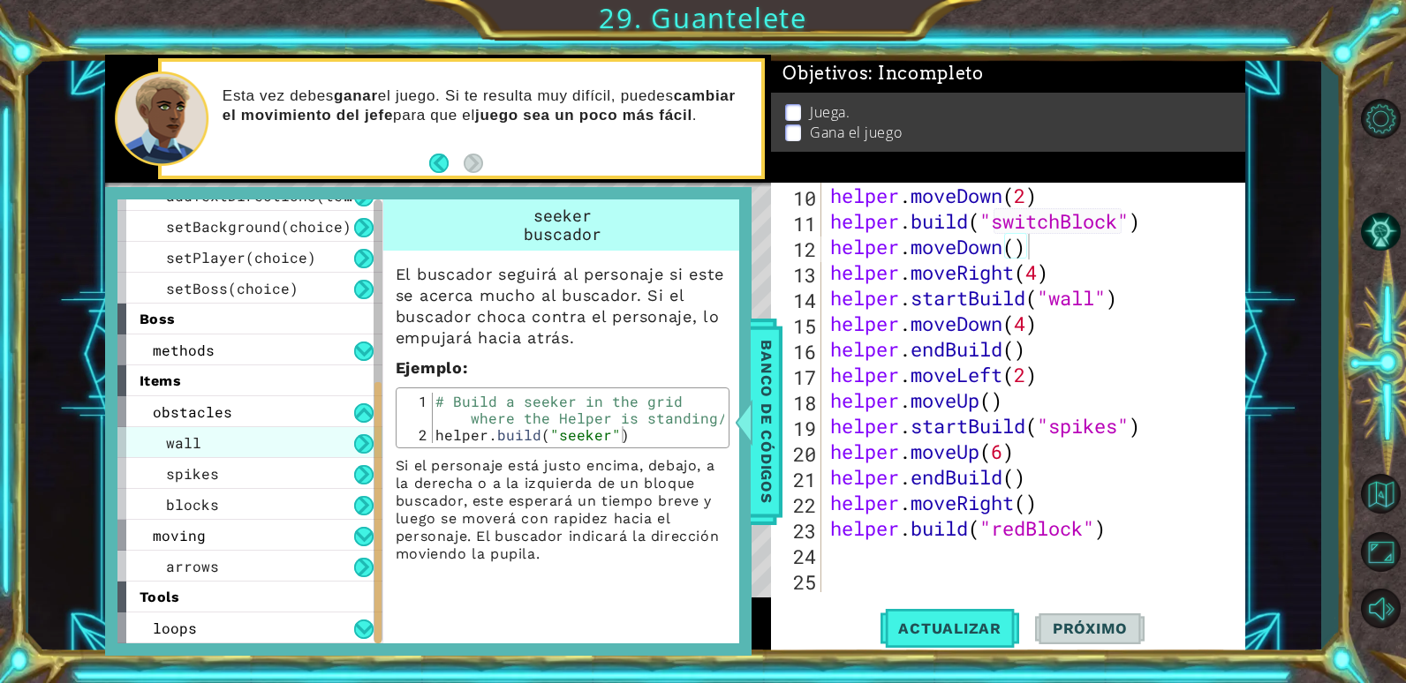
scroll to position [267, 0]
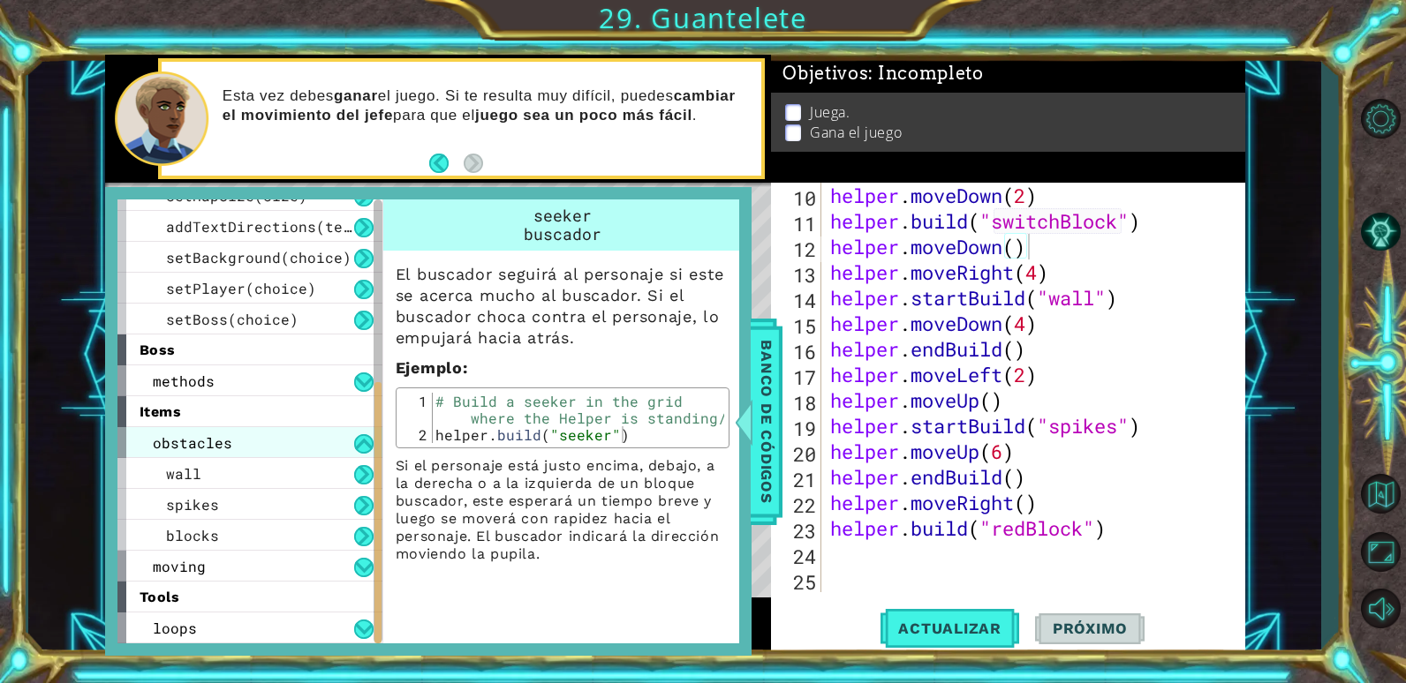
click at [255, 430] on div "obstacles" at bounding box center [249, 442] width 265 height 31
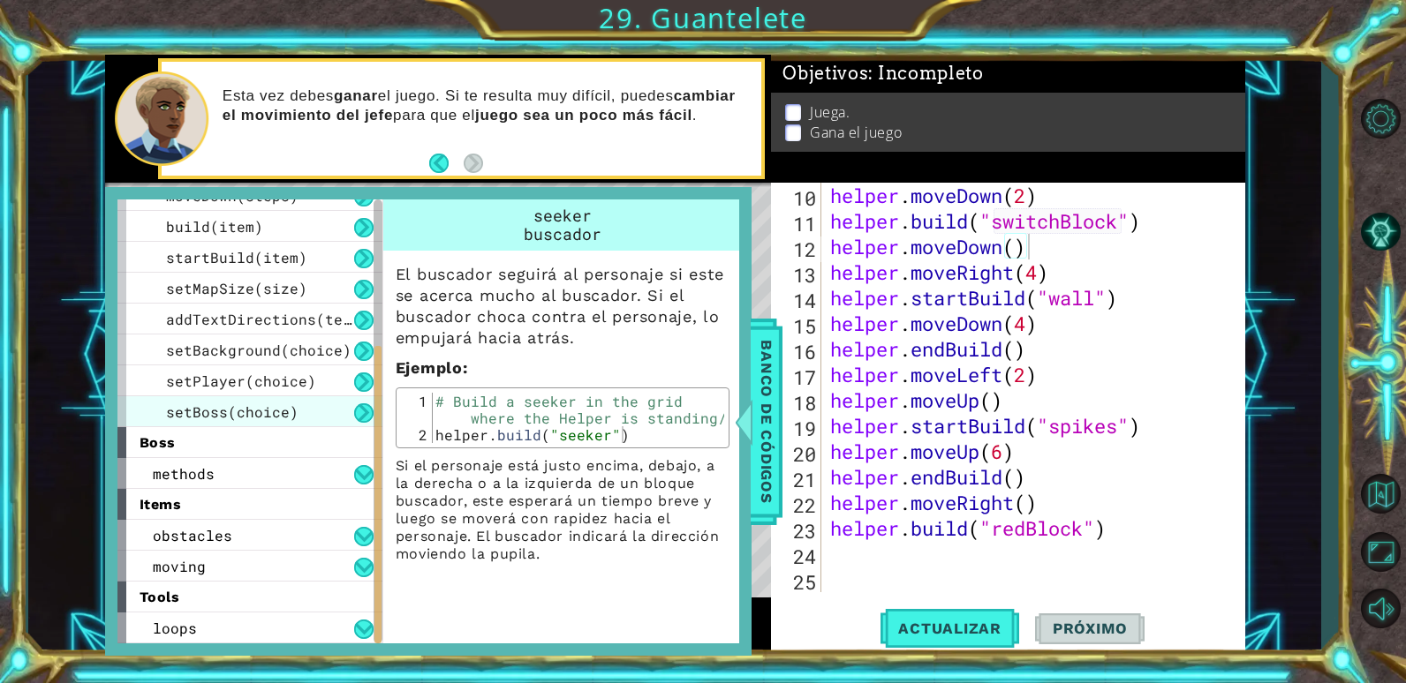
scroll to position [174, 0]
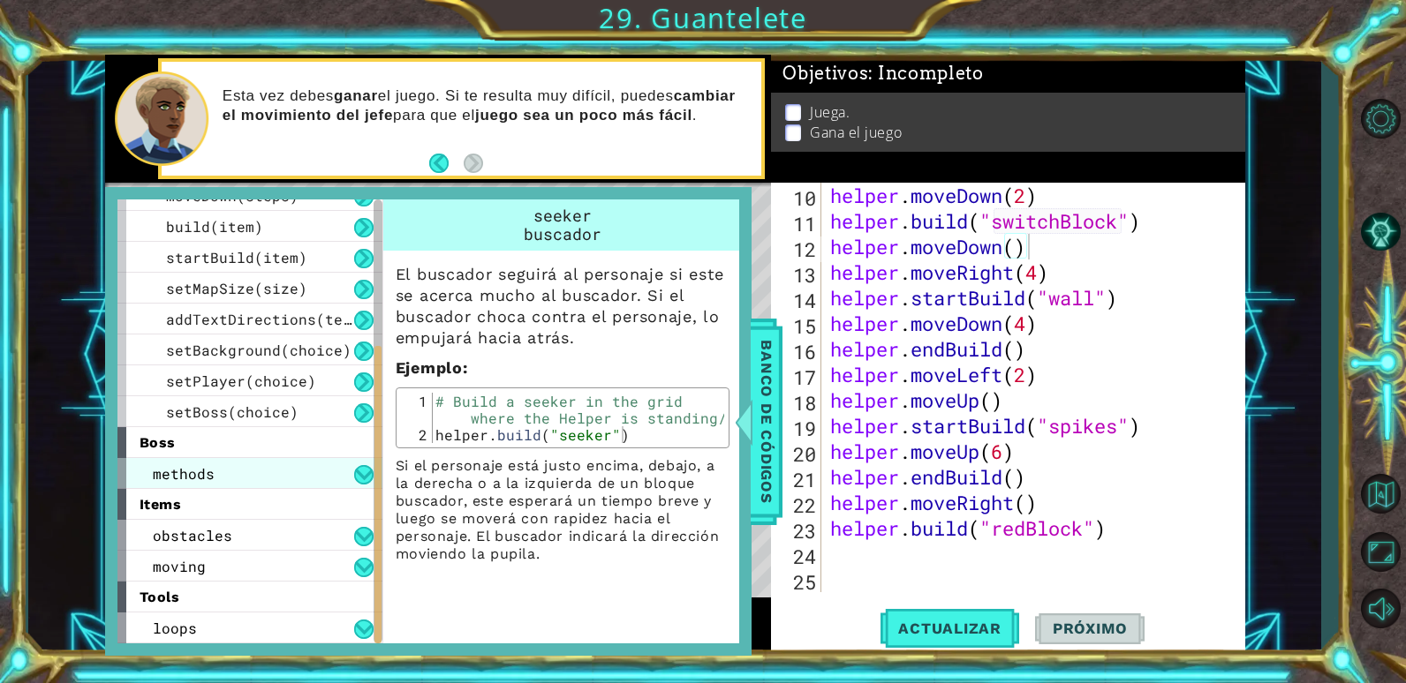
click at [175, 470] on span "methods" at bounding box center [184, 473] width 62 height 19
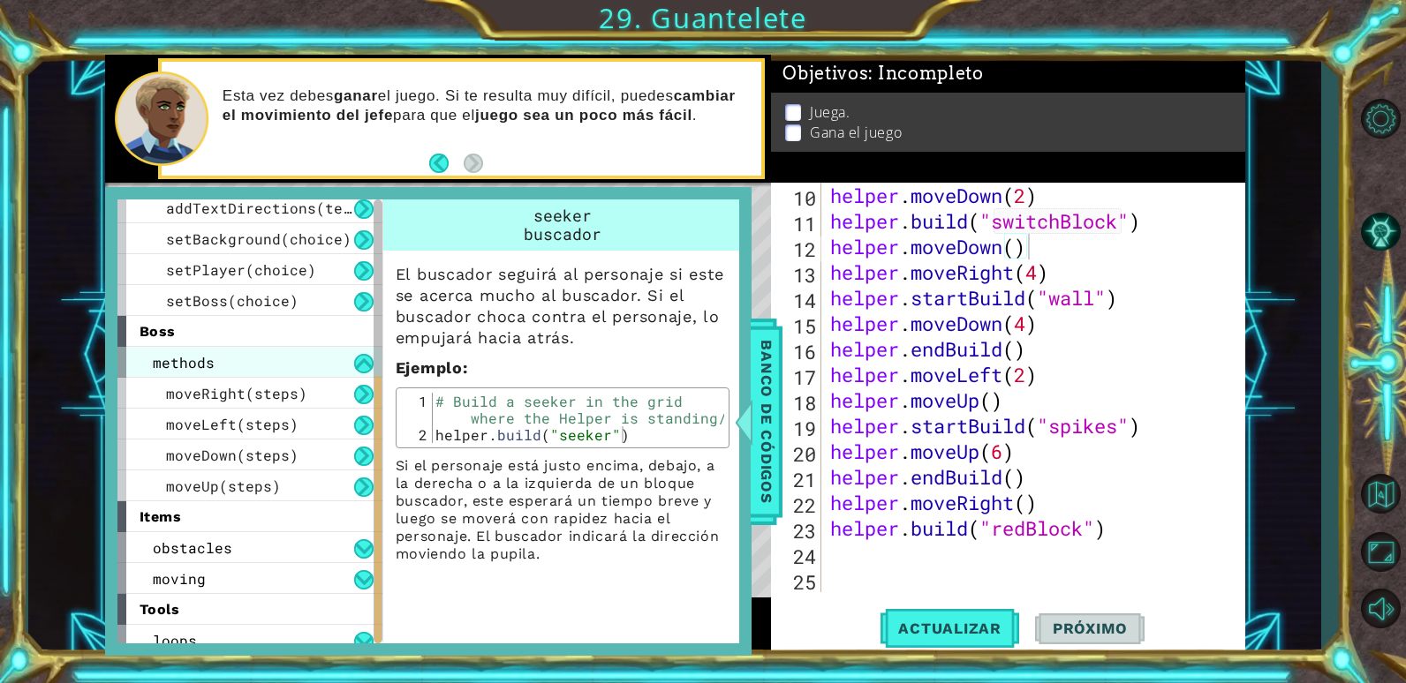
scroll to position [298, 0]
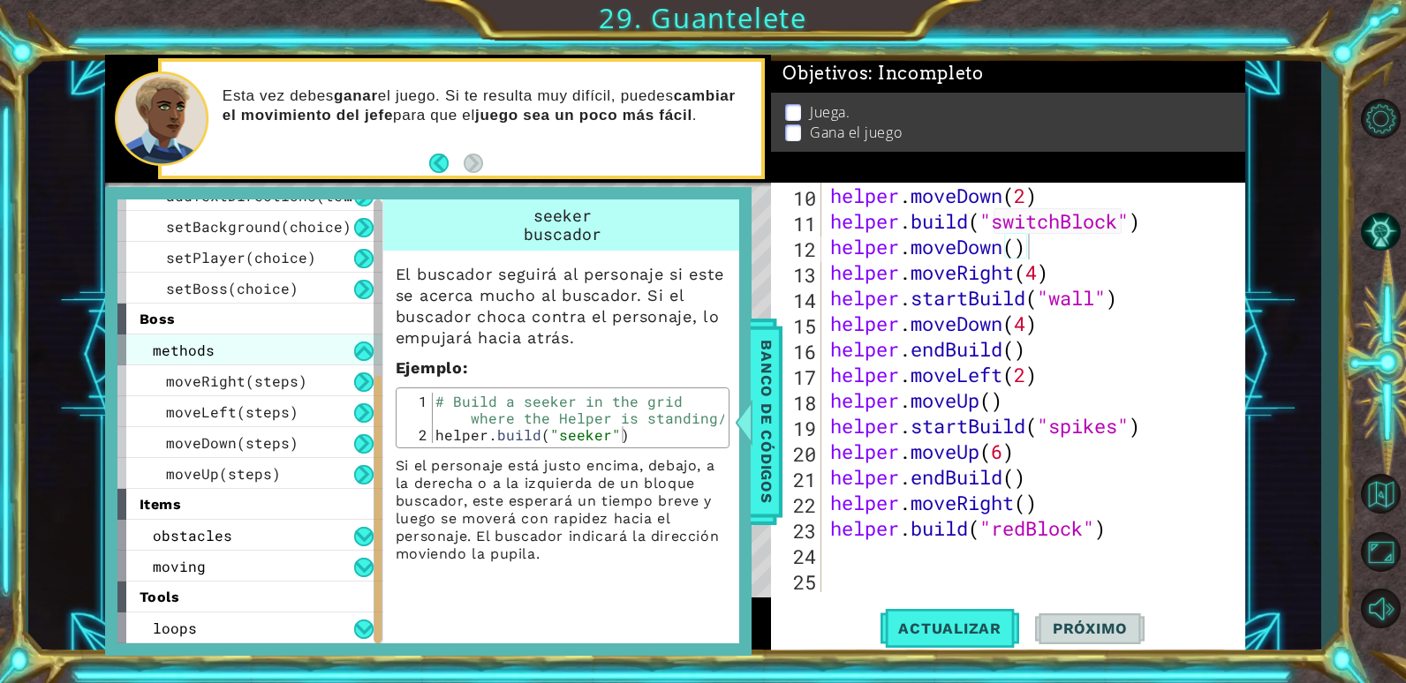
click at [223, 353] on div "methods" at bounding box center [249, 350] width 265 height 31
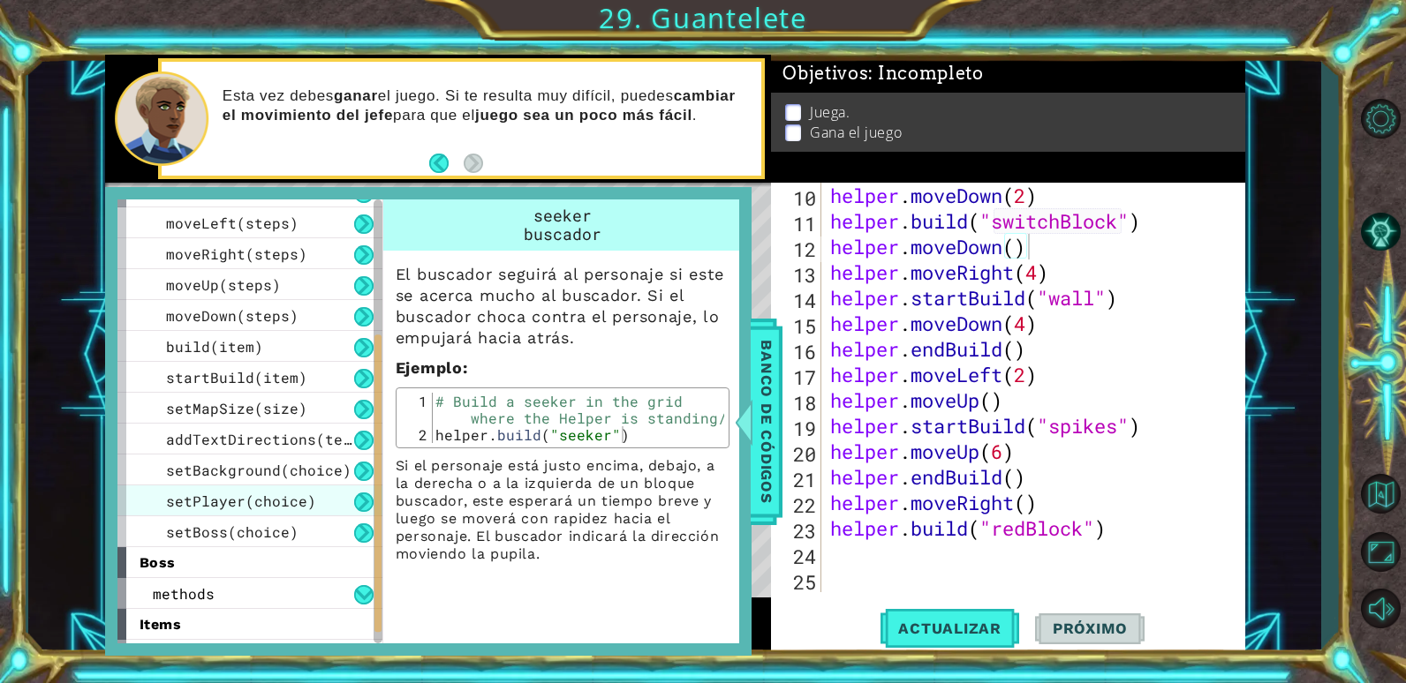
scroll to position [0, 0]
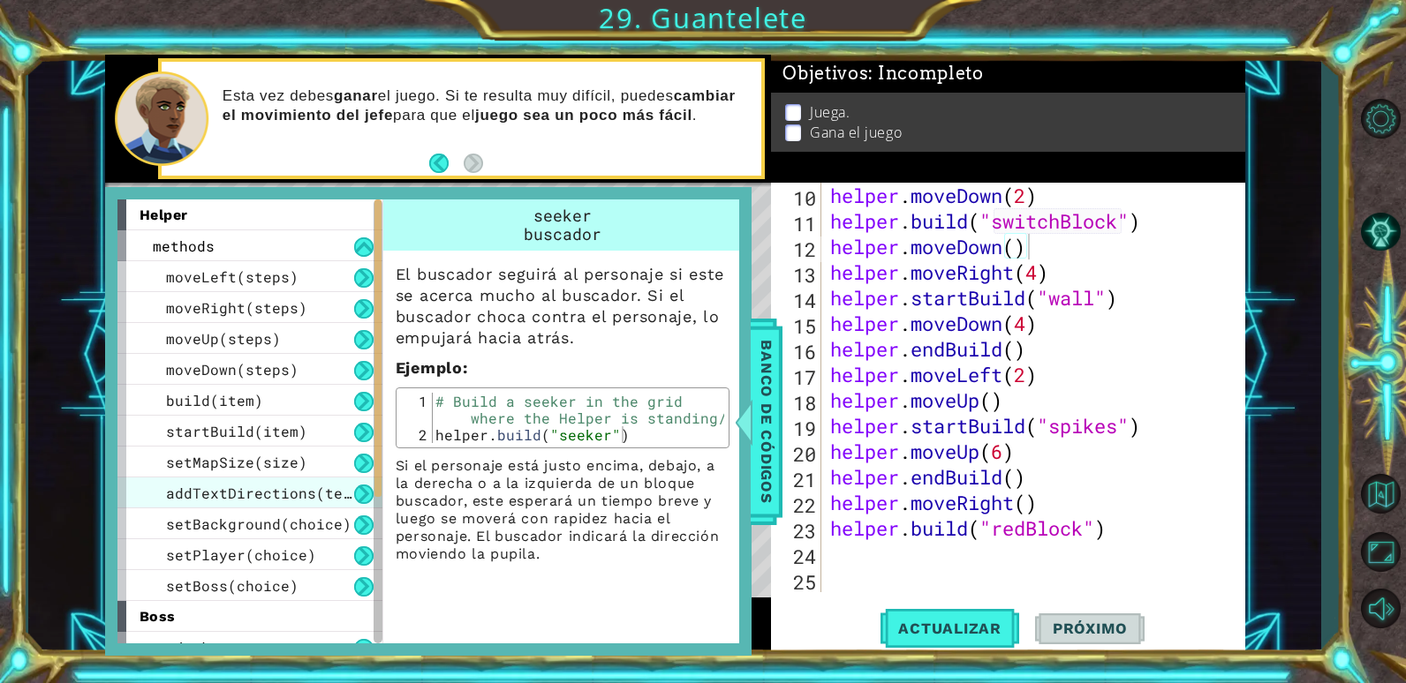
click at [256, 487] on span "addTextDirections(text)" at bounding box center [267, 493] width 203 height 19
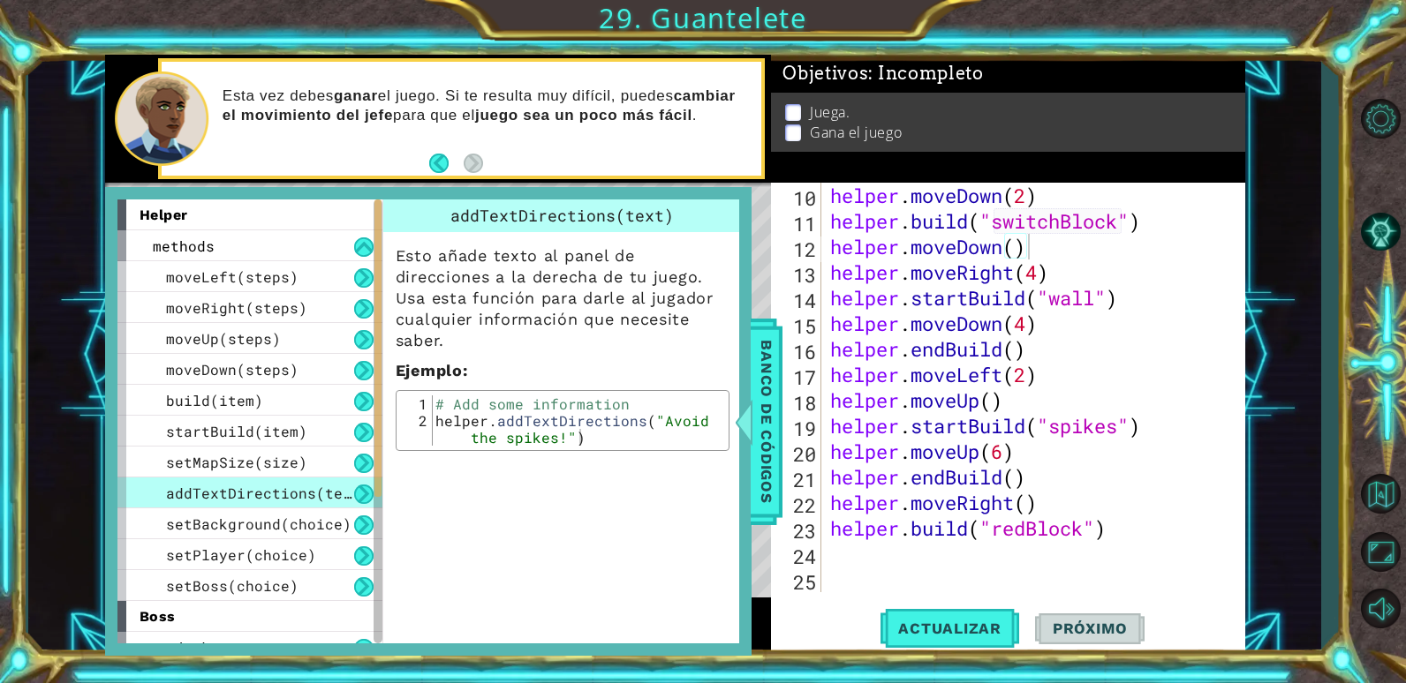
click at [256, 487] on span "addTextDirections(text)" at bounding box center [267, 493] width 203 height 19
click at [1072, 570] on div "helper . moveDown ( 2 ) helper . build ( "switchBlock" ) helper . moveDown ( ) …" at bounding box center [1031, 413] width 409 height 461
click at [765, 423] on span "Banco de códigos" at bounding box center [766, 421] width 28 height 183
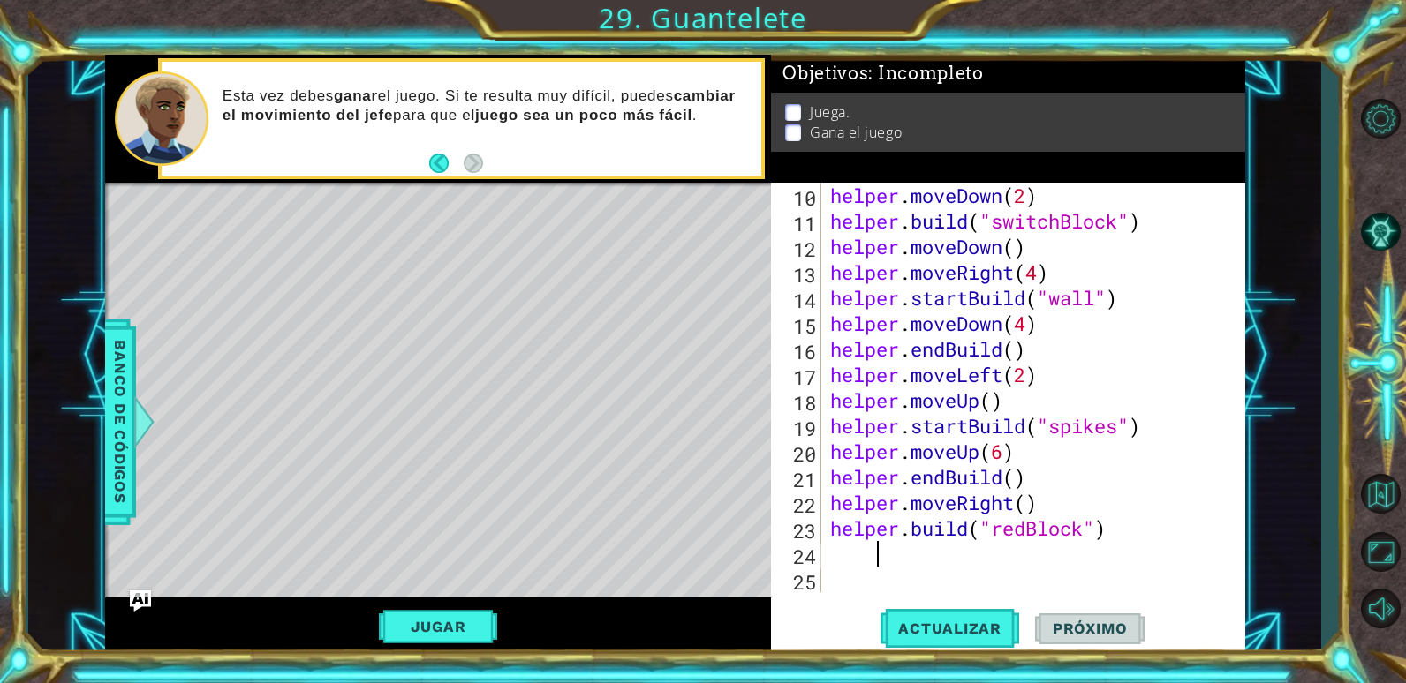
click at [1001, 558] on div "helper . moveDown ( 2 ) helper . build ( "switchBlock" ) helper . moveDown ( ) …" at bounding box center [1031, 413] width 409 height 461
click at [1044, 504] on div "helper . moveDown ( 2 ) helper . build ( "switchBlock" ) helper . moveDown ( ) …" at bounding box center [1031, 413] width 409 height 461
type textarea "helper.moveRight()"
drag, startPoint x: 1044, startPoint y: 504, endPoint x: 831, endPoint y: 514, distance: 213.0
click at [831, 514] on div "helper . moveDown ( 2 ) helper . build ( "switchBlock" ) helper . moveDown ( ) …" at bounding box center [1031, 413] width 409 height 461
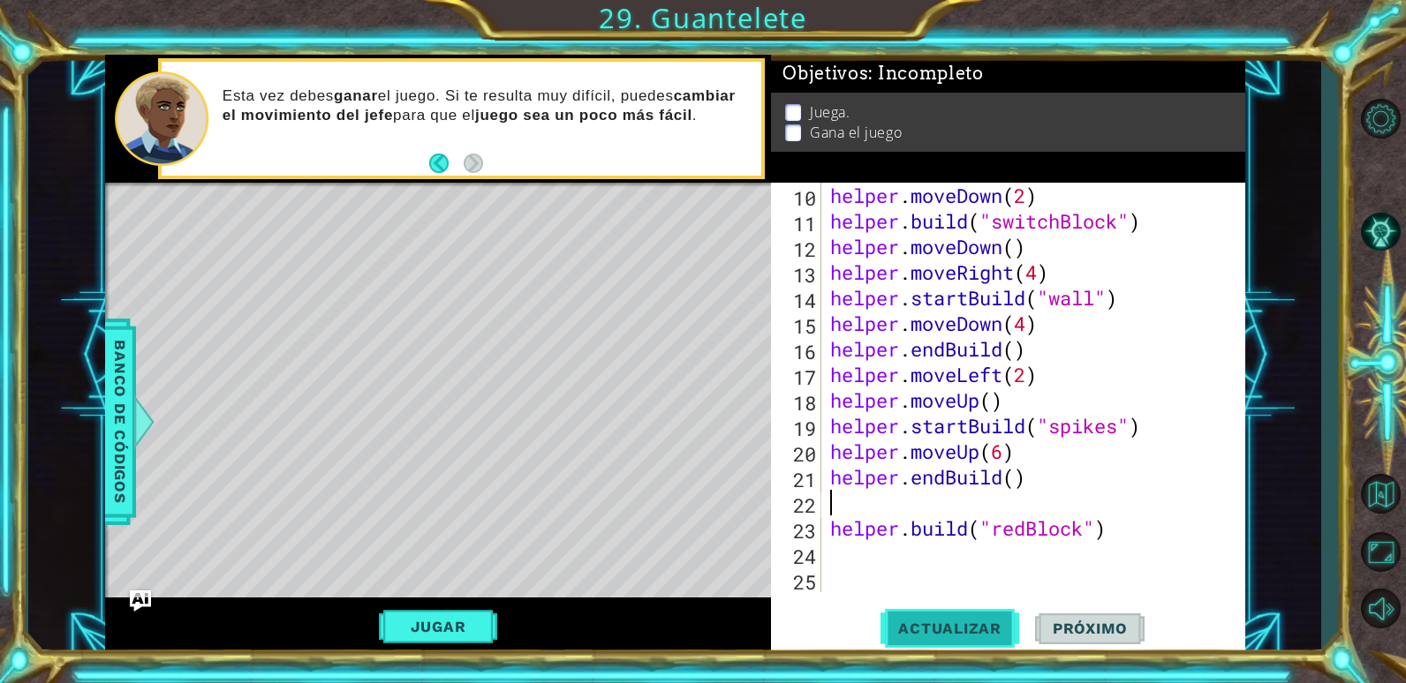
scroll to position [205, 0]
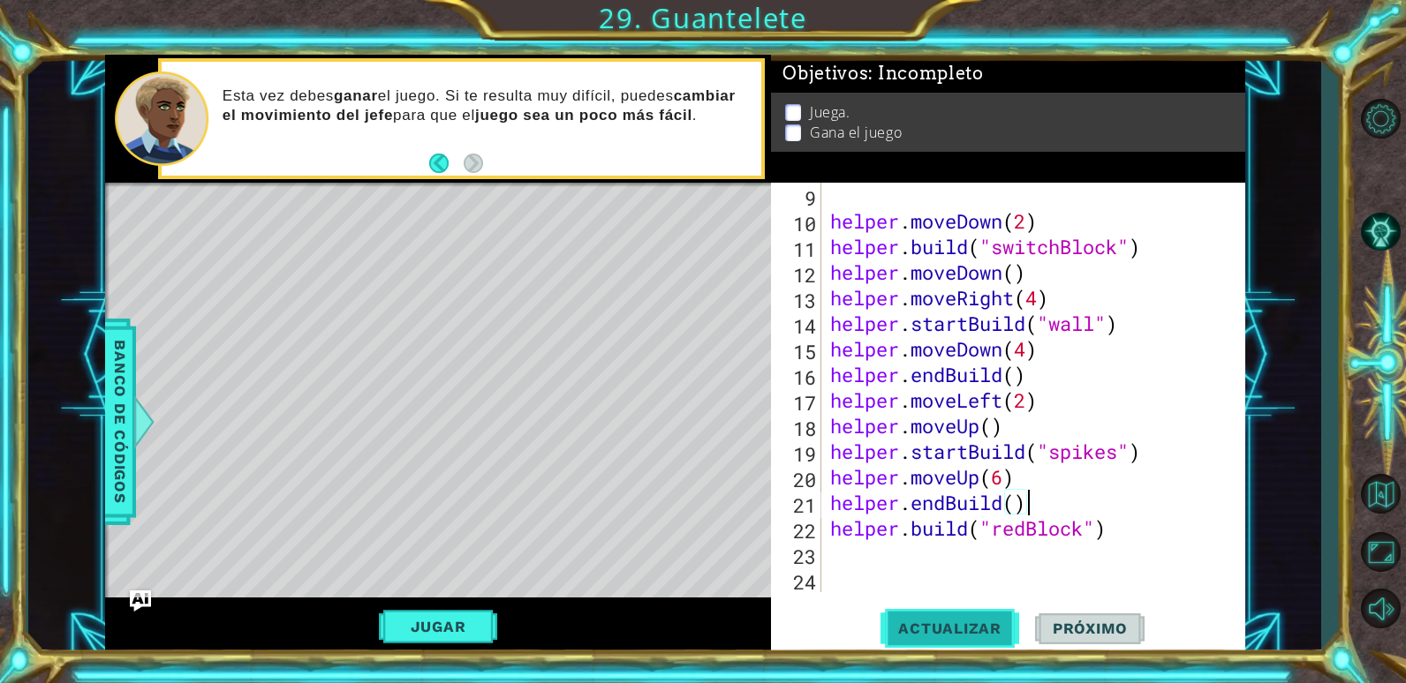
click at [925, 627] on span "Actualizar" at bounding box center [949, 629] width 139 height 18
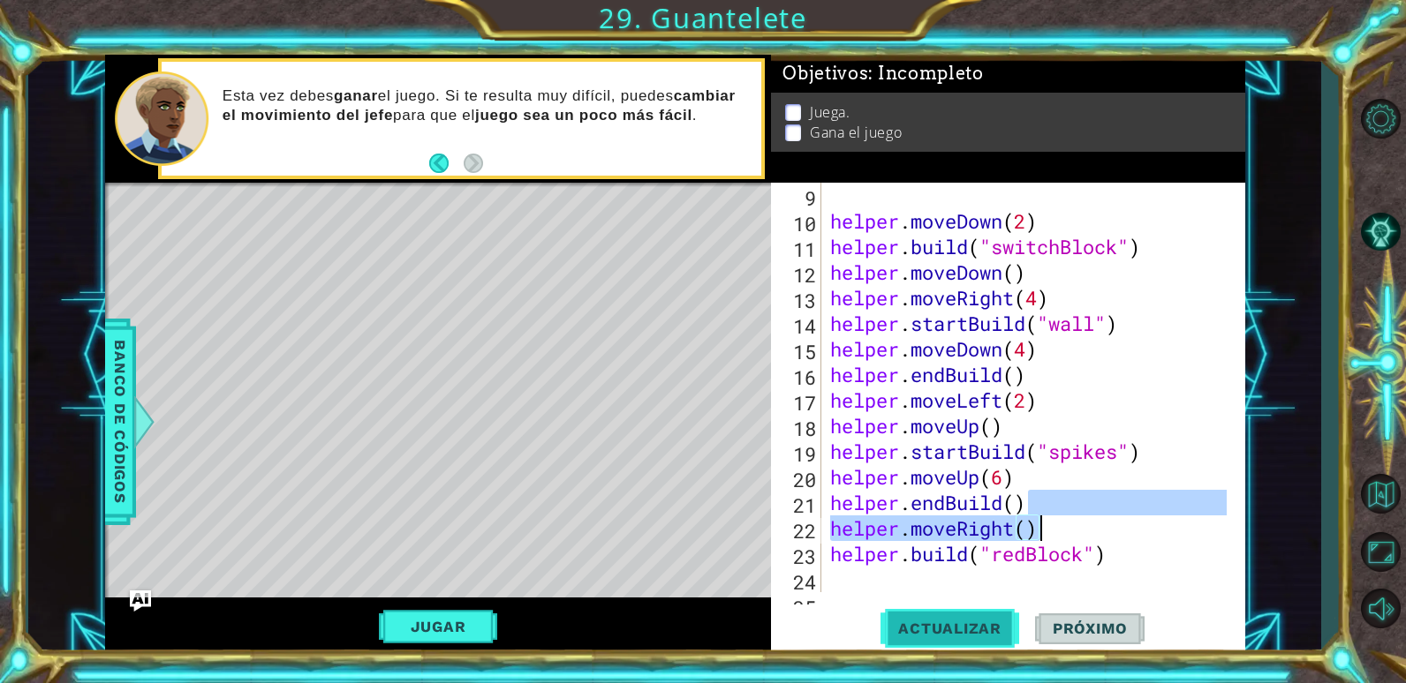
click at [955, 630] on span "Actualizar" at bounding box center [949, 629] width 139 height 18
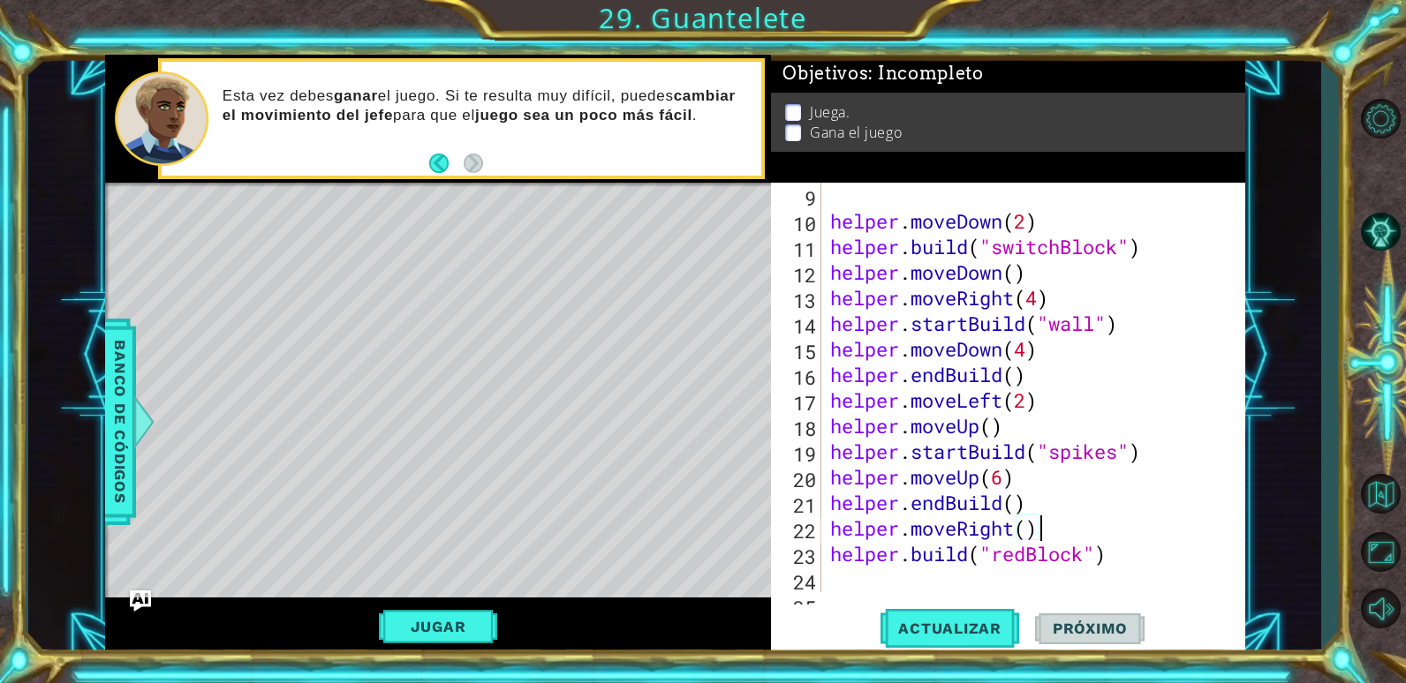
click at [1028, 529] on div "helper . moveDown ( 2 ) helper . build ( "switchBlock" ) helper . moveDown ( ) …" at bounding box center [1031, 413] width 409 height 461
type textarea "helper.moveRight(2)"
click at [968, 627] on span "Actualizar" at bounding box center [949, 629] width 139 height 18
click at [1074, 527] on div "helper . moveDown ( 2 ) helper . build ( "switchBlock" ) helper . moveDown ( ) …" at bounding box center [1031, 413] width 409 height 461
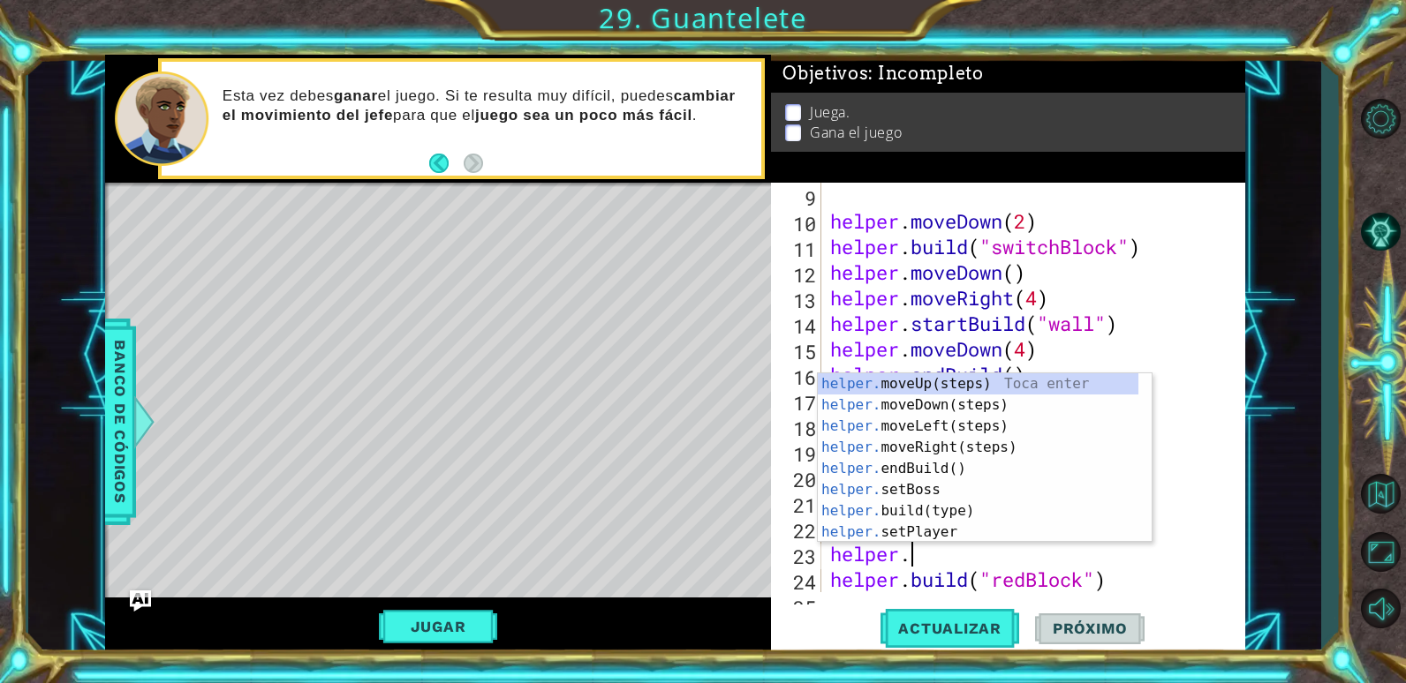
scroll to position [0, 4]
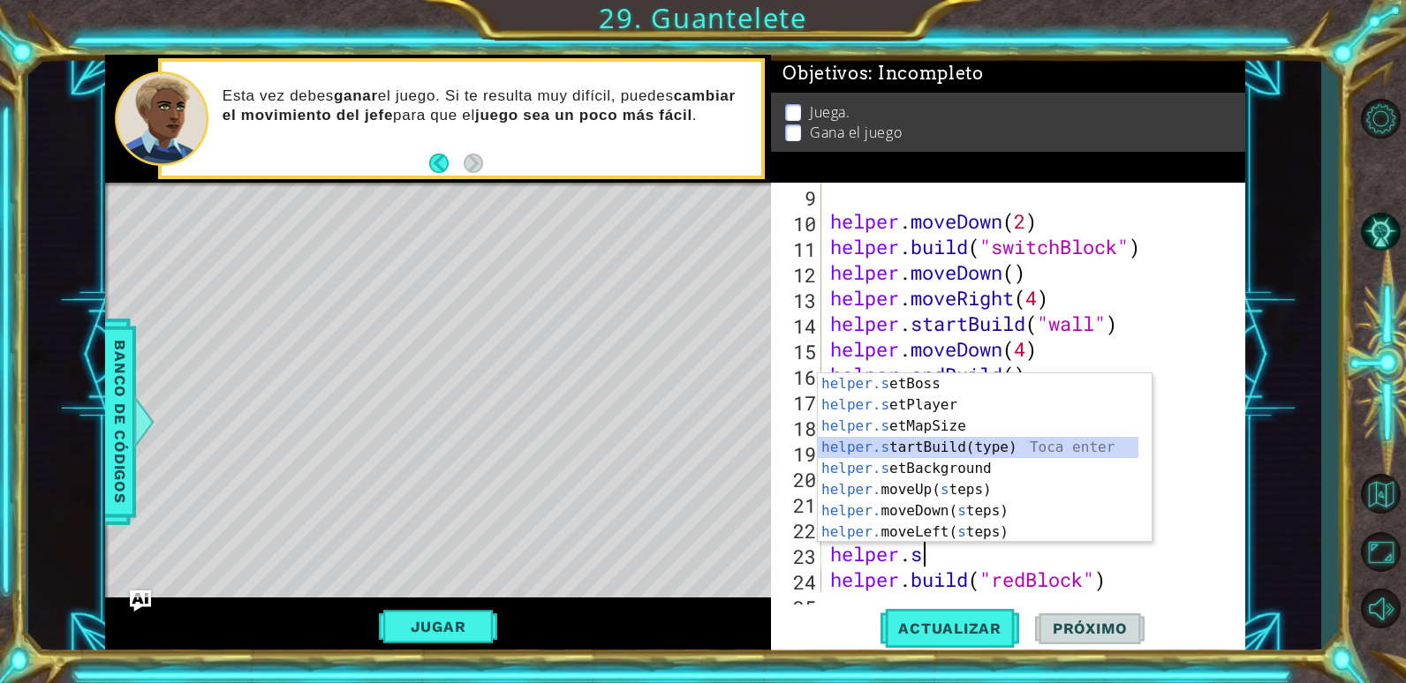
click at [972, 438] on div "helper.s etBoss Toca enter helper.s etPlayer Toca enter helper.s etMapSize Toca…" at bounding box center [978, 480] width 321 height 212
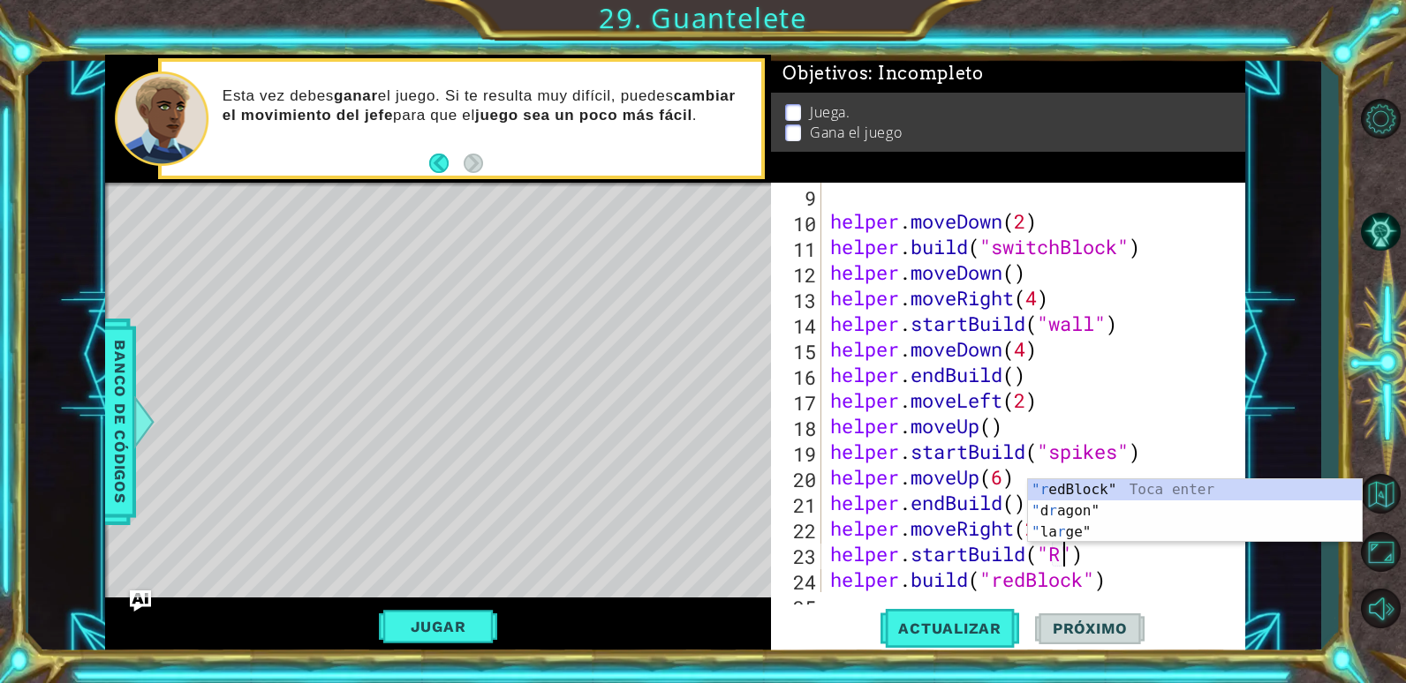
scroll to position [0, 11]
click at [1039, 498] on div ""r edBlock" Toca enter " d r agon" Toca enter " la r ge" Toca enter" at bounding box center [1195, 532] width 334 height 106
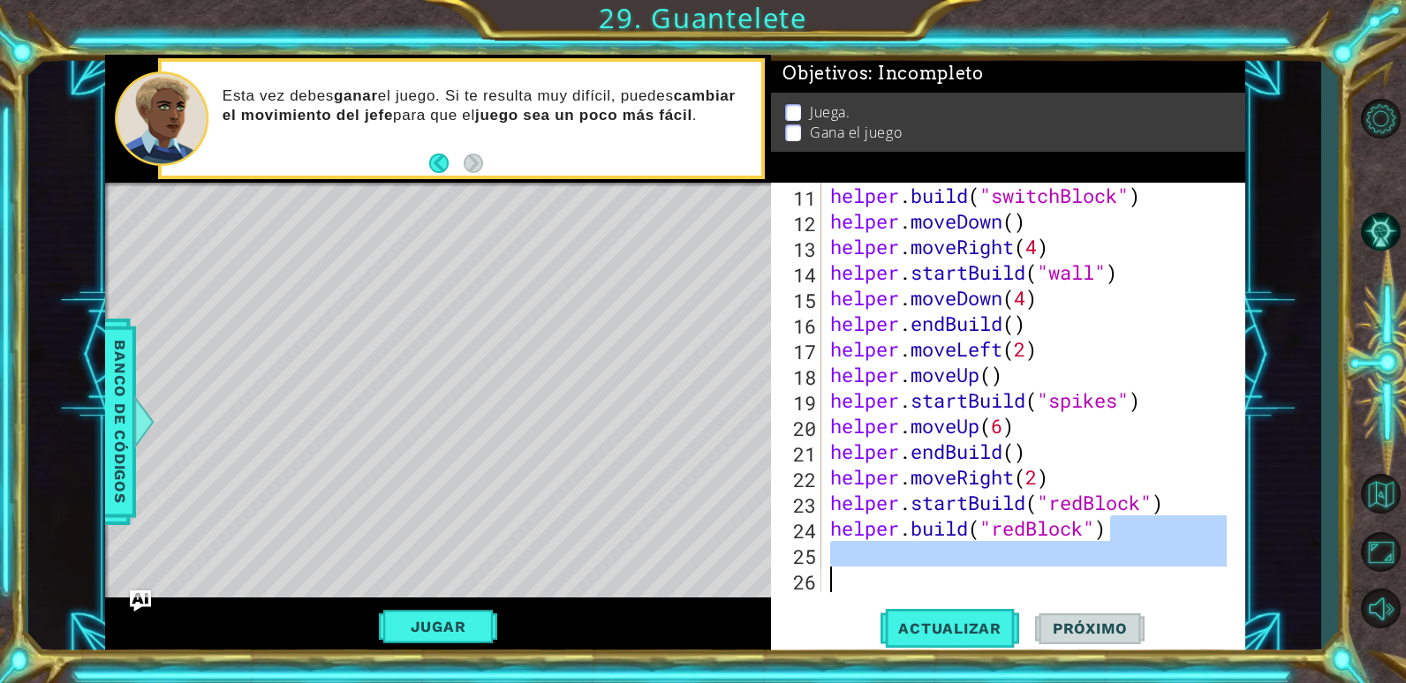
scroll to position [256, 0]
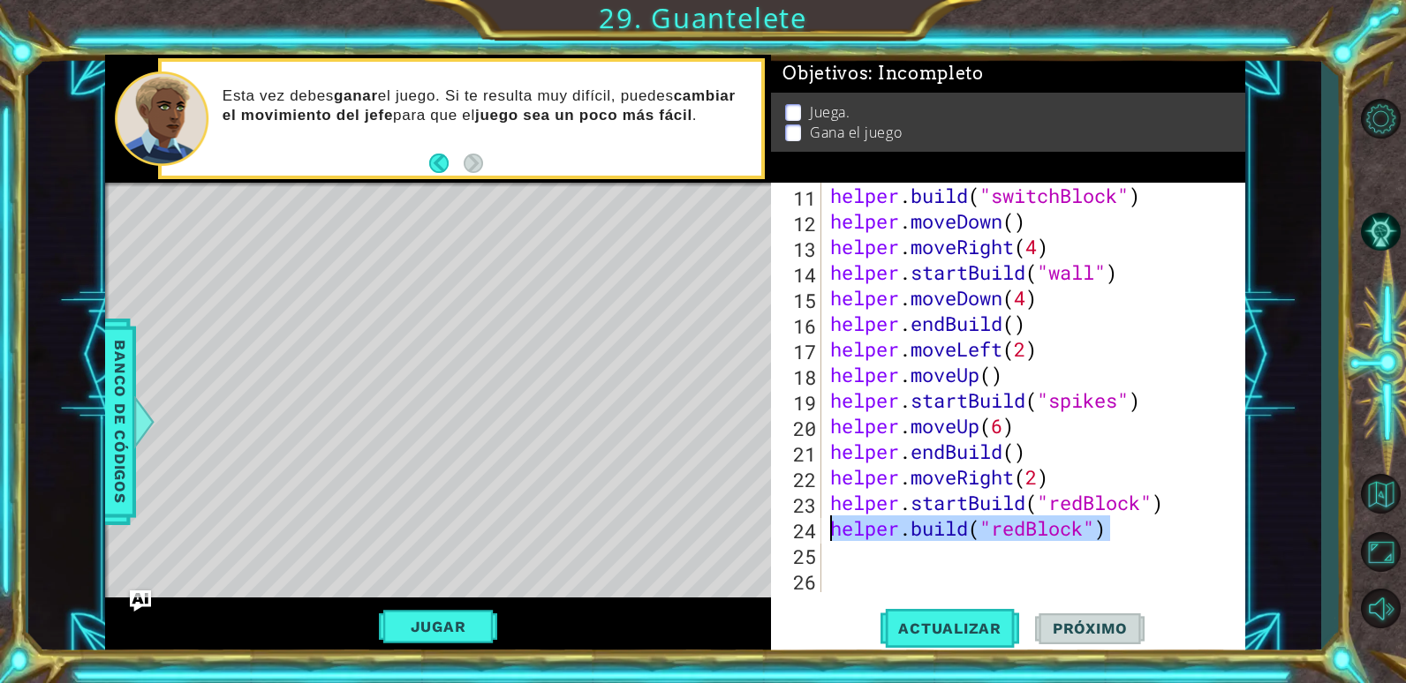
drag, startPoint x: 1113, startPoint y: 583, endPoint x: 823, endPoint y: 532, distance: 294.1
click at [823, 532] on div "helper.startBuild("redBlock") 11 12 13 14 15 16 17 18 19 20 21 22 23 24 25 26 h…" at bounding box center [1005, 388] width 469 height 410
type textarea "[DOMAIN_NAME]("redBlock")"
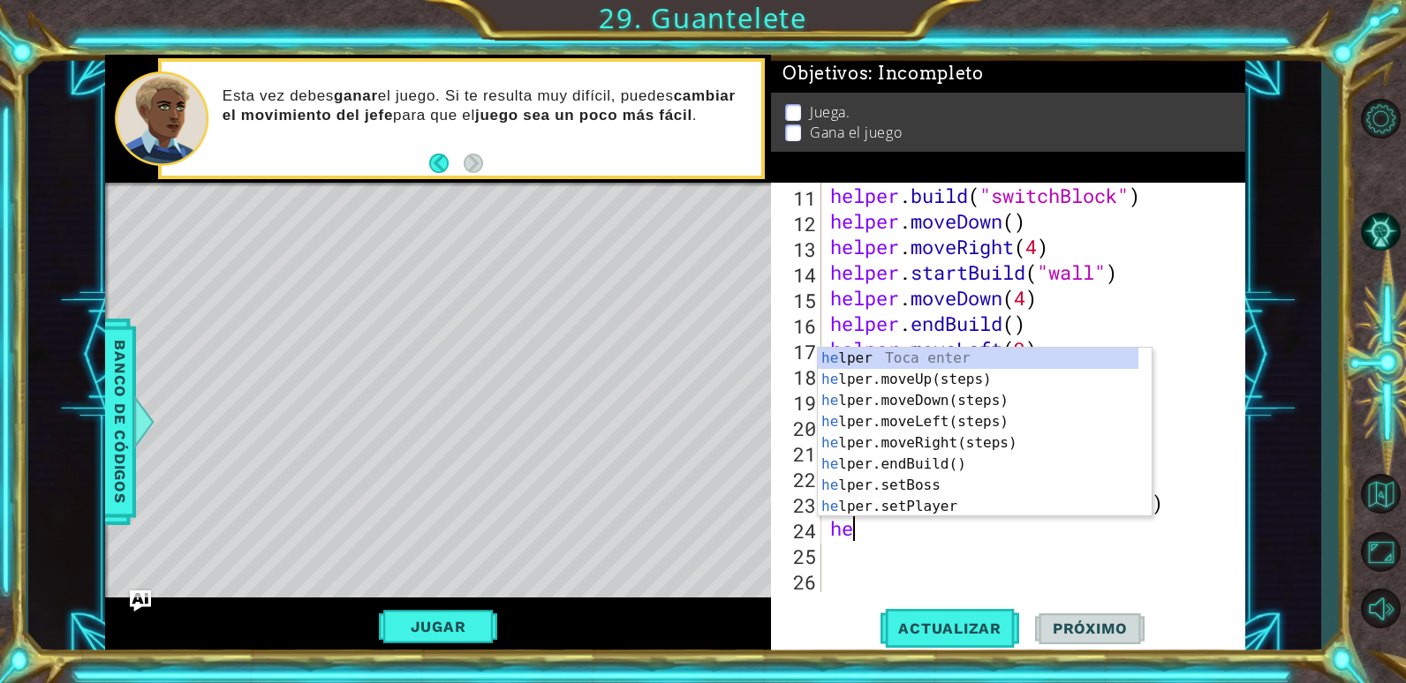
type textarea "hel"
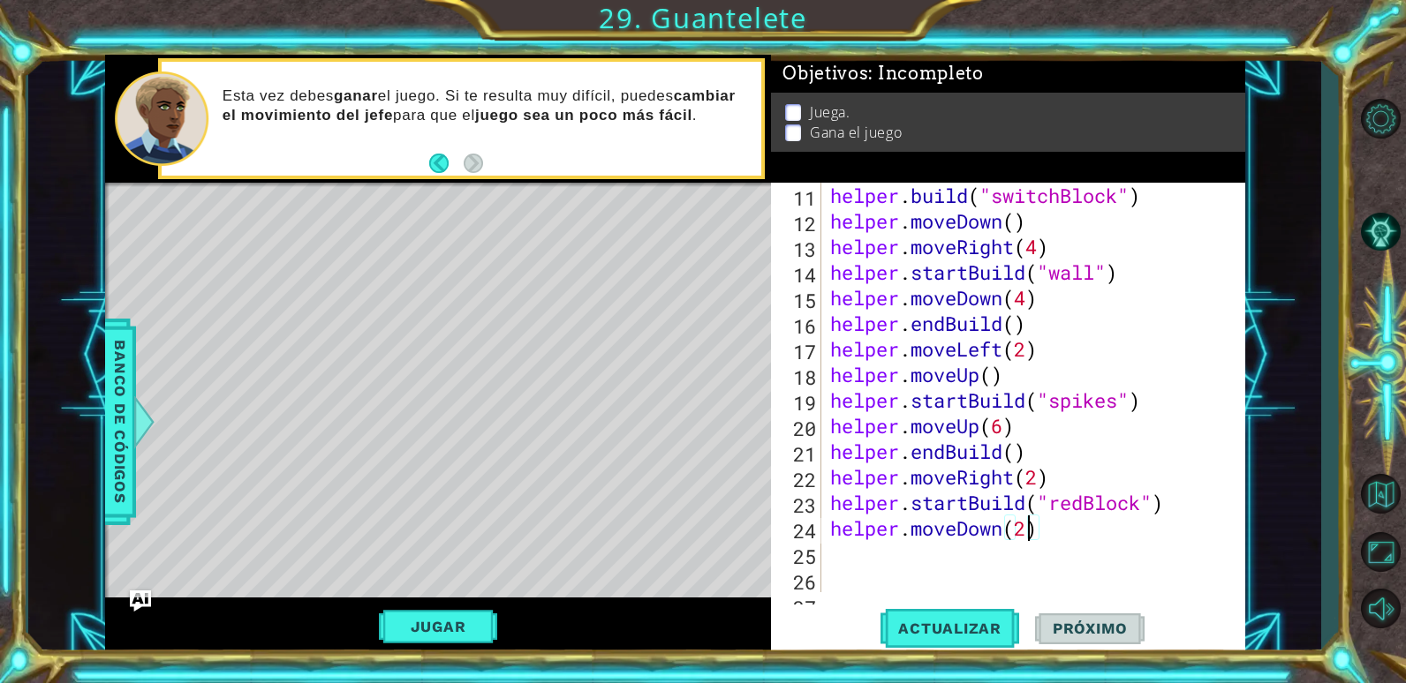
scroll to position [0, 9]
type textarea "helper.moveDown(2)"
click at [940, 615] on button "Actualizar" at bounding box center [949, 629] width 139 height 48
click at [1064, 532] on div "helper . build ( "switchBlock" ) helper . moveDown ( ) helper . moveRight ( 4 )…" at bounding box center [1031, 413] width 409 height 461
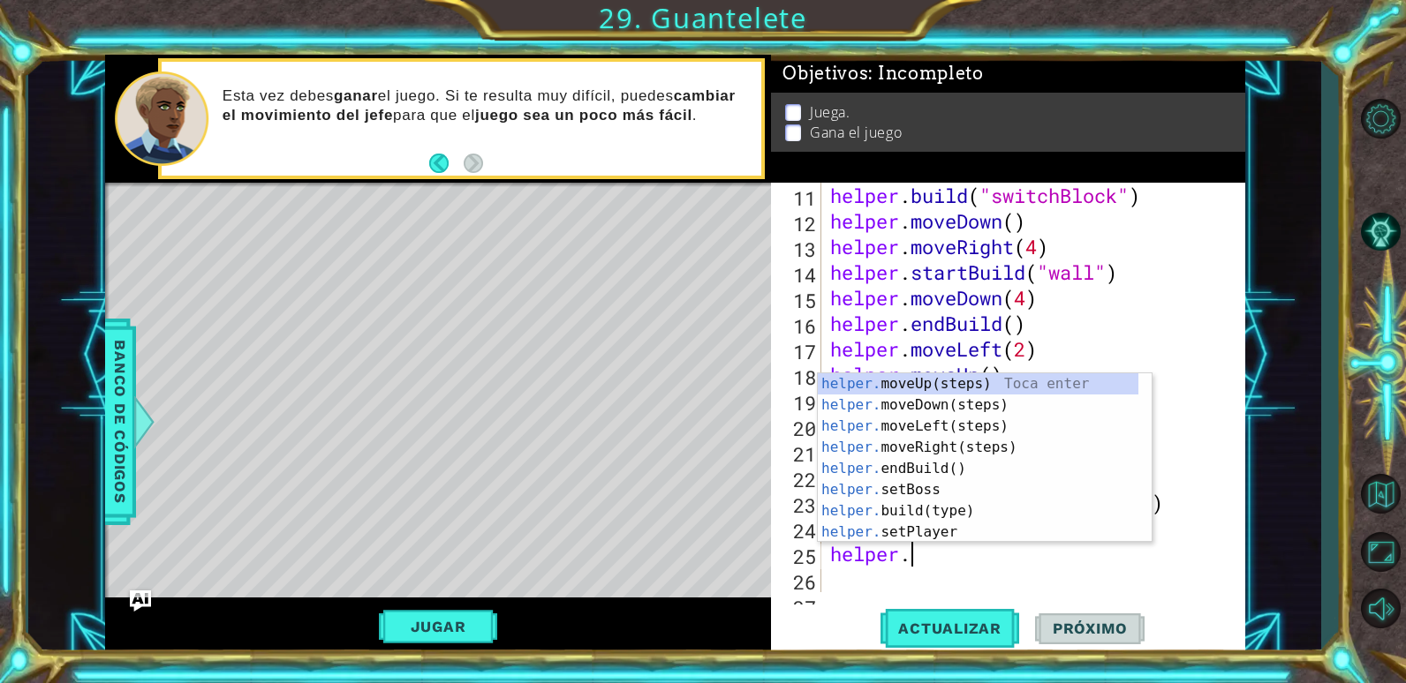
scroll to position [0, 4]
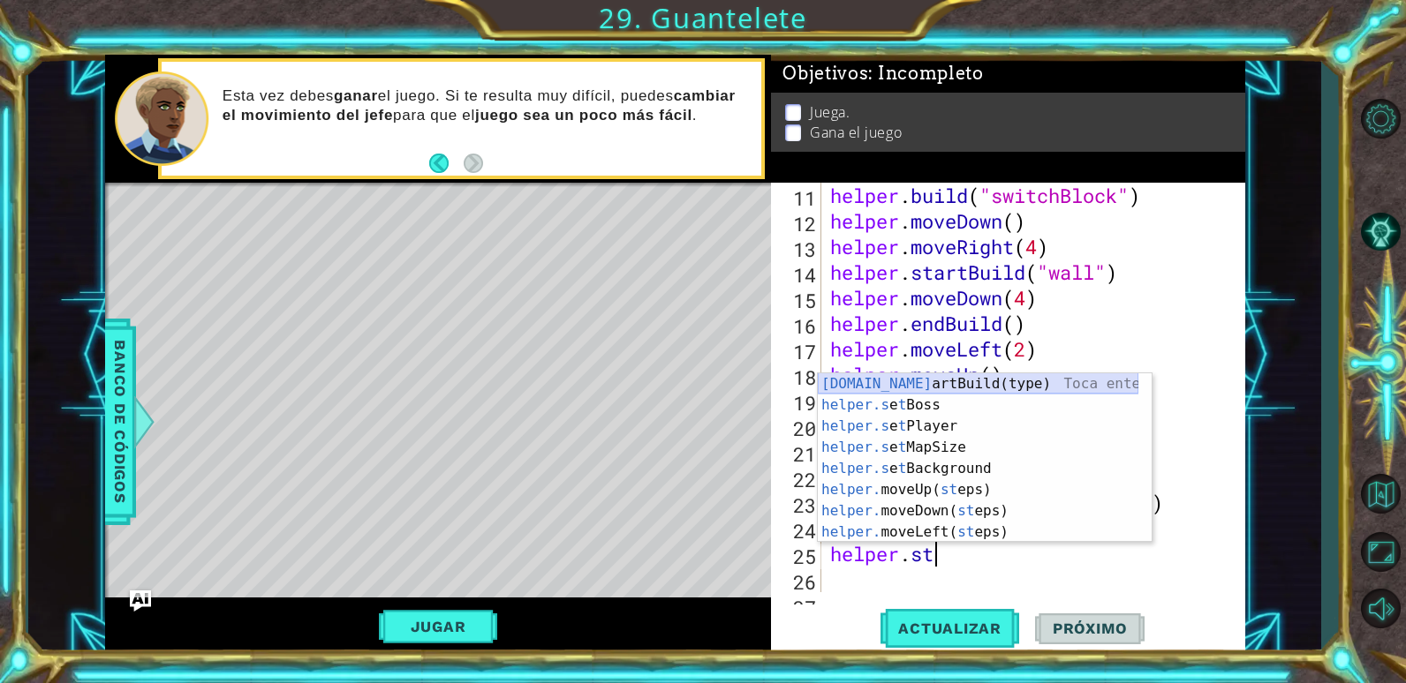
click at [1083, 362] on div "helper . build ( "switchBlock" ) helper . moveDown ( ) helper . moveRight ( 4 )…" at bounding box center [1031, 413] width 409 height 461
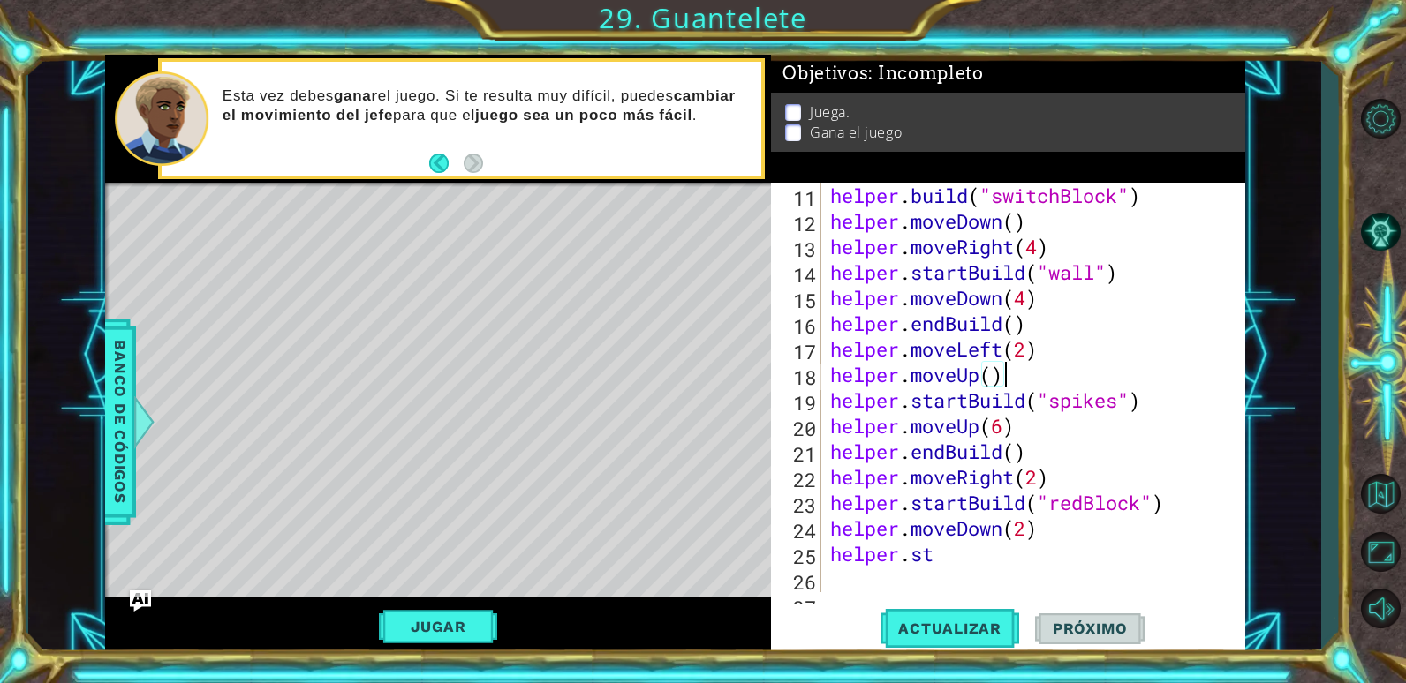
click at [977, 545] on div "helper . build ( "switchBlock" ) helper . moveDown ( ) helper . moveRight ( 4 )…" at bounding box center [1031, 413] width 409 height 461
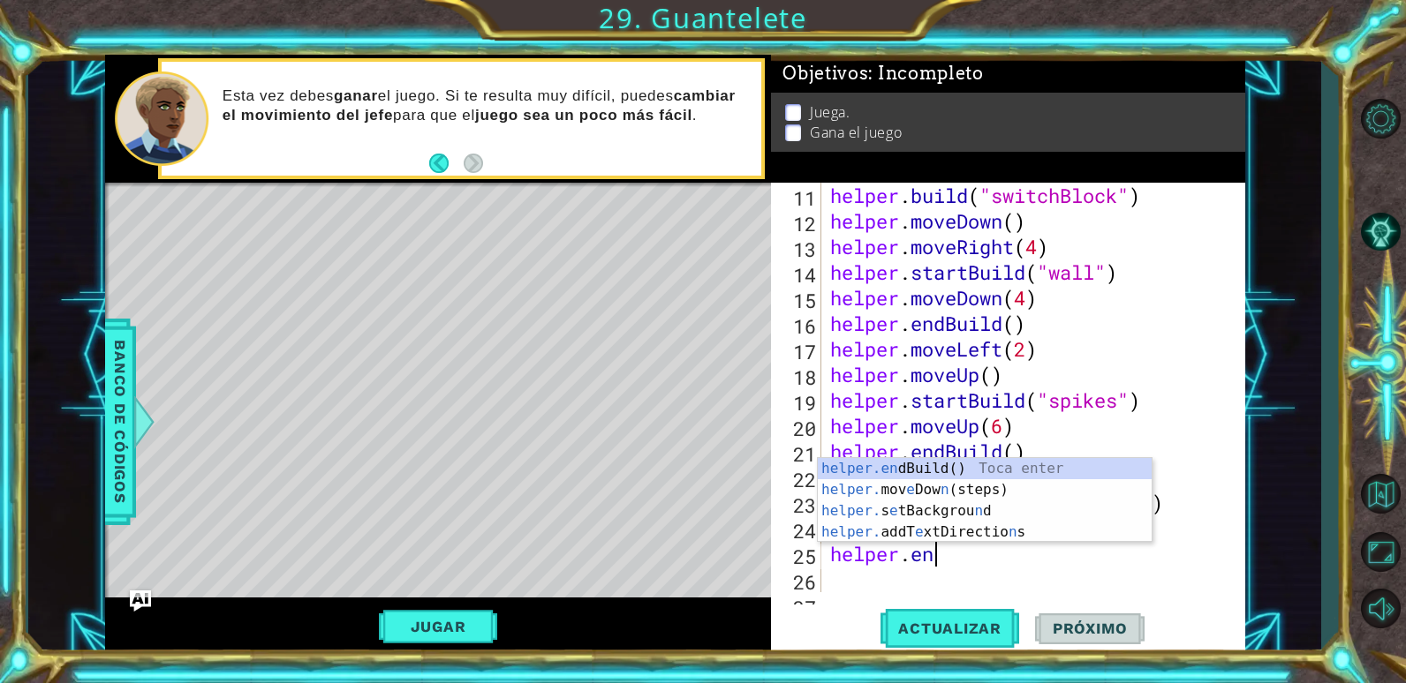
type textarea "helper.end"
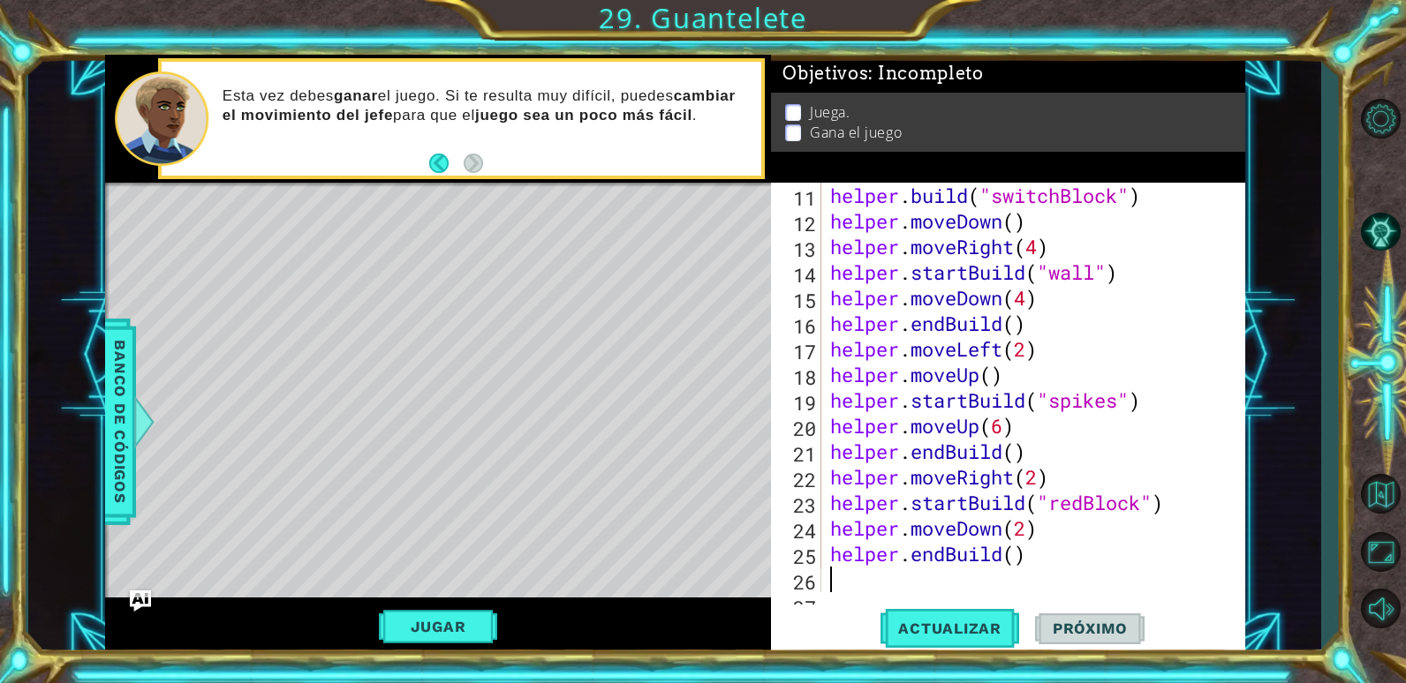
scroll to position [0, 0]
click at [933, 618] on button "Actualizar" at bounding box center [949, 629] width 139 height 48
click at [932, 577] on div "helper . build ( "switchBlock" ) helper . moveDown ( ) helper . moveRight ( 4 )…" at bounding box center [1031, 413] width 409 height 461
type textarea "h"
type textarea "helper.moveDown(2)"
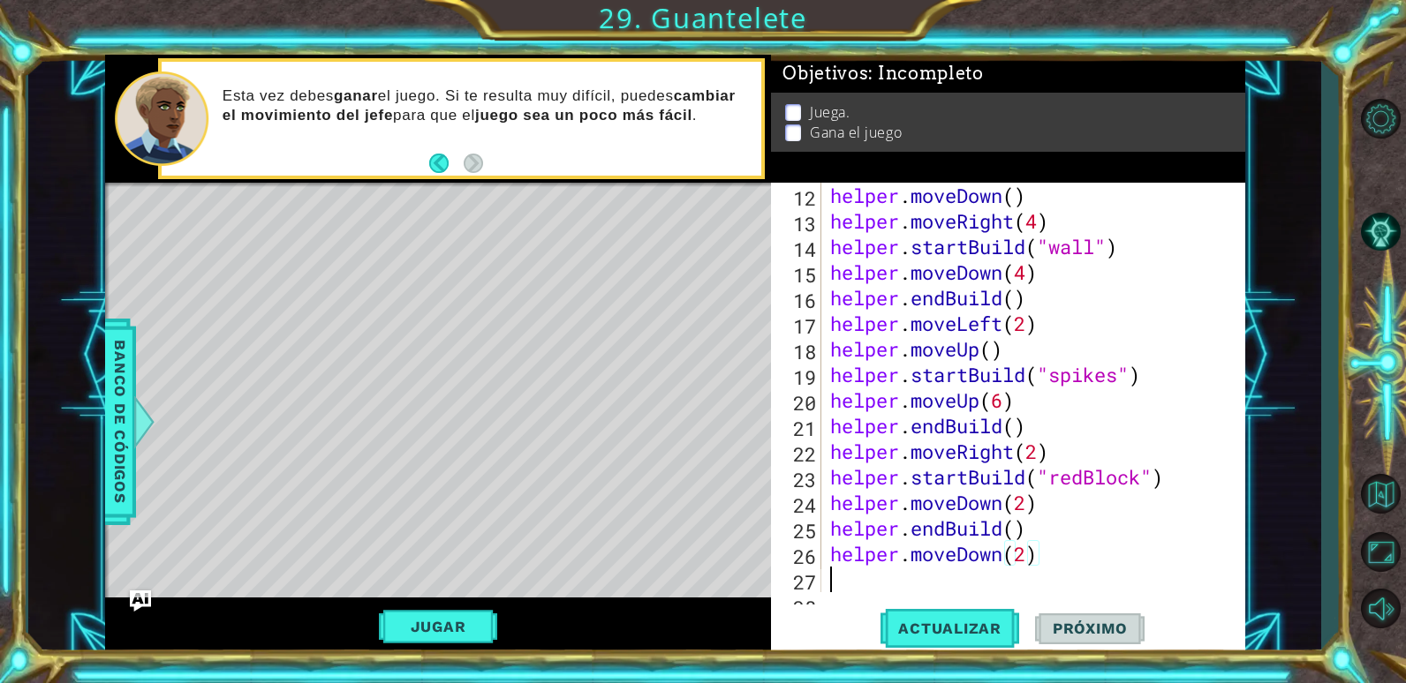
scroll to position [282, 0]
type textarea "he"
click at [949, 625] on span "Actualizar" at bounding box center [949, 629] width 139 height 18
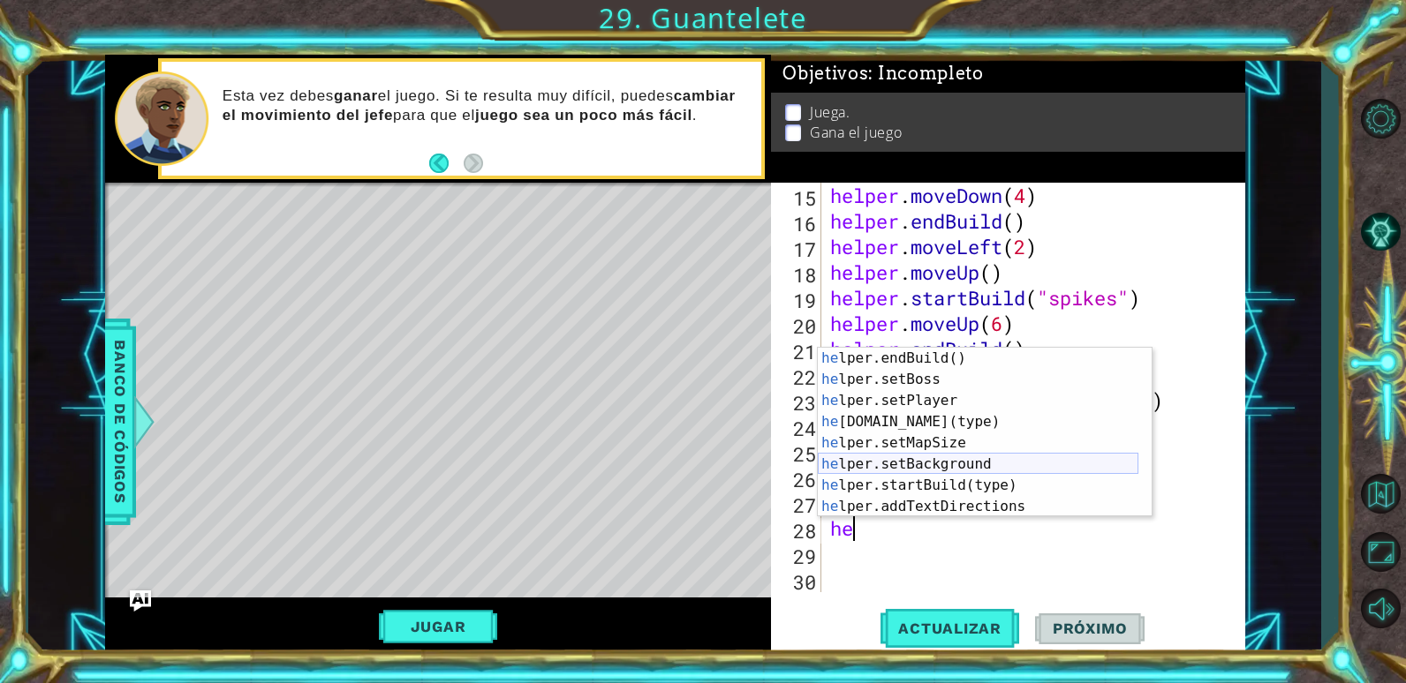
scroll to position [106, 0]
click at [958, 418] on div "he lper.endBuild() Toca enter he lper.setBoss Toca enter he lper.setPlayer Toca…" at bounding box center [978, 454] width 321 height 212
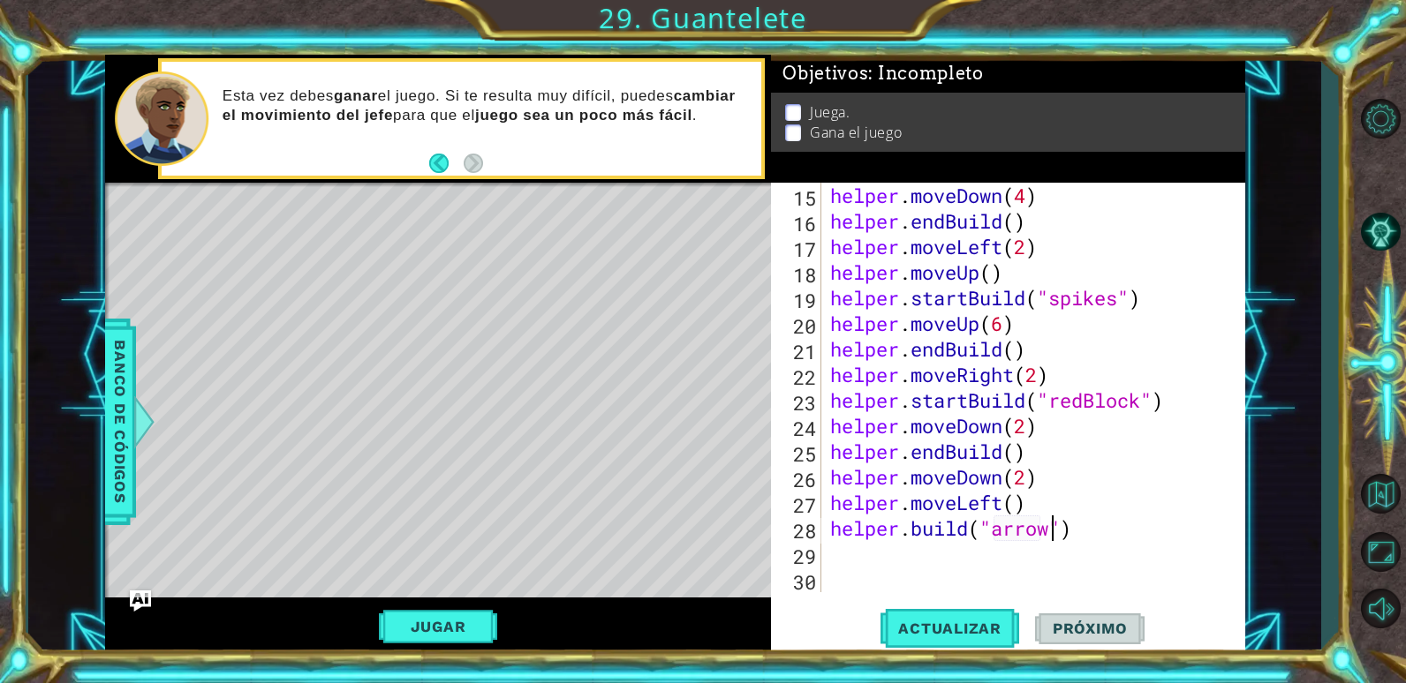
scroll to position [0, 11]
click at [130, 431] on span "Banco de códigos" at bounding box center [120, 421] width 28 height 183
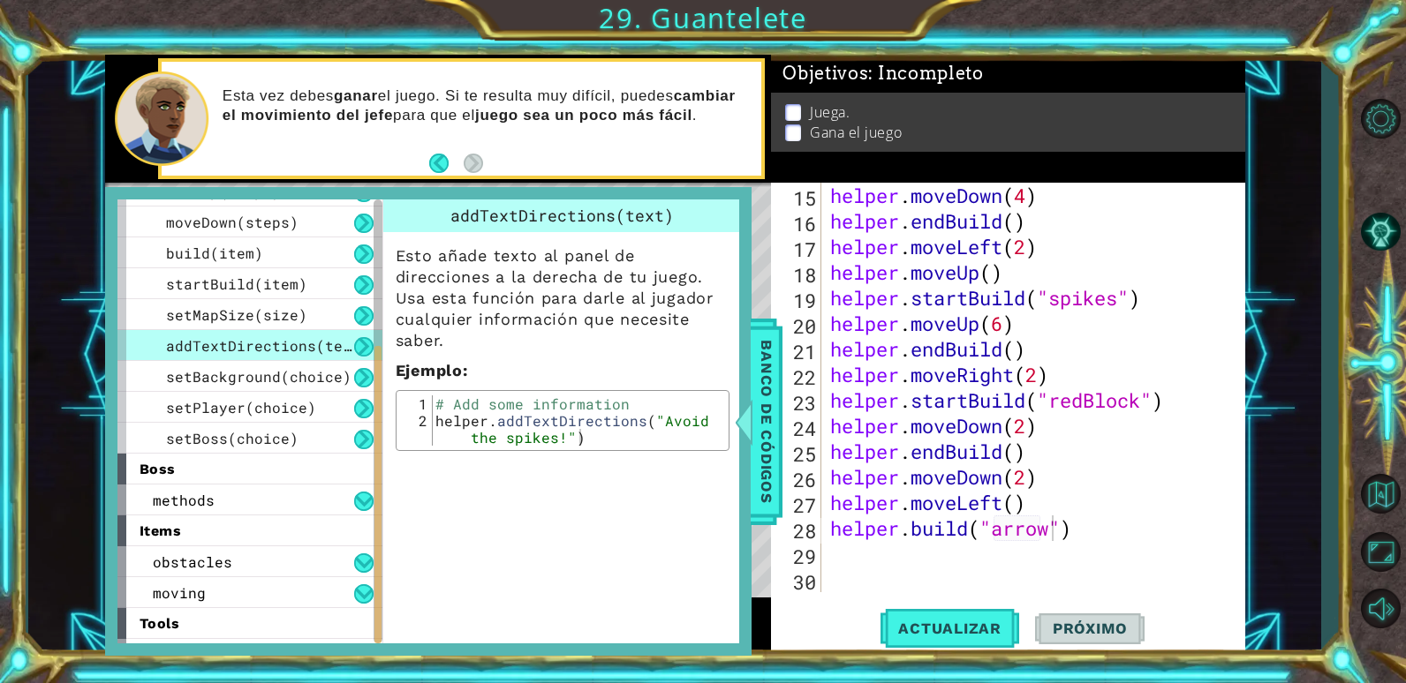
scroll to position [174, 0]
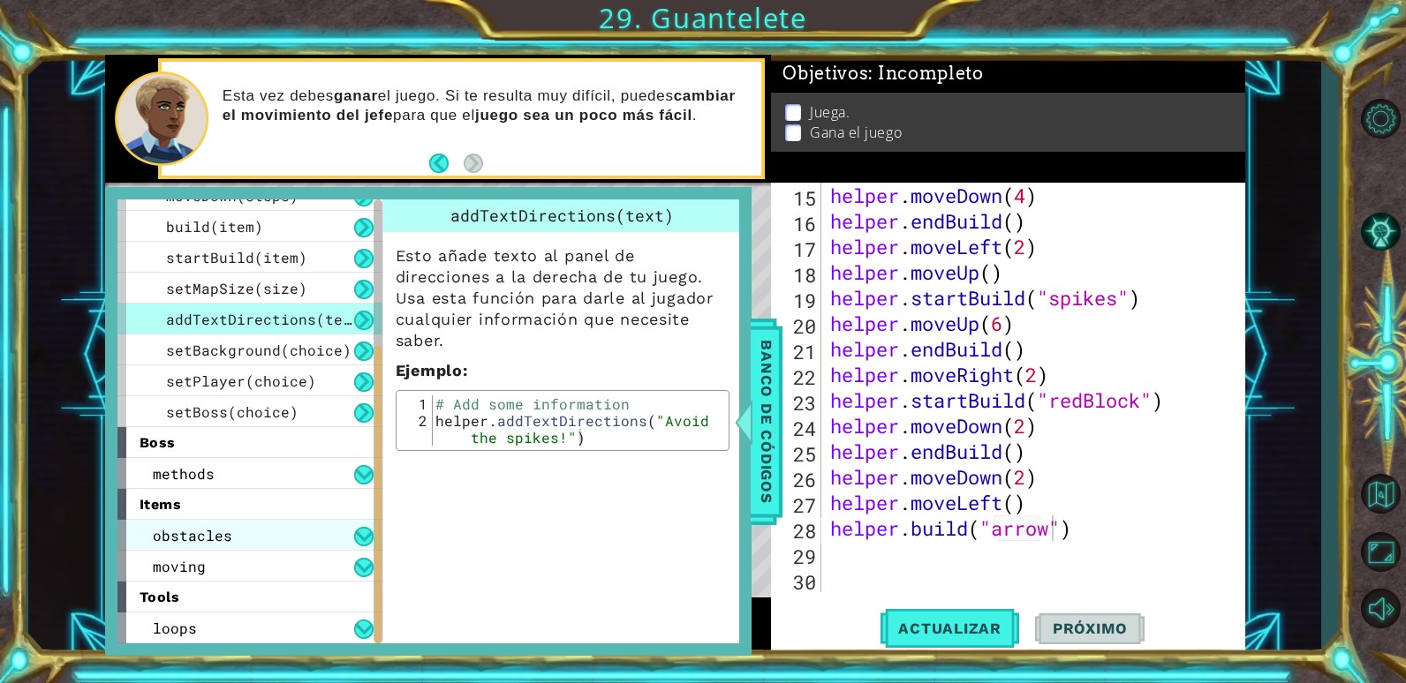
click at [225, 538] on span "obstacles" at bounding box center [192, 535] width 79 height 19
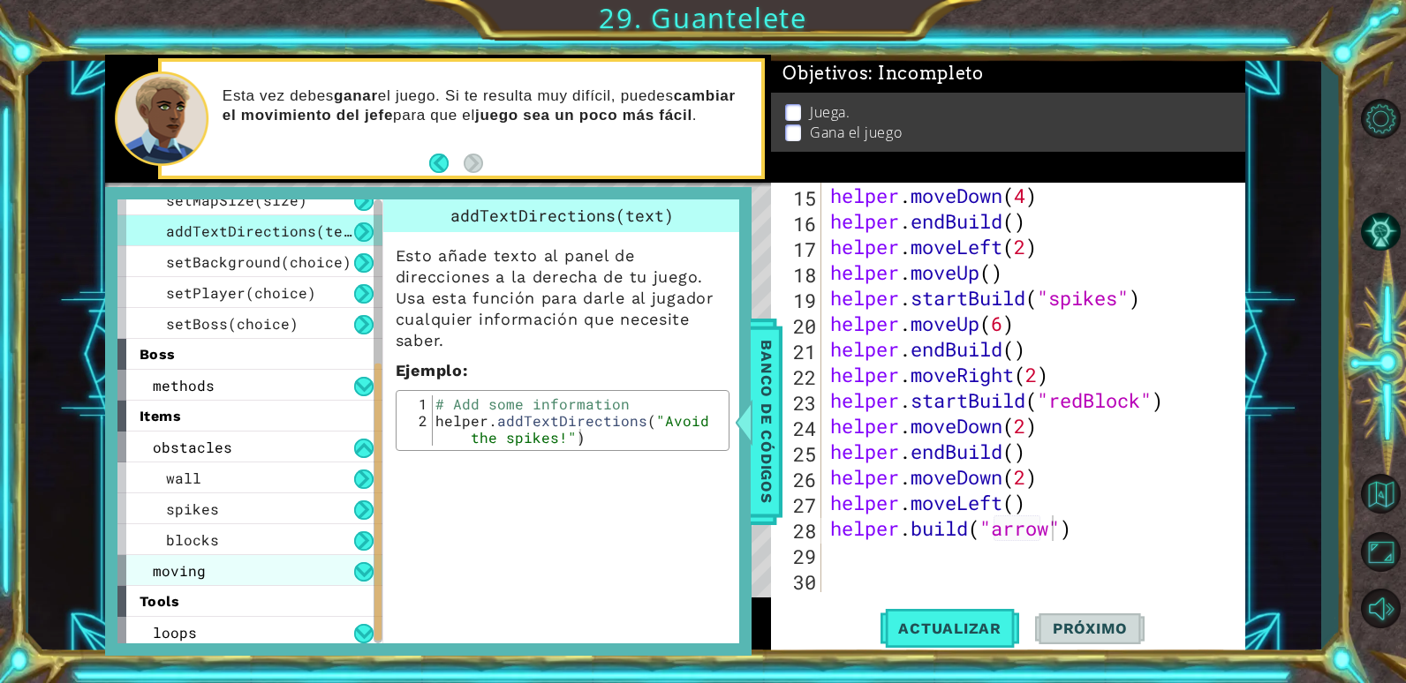
click at [229, 577] on div "moving" at bounding box center [249, 570] width 265 height 31
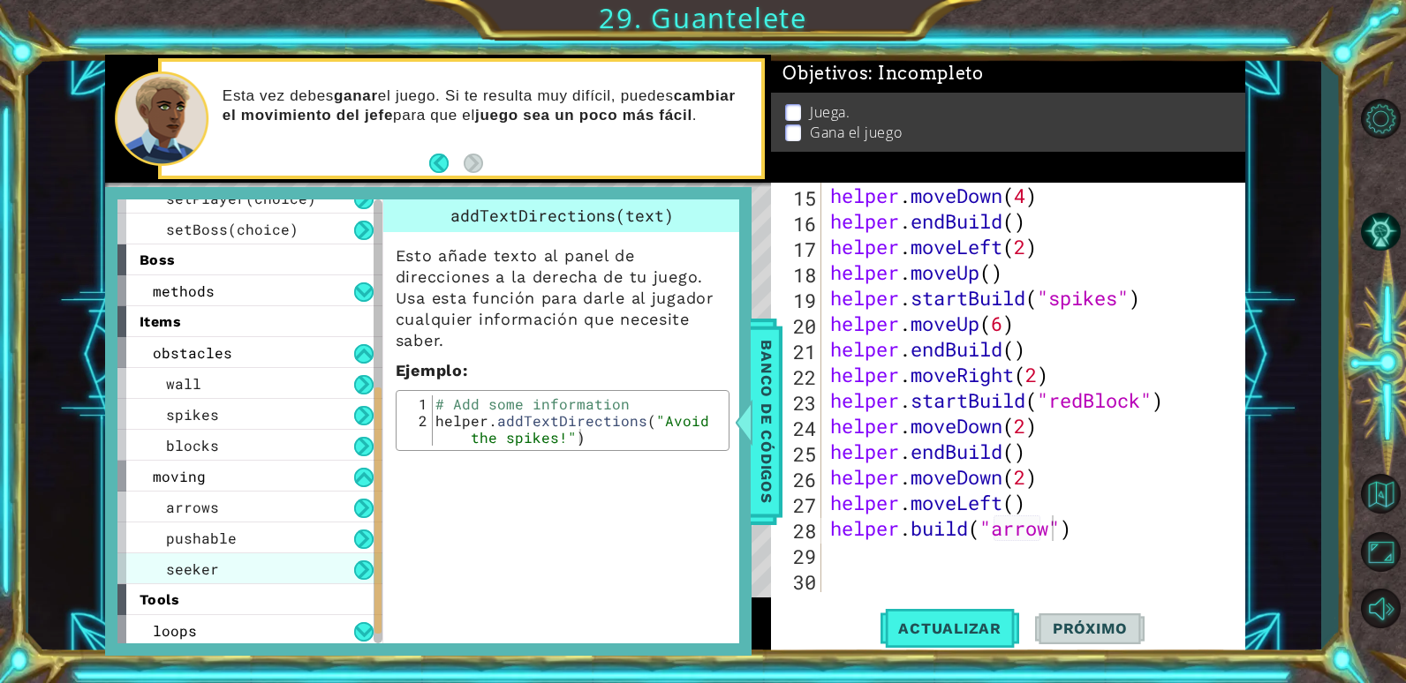
scroll to position [359, 0]
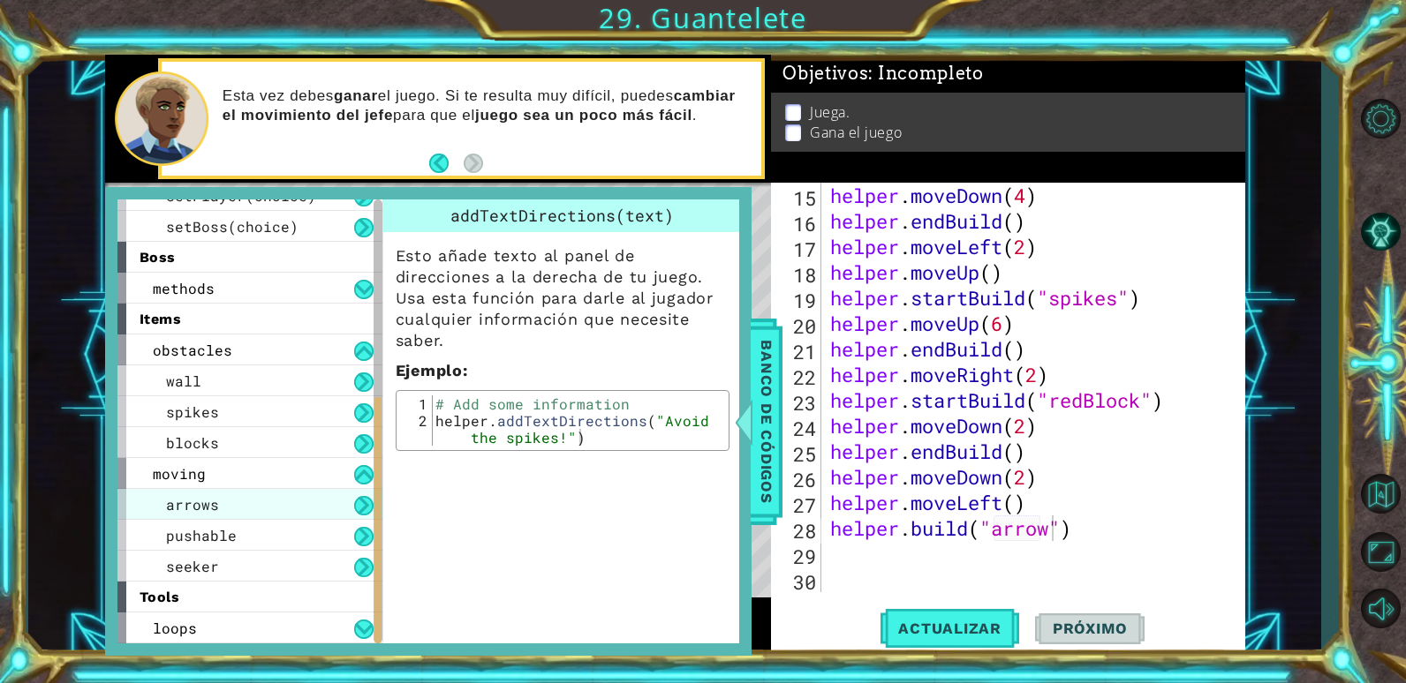
click at [236, 506] on div "arrows" at bounding box center [249, 504] width 265 height 31
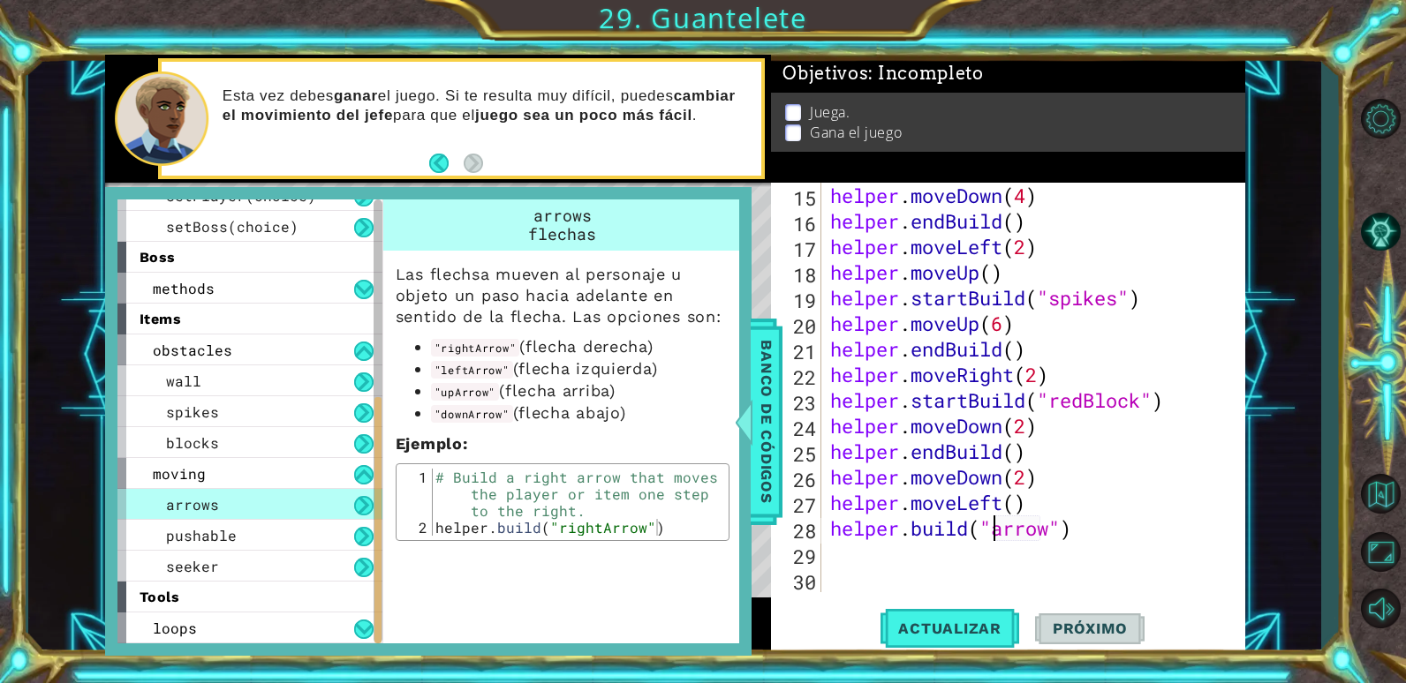
click at [999, 532] on div "helper . moveDown ( 4 ) helper . endBuild ( ) helper . moveLeft ( 2 ) helper . …" at bounding box center [1031, 413] width 409 height 461
click at [1002, 532] on div "helper . moveDown ( 4 ) helper . endBuild ( ) helper . moveLeft ( 2 ) helper . …" at bounding box center [1027, 388] width 400 height 410
click at [1002, 532] on div "helper . moveDown ( 4 ) helper . endBuild ( ) helper . moveLeft ( 2 ) helper . …" at bounding box center [1031, 413] width 409 height 461
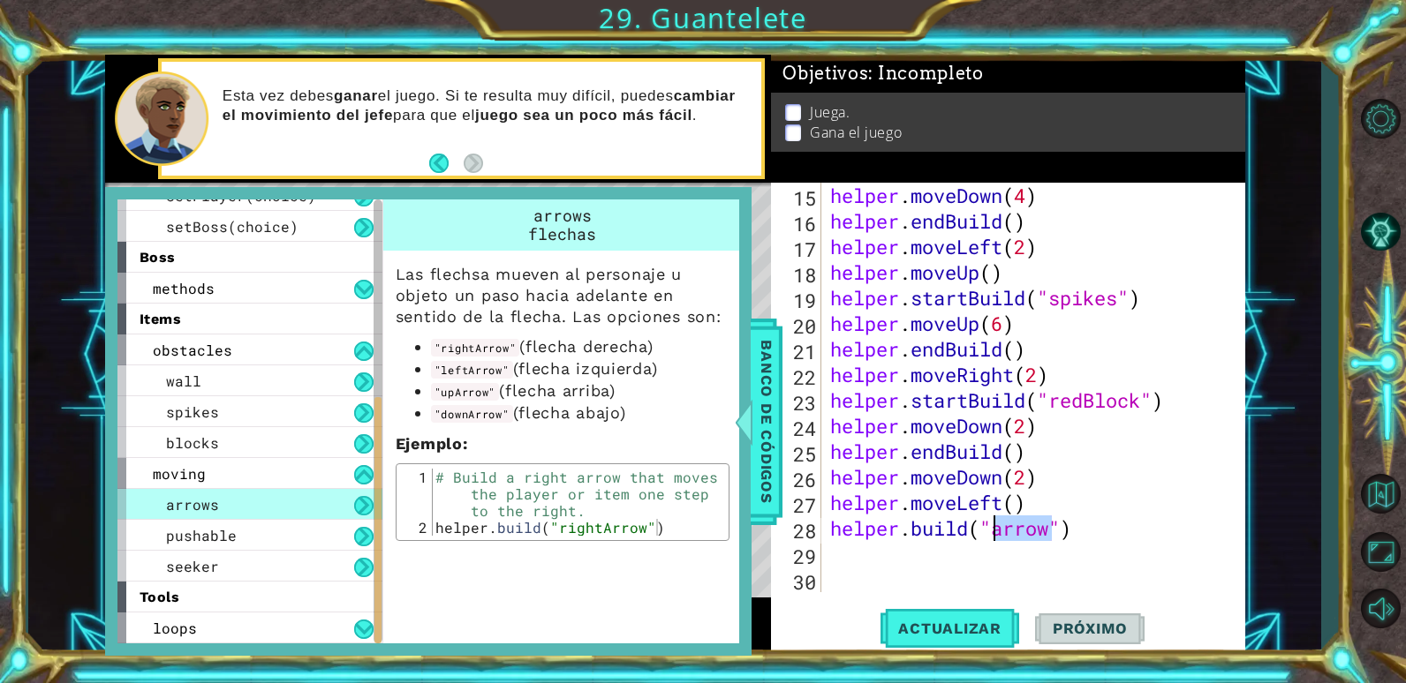
type textarea "[DOMAIN_NAME]("arrow")"
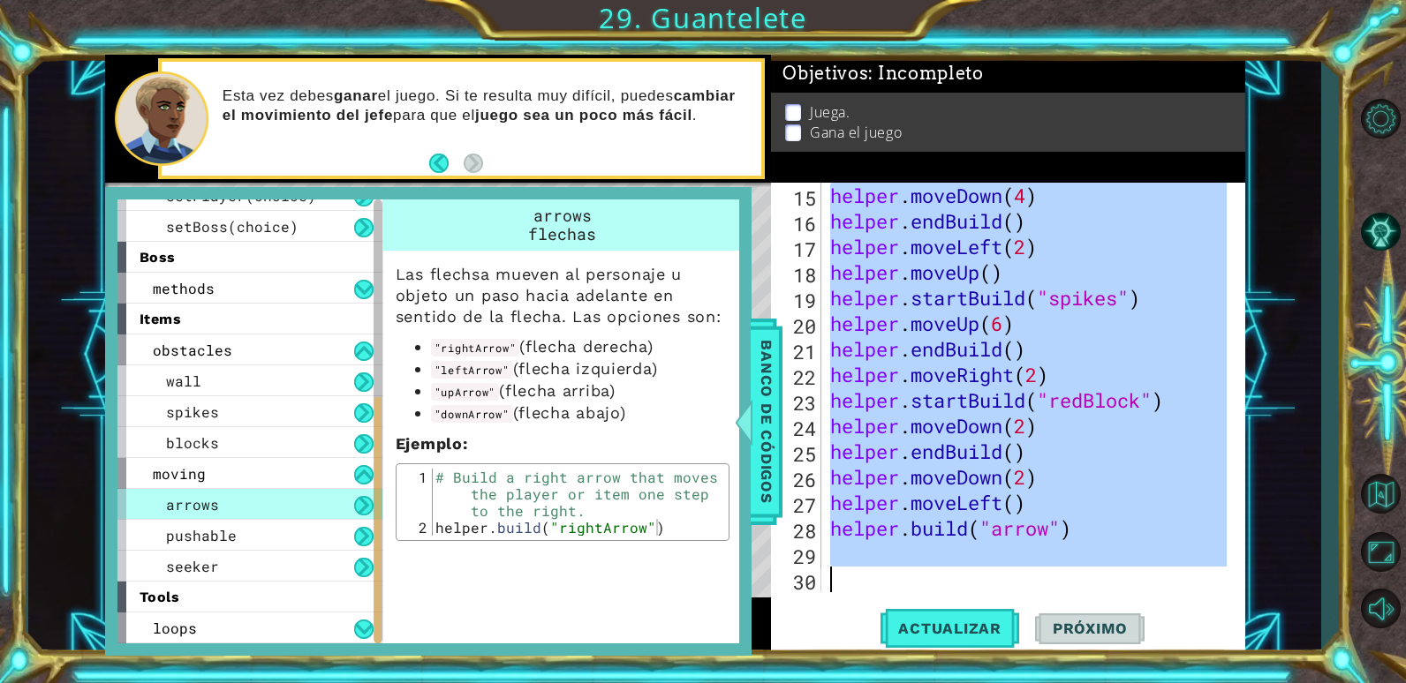
click at [1002, 532] on div "helper . moveDown ( 4 ) helper . endBuild ( ) helper . moveLeft ( 2 ) helper . …" at bounding box center [1031, 413] width 409 height 461
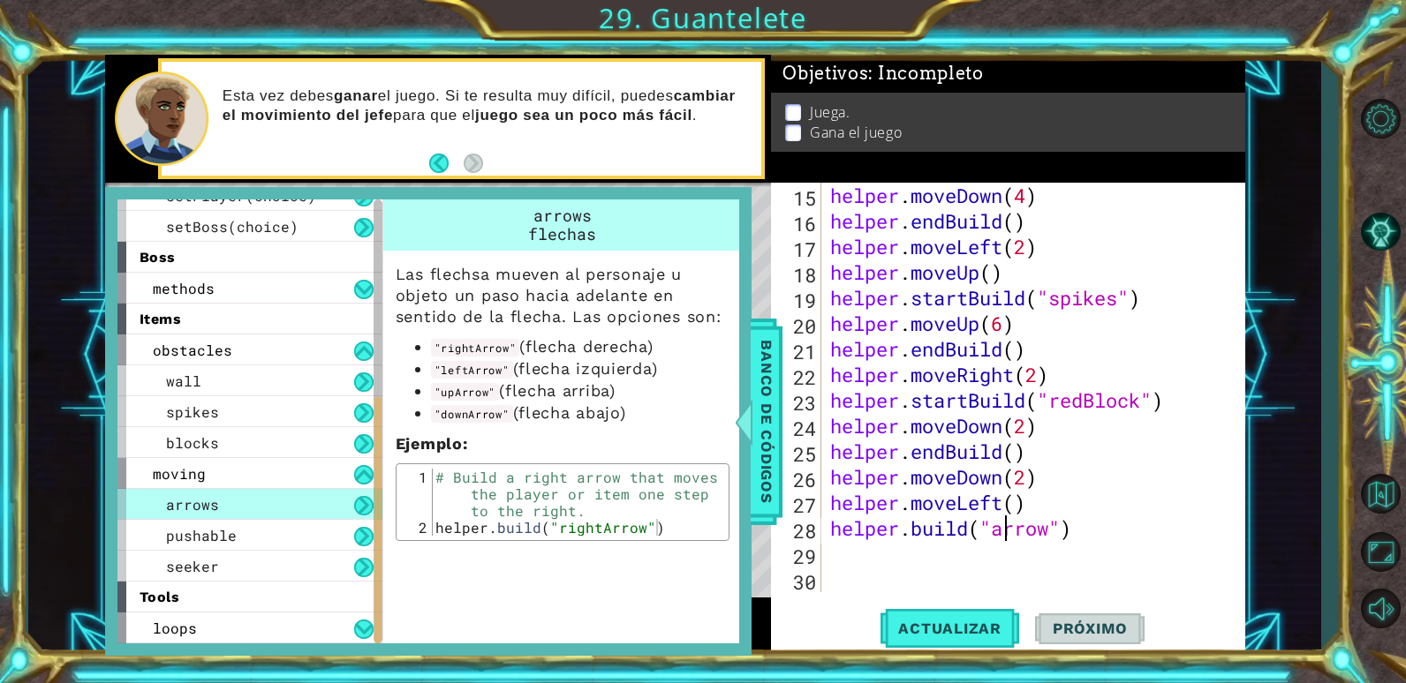
click at [1002, 532] on div "helper . moveDown ( 4 ) helper . endBuild ( ) helper . moveLeft ( 2 ) helper . …" at bounding box center [1031, 413] width 409 height 461
type textarea "[DOMAIN_NAME]("upArrow")"
click at [977, 614] on button "Actualizar" at bounding box center [949, 629] width 139 height 48
click at [772, 446] on span "Banco de códigos" at bounding box center [766, 421] width 28 height 183
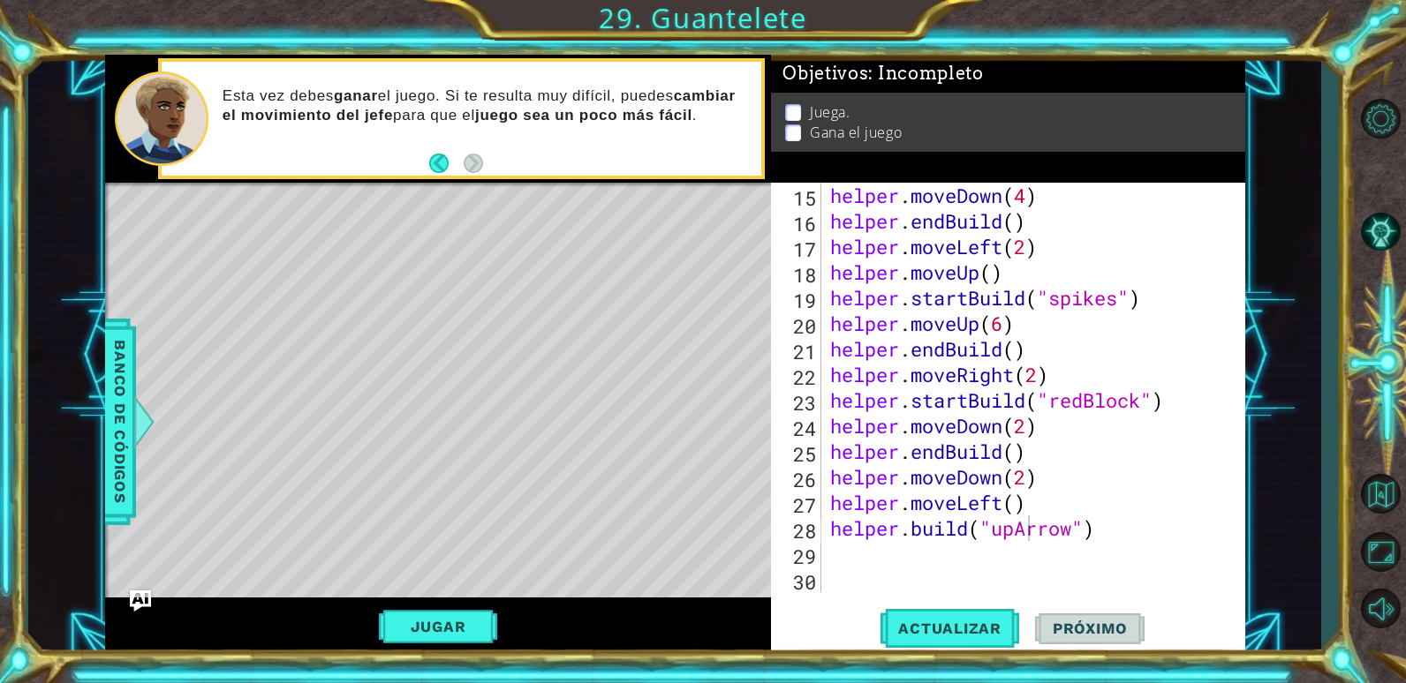
click at [471, 624] on button "Jugar" at bounding box center [438, 627] width 119 height 34
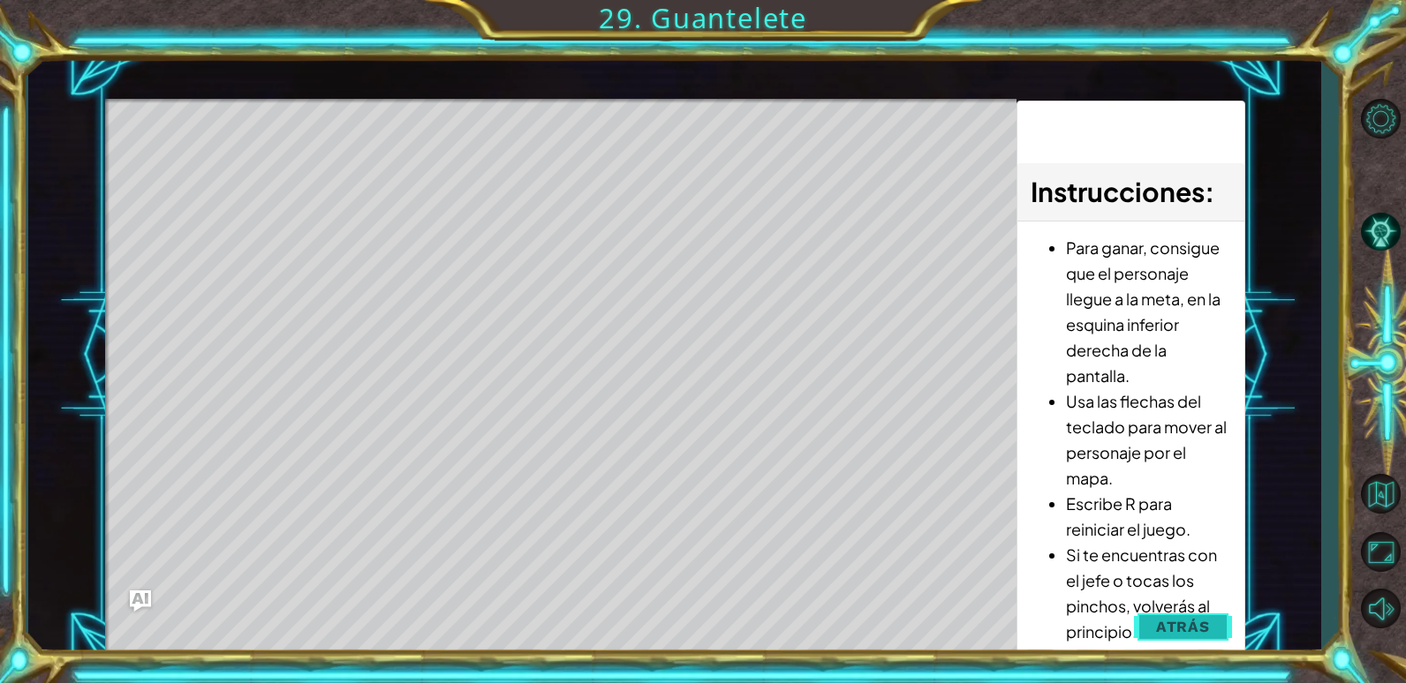
click at [1187, 622] on span "Atrás" at bounding box center [1183, 627] width 54 height 18
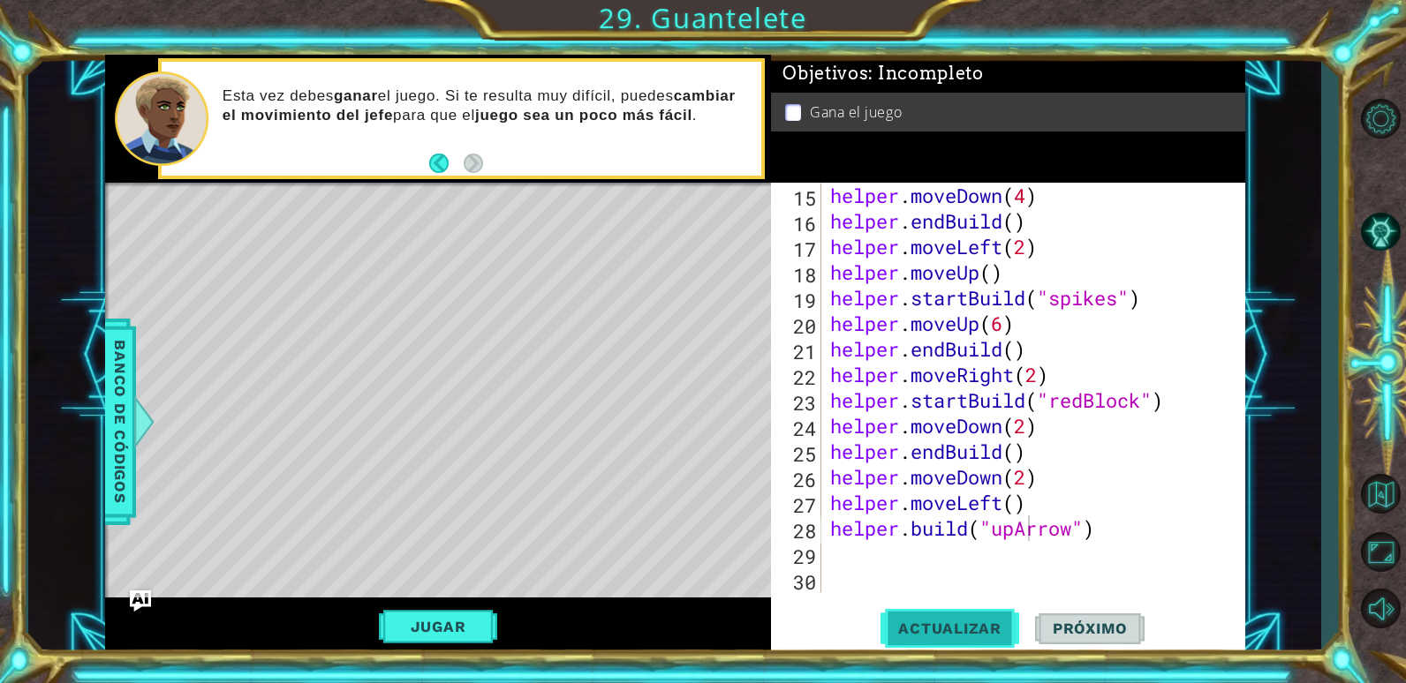
click at [941, 616] on button "Actualizar" at bounding box center [949, 629] width 139 height 48
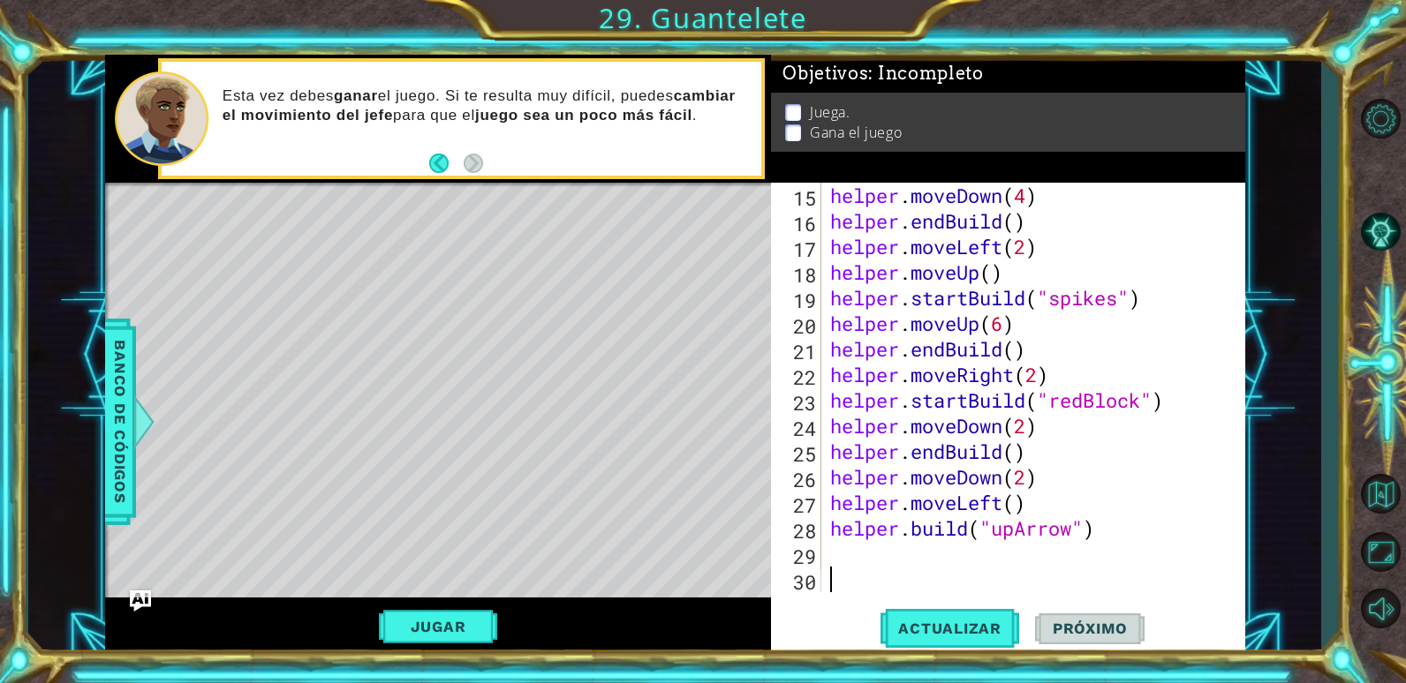
click at [928, 570] on div "helper . moveDown ( 4 ) helper . endBuild ( ) helper . moveLeft ( 2 ) helper . …" at bounding box center [1031, 413] width 409 height 461
click at [933, 561] on div "helper . moveDown ( 4 ) helper . endBuild ( ) helper . moveLeft ( 2 ) helper . …" at bounding box center [1031, 413] width 409 height 461
click at [834, 555] on div "helper . moveDown ( 4 ) helper . endBuild ( ) helper . moveLeft ( 2 ) helper . …" at bounding box center [1031, 413] width 409 height 461
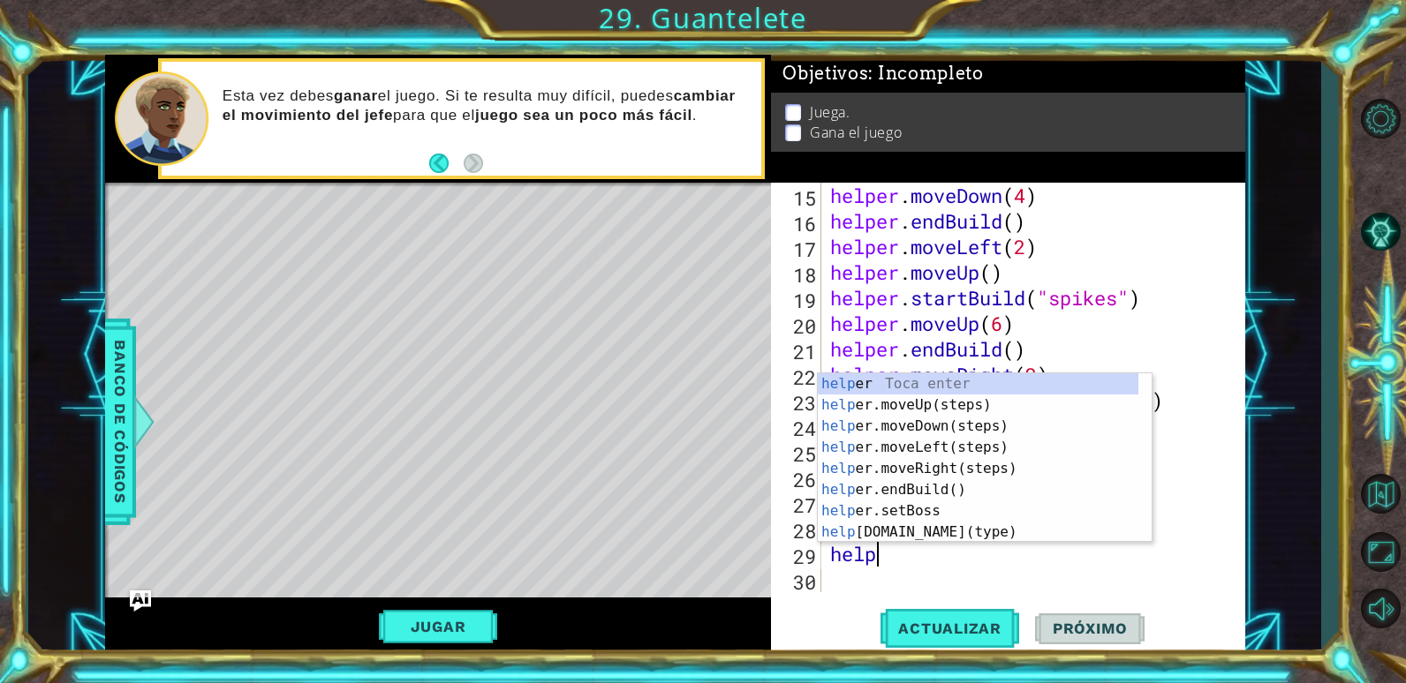
scroll to position [0, 4]
type textarea "helper"
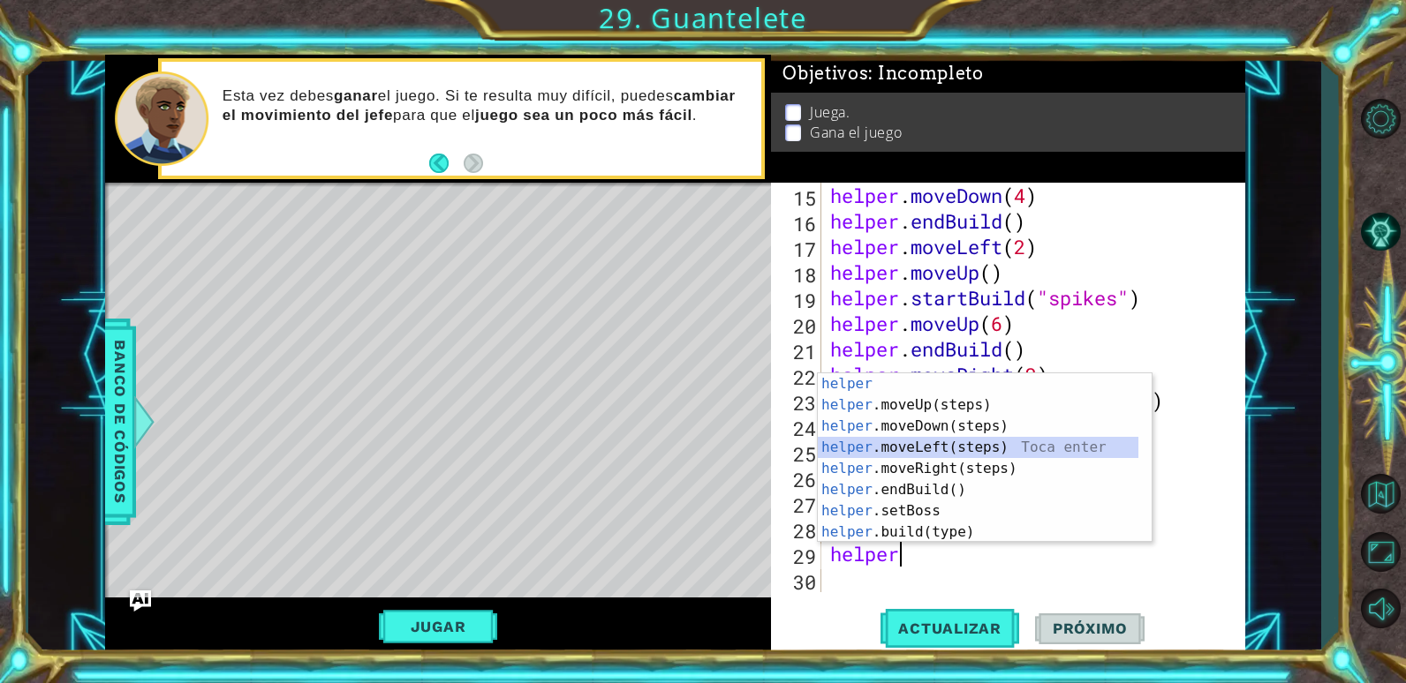
scroll to position [384, 0]
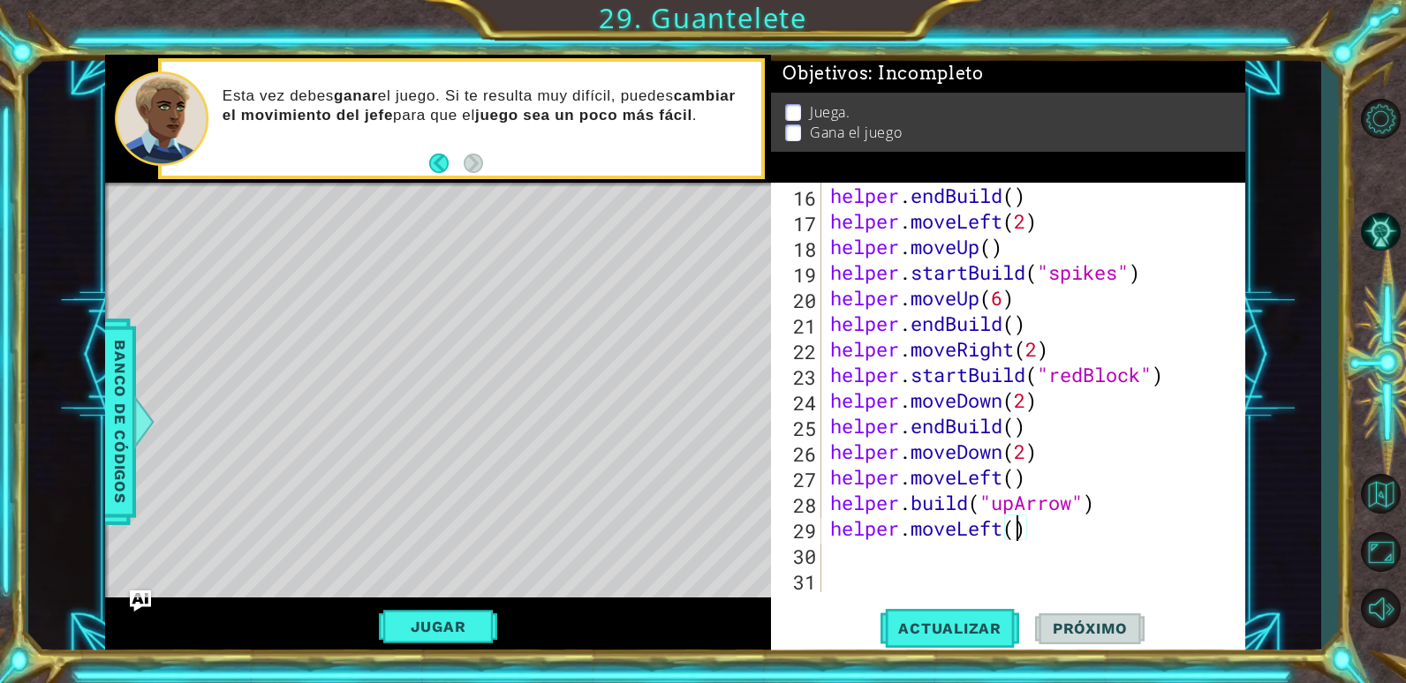
type textarea "helper.moveLeft(2)"
click at [932, 623] on span "Actualizar" at bounding box center [949, 629] width 139 height 18
click at [842, 548] on div "helper . endBuild ( ) helper . moveLeft ( 2 ) helper . moveUp ( ) helper . star…" at bounding box center [1031, 413] width 409 height 461
click at [825, 546] on div "16 17 18 19 20 21 22 23 24 25 26 27 28 29 30 31 helper . endBuild ( ) helper . …" at bounding box center [1005, 388] width 469 height 410
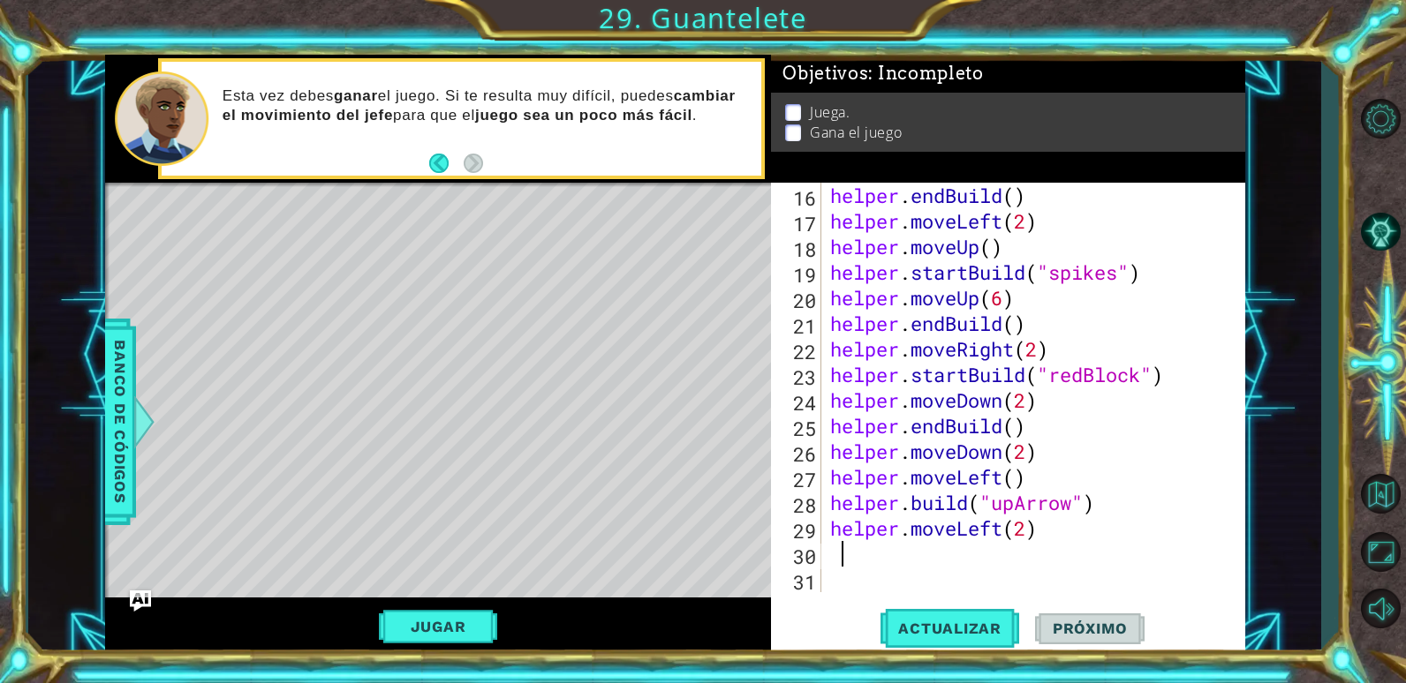
click at [832, 548] on div "helper . endBuild ( ) helper . moveLeft ( 2 ) helper . moveUp ( ) helper . star…" at bounding box center [1031, 413] width 409 height 461
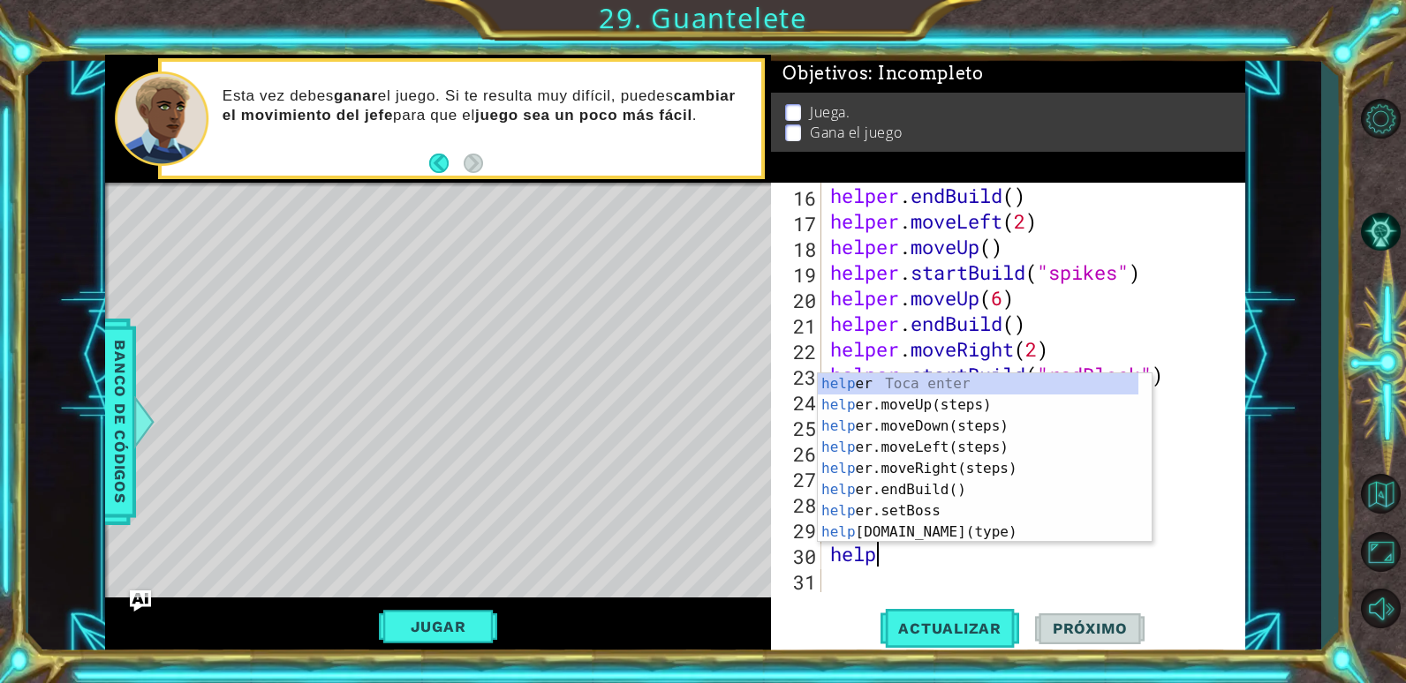
scroll to position [0, 3]
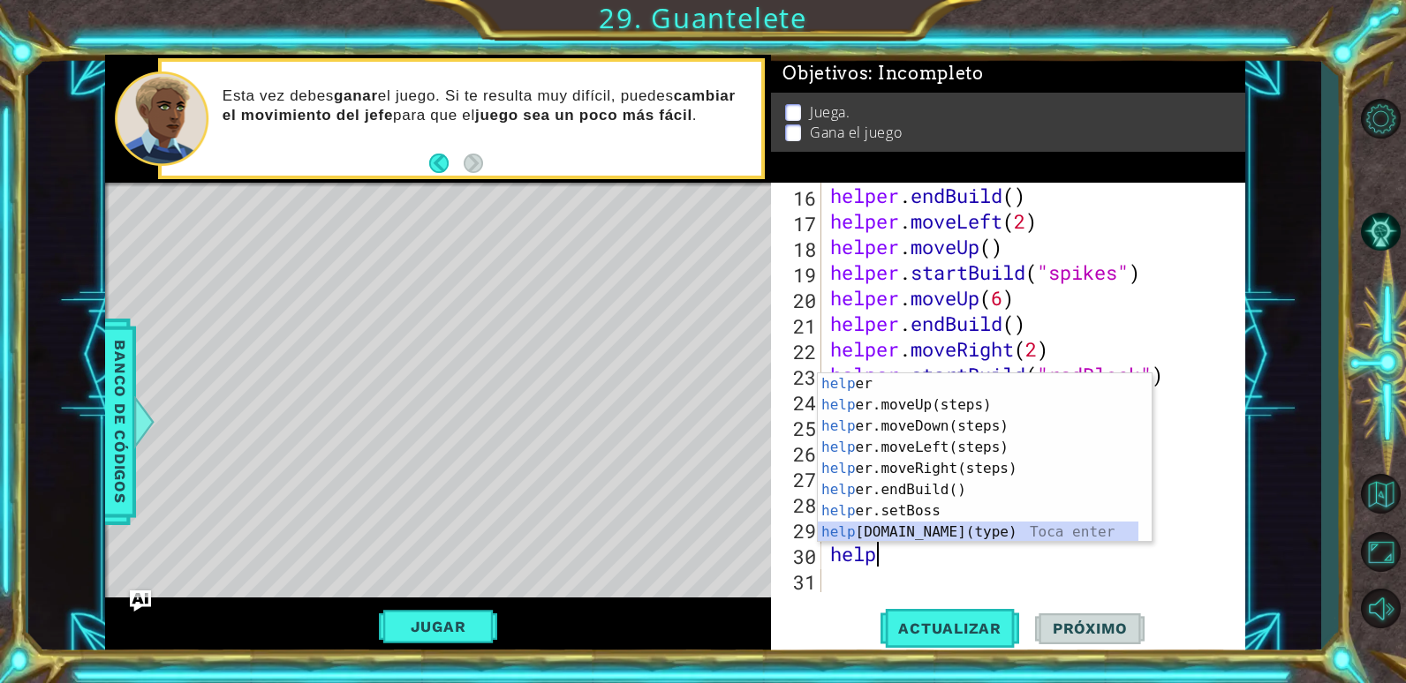
click at [879, 533] on div "help er Toca enter help er.moveUp(steps) Toca enter help er.moveDown(steps) Toc…" at bounding box center [978, 480] width 321 height 212
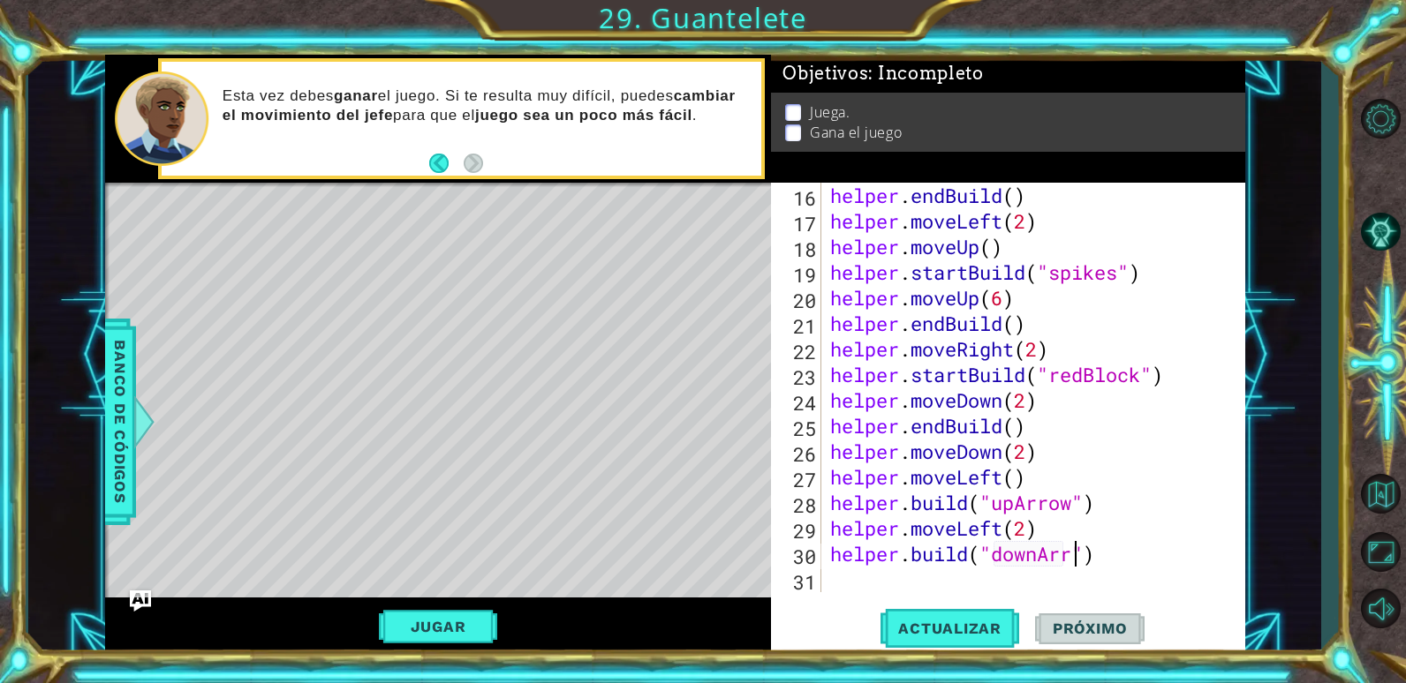
scroll to position [0, 12]
type textarea "[DOMAIN_NAME]("downArrow")"
click at [965, 630] on span "Actualizar" at bounding box center [949, 629] width 139 height 18
click at [891, 585] on div "helper . endBuild ( ) helper . moveLeft ( 2 ) helper . moveUp ( ) helper . star…" at bounding box center [1031, 413] width 409 height 461
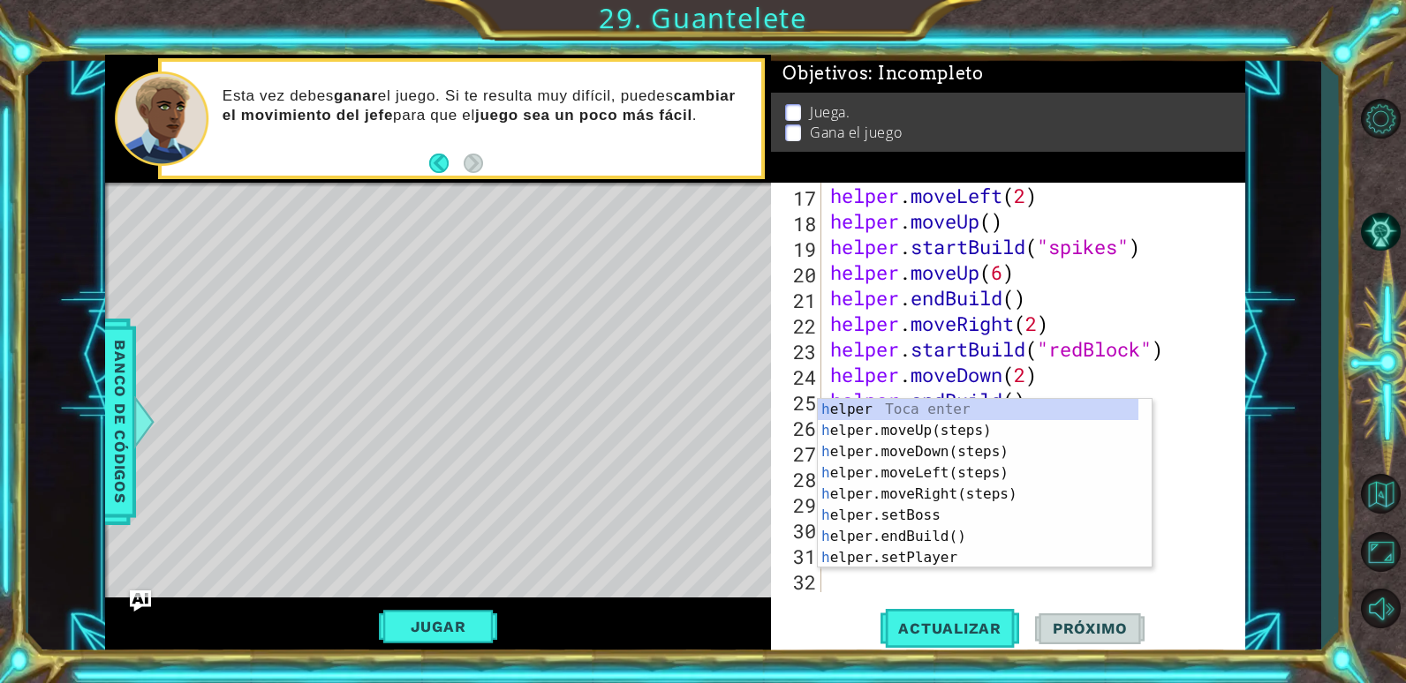
scroll to position [410, 0]
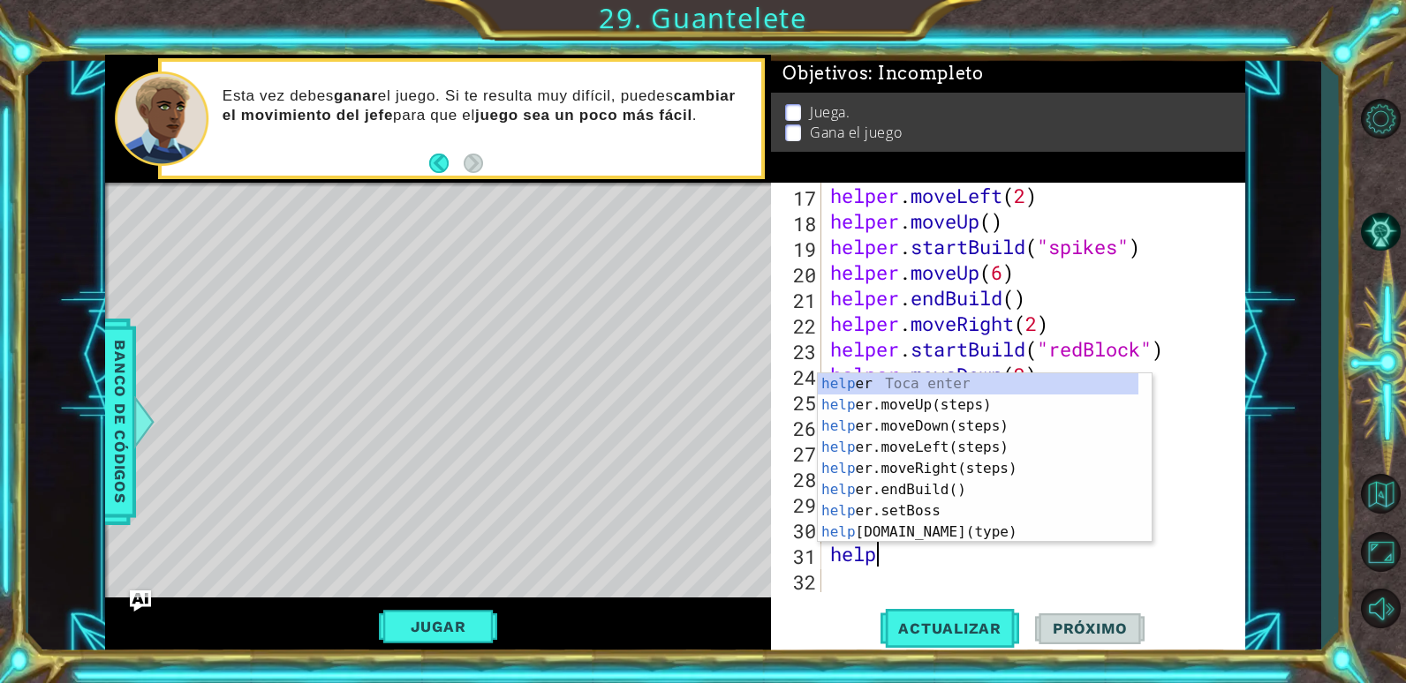
type textarea "helper"
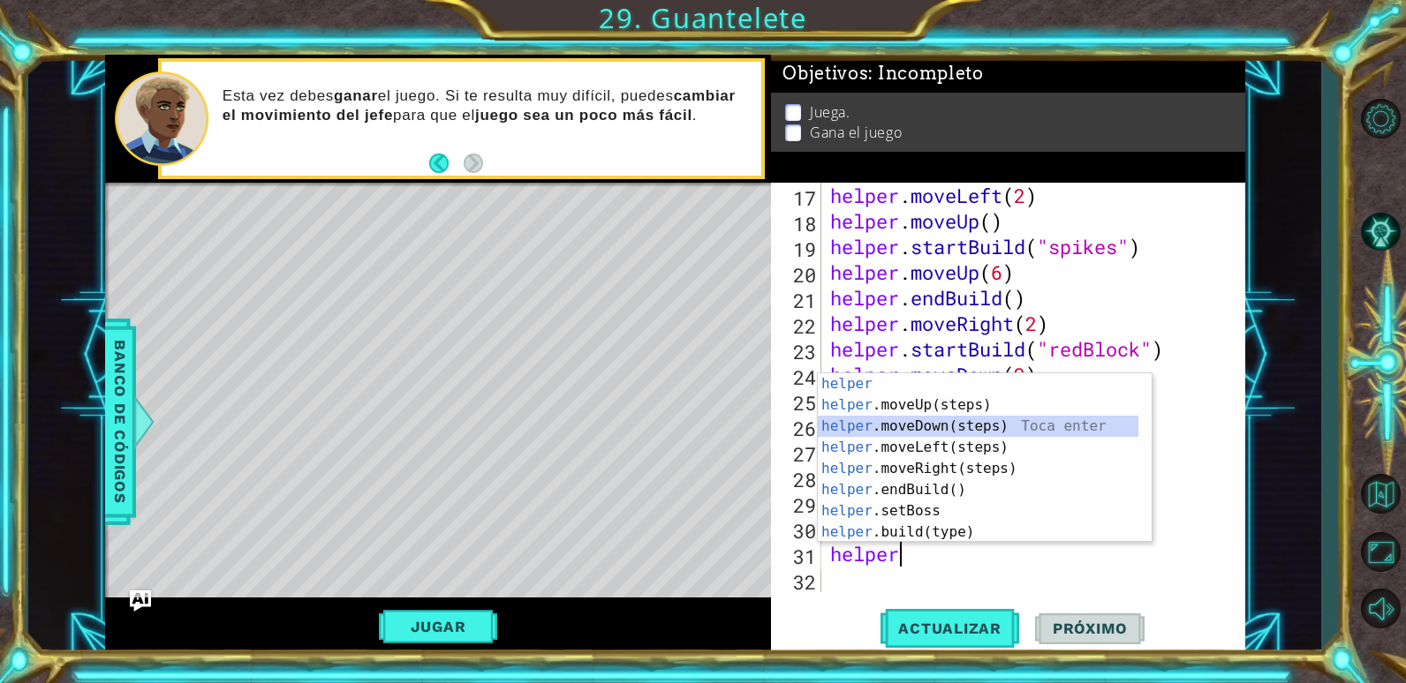
scroll to position [435, 0]
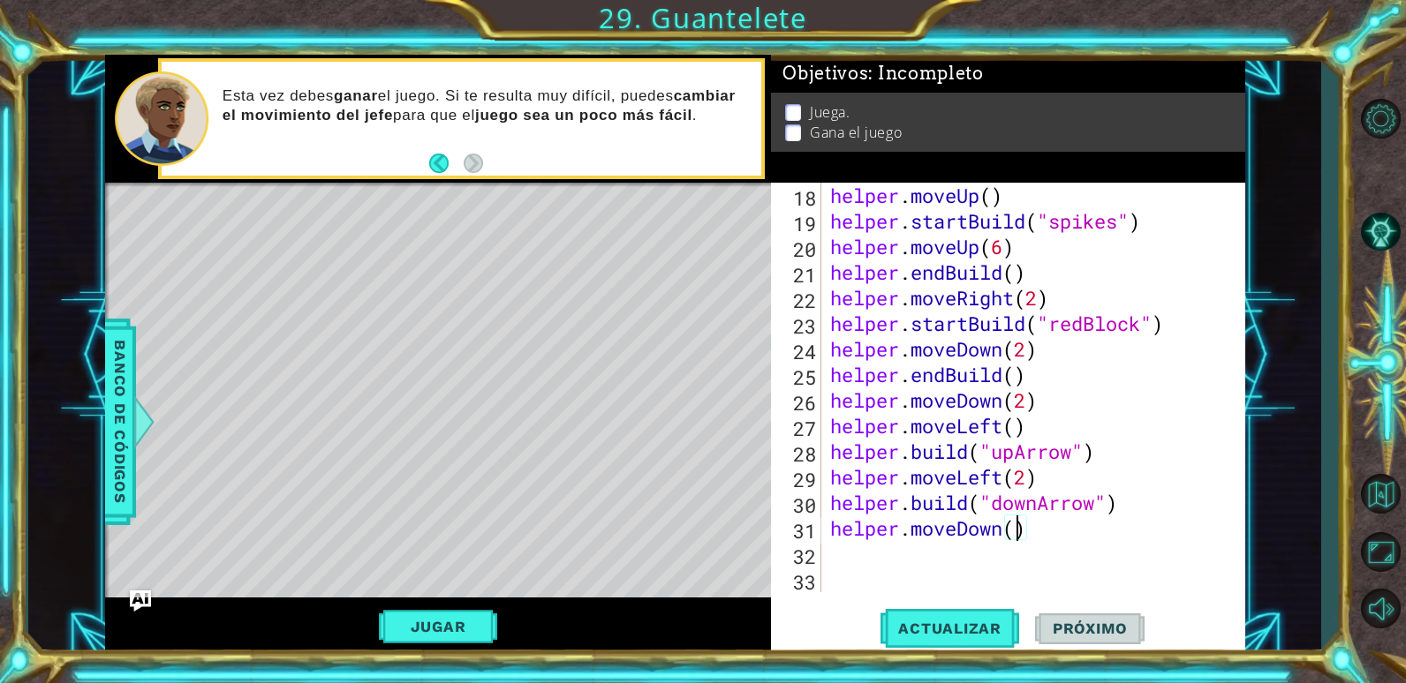
type textarea "helper.moveDown(3)"
type textarea "he"
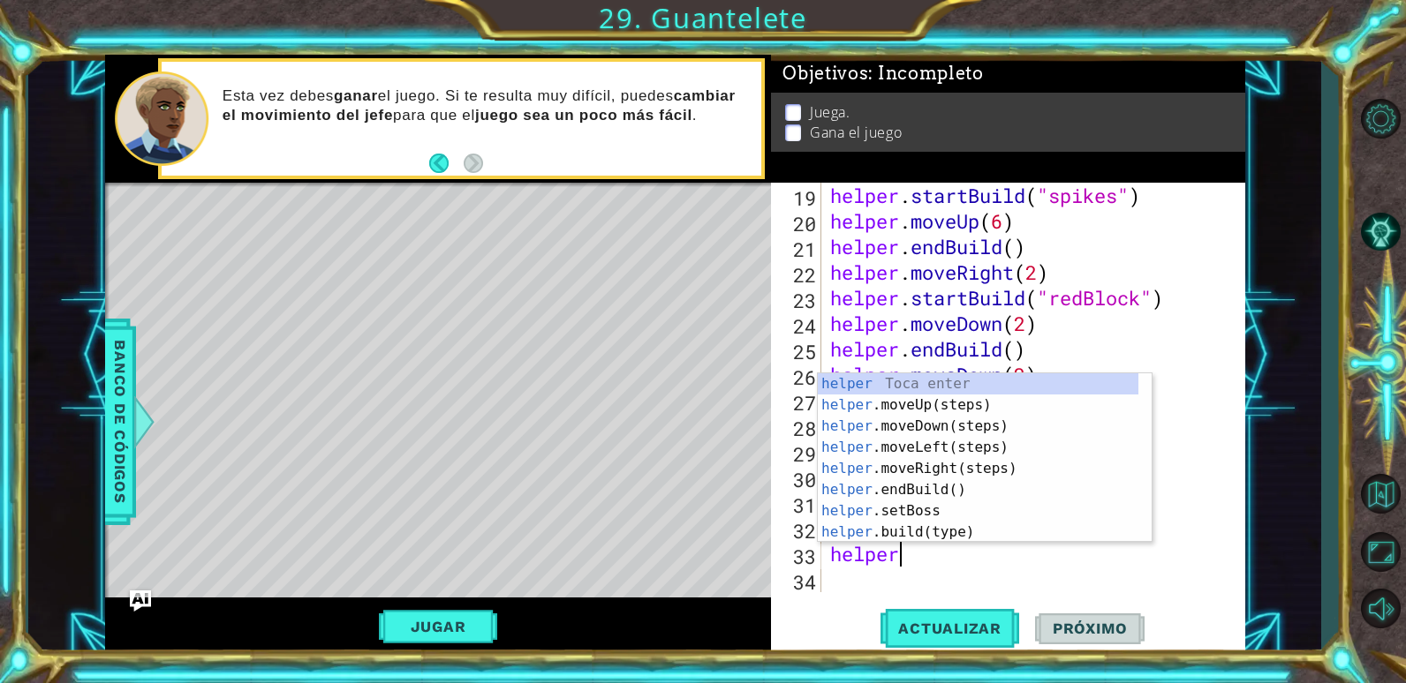
scroll to position [0, 3]
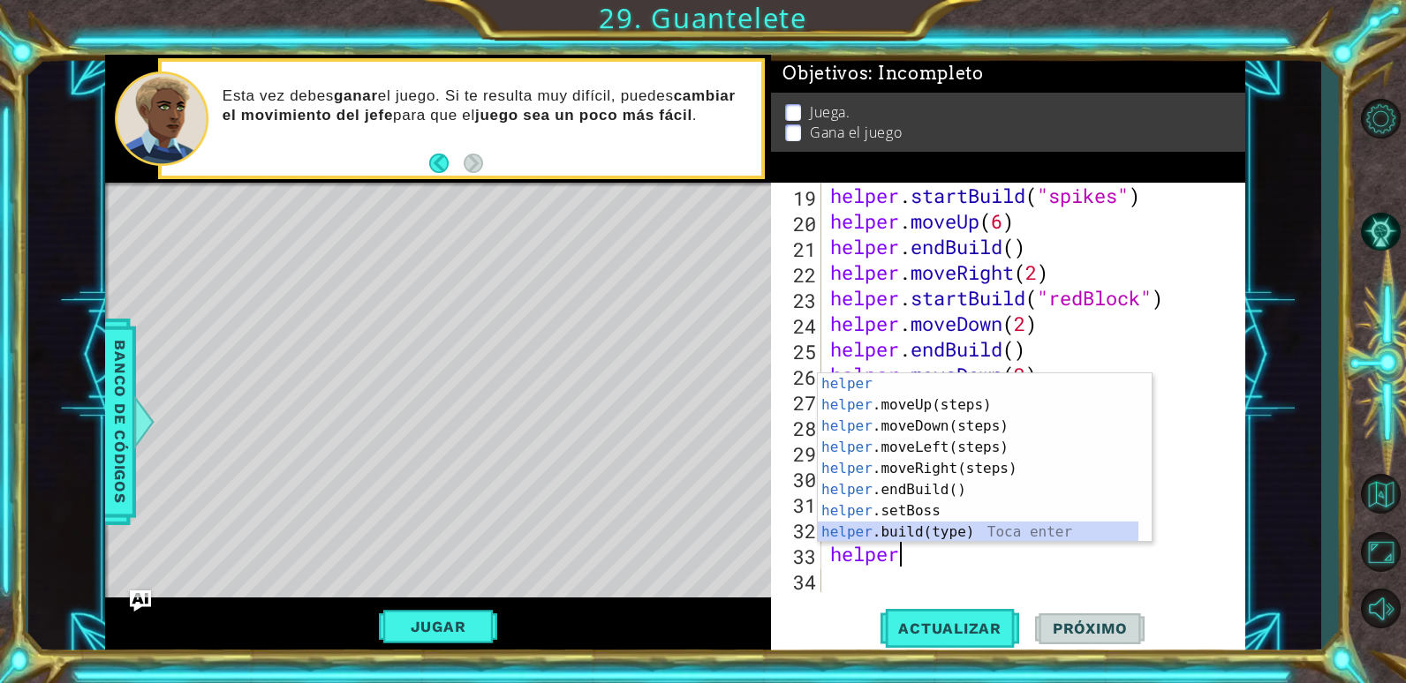
click at [1004, 537] on div "helper Toca enter helper .moveUp(steps) Toca enter helper .moveDown(steps) Toca…" at bounding box center [978, 480] width 321 height 212
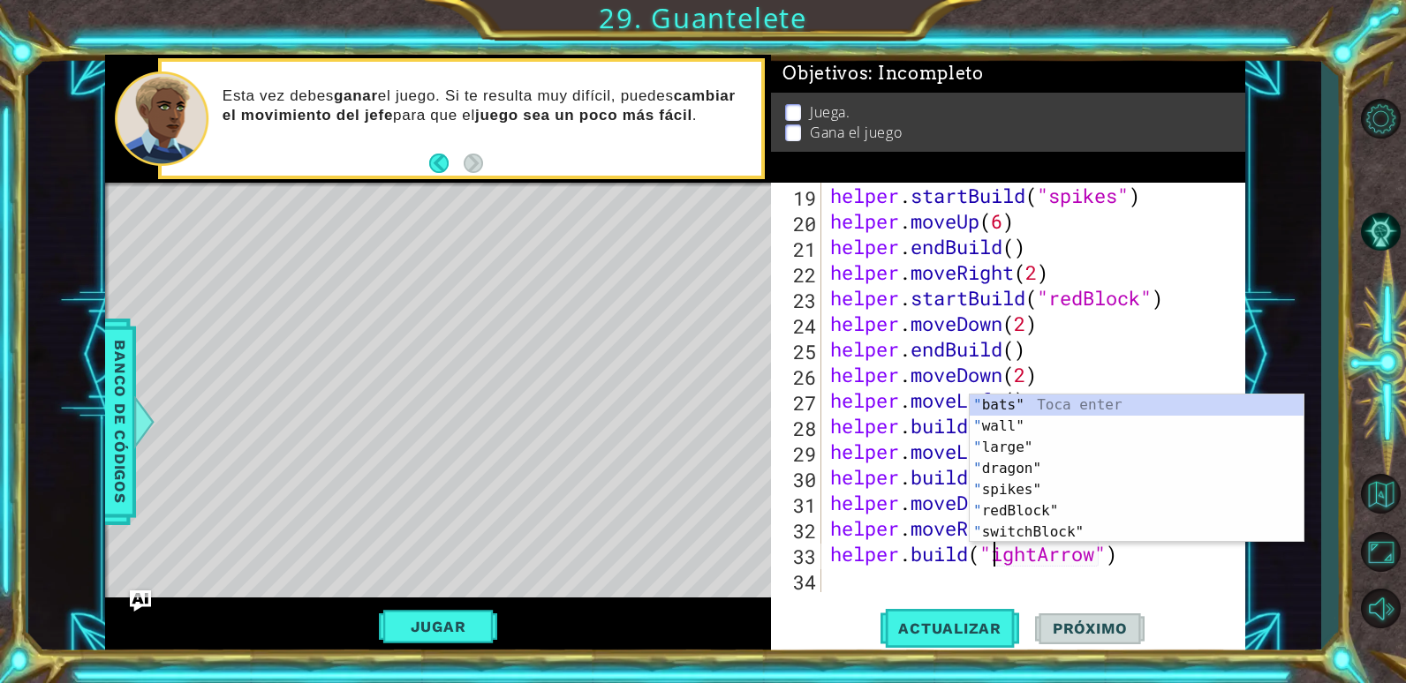
scroll to position [0, 9]
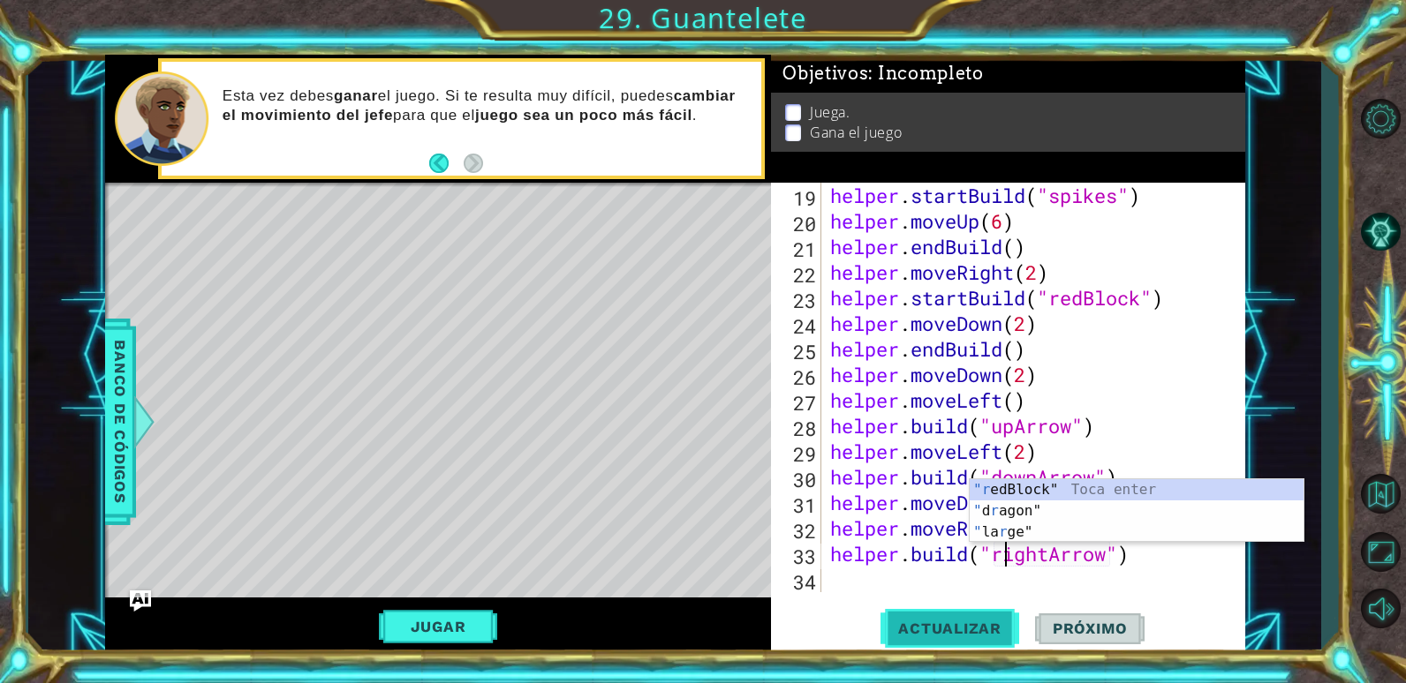
type textarea "[DOMAIN_NAME]("rightArrow")"
click at [969, 628] on span "Actualizar" at bounding box center [949, 629] width 139 height 18
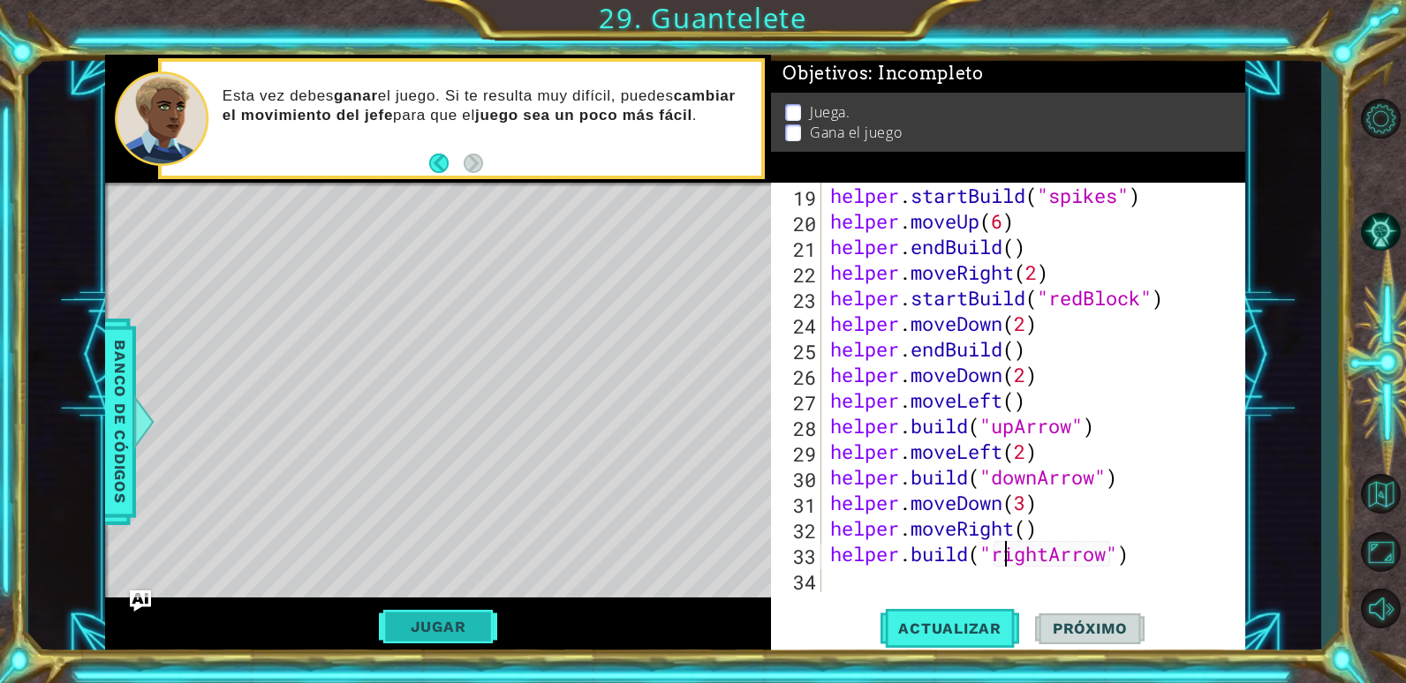
click at [469, 620] on button "Jugar" at bounding box center [438, 627] width 119 height 34
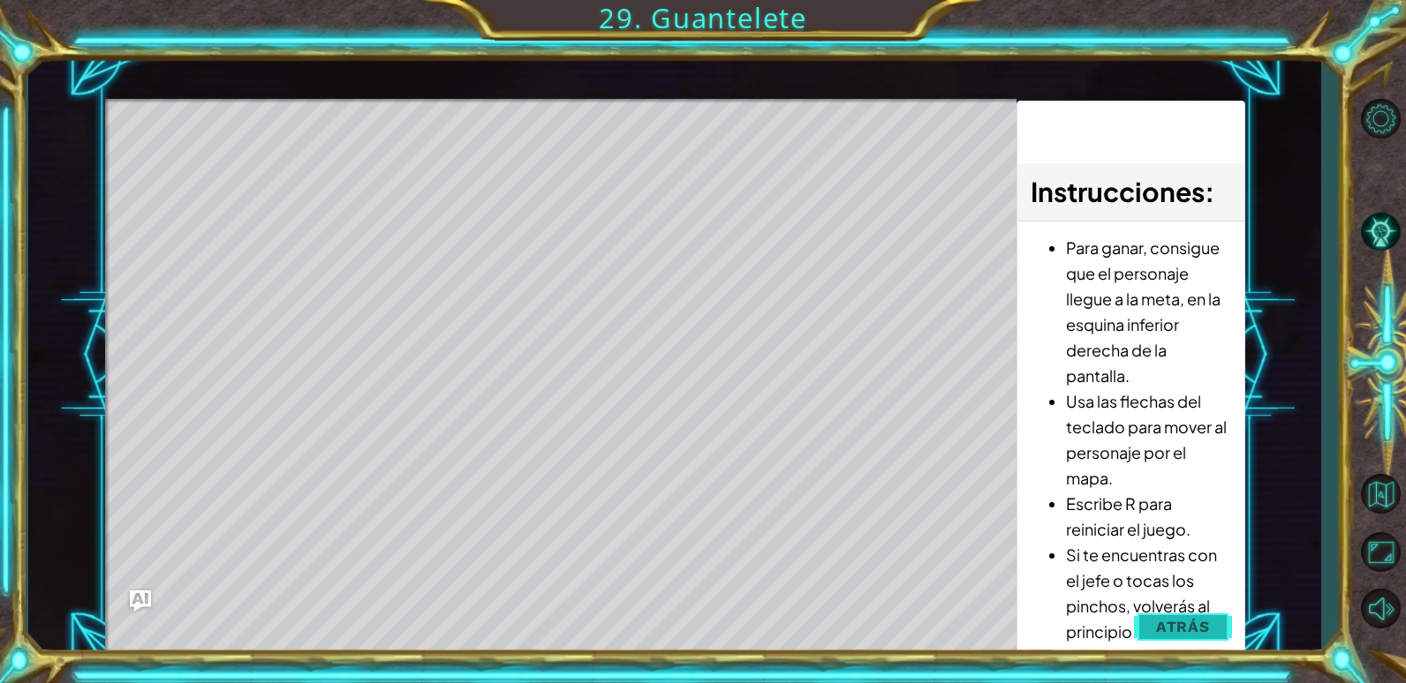
click at [1186, 637] on button "Atrás" at bounding box center [1183, 626] width 98 height 35
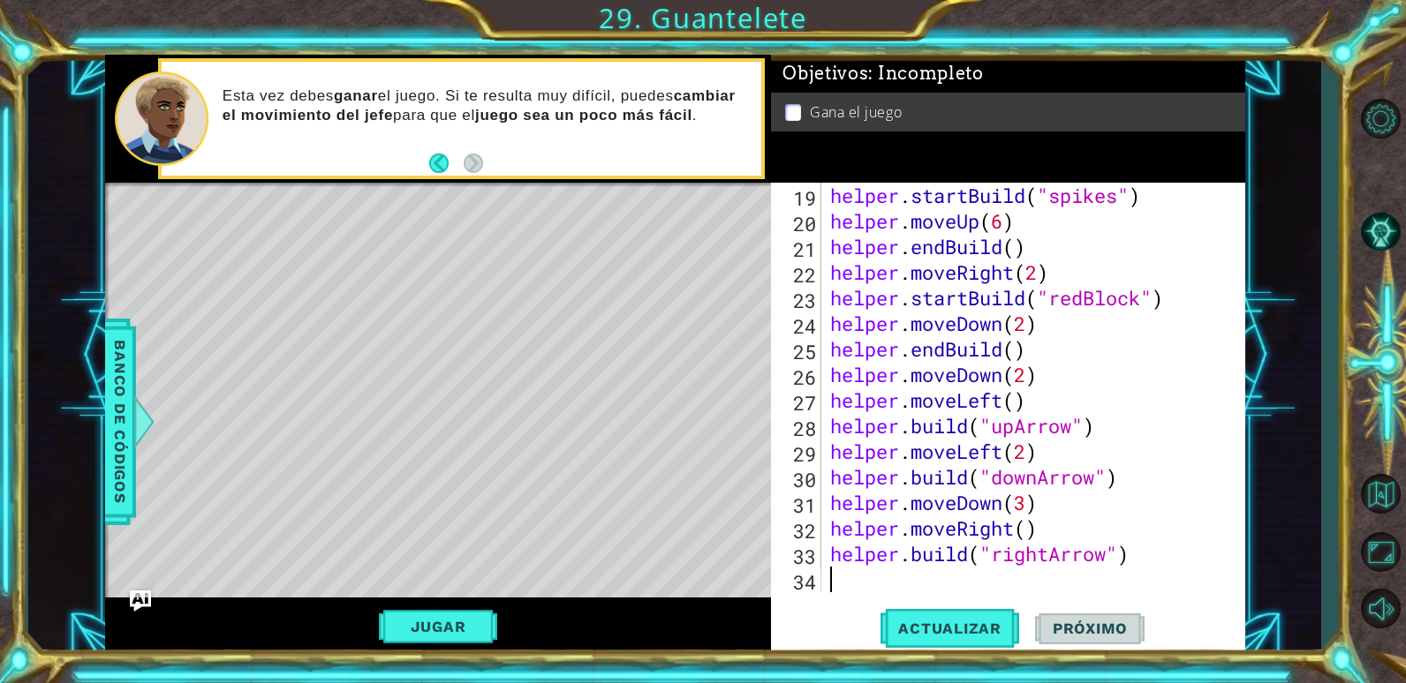
scroll to position [0, 0]
click at [991, 587] on div "helper . startBuild ( "spikes" ) helper . moveUp ( 6 ) helper . endBuild ( ) he…" at bounding box center [1031, 413] width 409 height 461
click at [966, 621] on span "Actualizar" at bounding box center [949, 629] width 139 height 18
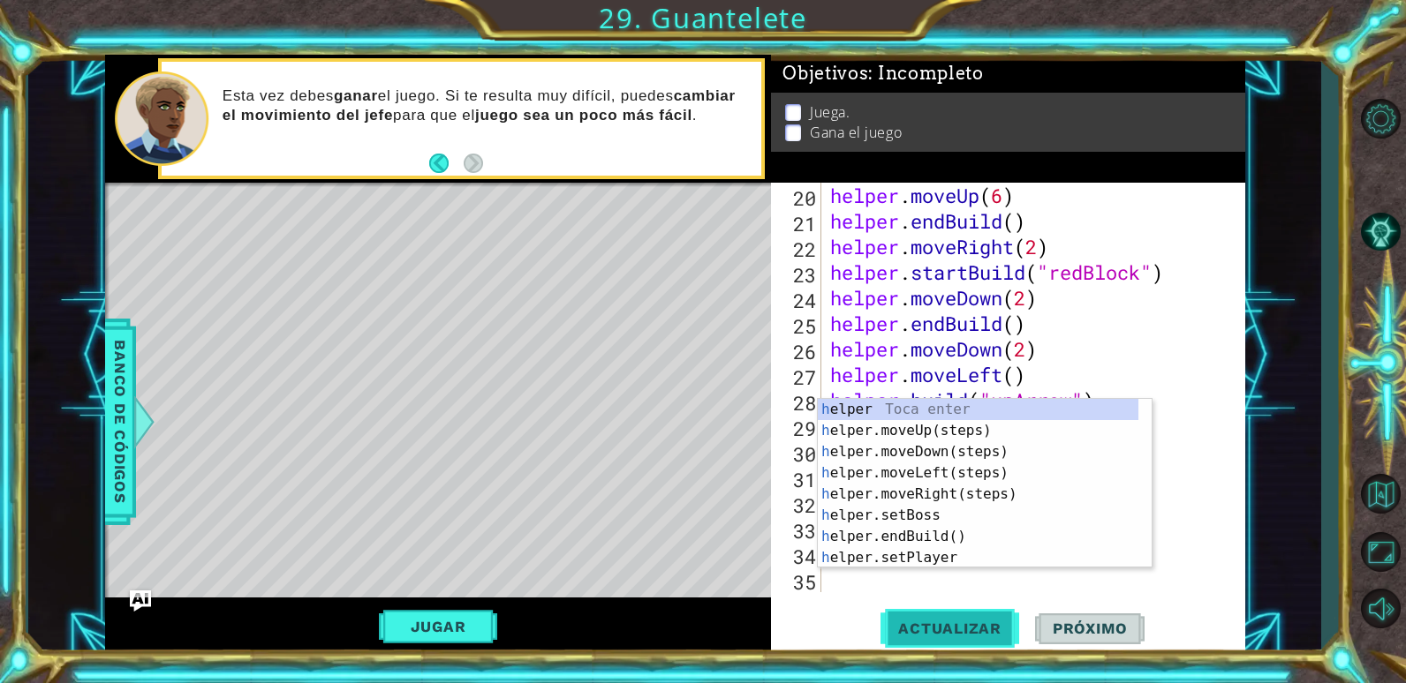
scroll to position [487, 0]
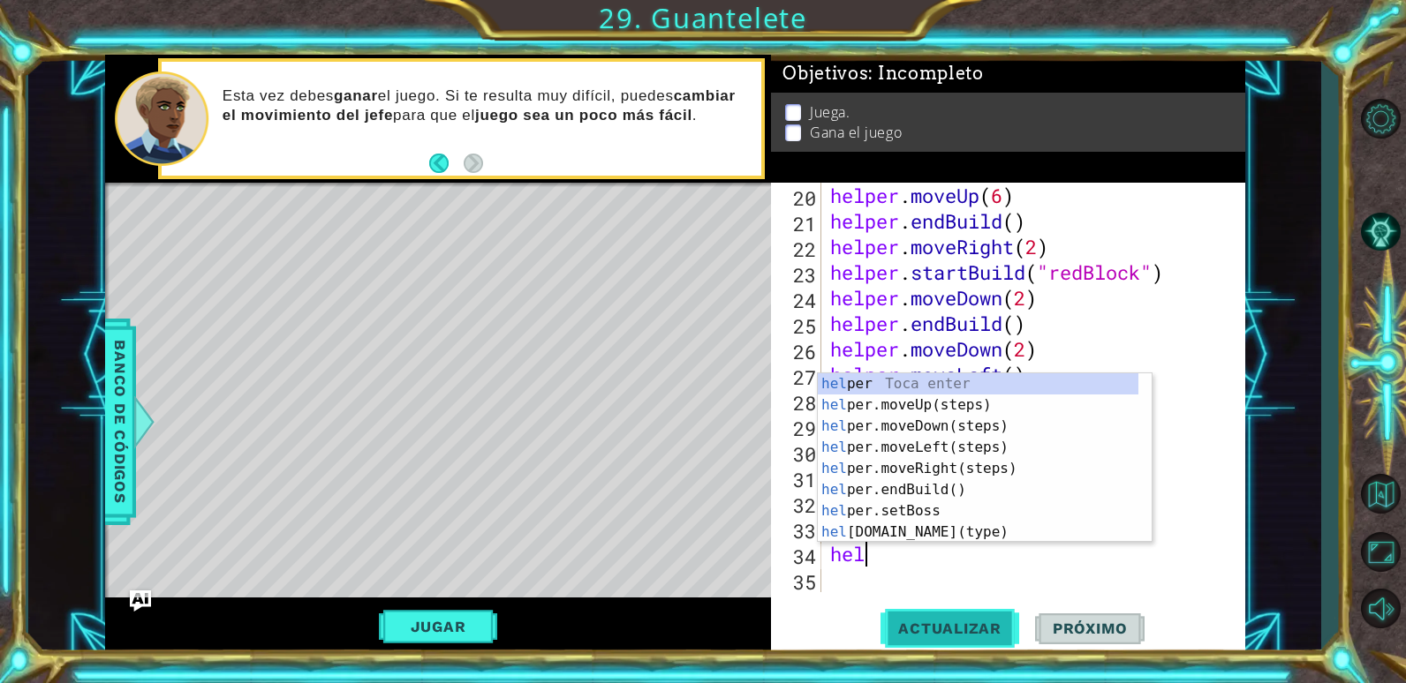
type textarea "help"
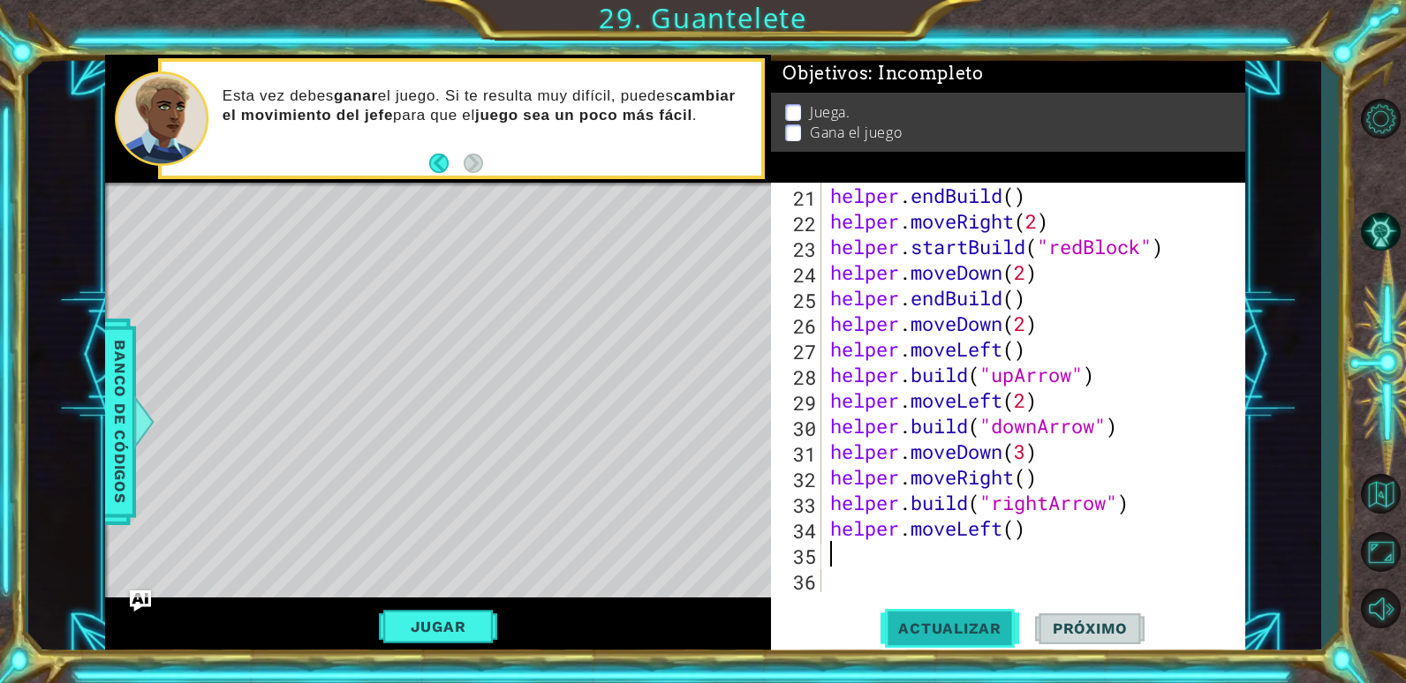
scroll to position [512, 0]
type textarea "helper.moveLeft(2)"
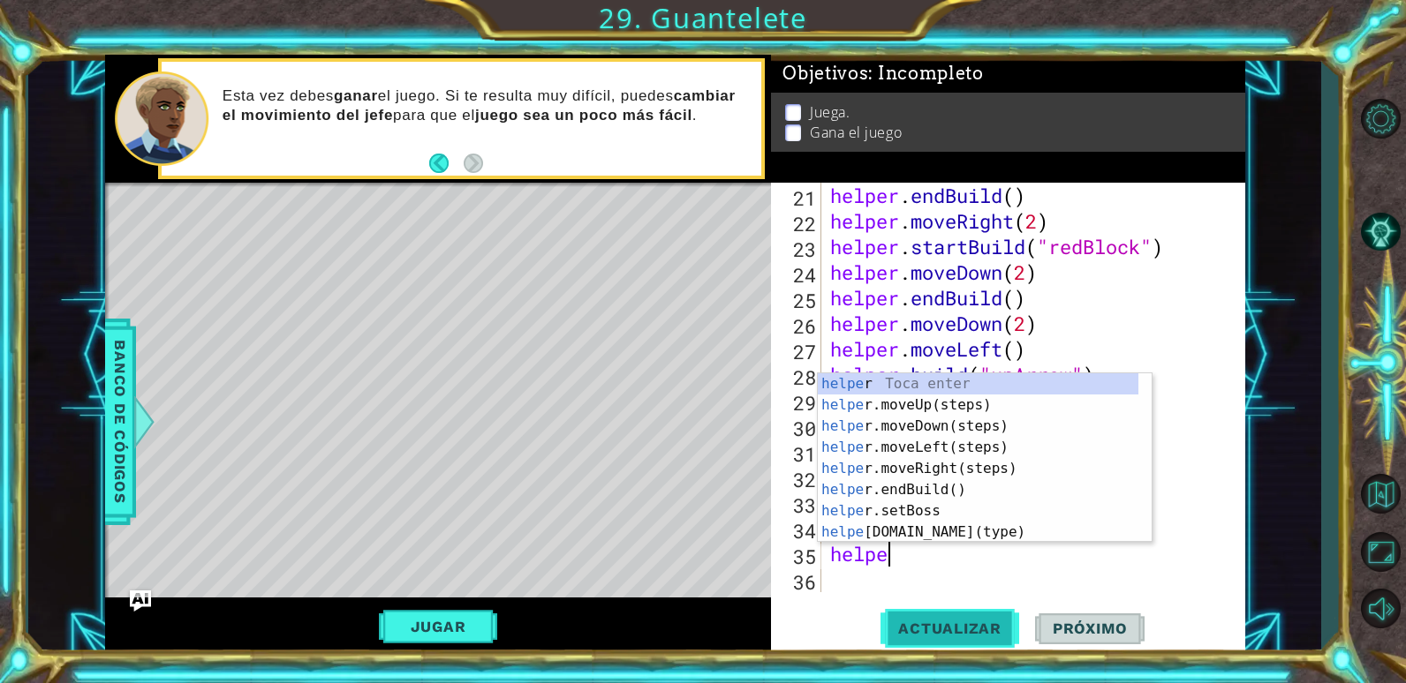
scroll to position [0, 3]
click at [924, 534] on div "helper Toca enter helper .moveUp(steps) Toca enter helper .moveDown(steps) Toca…" at bounding box center [978, 480] width 321 height 212
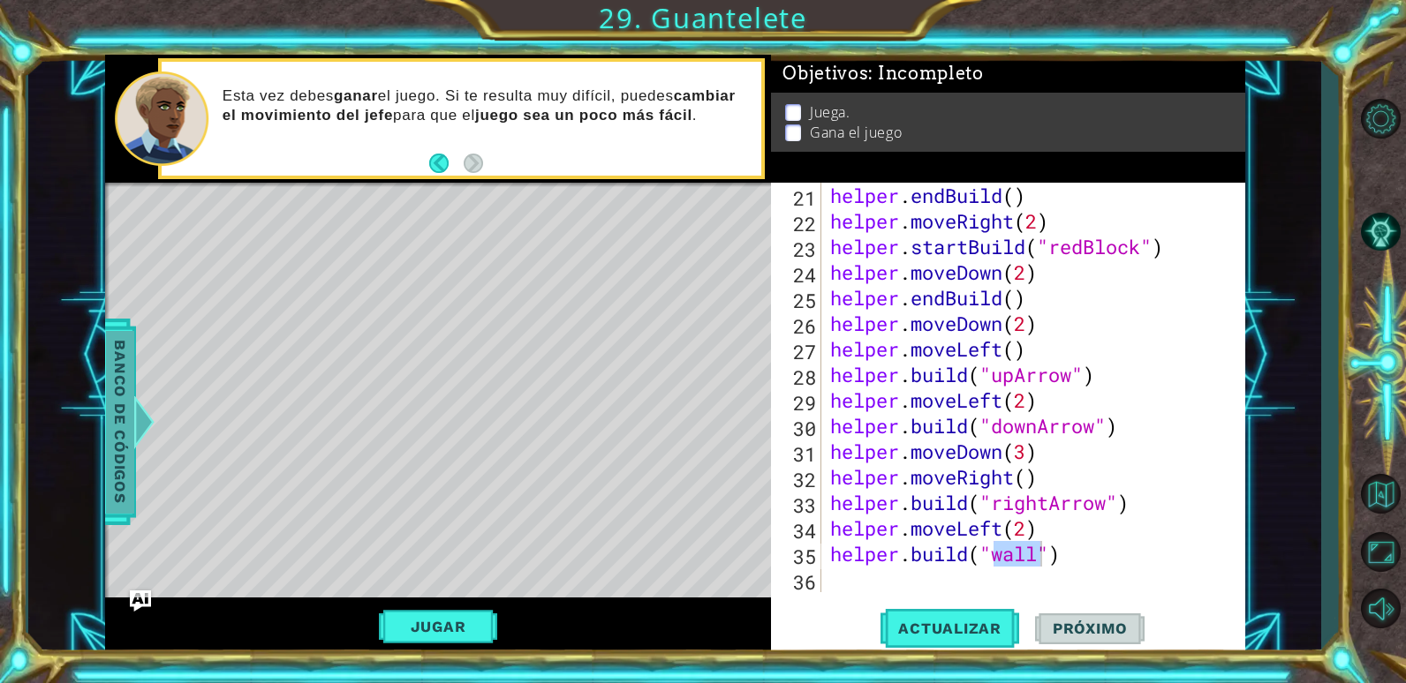
click at [109, 405] on span "Banco de códigos" at bounding box center [120, 421] width 28 height 183
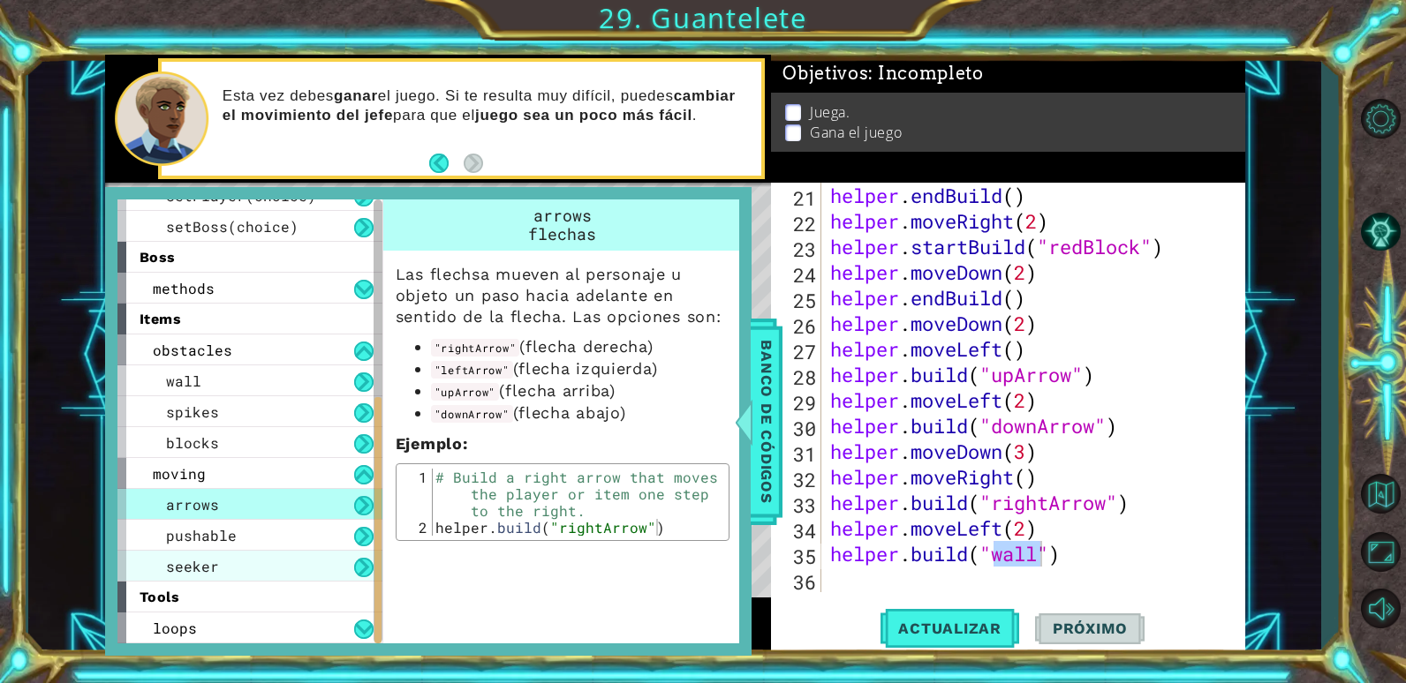
click at [215, 577] on div "seeker" at bounding box center [249, 566] width 265 height 31
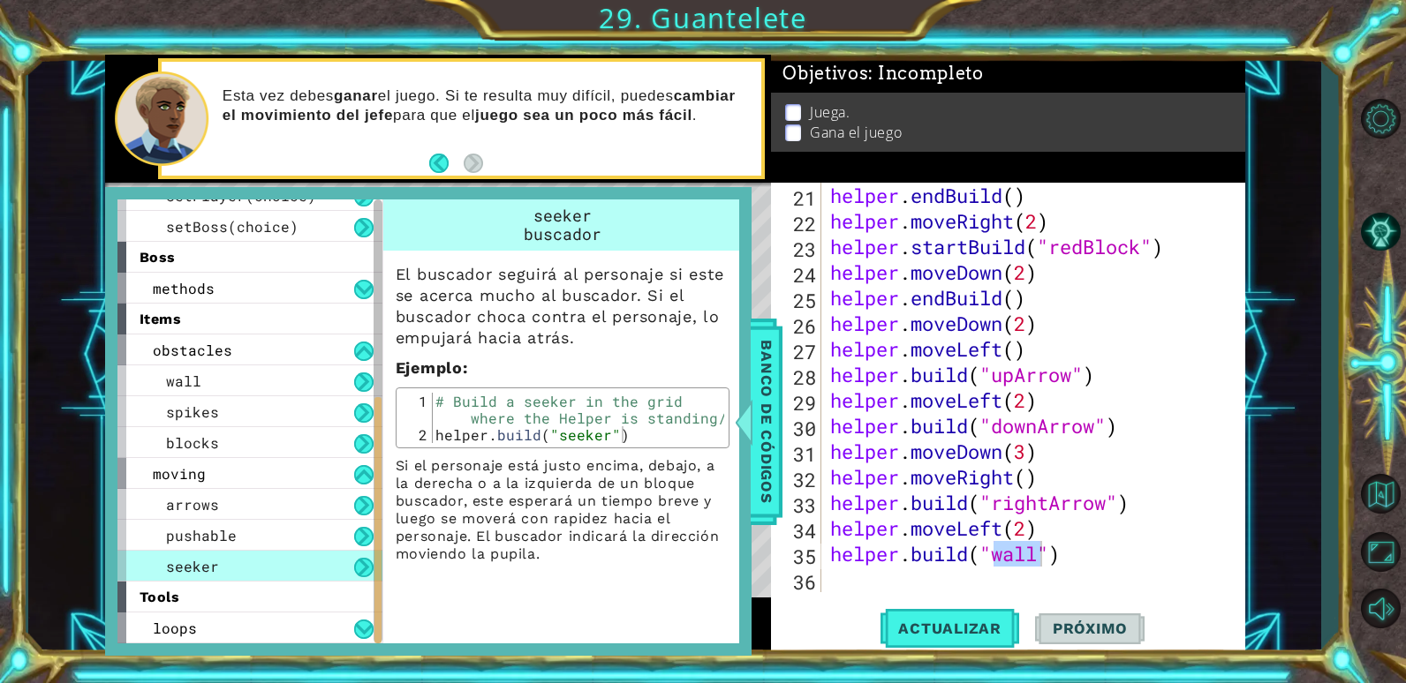
click at [1047, 554] on div "helper . endBuild ( ) helper . moveRight ( 2 ) helper . startBuild ( "redBlock"…" at bounding box center [1031, 413] width 409 height 461
click at [1034, 554] on div "helper . endBuild ( ) helper . moveRight ( 2 ) helper . startBuild ( "redBlock"…" at bounding box center [1031, 413] width 409 height 461
click at [1038, 555] on div "helper . endBuild ( ) helper . moveRight ( 2 ) helper . startBuild ( "redBlock"…" at bounding box center [1031, 413] width 409 height 461
click at [766, 434] on span "Banco de códigos" at bounding box center [766, 421] width 28 height 183
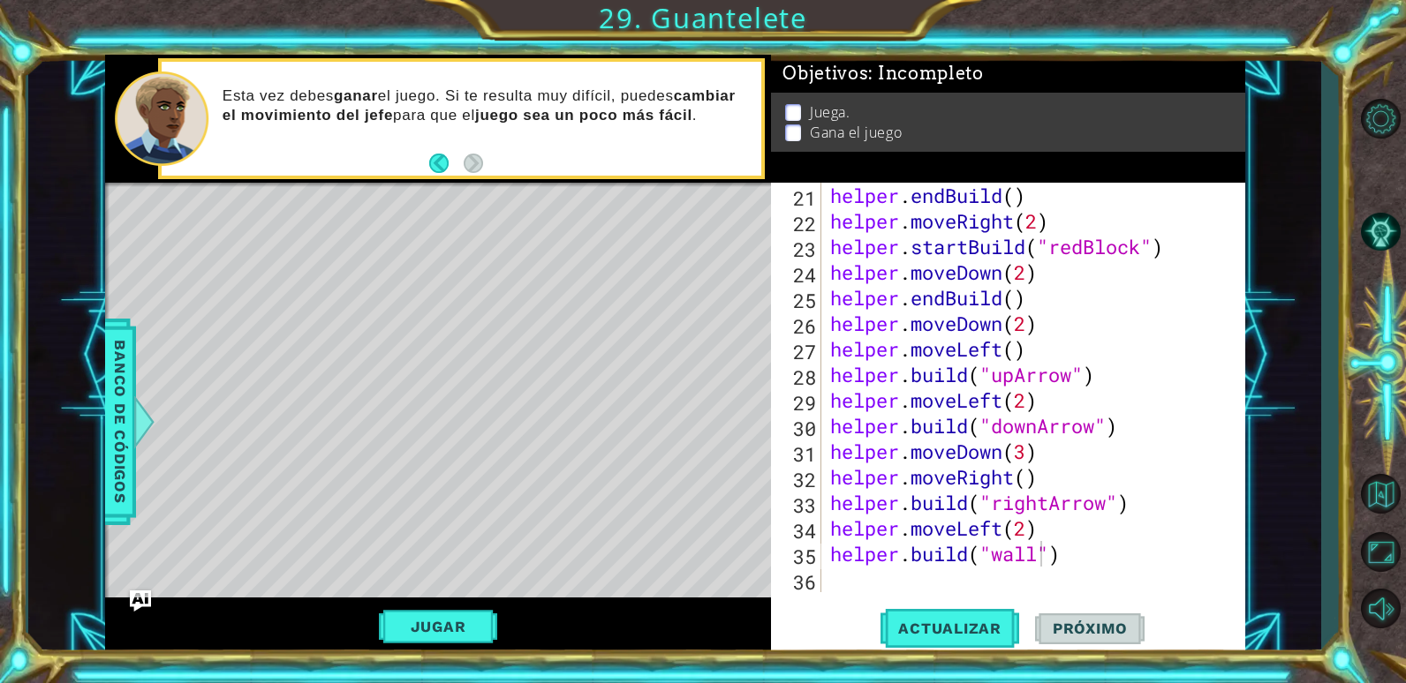
click at [1038, 554] on div "helper . endBuild ( ) helper . moveRight ( 2 ) helper . startBuild ( "redBlock"…" at bounding box center [1031, 413] width 409 height 461
type textarea "[DOMAIN_NAME]("seeker")"
click at [989, 615] on button "Actualizar" at bounding box center [949, 629] width 139 height 48
click at [458, 616] on button "Jugar" at bounding box center [438, 627] width 119 height 34
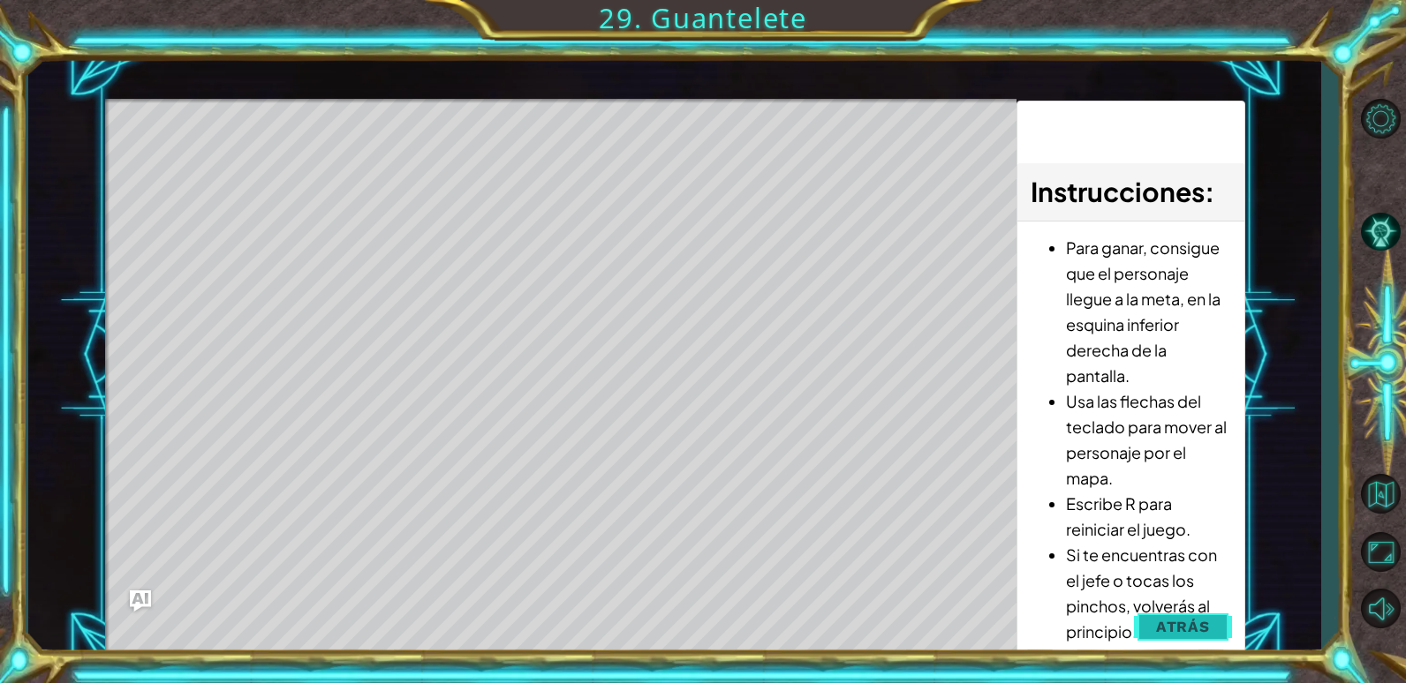
click at [1177, 631] on span "Atrás" at bounding box center [1183, 627] width 54 height 18
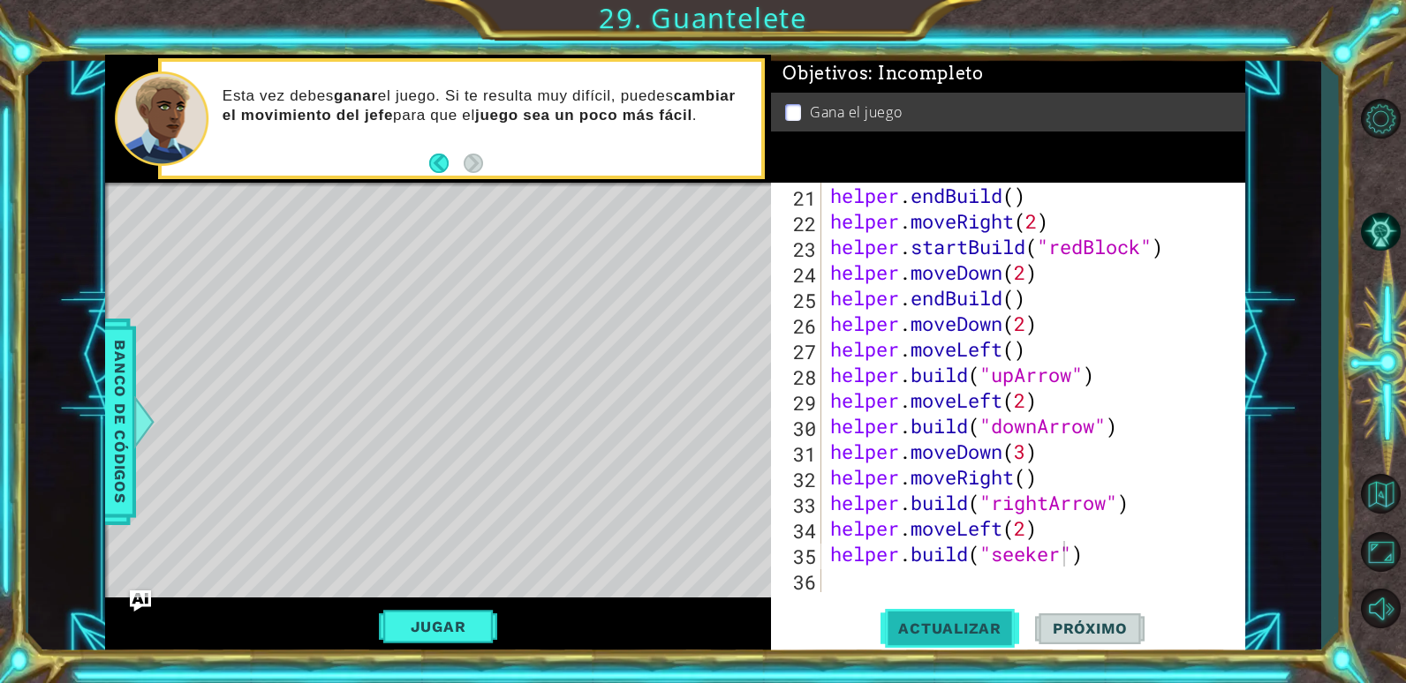
click at [960, 628] on span "Actualizar" at bounding box center [949, 629] width 139 height 18
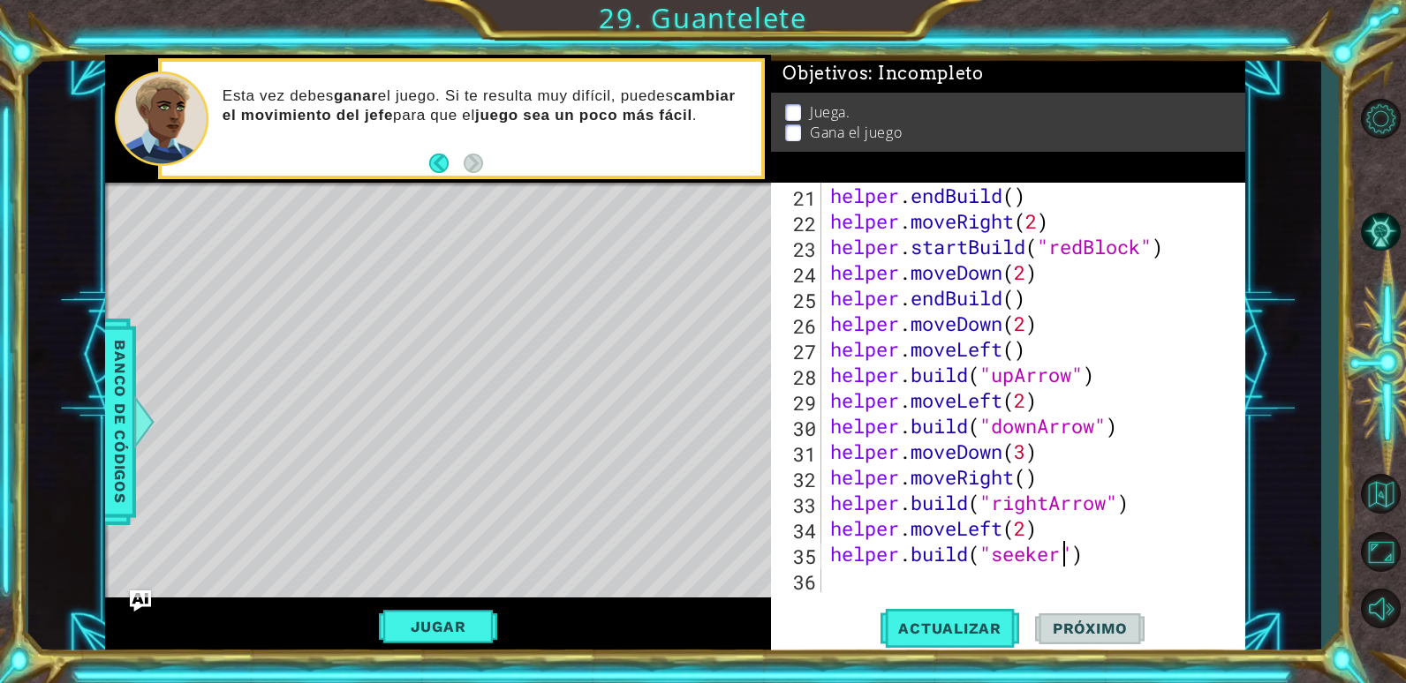
click at [891, 577] on div "helper . endBuild ( ) helper . moveRight ( 2 ) helper . startBuild ( "redBlock"…" at bounding box center [1031, 413] width 409 height 461
type textarea "he"
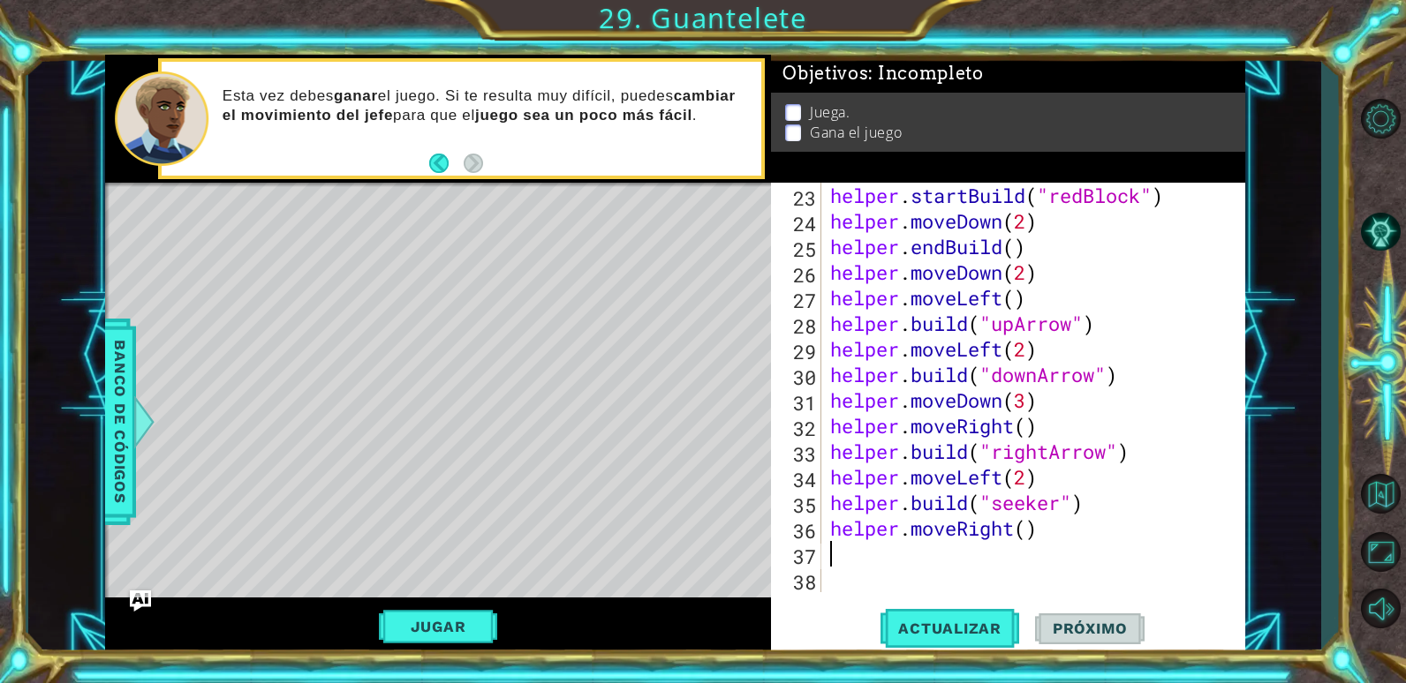
scroll to position [563, 0]
type textarea "helper.moveRight(6)"
click at [955, 622] on span "Actualizar" at bounding box center [949, 629] width 139 height 18
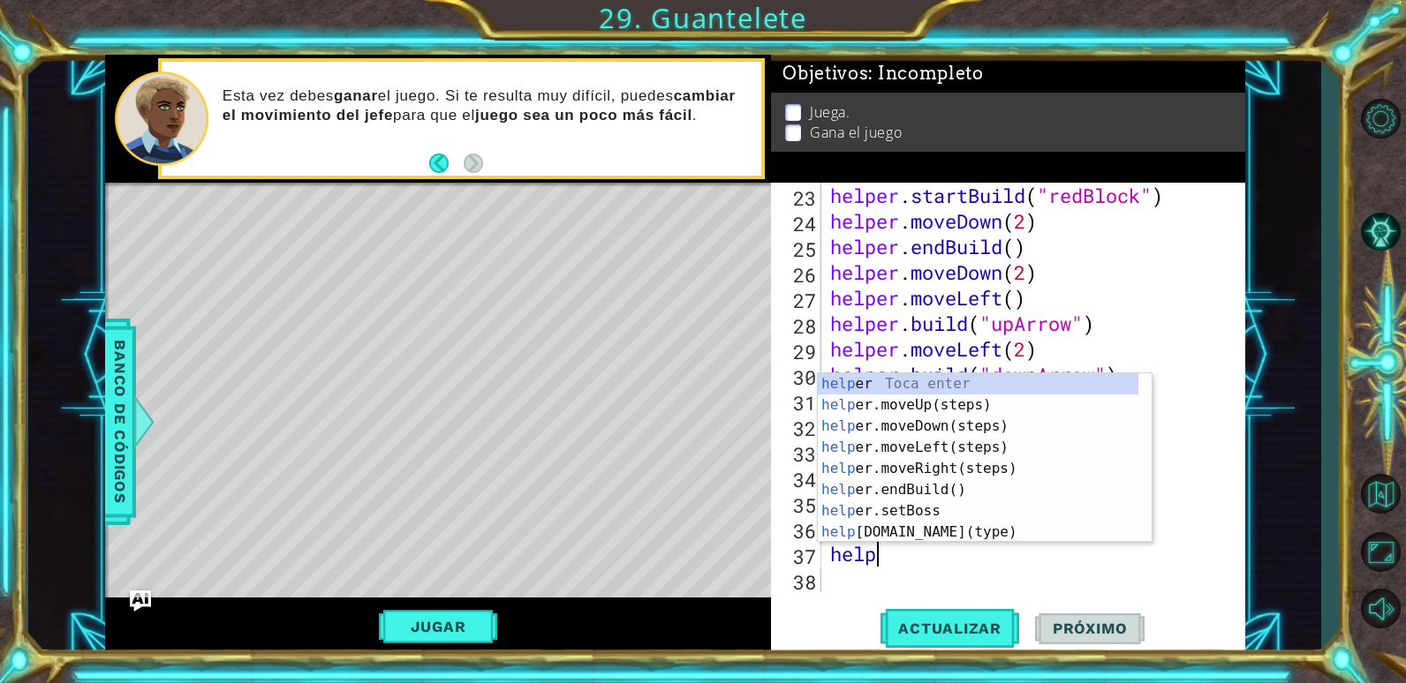
type textarea "helper"
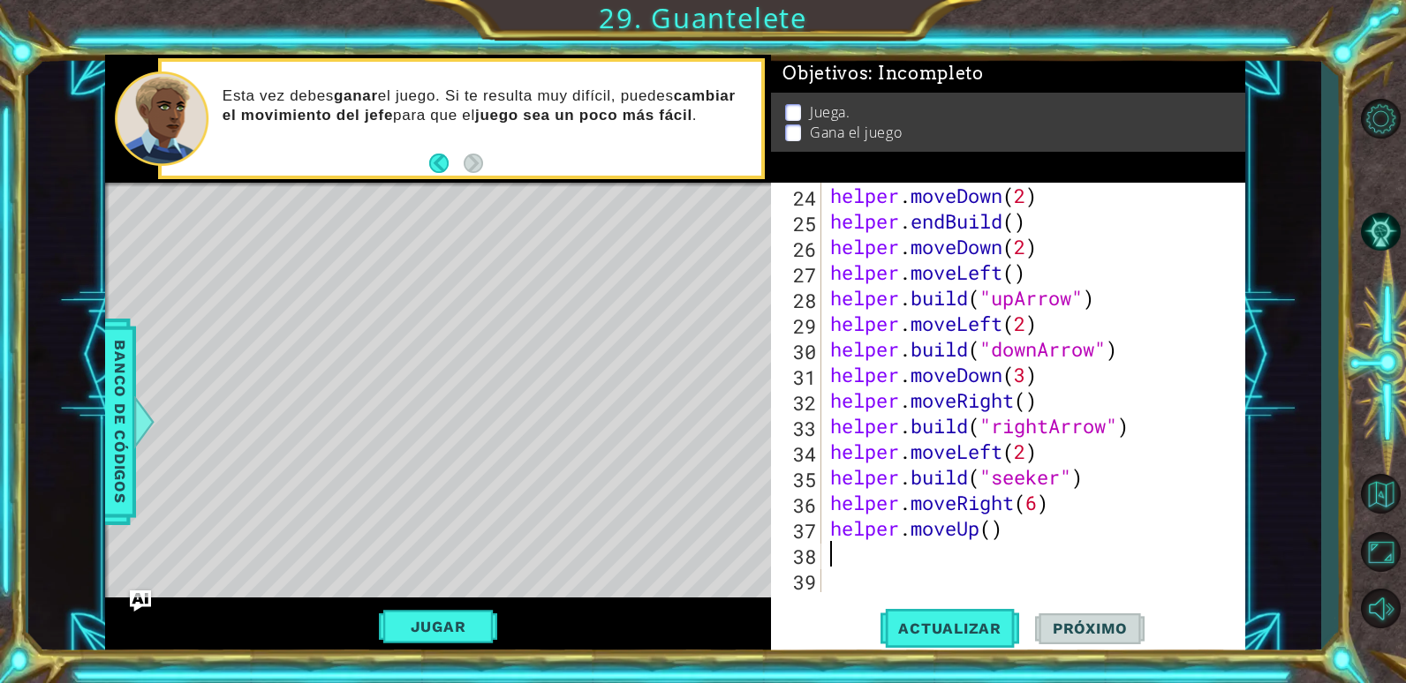
scroll to position [589, 0]
type textarea "helper.moveUp(6)"
click at [942, 626] on span "Actualizar" at bounding box center [949, 629] width 139 height 18
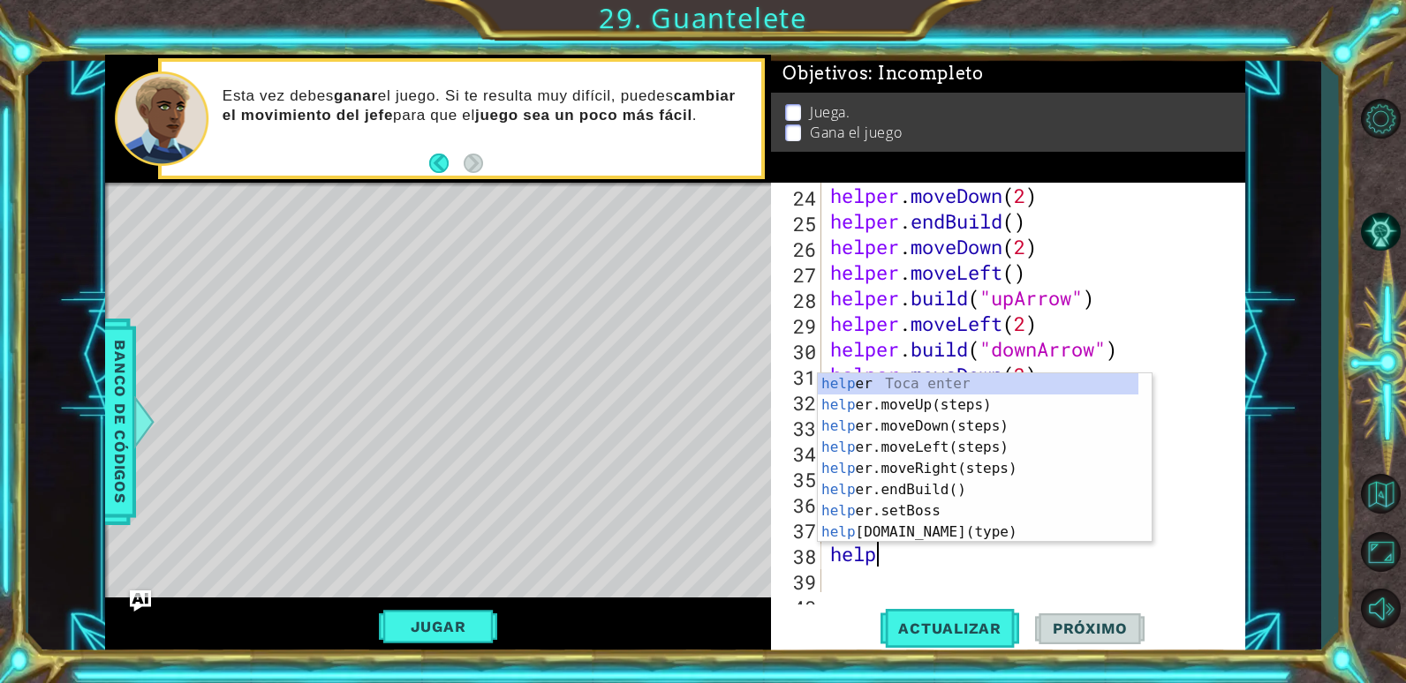
scroll to position [0, 2]
click at [961, 535] on div "helpe r Toca enter helpe r.moveUp(steps) Toca enter helpe r.moveDown(steps) Toc…" at bounding box center [978, 480] width 321 height 212
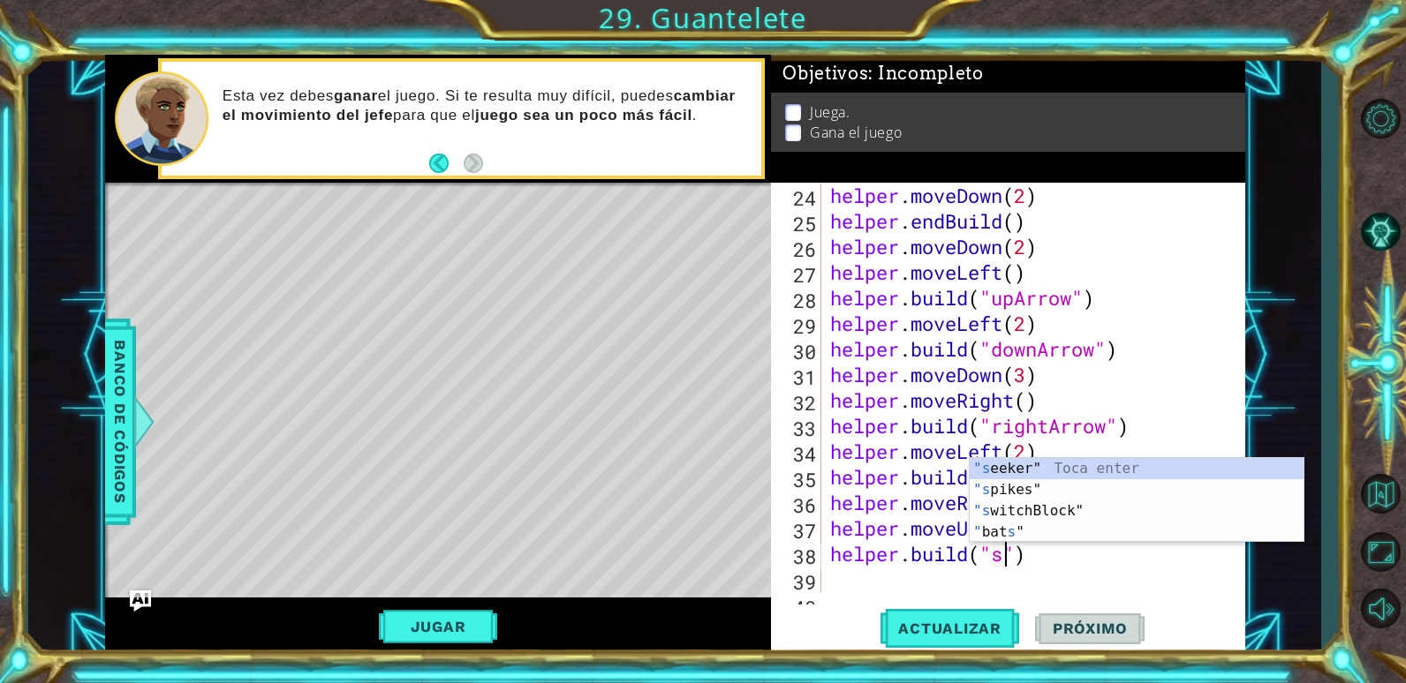
scroll to position [0, 8]
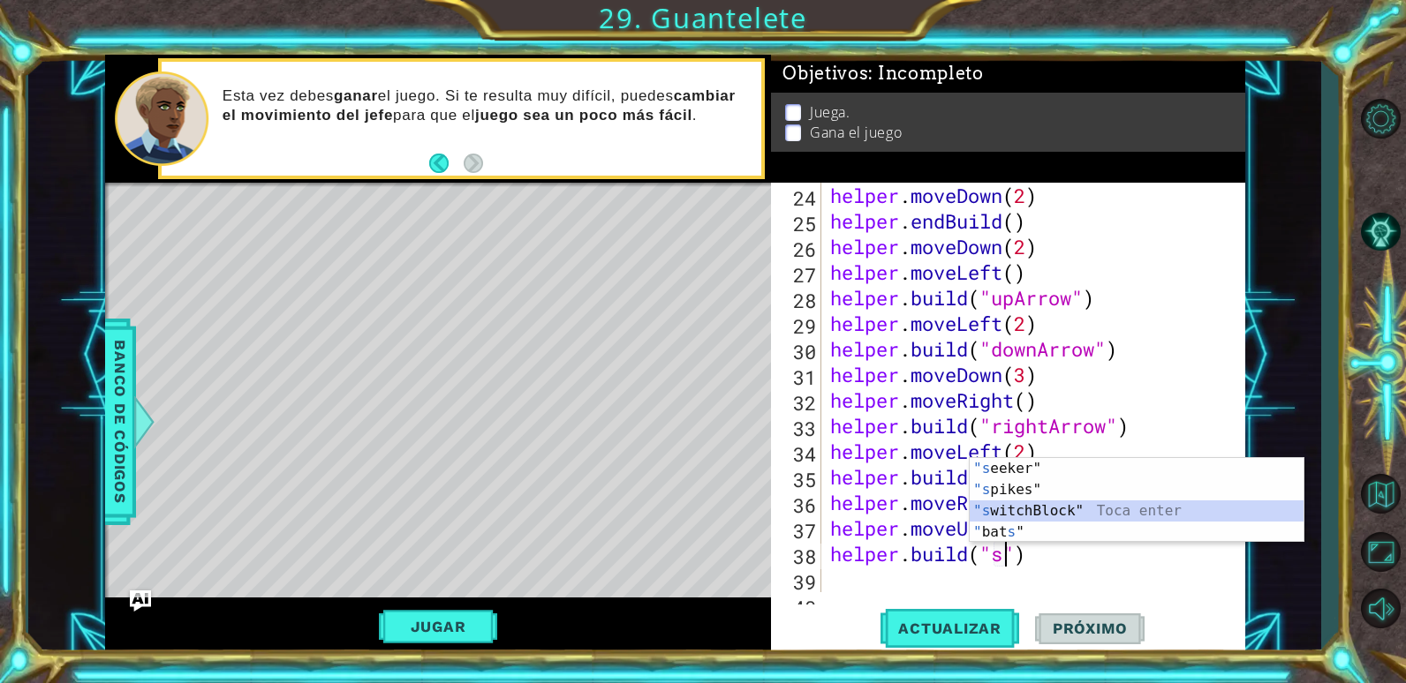
click at [1007, 506] on div ""s eeker" Toca enter "s pikes" Toca enter "s witchBlock" Toca enter " bat s " T…" at bounding box center [1137, 521] width 334 height 127
type textarea "[DOMAIN_NAME]("switchBlock")"
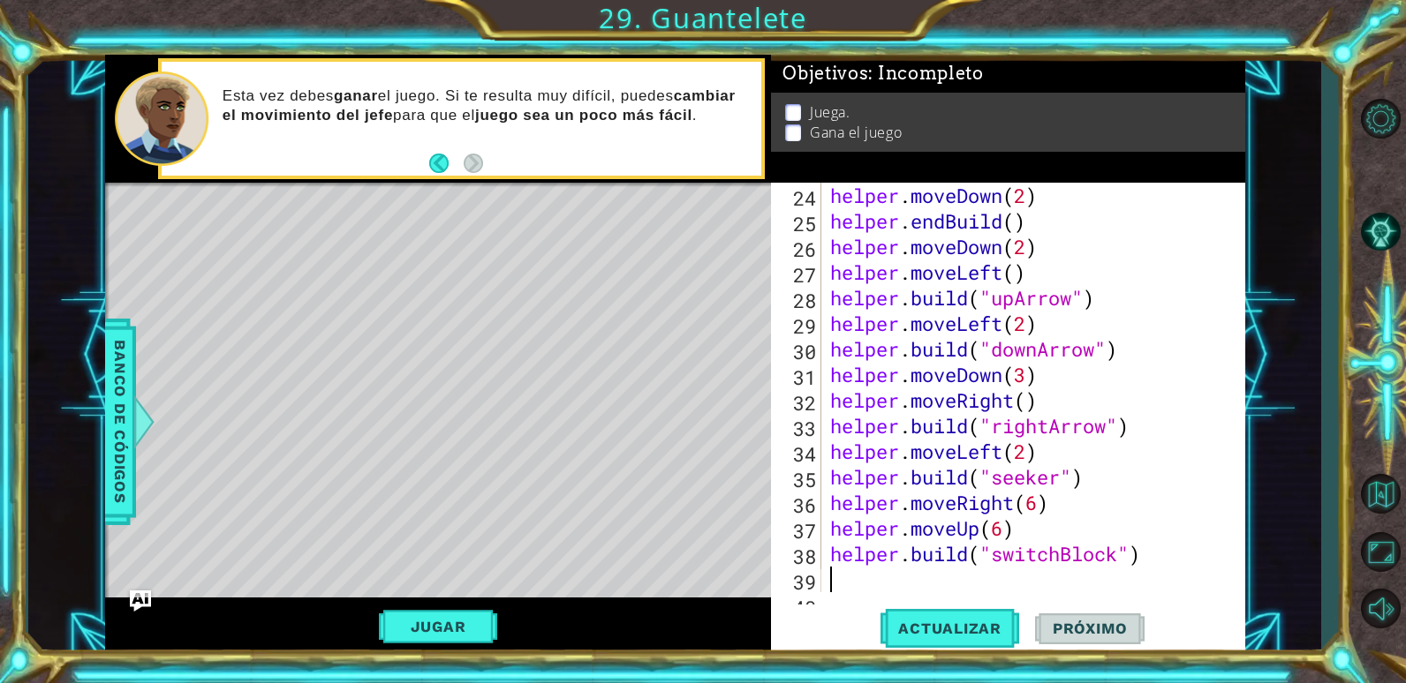
click at [993, 578] on div "helper . moveDown ( 2 ) helper . endBuild ( ) helper . moveDown ( 2 ) helper . …" at bounding box center [1031, 413] width 409 height 461
click at [977, 634] on span "Actualizar" at bounding box center [949, 629] width 139 height 18
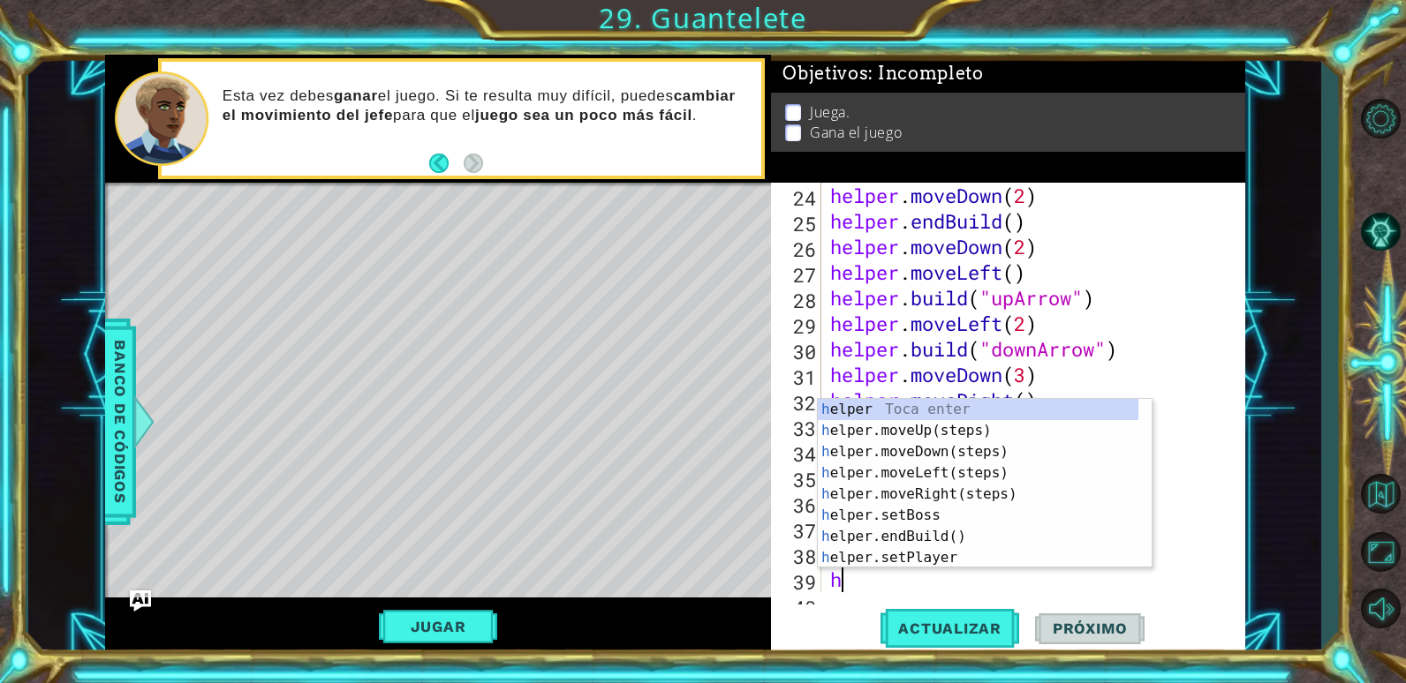
type textarea "he"
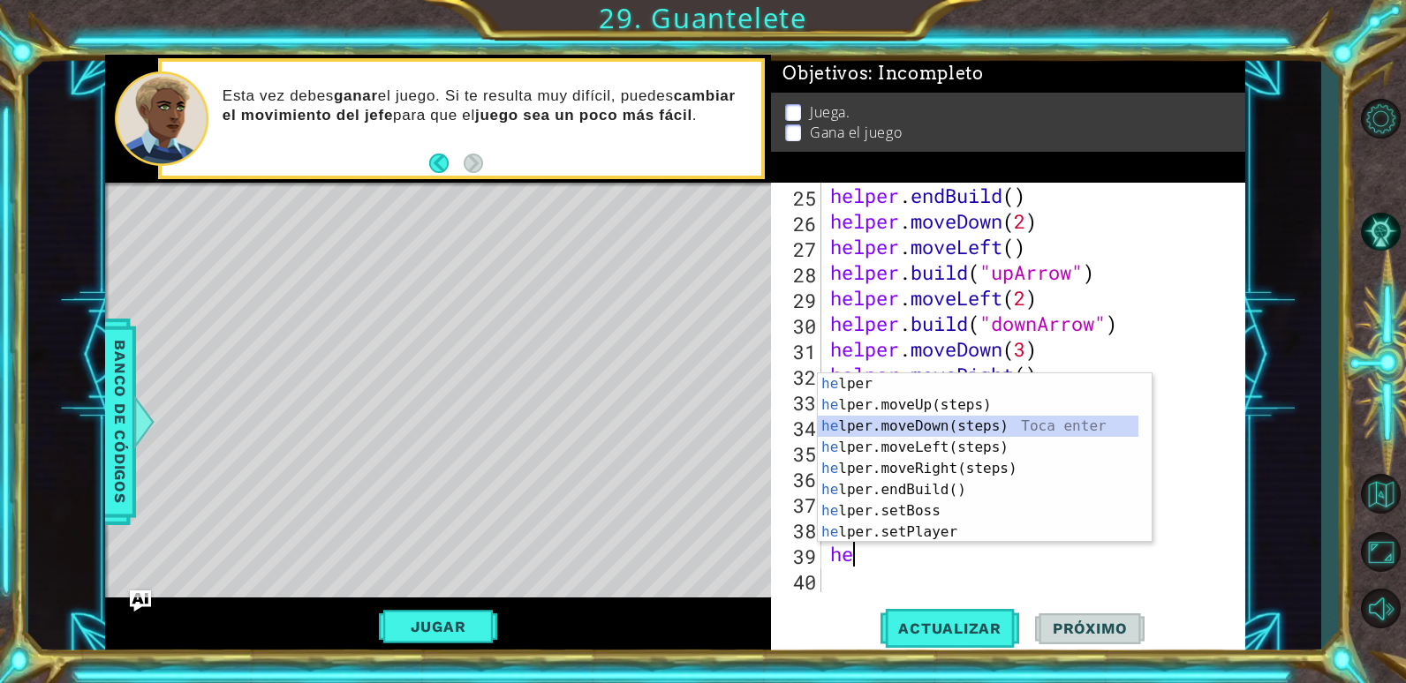
scroll to position [640, 0]
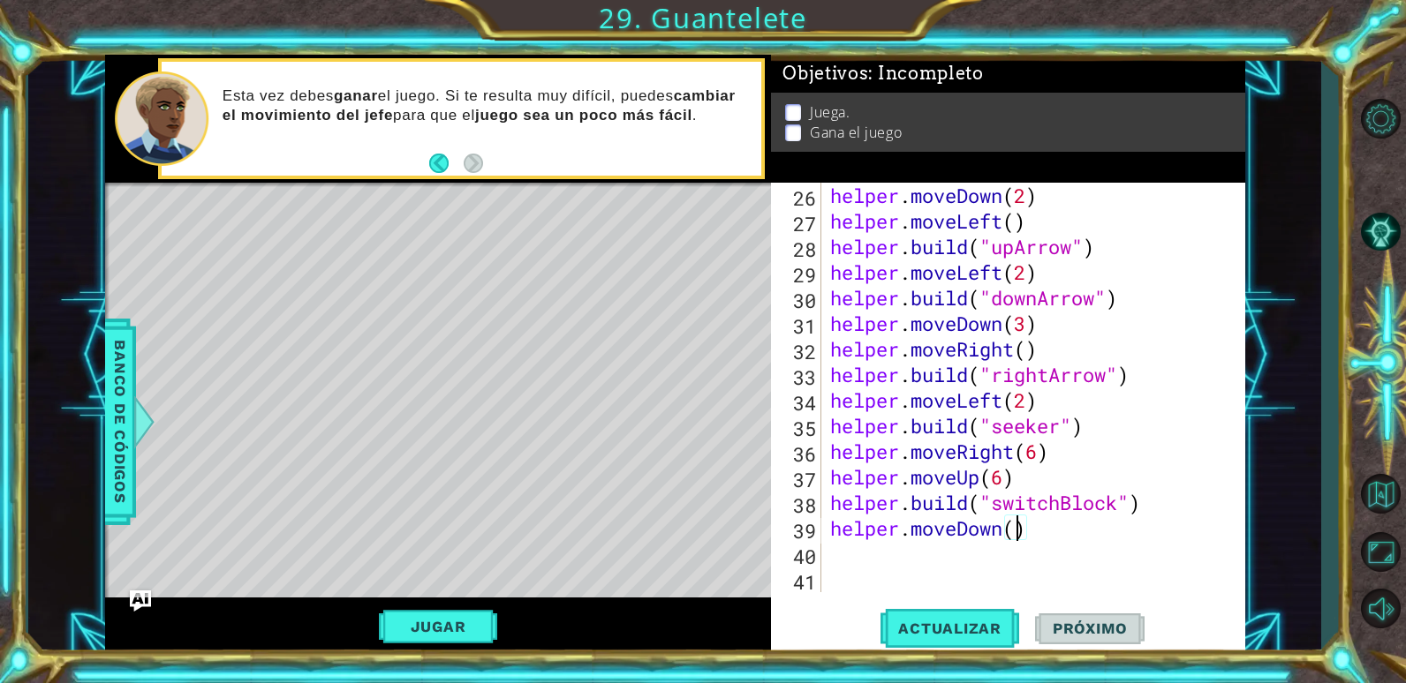
type textarea "helper.moveDown(2)"
click at [941, 614] on button "Actualizar" at bounding box center [949, 629] width 139 height 48
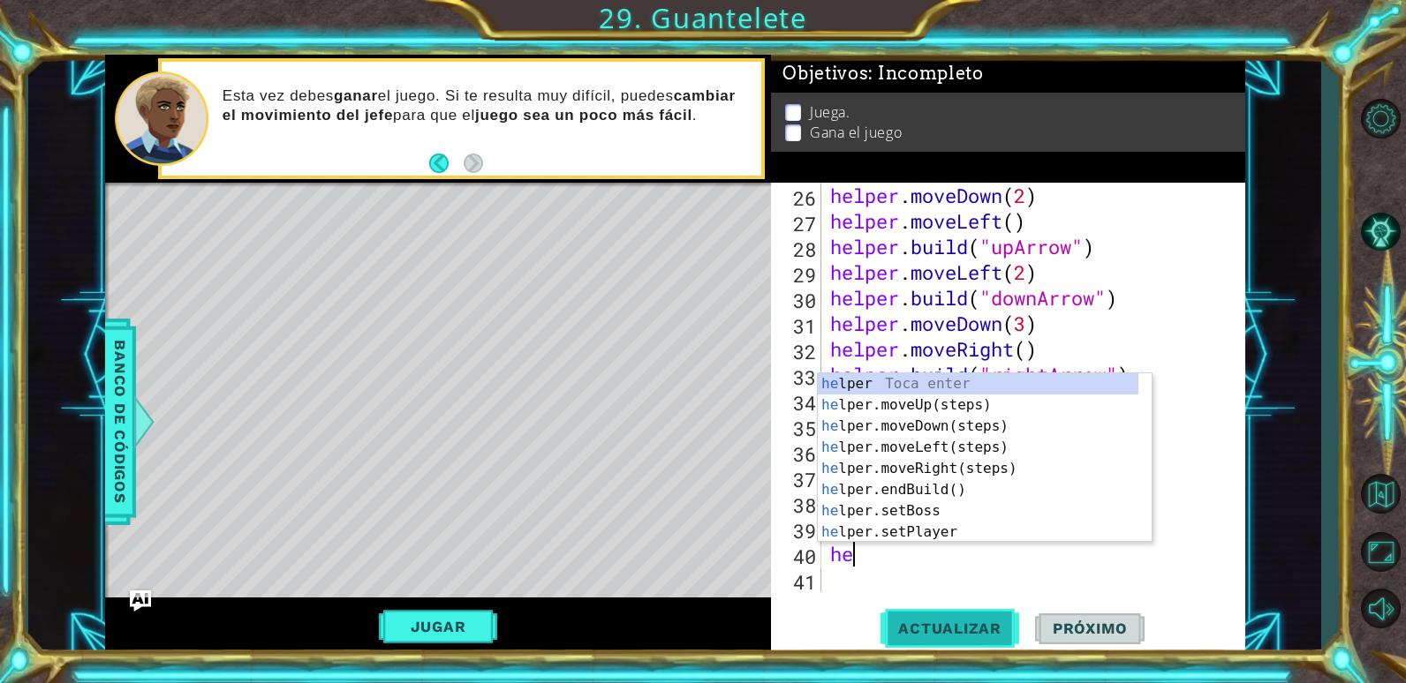
scroll to position [0, 1]
type textarea "helper"
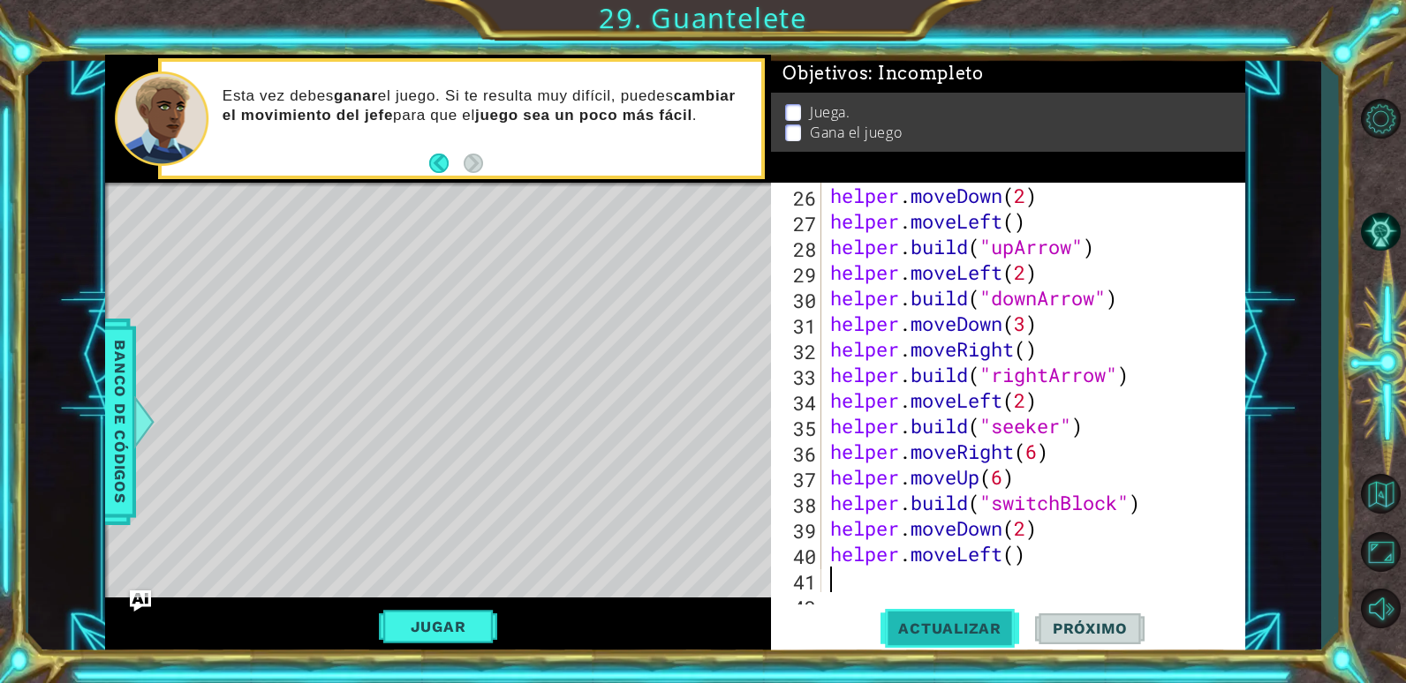
scroll to position [666, 0]
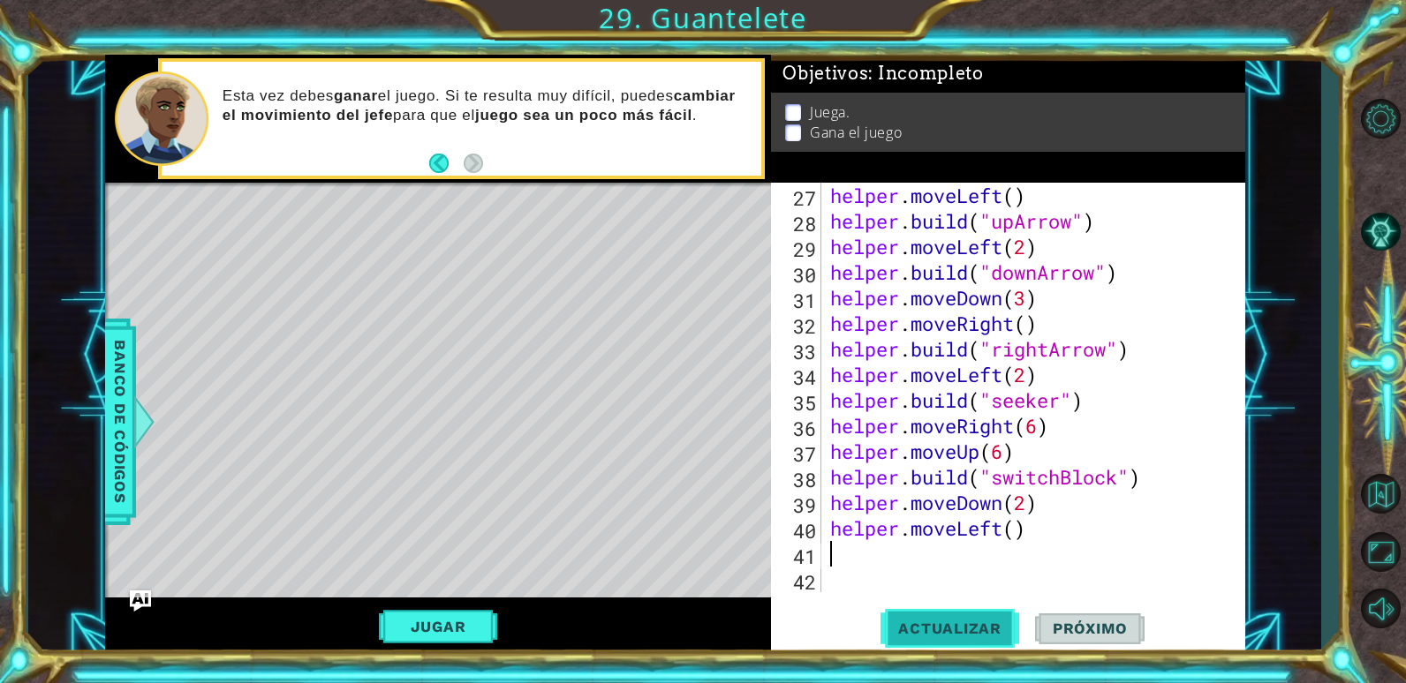
click at [941, 614] on button "Actualizar" at bounding box center [949, 629] width 139 height 48
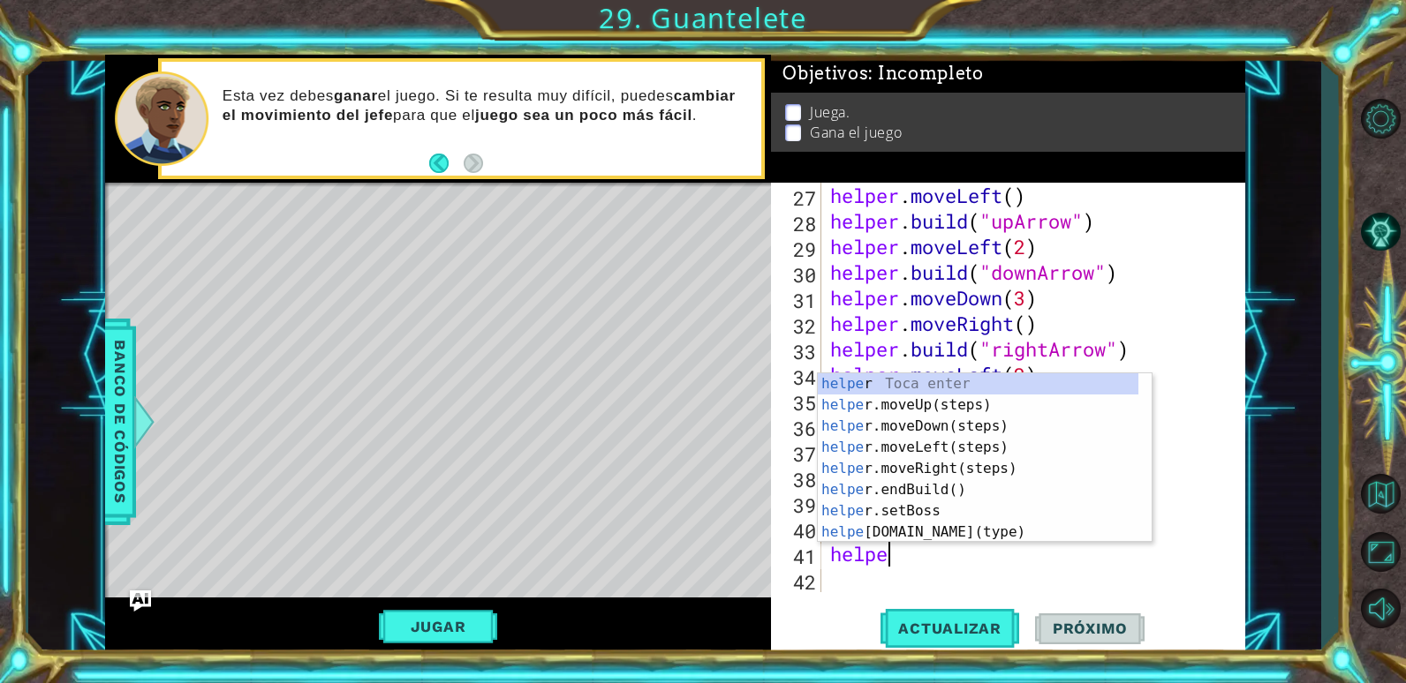
scroll to position [0, 3]
click at [1156, 323] on div "helper . moveLeft ( ) helper . build ( "upArrow" ) helper . moveLeft ( 2 ) help…" at bounding box center [1031, 413] width 409 height 461
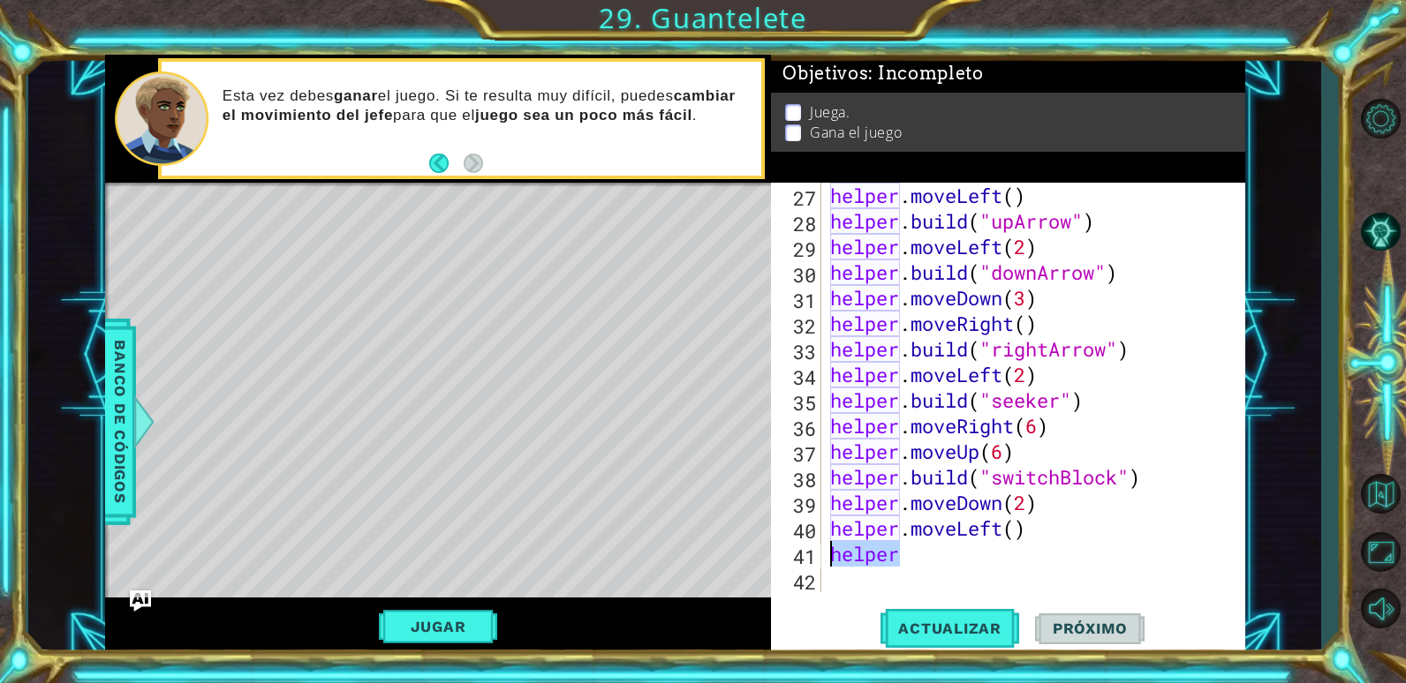
drag, startPoint x: 922, startPoint y: 566, endPoint x: 816, endPoint y: 556, distance: 106.4
click at [816, 556] on div "helper.moveRight() 27 28 29 30 31 32 33 34 35 36 37 38 39 40 41 42 helper . mov…" at bounding box center [1005, 388] width 469 height 410
type textarea "helper"
